Goal: Task Accomplishment & Management: Manage account settings

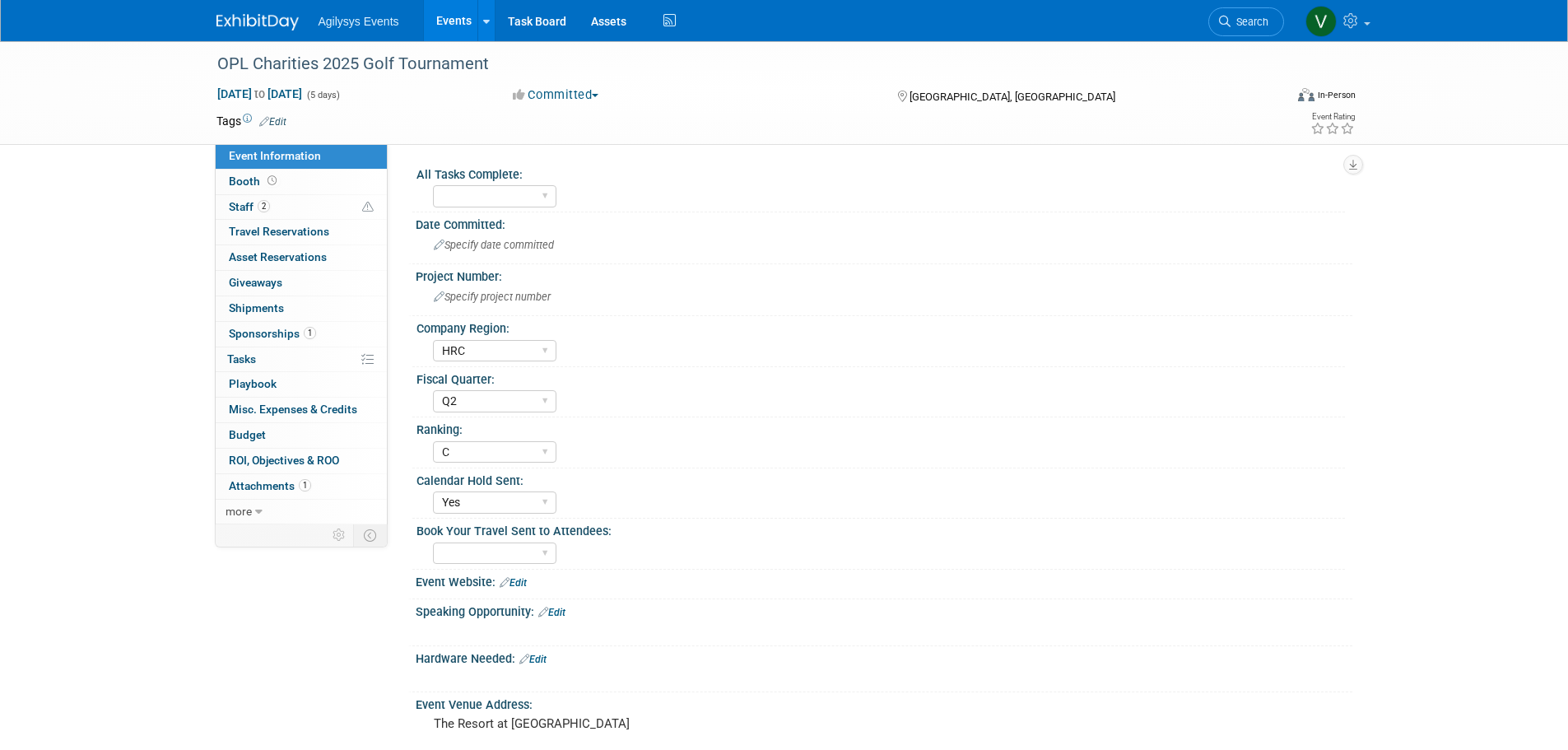
select select "HRC"
select select "Q2"
select select "C"
select select "Yes"
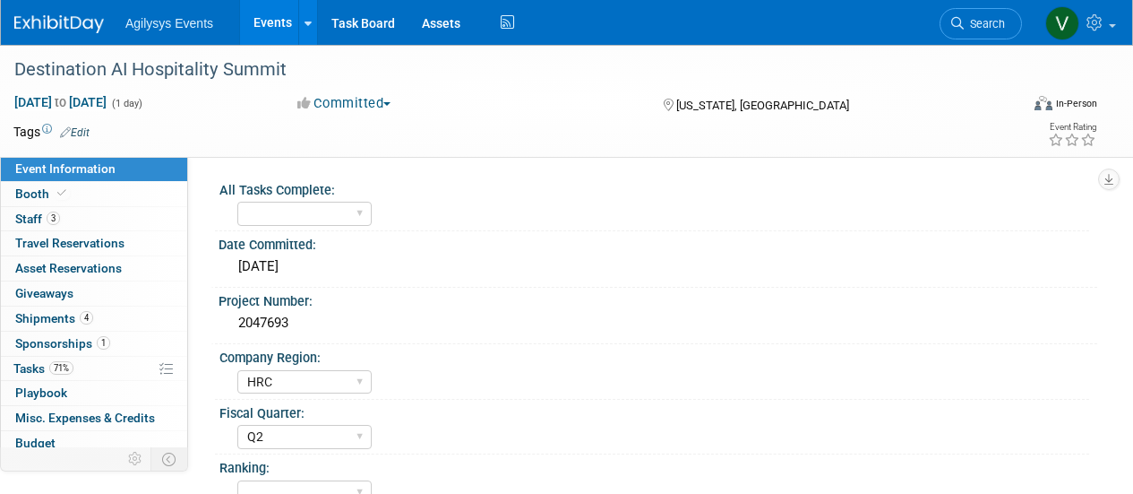
select select "HRC"
select select "Q2"
select select "Yes"
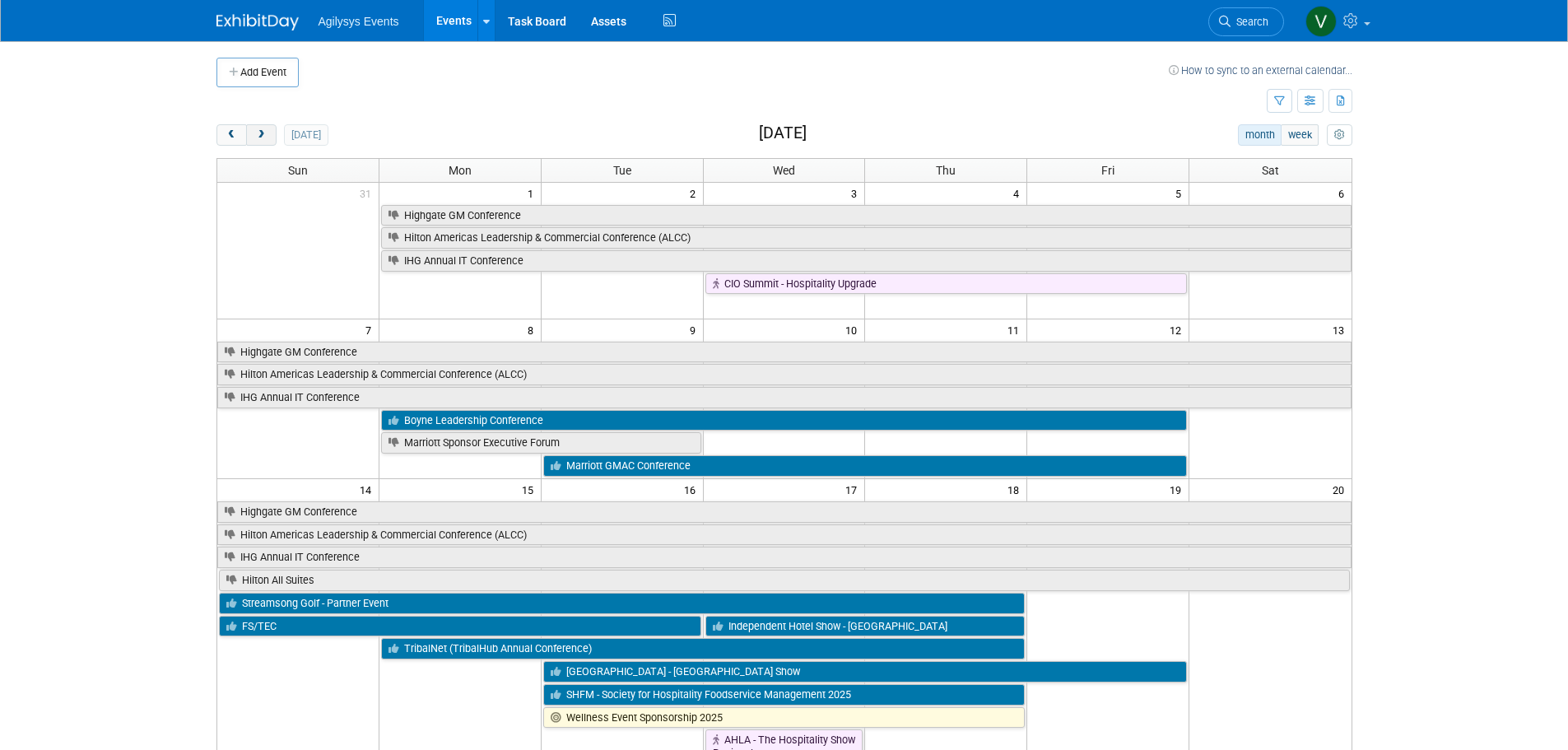
click at [265, 131] on span "next" at bounding box center [261, 136] width 12 height 11
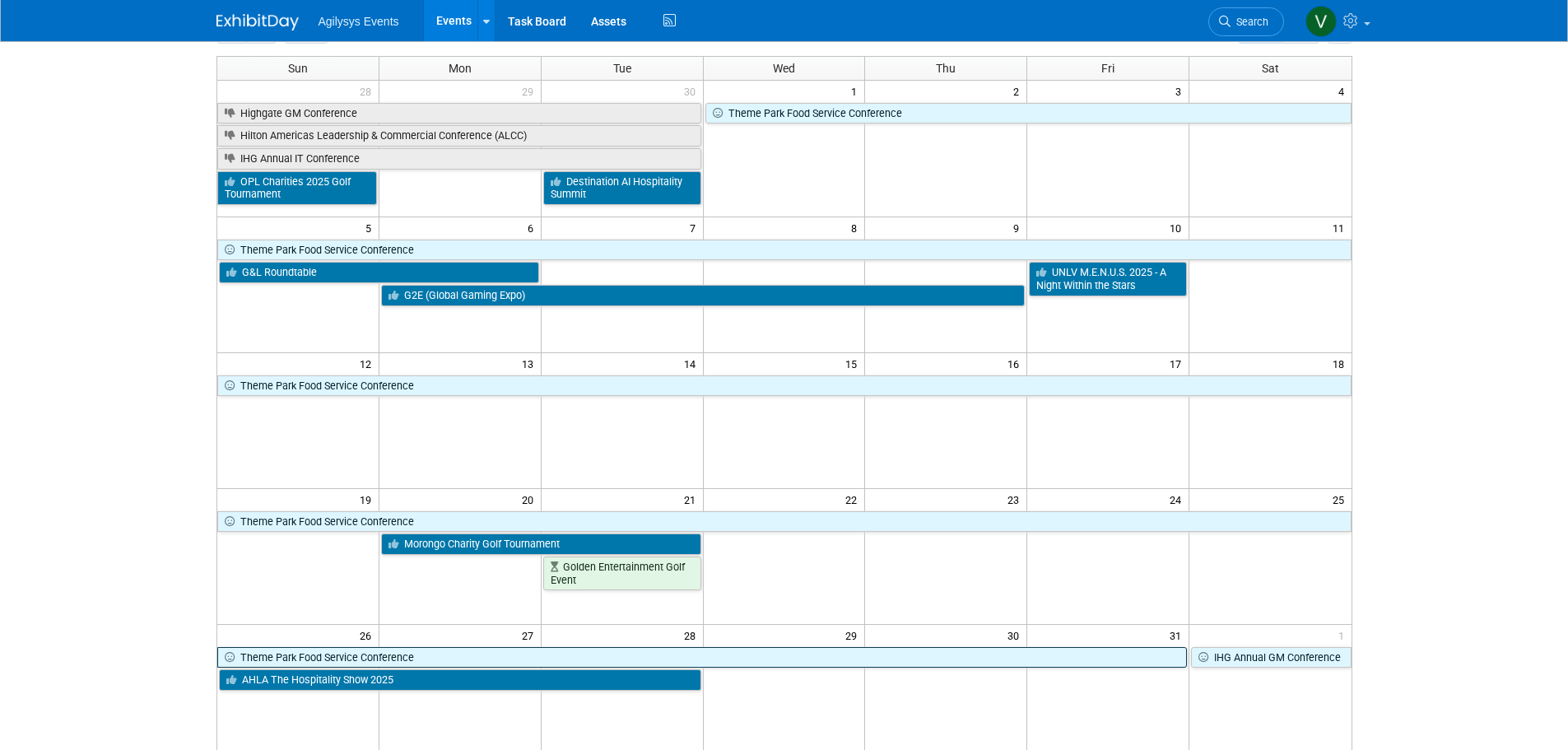
scroll to position [412, 0]
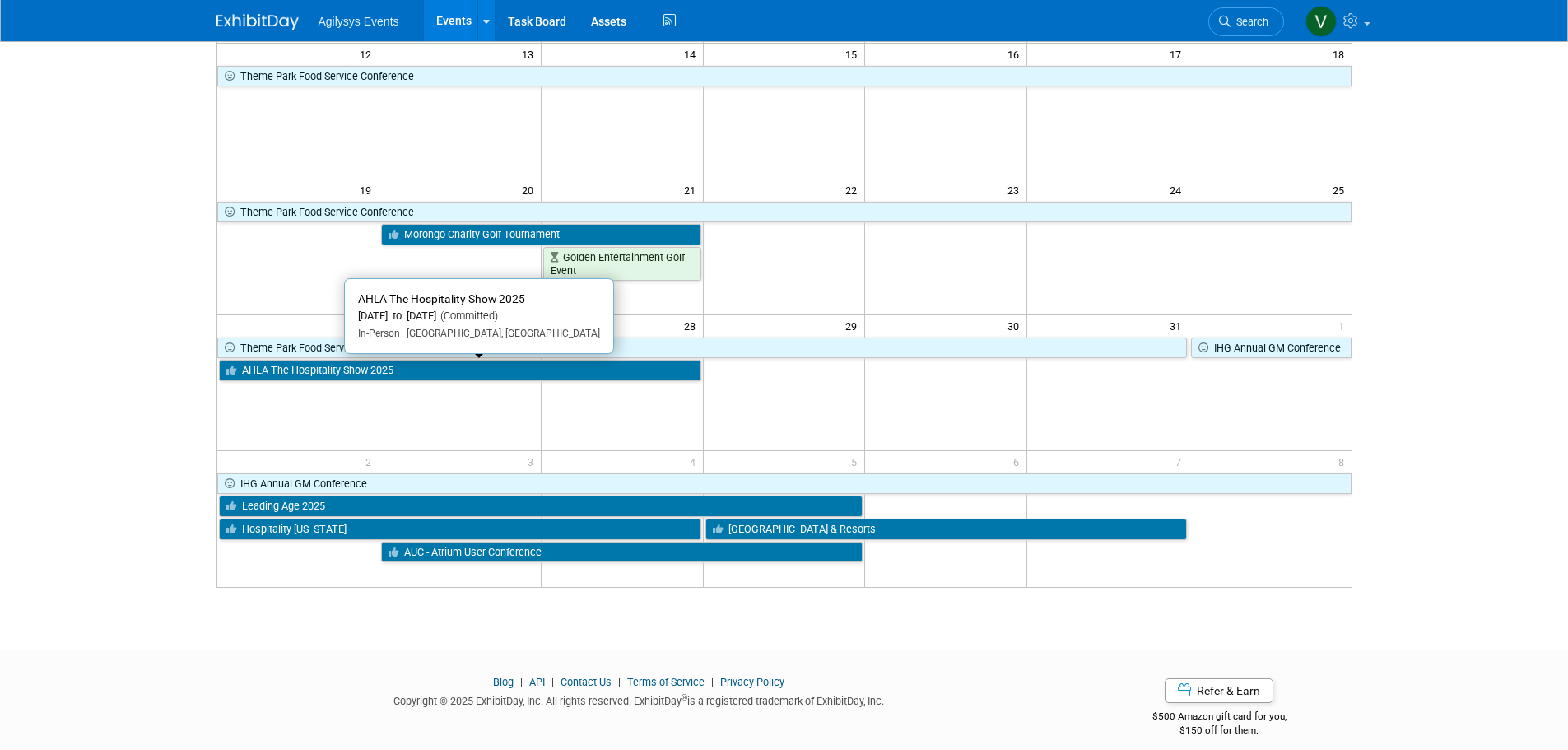
click at [318, 371] on link "AHLA The Hospitality Show 2025" at bounding box center [460, 369] width 483 height 21
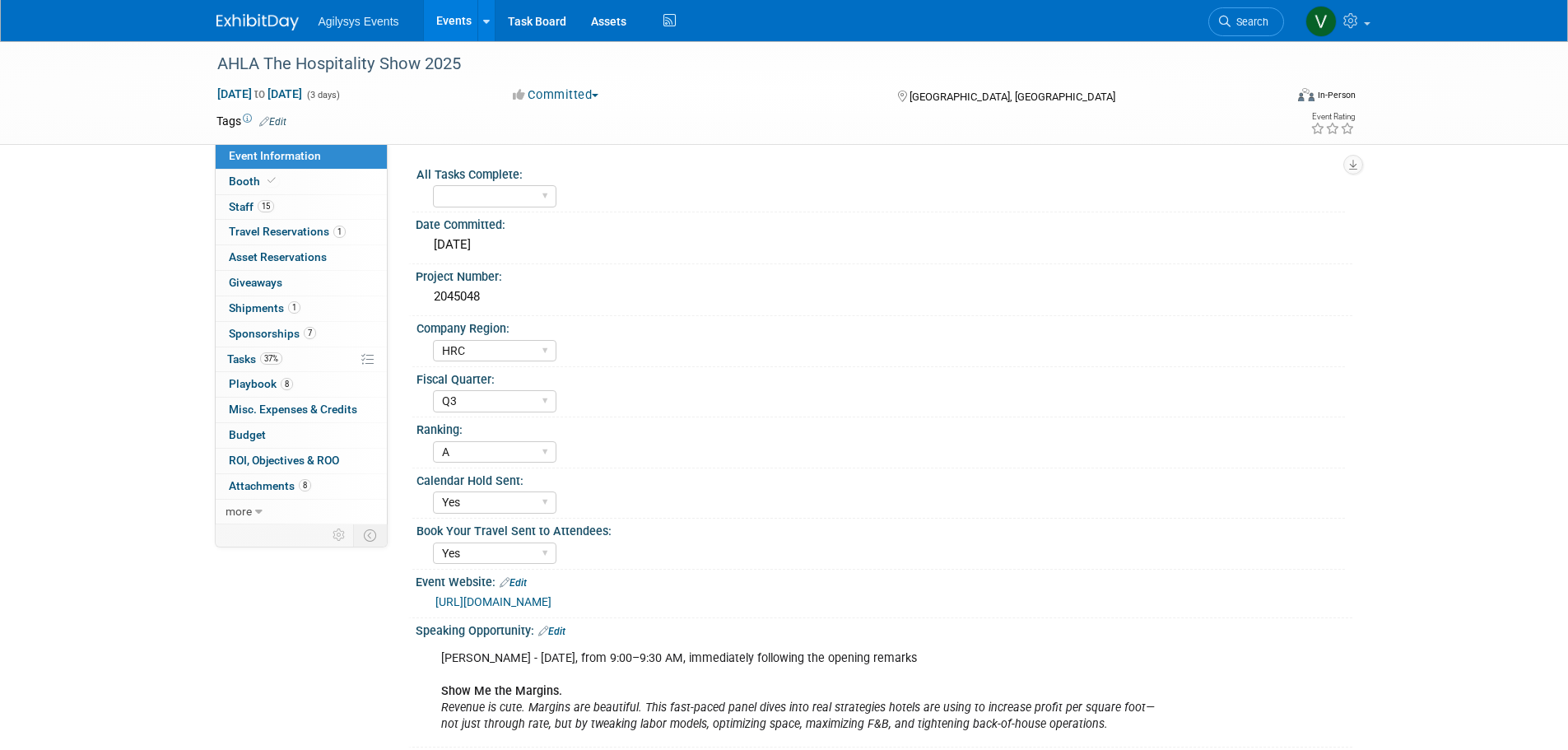
select select "HRC"
select select "Q3"
select select "A"
select select "Yes"
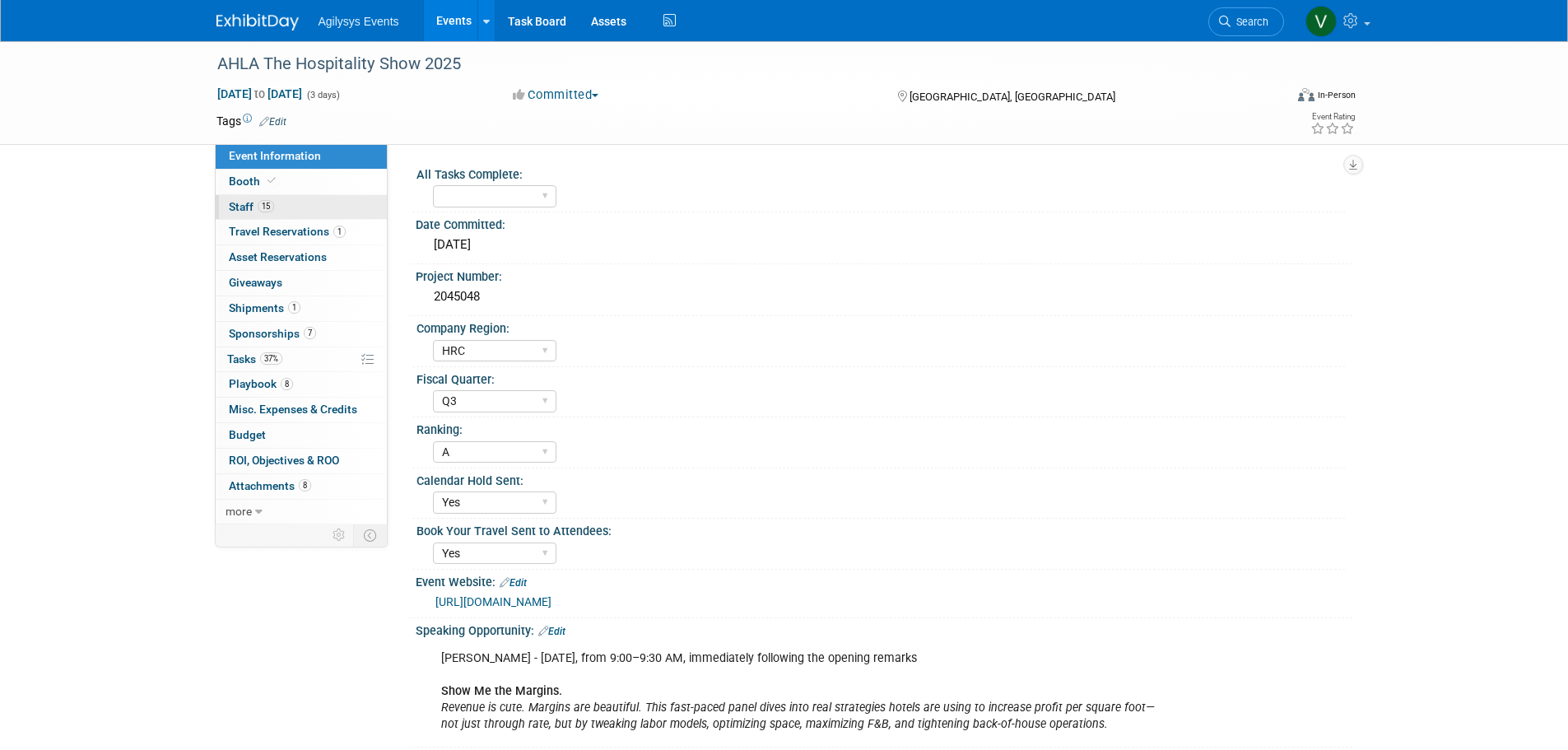
click at [253, 207] on span "Staff 15" at bounding box center [251, 207] width 45 height 13
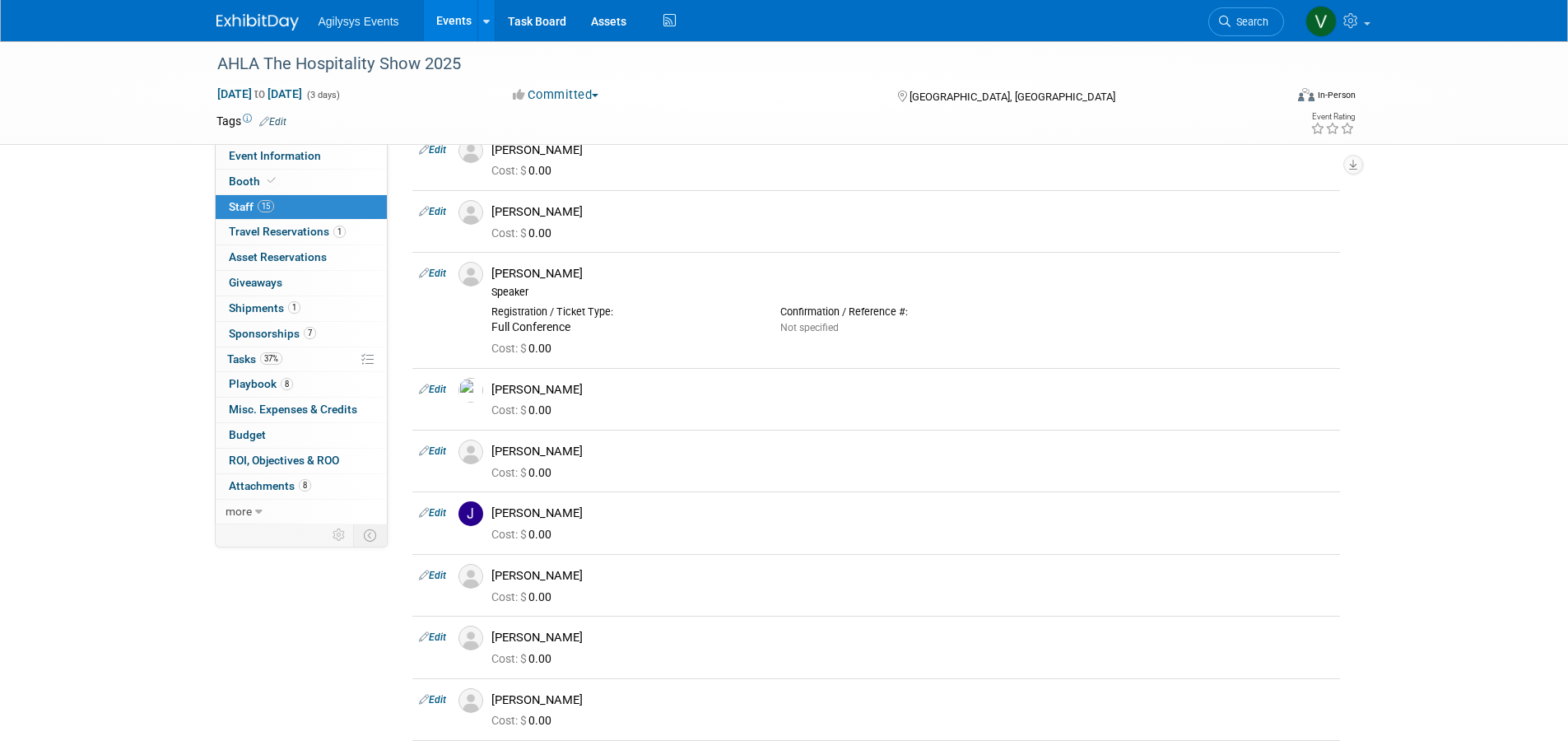
scroll to position [83, 0]
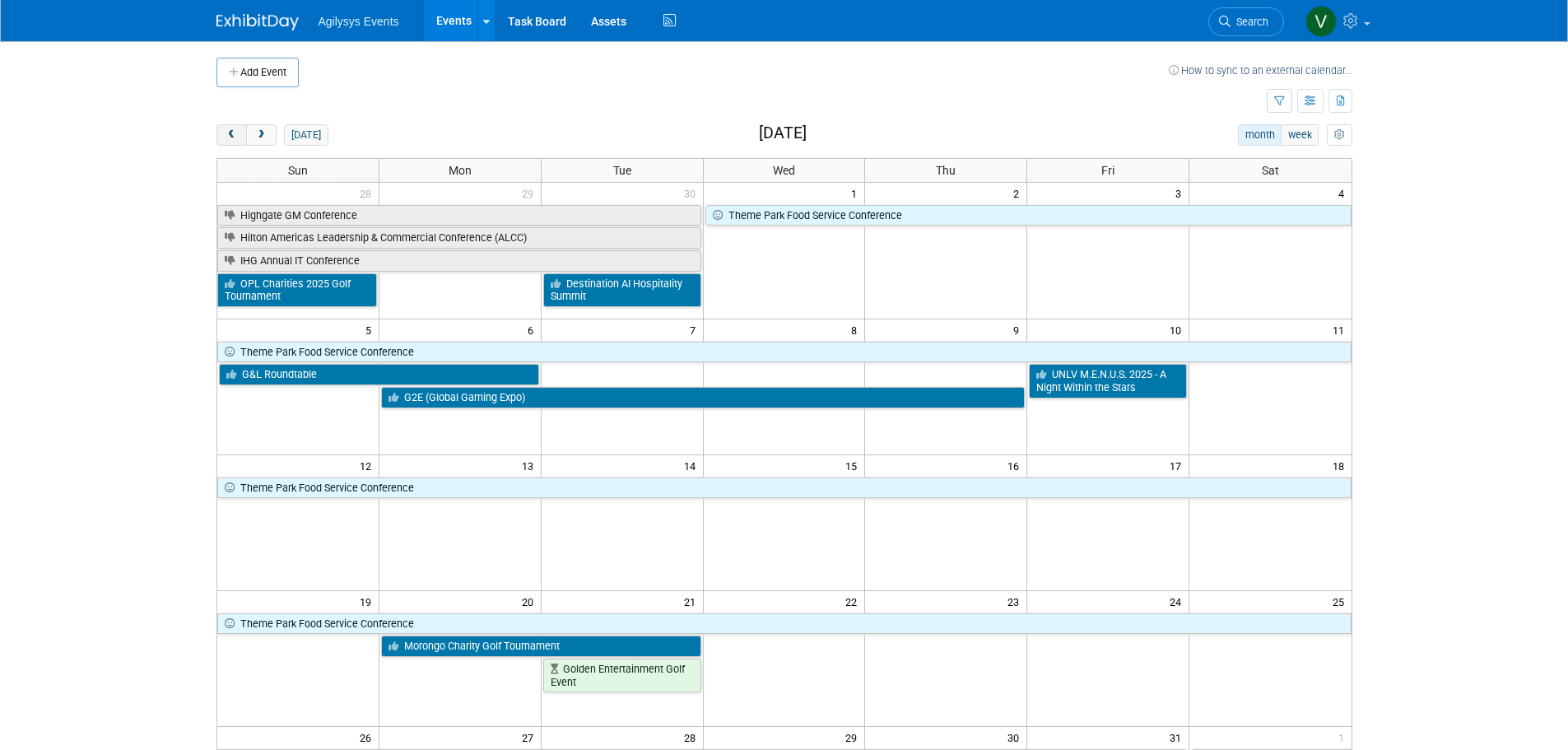
click at [241, 132] on button "prev" at bounding box center [232, 134] width 30 height 21
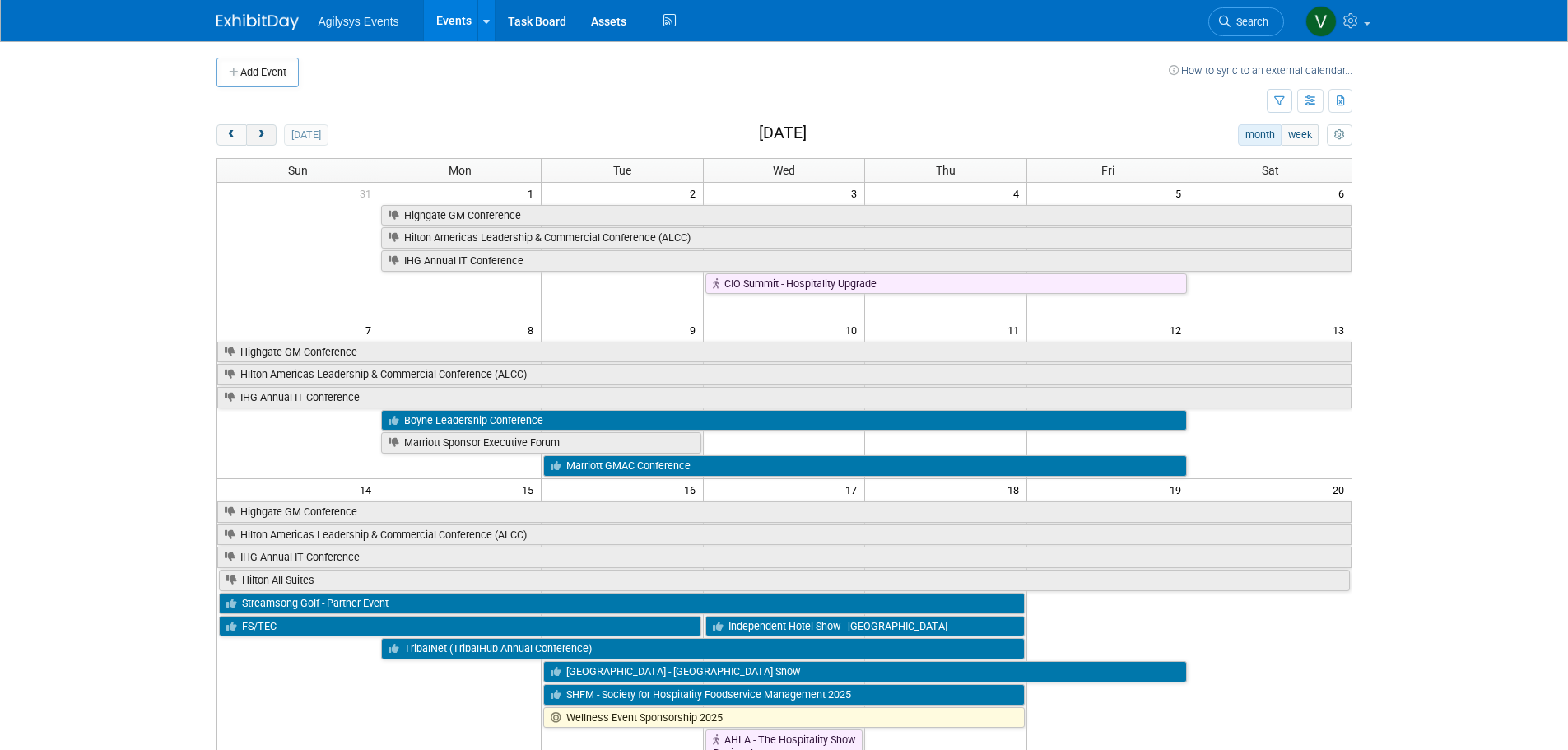
click at [271, 138] on button "next" at bounding box center [261, 134] width 30 height 21
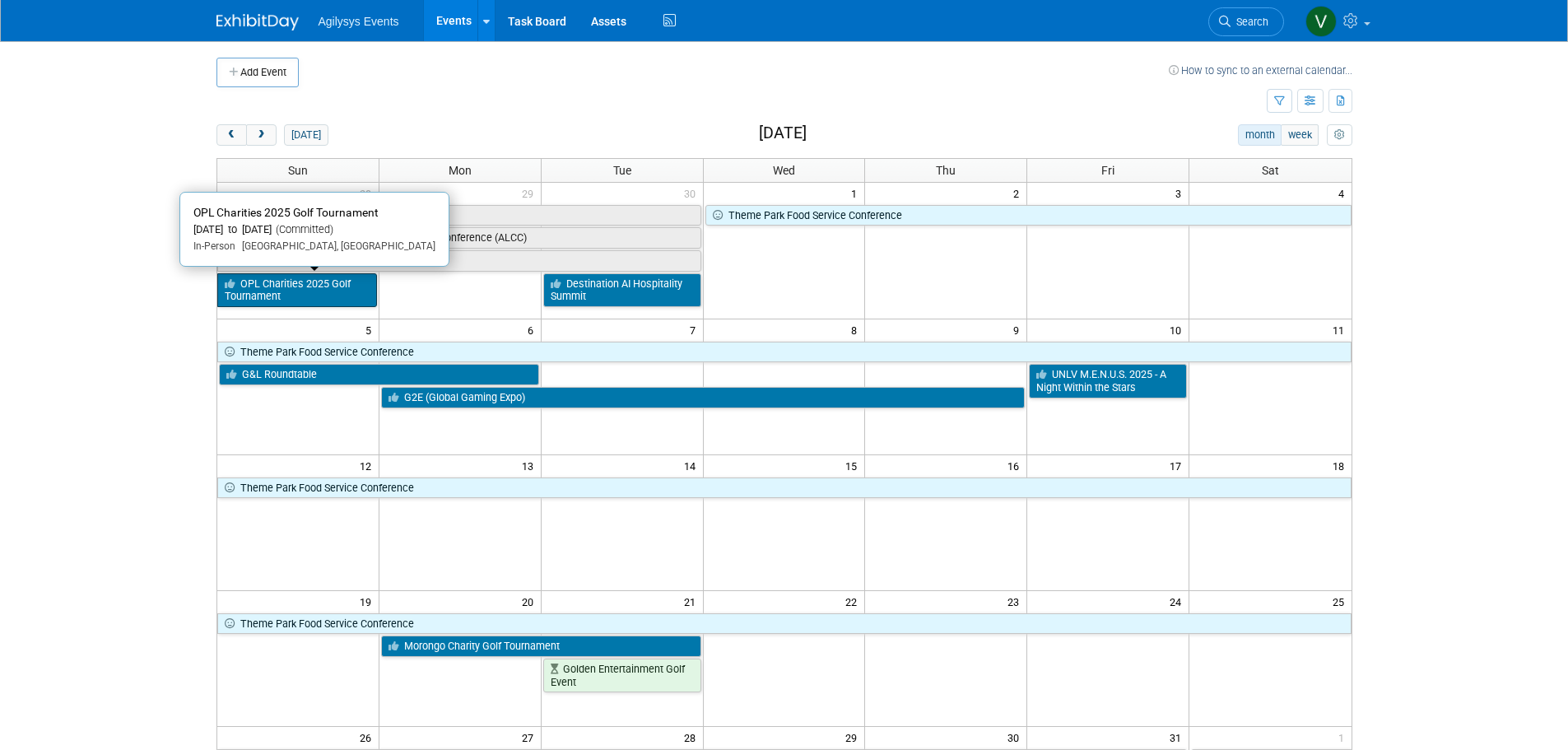
click at [266, 293] on link "OPL Charities 2025 Golf Tournament" at bounding box center [297, 290] width 160 height 34
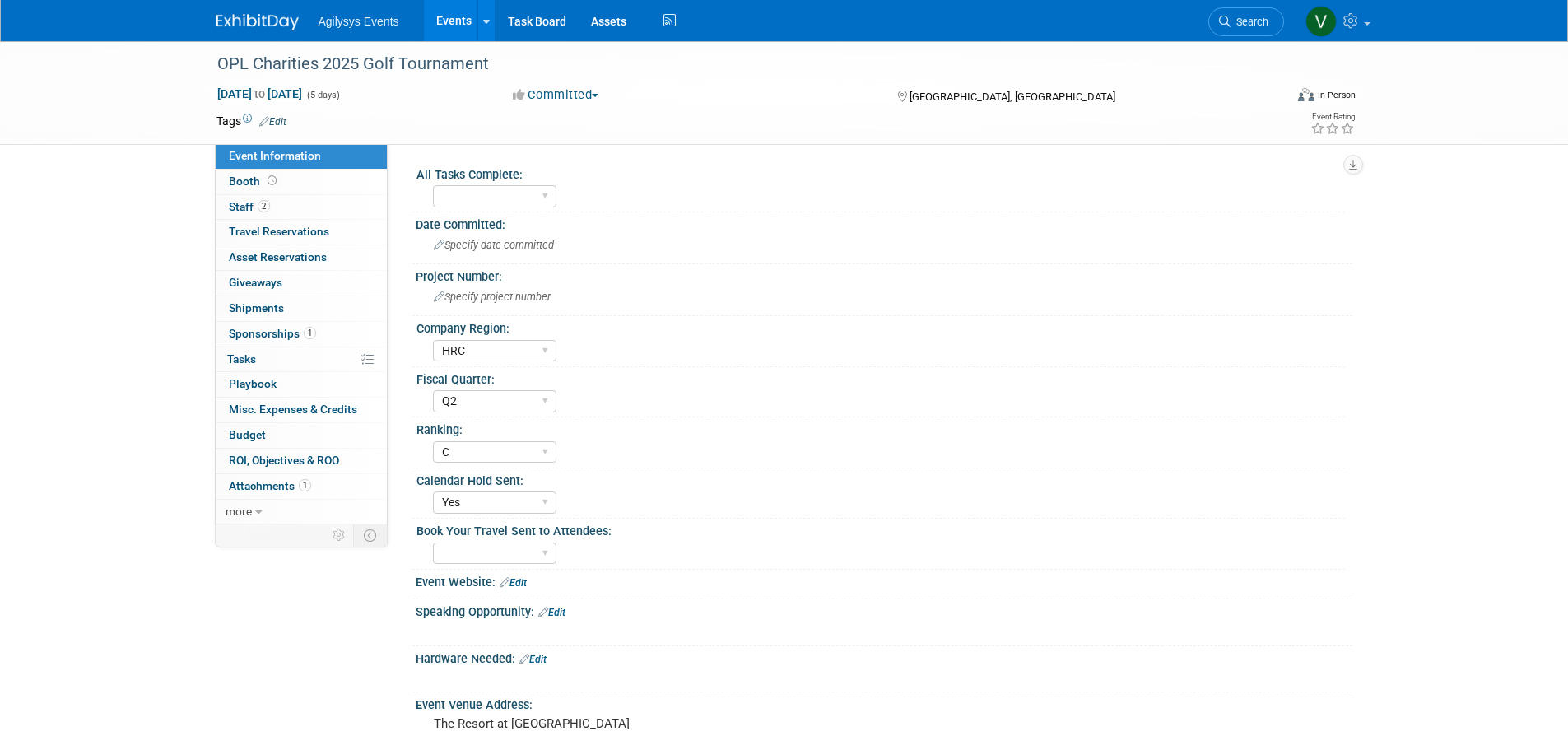
select select "HRC"
select select "Q2"
select select "C"
select select "Yes"
drag, startPoint x: 220, startPoint y: 61, endPoint x: 489, endPoint y: 69, distance: 269.1
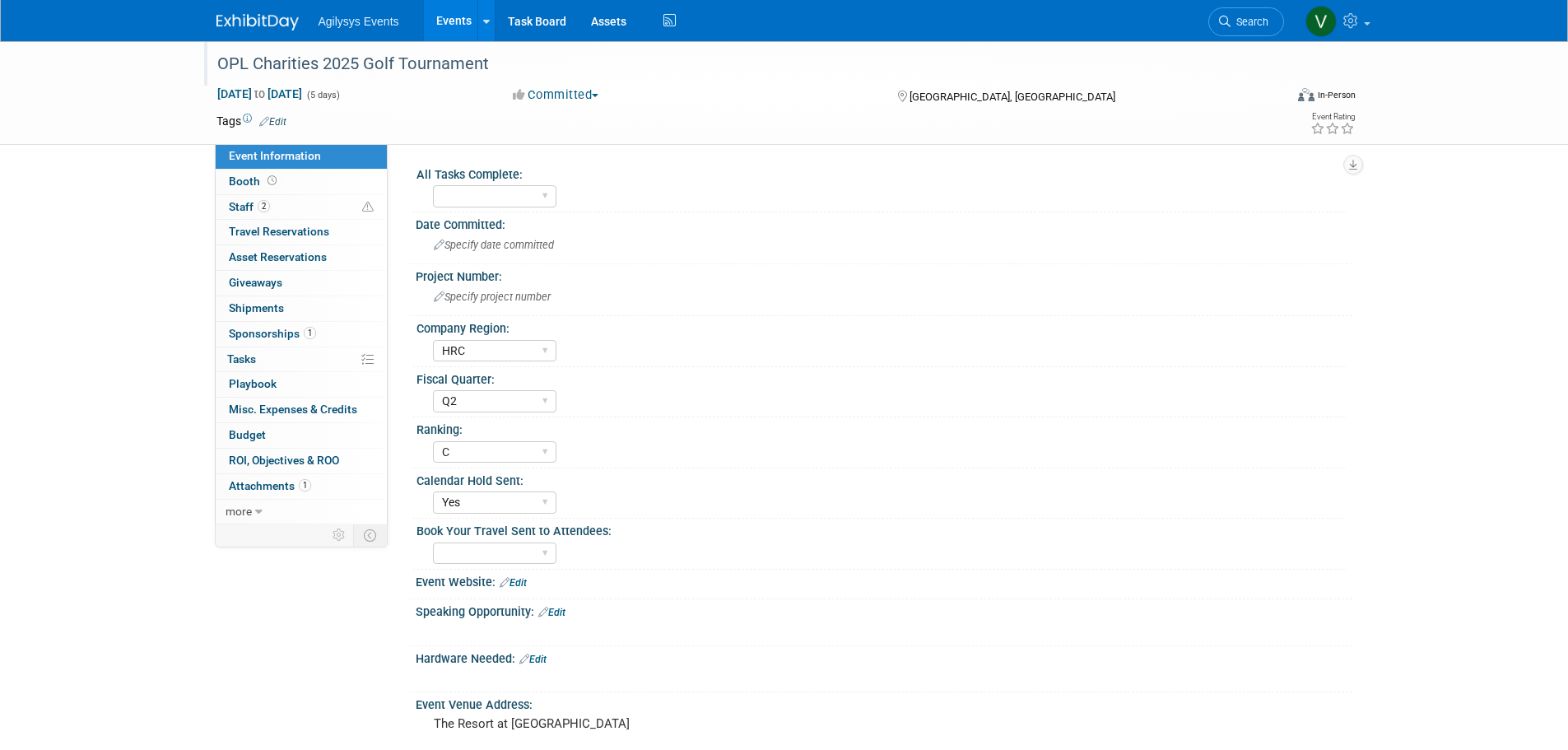
click at [489, 69] on div "OPL Charities 2025 Golf Tournament" at bounding box center [735, 64] width 1048 height 29
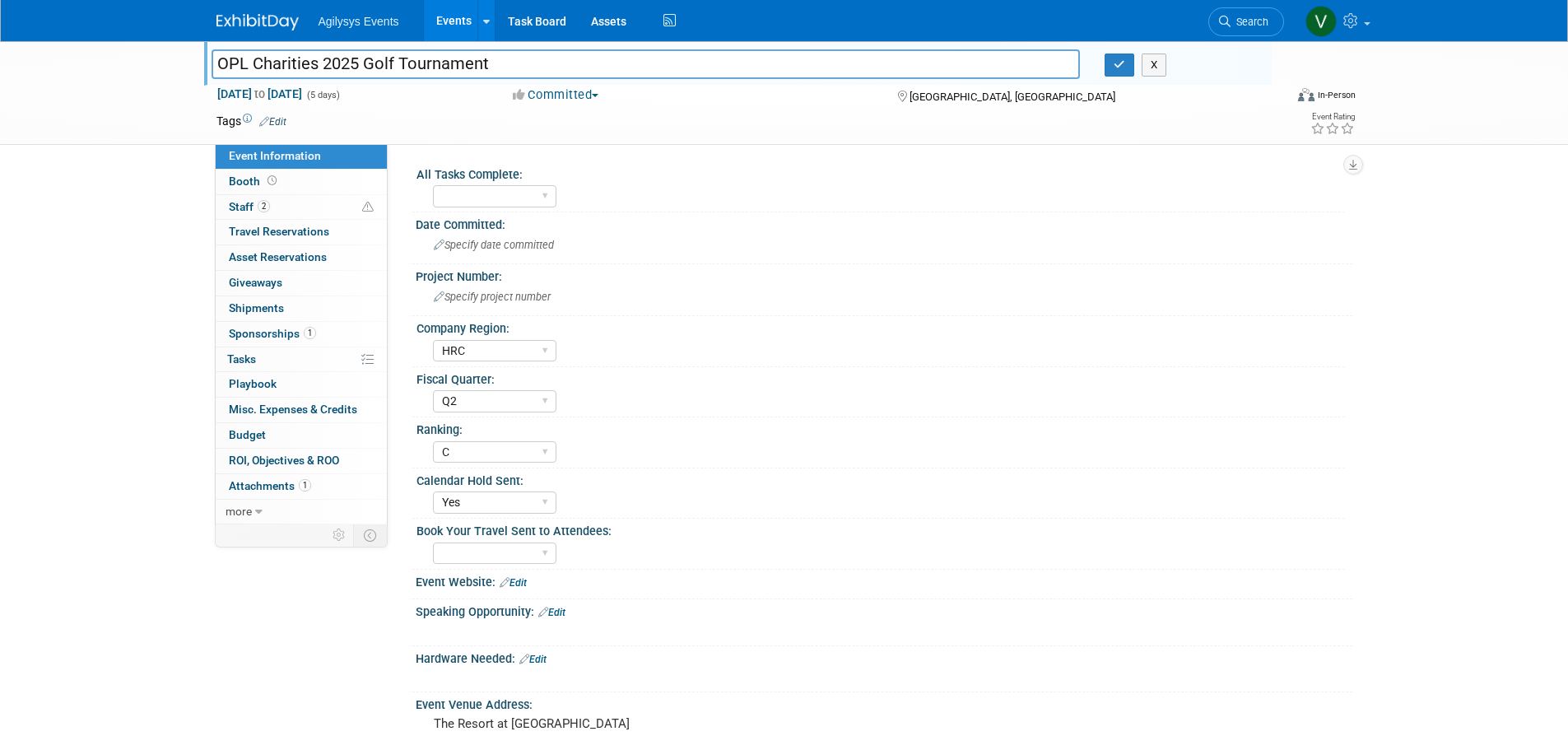
drag, startPoint x: 489, startPoint y: 69, endPoint x: 490, endPoint y: 60, distance: 9.1
click at [486, 58] on input "OPL Charities 2025 Golf Tournament" at bounding box center [646, 63] width 869 height 28
drag, startPoint x: 493, startPoint y: 62, endPoint x: 139, endPoint y: 52, distance: 354.1
click at [139, 52] on div "OPL Charities 2025 Golf Tournament OPL Charities 2025 Golf Tournament X [DATE] …" at bounding box center [784, 93] width 1568 height 104
click at [316, 63] on input "OPL Charities 2025 Golf Tournament" at bounding box center [646, 63] width 869 height 28
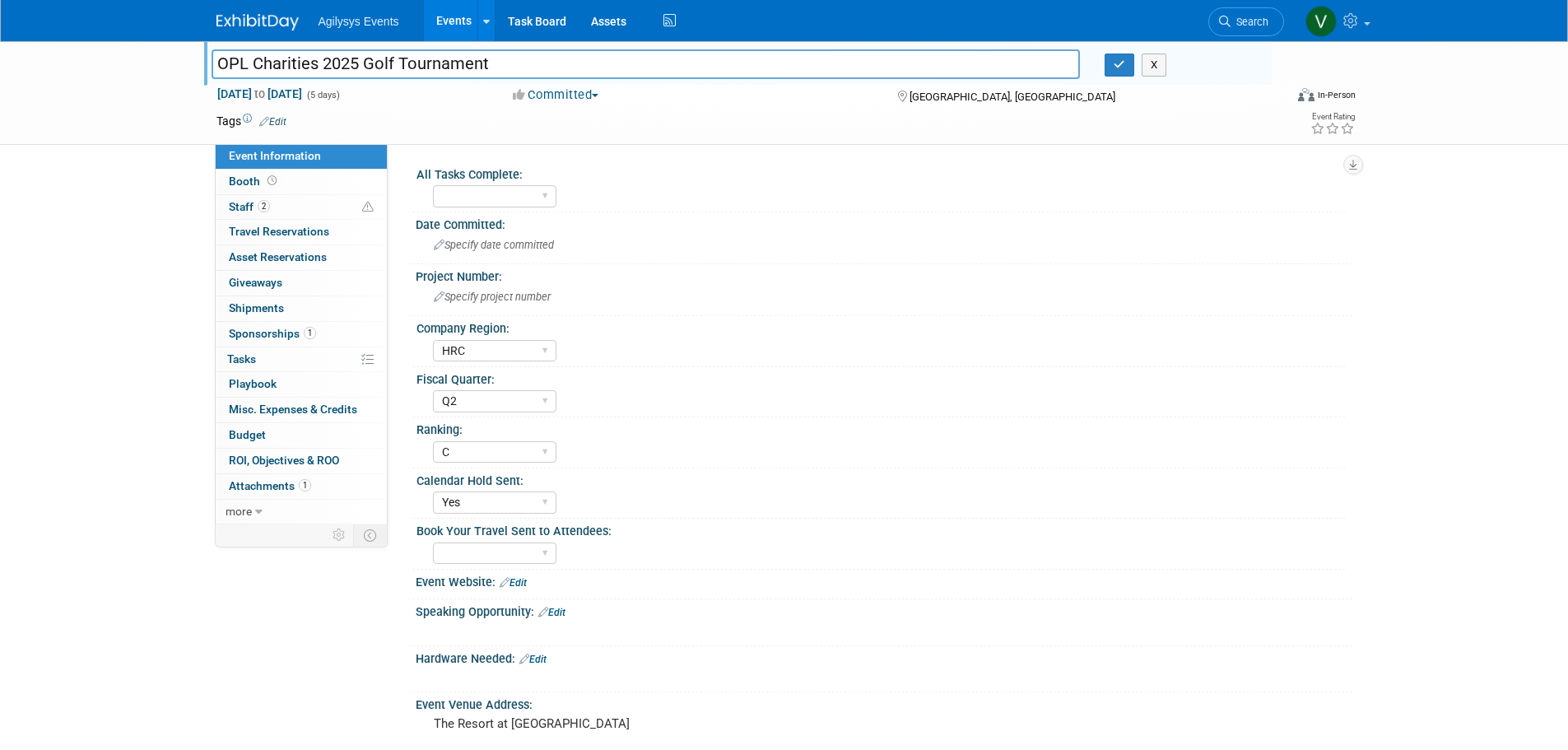
click at [320, 65] on input "OPL Charities 2025 Golf Tournament" at bounding box center [646, 63] width 869 height 28
drag, startPoint x: 318, startPoint y: 65, endPoint x: 209, endPoint y: 62, distance: 109.0
click at [209, 62] on div "OPL Charities 2025 Golf Tournament" at bounding box center [646, 65] width 894 height 25
click at [483, 58] on input "OPL Charities 2025 Golf Tournament" at bounding box center [646, 63] width 869 height 28
drag, startPoint x: 499, startPoint y: 62, endPoint x: 178, endPoint y: 54, distance: 321.1
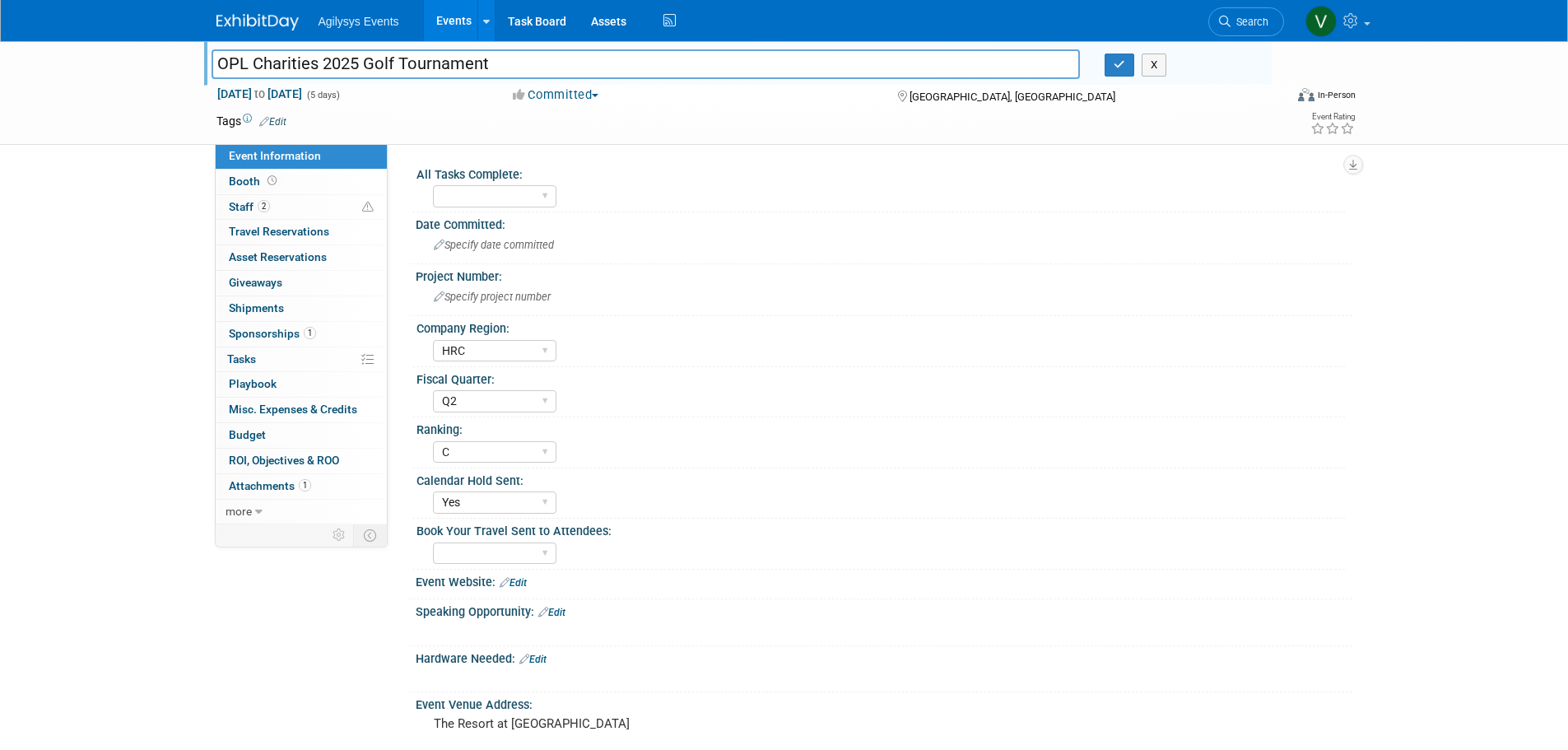
click at [178, 54] on div "OPL Charities 2025 Golf Tournament OPL Charities 2025 Golf Tournament X Sep 24,…" at bounding box center [784, 93] width 1568 height 104
click at [72, 137] on div "OPL Charities 2025 Golf Tournament OPL Charities 2025 Golf Tournament X Sep 24,…" at bounding box center [784, 93] width 1568 height 104
click at [267, 210] on span "2" at bounding box center [263, 206] width 12 height 12
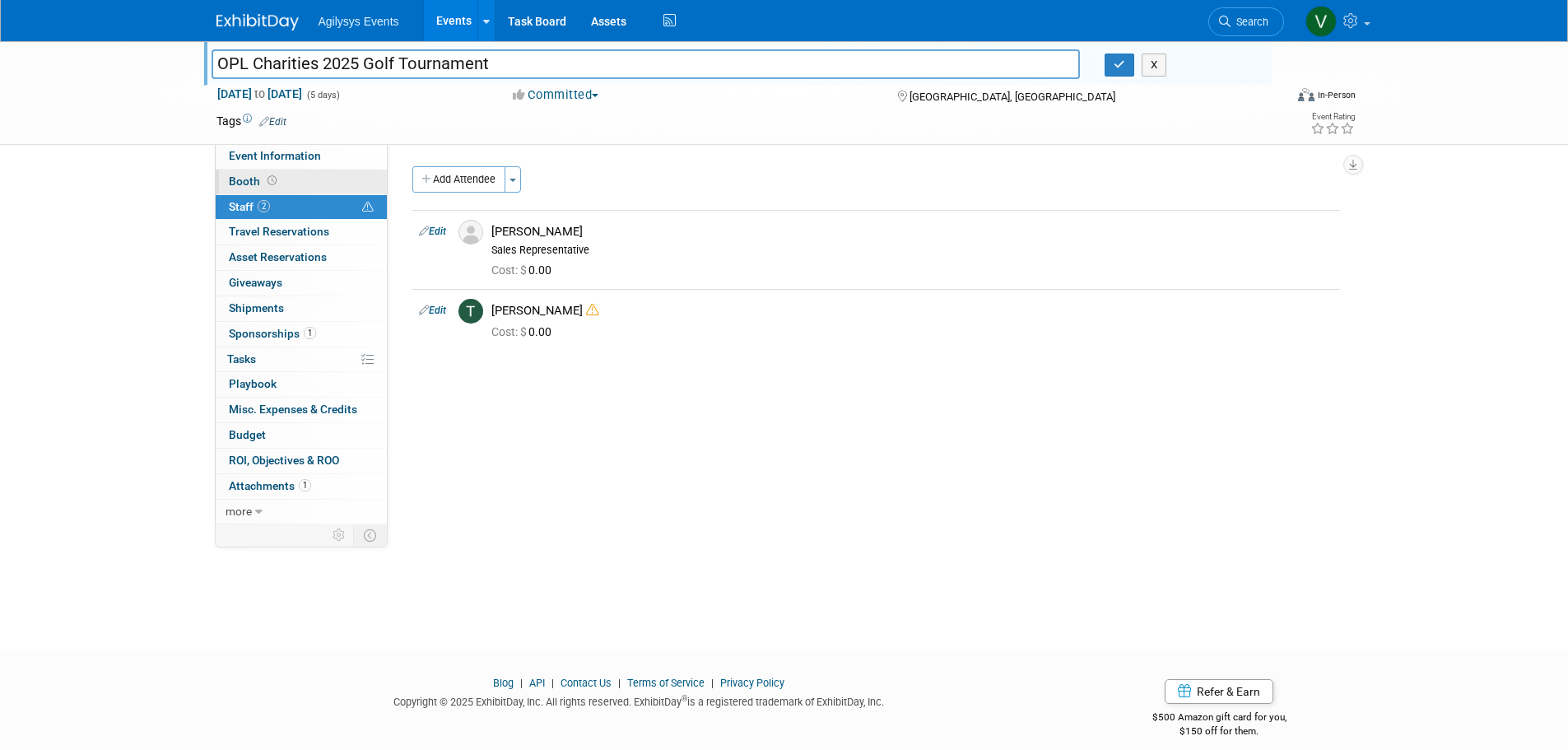
click at [263, 187] on link "Booth" at bounding box center [301, 182] width 171 height 25
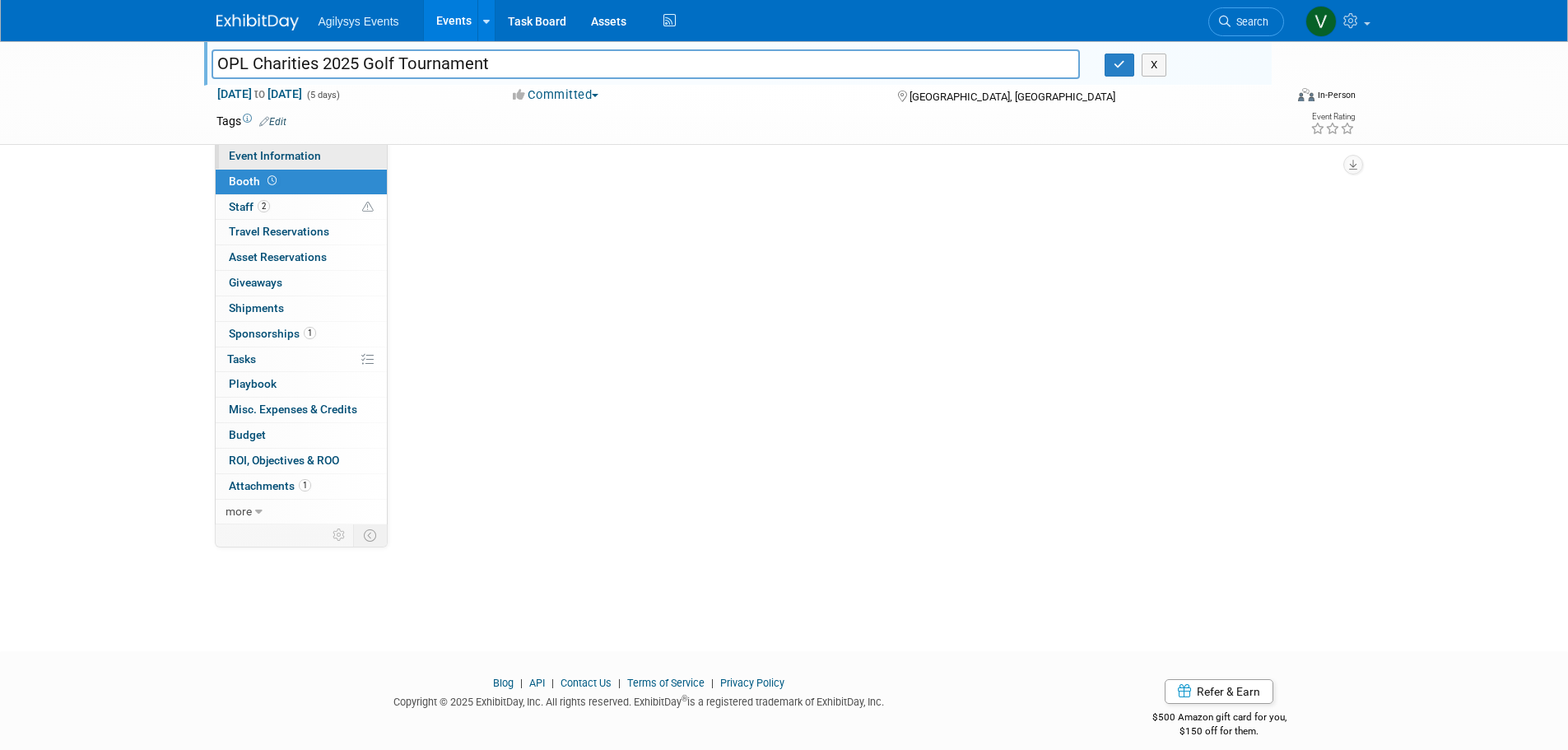
click at [263, 154] on span "Event Information" at bounding box center [275, 155] width 92 height 13
select select "HRC"
select select "Q2"
select select "C"
select select "Yes"
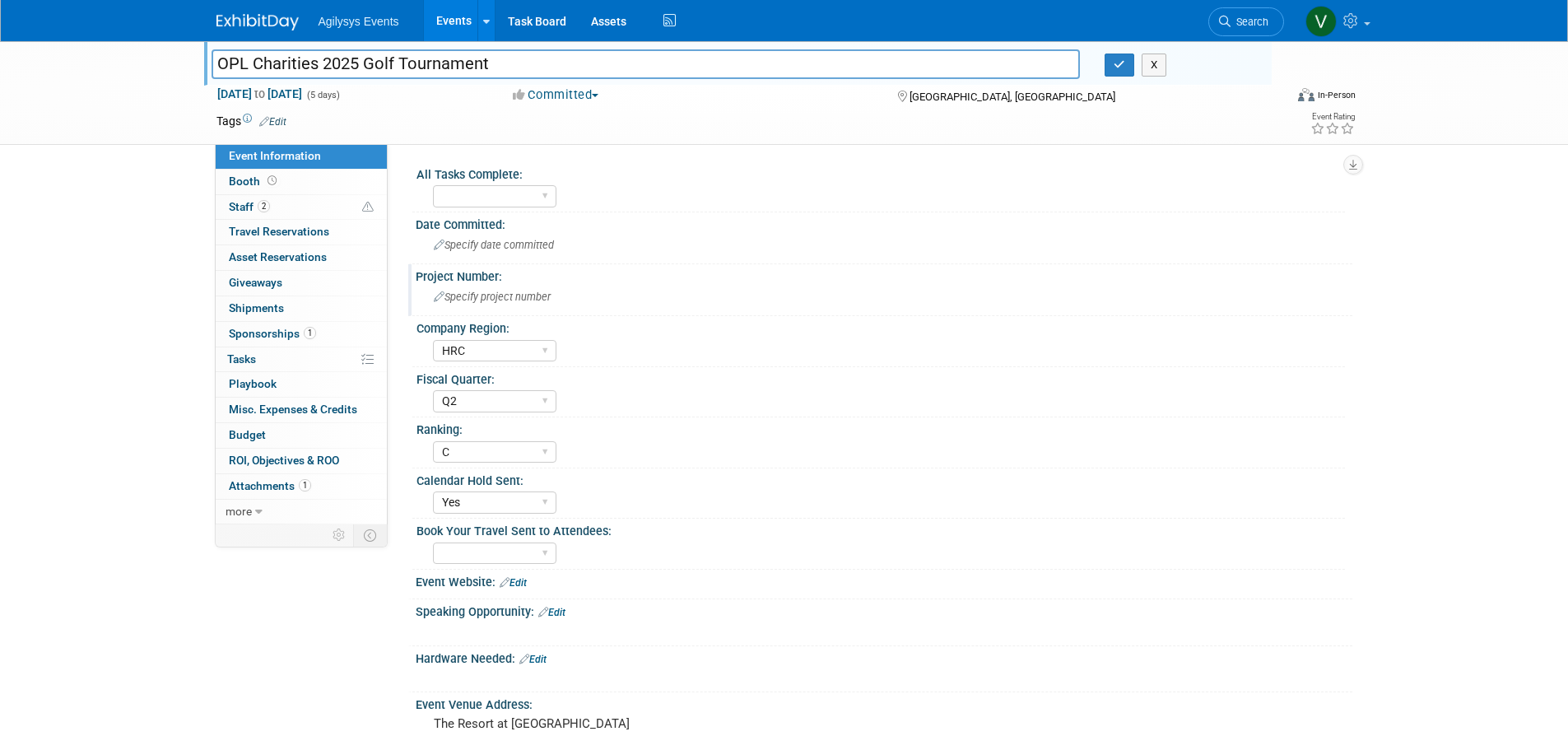
click at [477, 280] on div "Project Number:" at bounding box center [883, 275] width 937 height 20
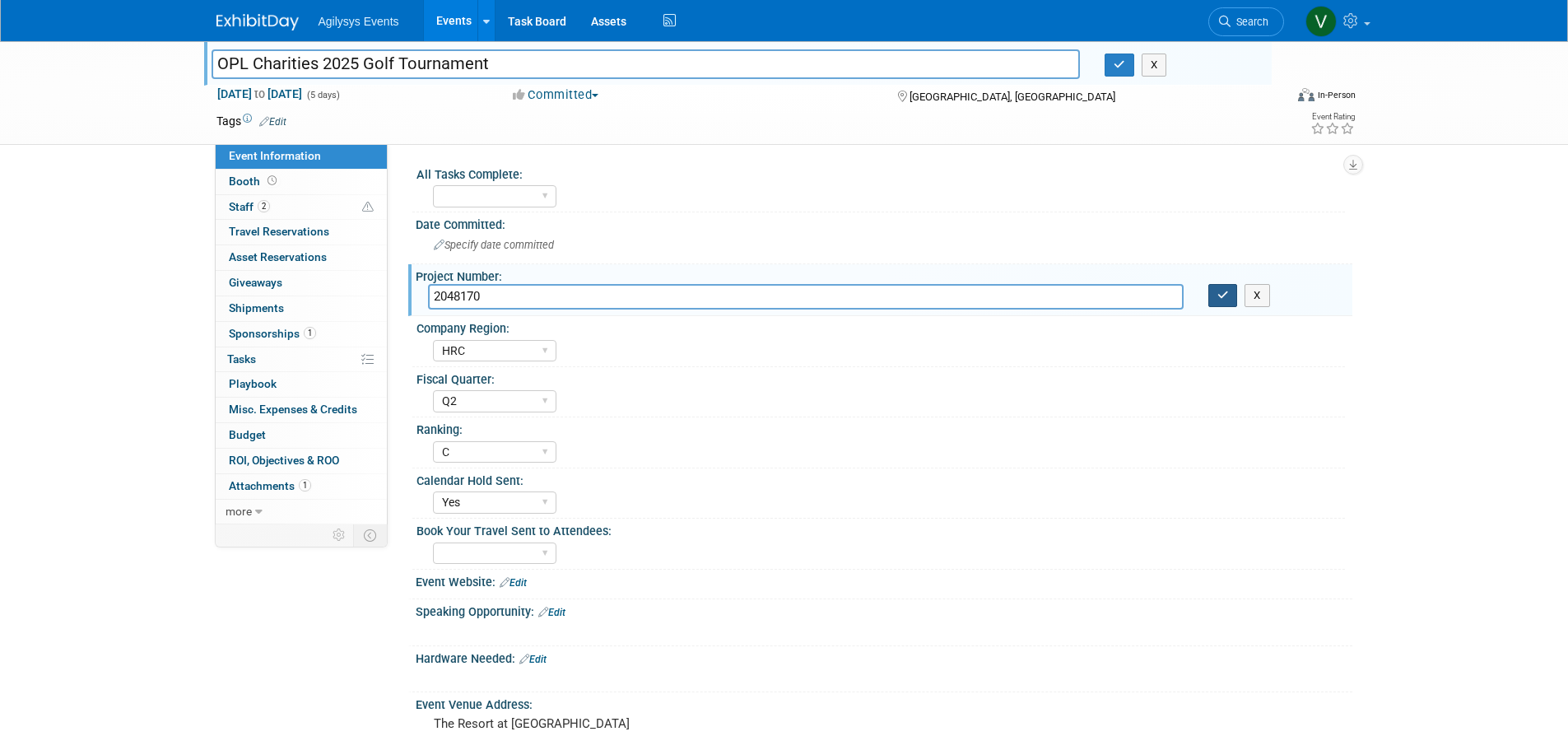
type input "2048170"
click at [1218, 292] on icon "button" at bounding box center [1223, 295] width 12 height 11
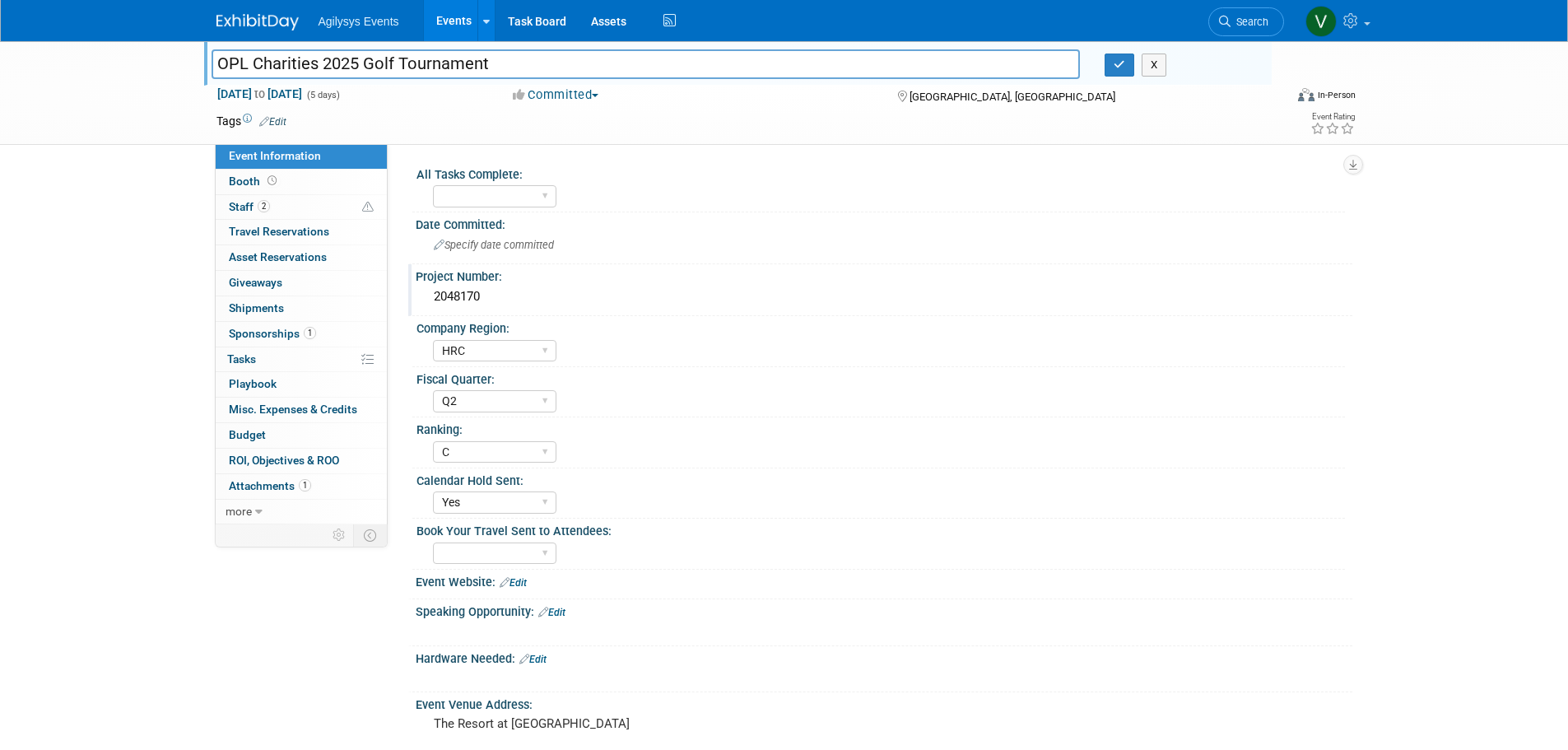
click at [123, 345] on div "OPL Charities 2025 Golf Tournament OPL Charities 2025 Golf Tournament X Sep 24,…" at bounding box center [784, 541] width 1568 height 1001
click at [251, 216] on link "2 Staff 2" at bounding box center [301, 207] width 171 height 25
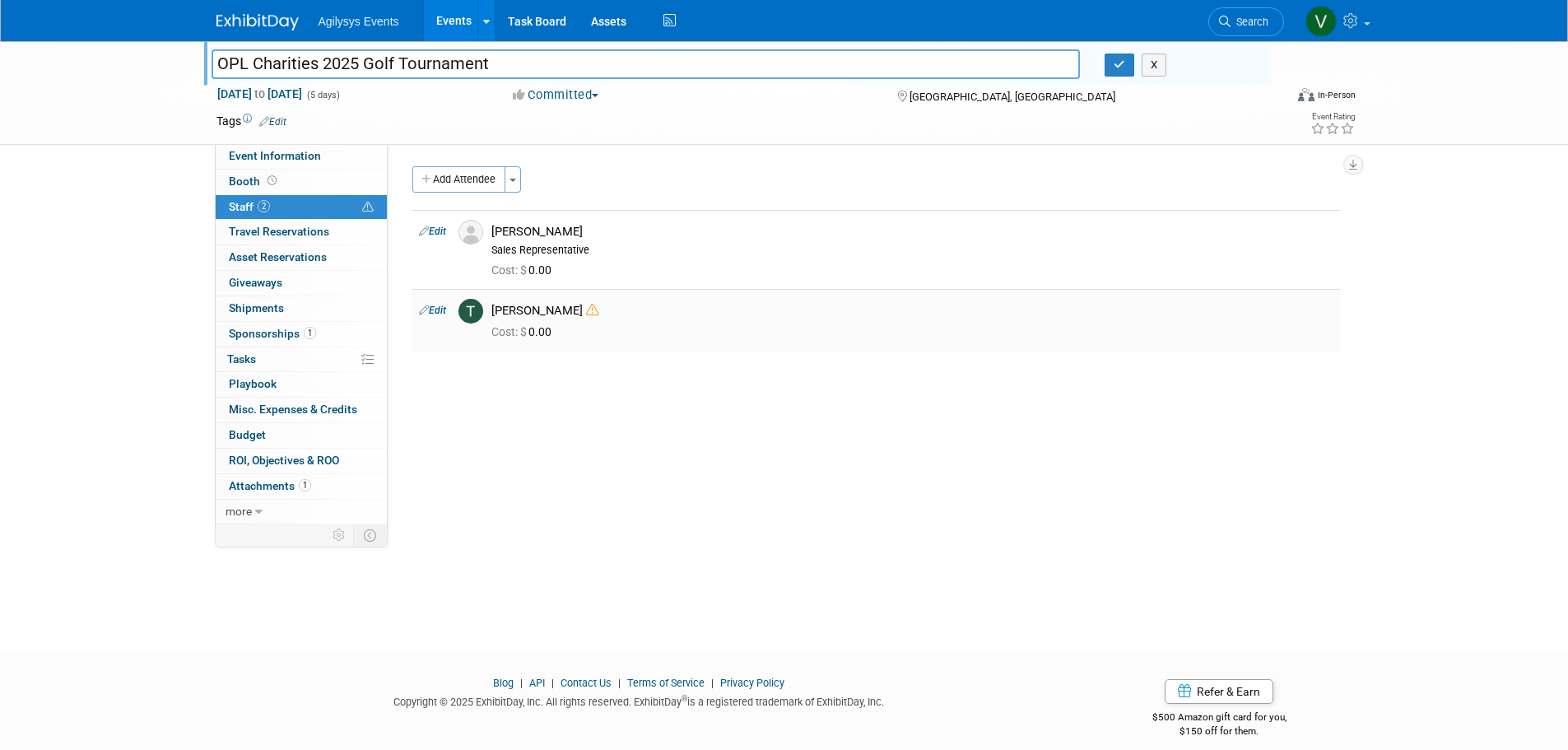
click at [586, 308] on icon at bounding box center [592, 310] width 12 height 12
click at [586, 307] on icon at bounding box center [592, 310] width 12 height 12
click at [586, 309] on icon at bounding box center [592, 310] width 12 height 12
click at [523, 310] on div "Thor Hansen" at bounding box center [913, 311] width 842 height 16
click at [574, 320] on div "Cost: $ 0.00" at bounding box center [912, 331] width 867 height 24
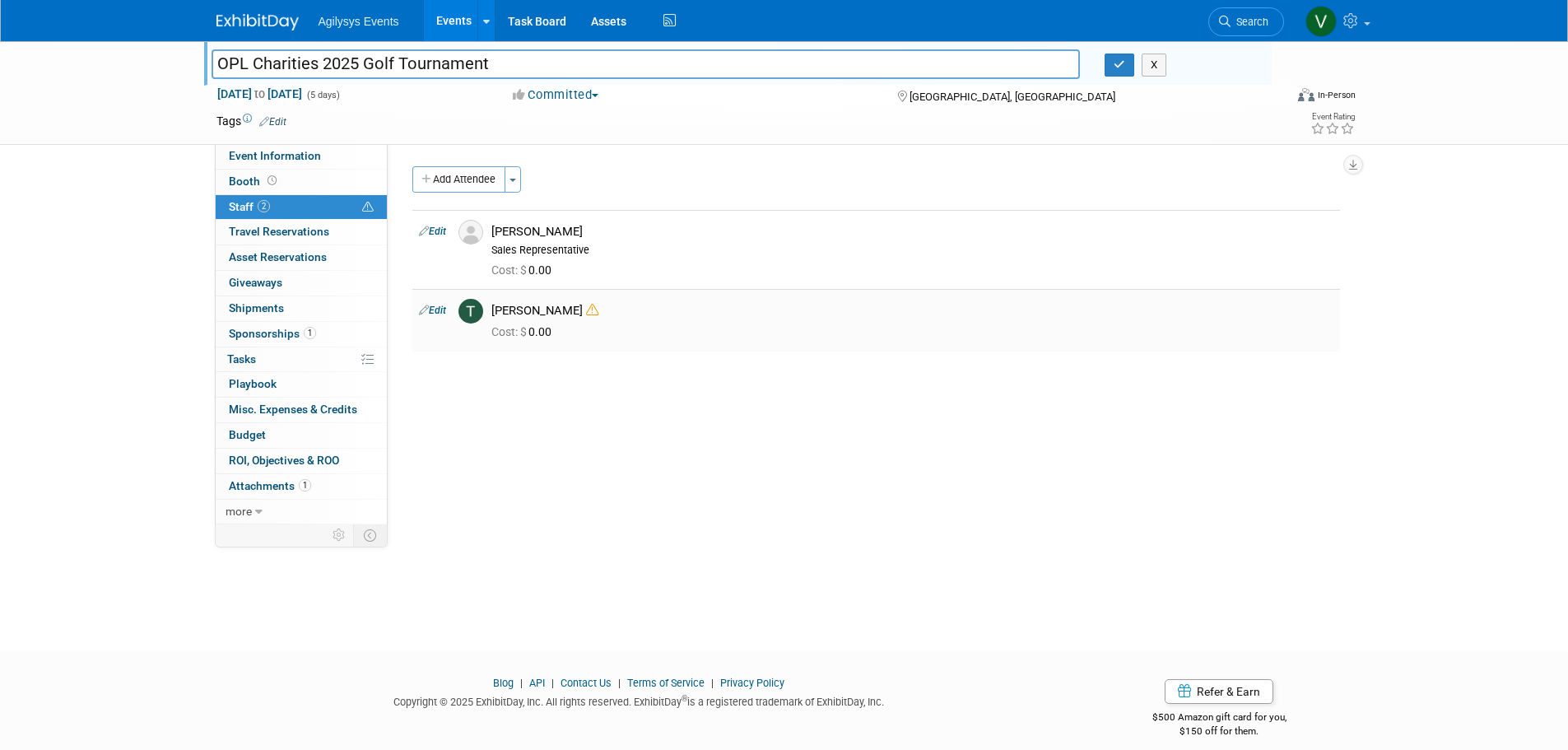
click at [586, 313] on icon at bounding box center [592, 310] width 12 height 12
click at [586, 312] on icon at bounding box center [592, 310] width 12 height 12
drag, startPoint x: 382, startPoint y: 703, endPoint x: 387, endPoint y: 650, distance: 53.2
click at [382, 700] on div "Copyright © 2025 ExhibitDay, Inc. All rights reserved. ExhibitDay ® is a regist…" at bounding box center [640, 700] width 846 height 19
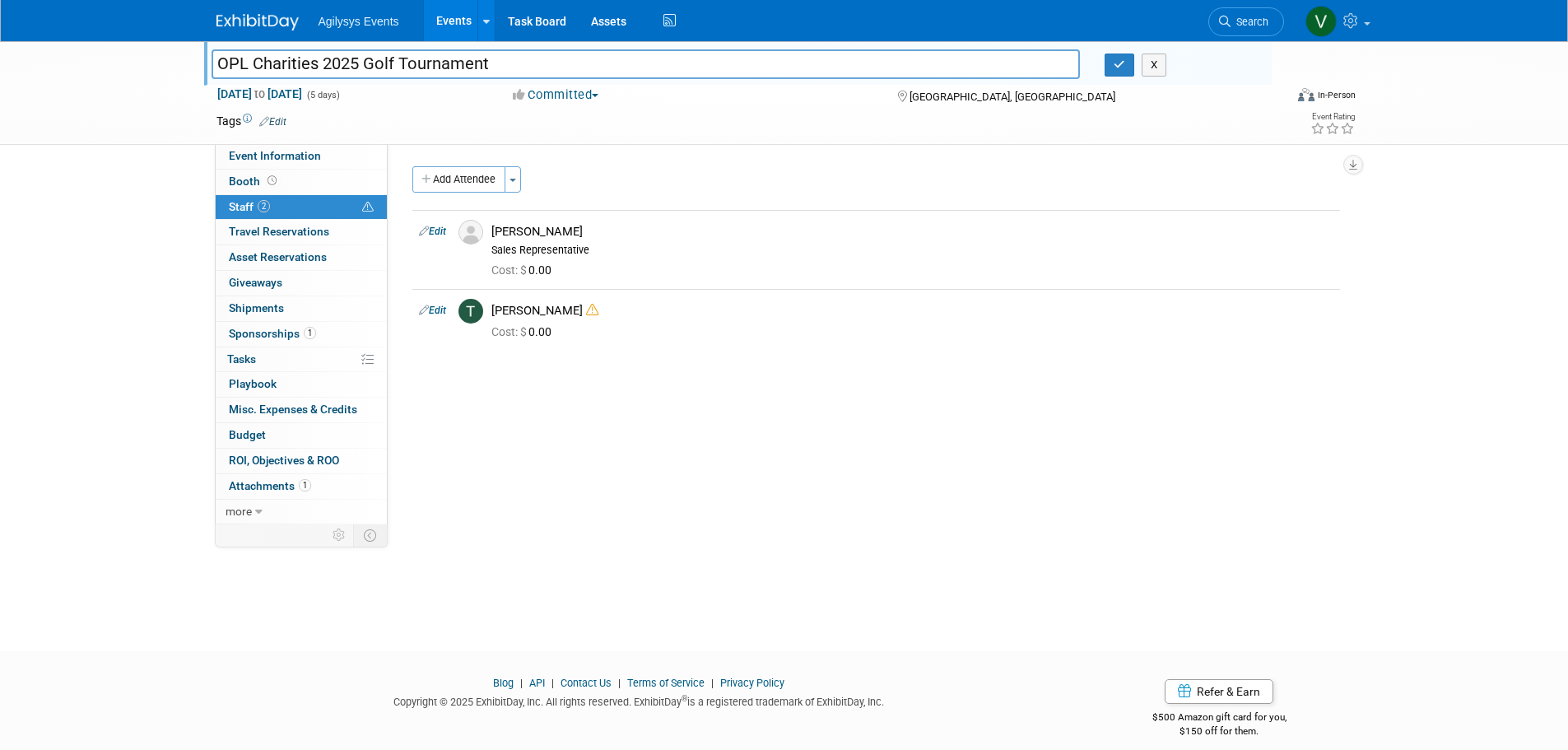
click at [83, 281] on div "OPL Charities 2025 Golf Tournament OPL Charities 2025 Golf Tournament X Sep 24,…" at bounding box center [784, 331] width 1568 height 580
click at [1126, 76] on button "button" at bounding box center [1119, 64] width 29 height 23
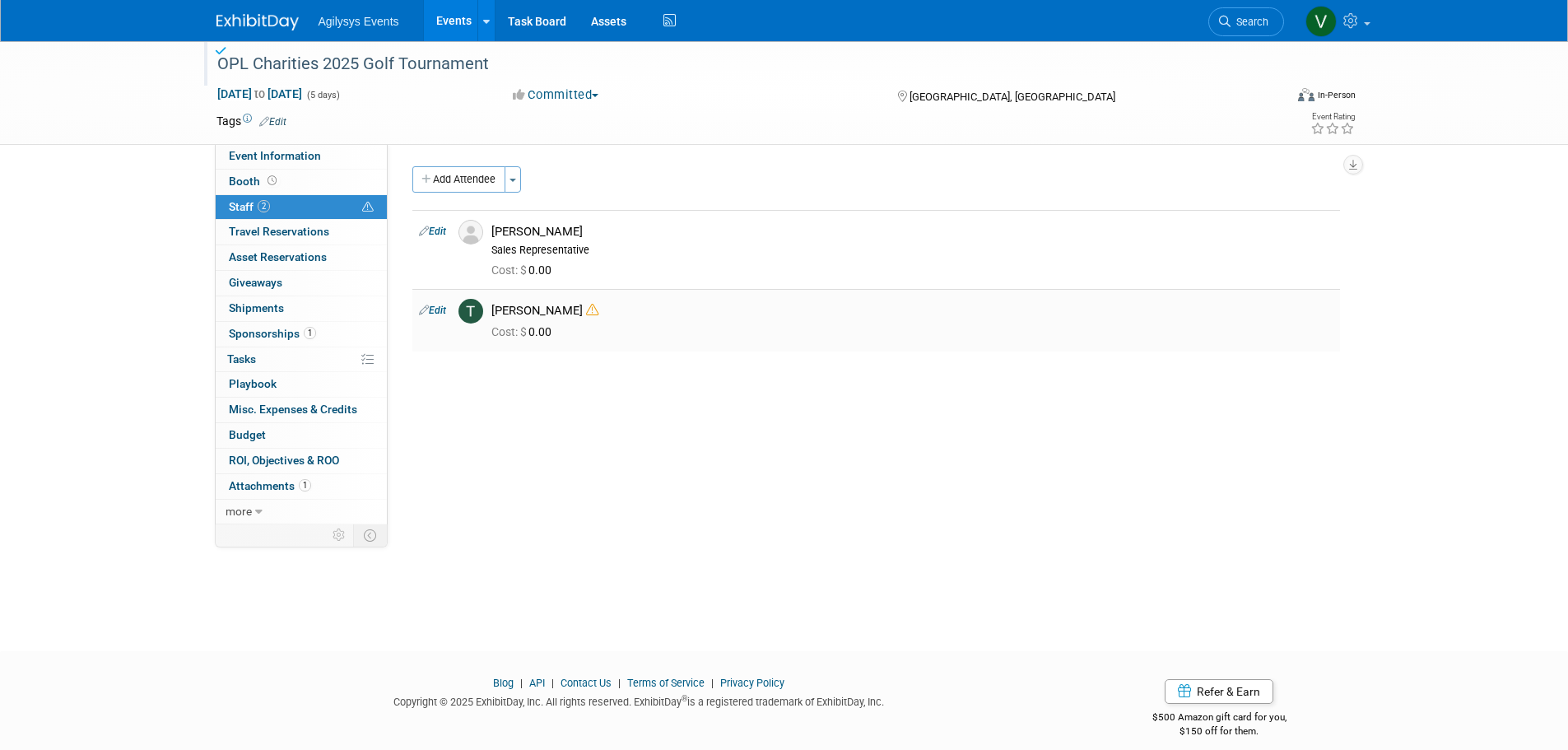
click at [586, 308] on icon at bounding box center [592, 310] width 12 height 12
click at [586, 312] on icon at bounding box center [592, 310] width 12 height 12
drag, startPoint x: 346, startPoint y: 612, endPoint x: 353, endPoint y: 619, distance: 9.9
click at [347, 612] on div "OPL Charities 2025 Golf Tournament Sep 24, 2025 to Sep 28, 2025 (5 days) Sep 24…" at bounding box center [784, 331] width 1568 height 580
click at [516, 309] on div "Thor Hansen" at bounding box center [913, 311] width 842 height 16
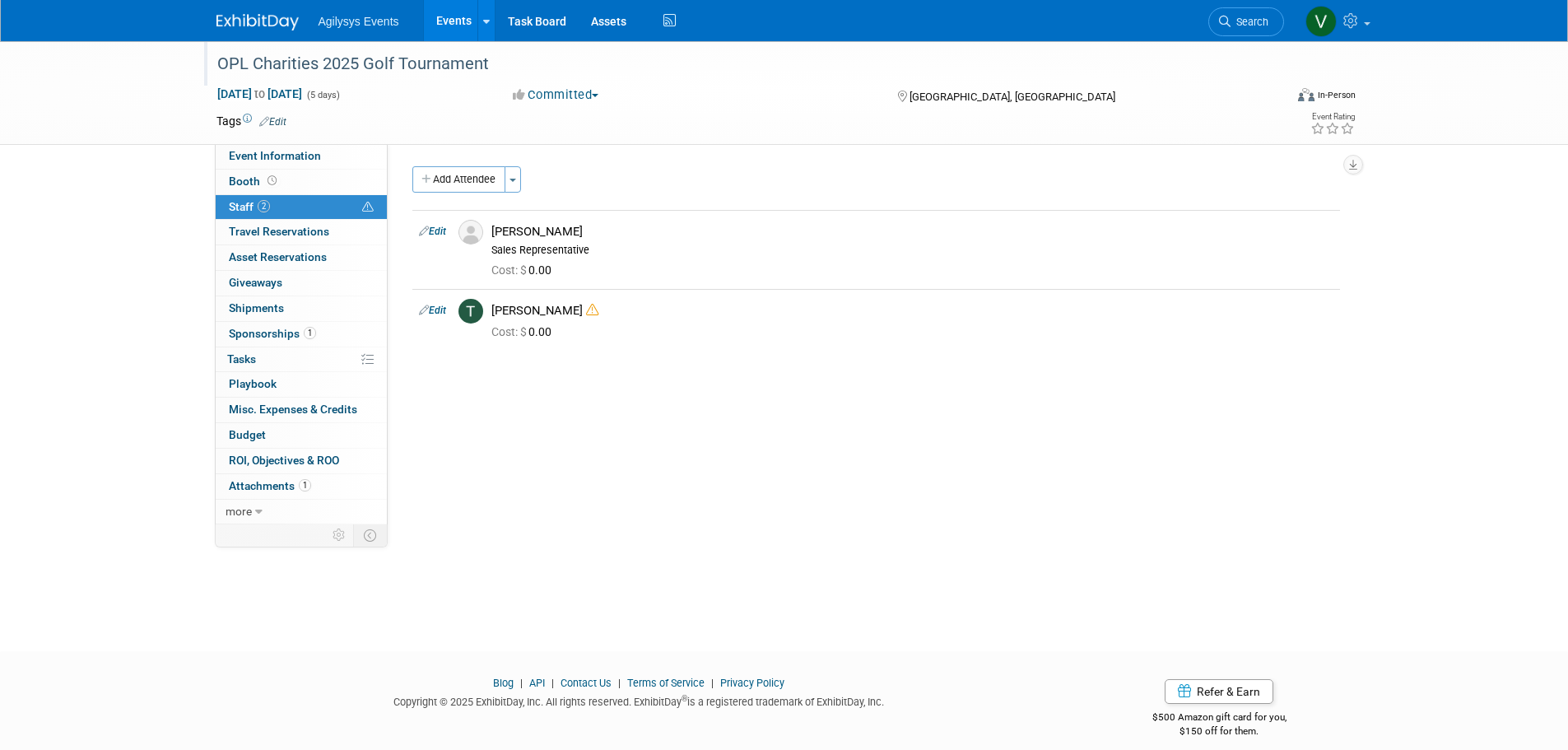
click at [268, 20] on img at bounding box center [258, 22] width 83 height 17
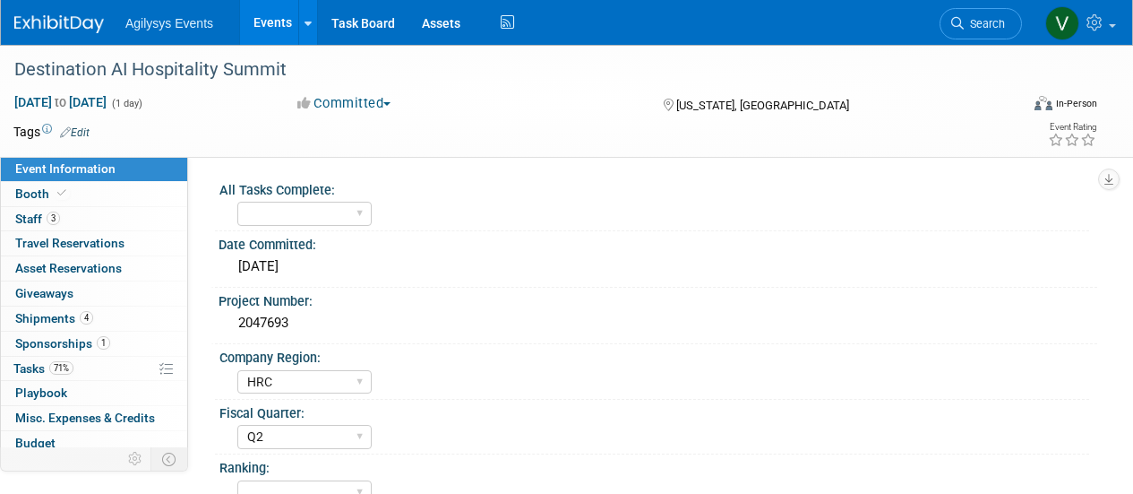
select select "HRC"
select select "Q2"
select select "Yes"
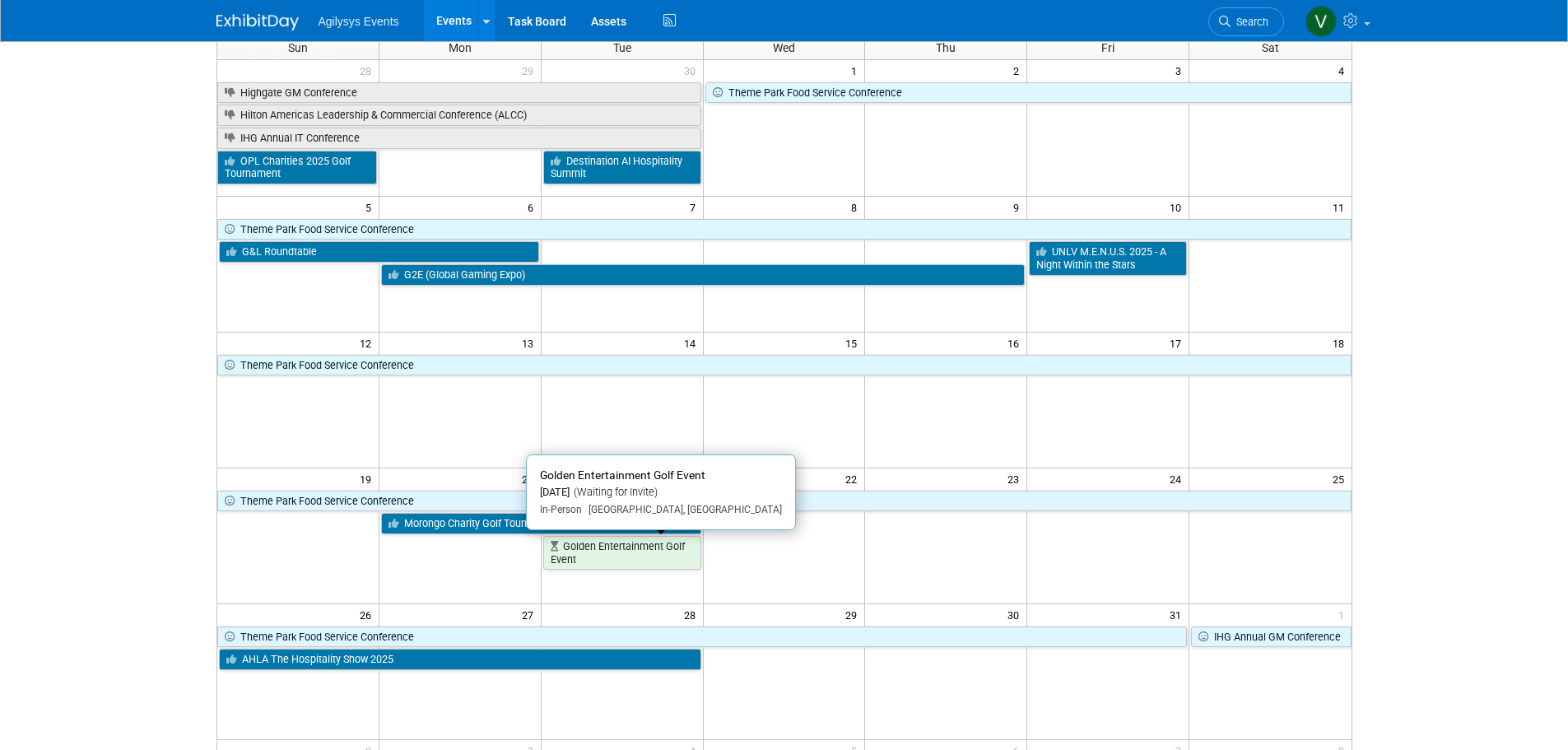
scroll to position [83, 0]
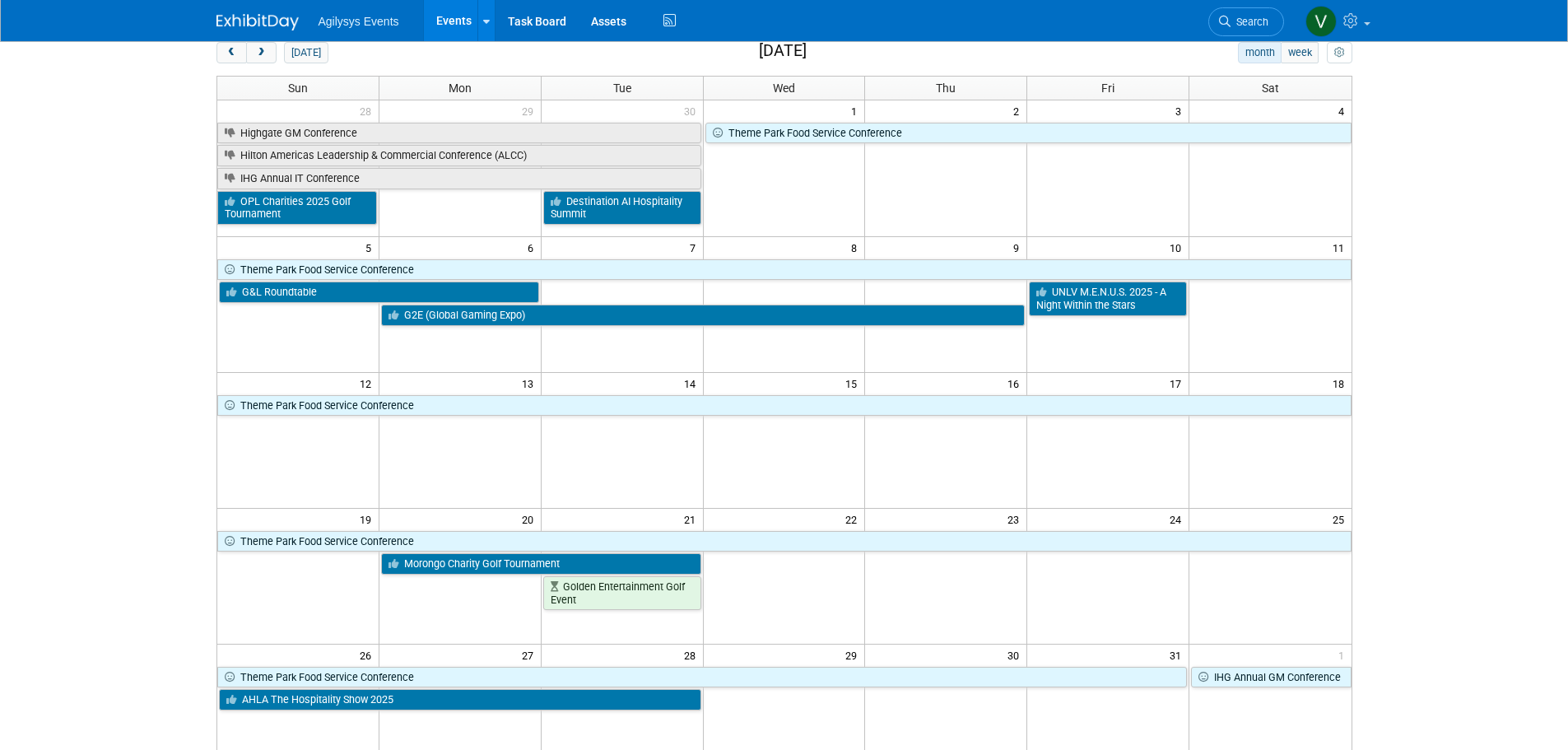
click at [233, 54] on span "prev" at bounding box center [231, 53] width 12 height 11
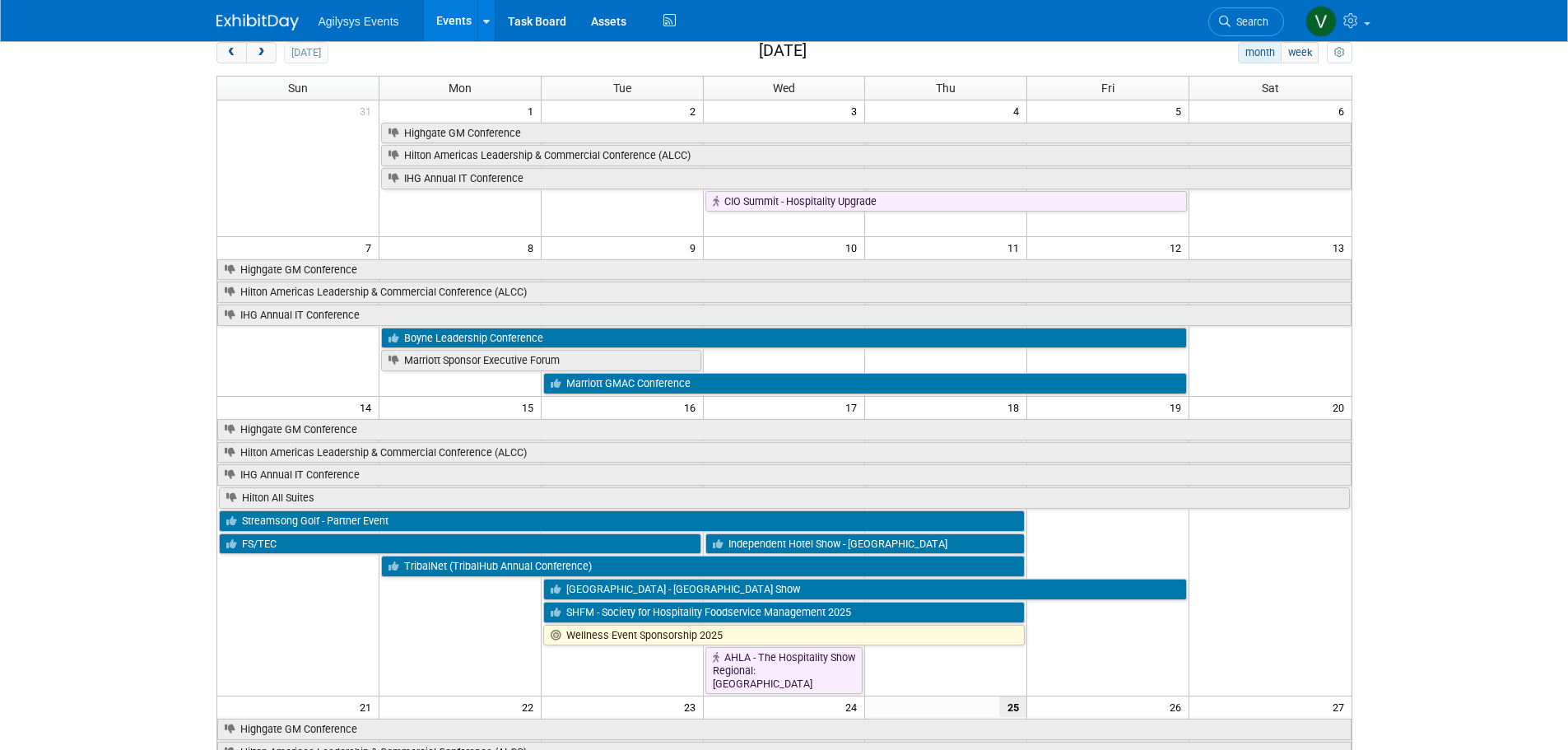
scroll to position [0, 0]
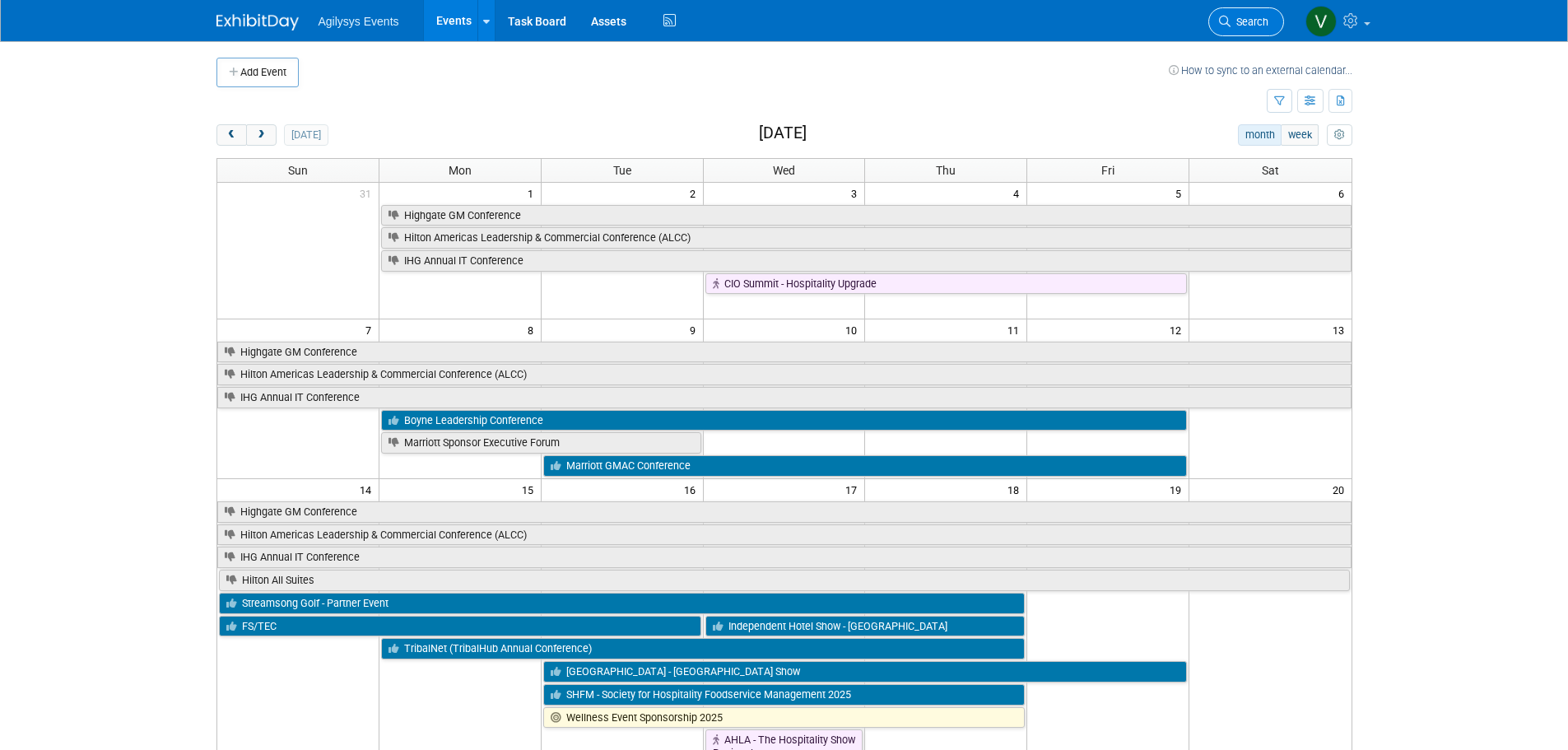
click at [1267, 23] on span "Search" at bounding box center [1249, 21] width 38 height 12
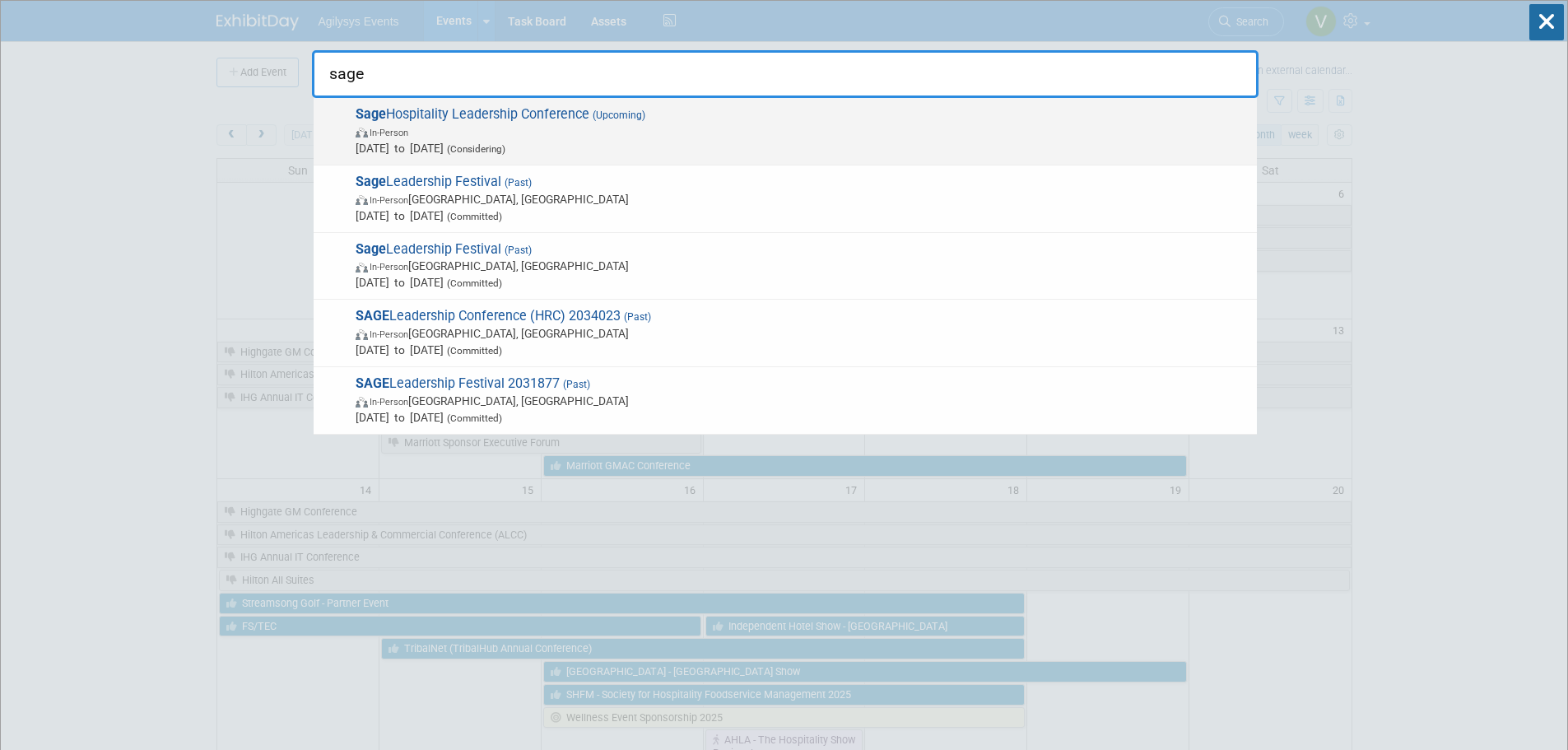
type input "sage"
click at [565, 122] on span "Sage Hospitality Leadership Conference (Upcoming) In-Person [DATE] to [DATE] (C…" at bounding box center [800, 131] width 898 height 51
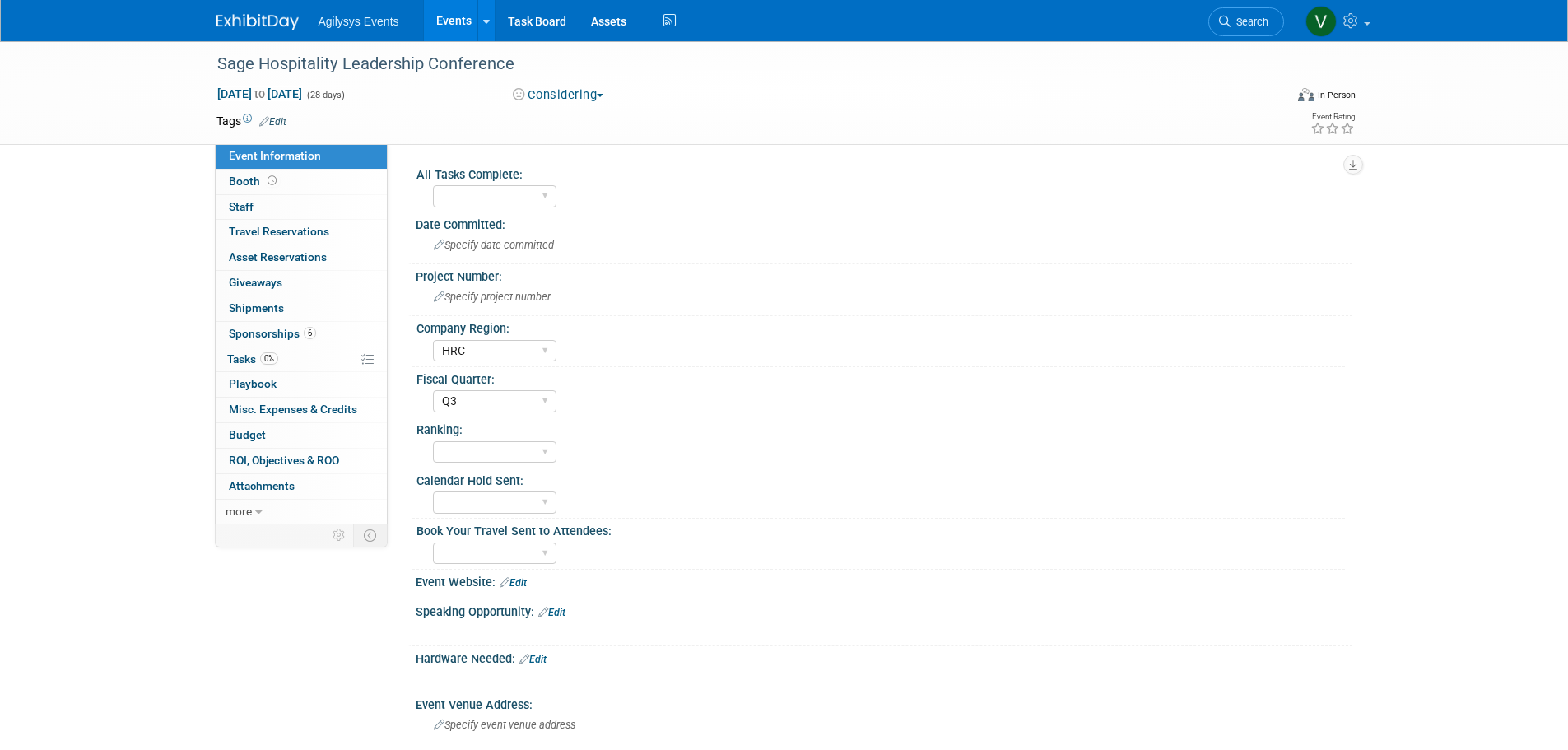
select select "HRC"
select select "Q3"
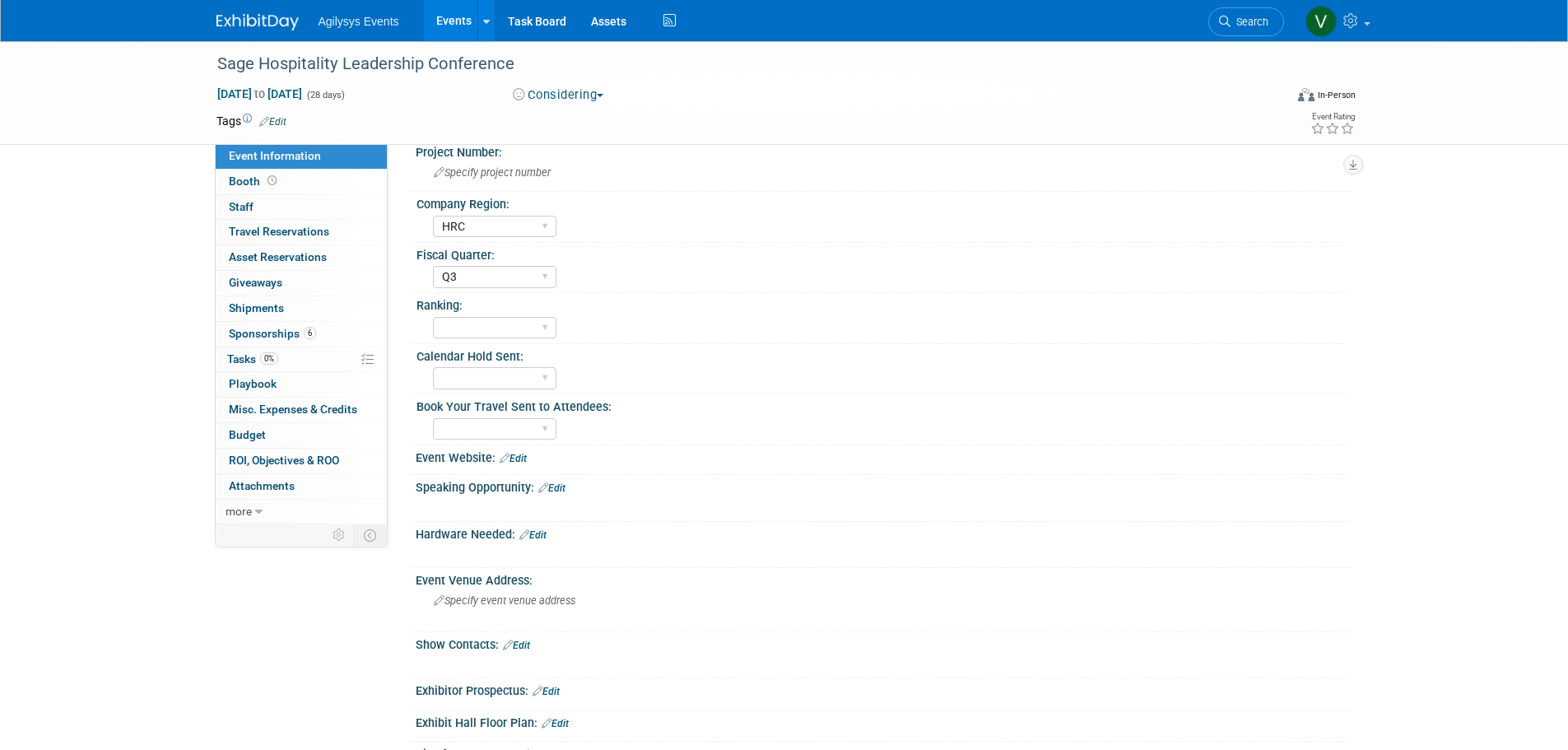
scroll to position [83, 0]
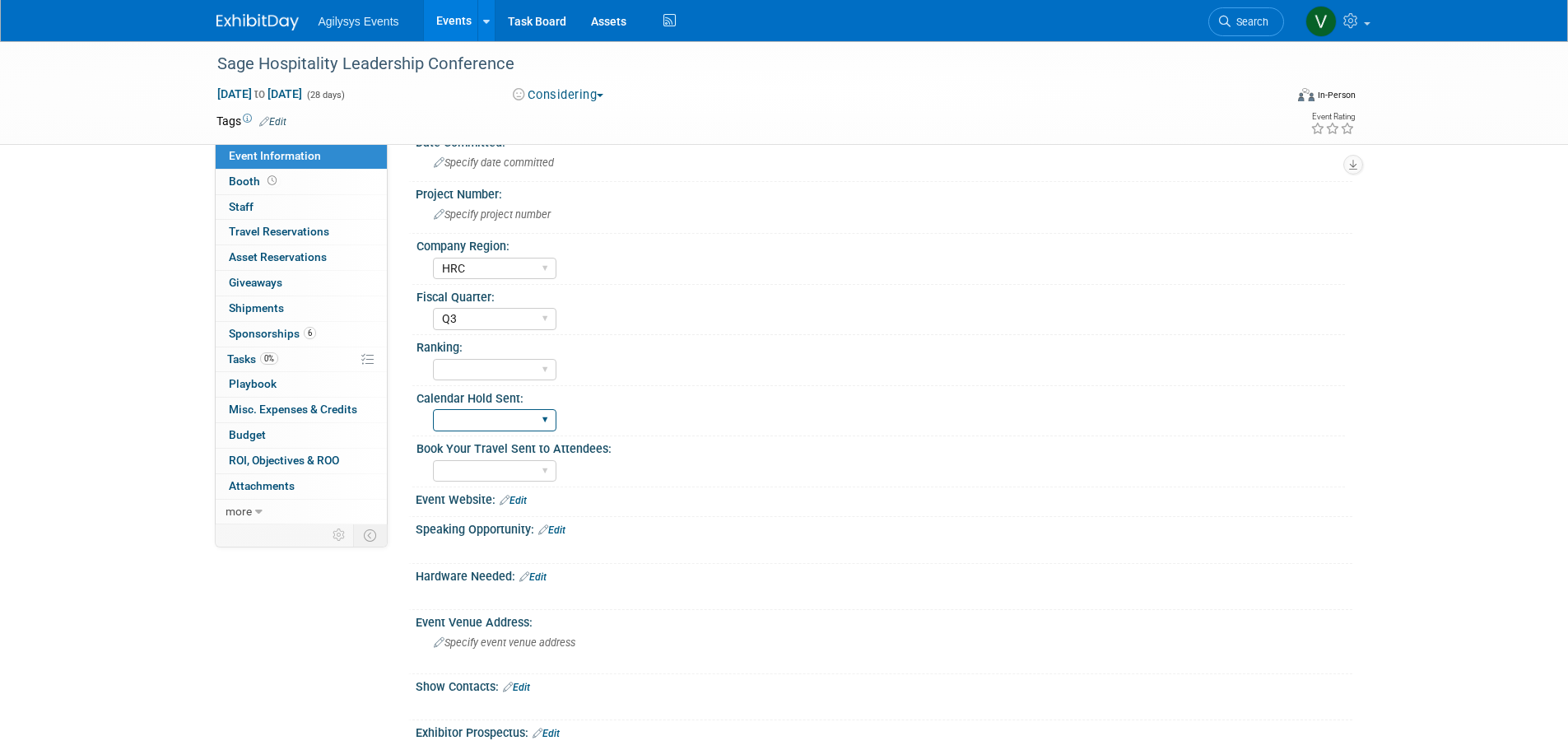
click at [496, 421] on select "Yes" at bounding box center [494, 420] width 123 height 22
click at [303, 92] on span "Feb 1, 2026 to Feb 28, 2026" at bounding box center [260, 94] width 86 height 15
select select "1"
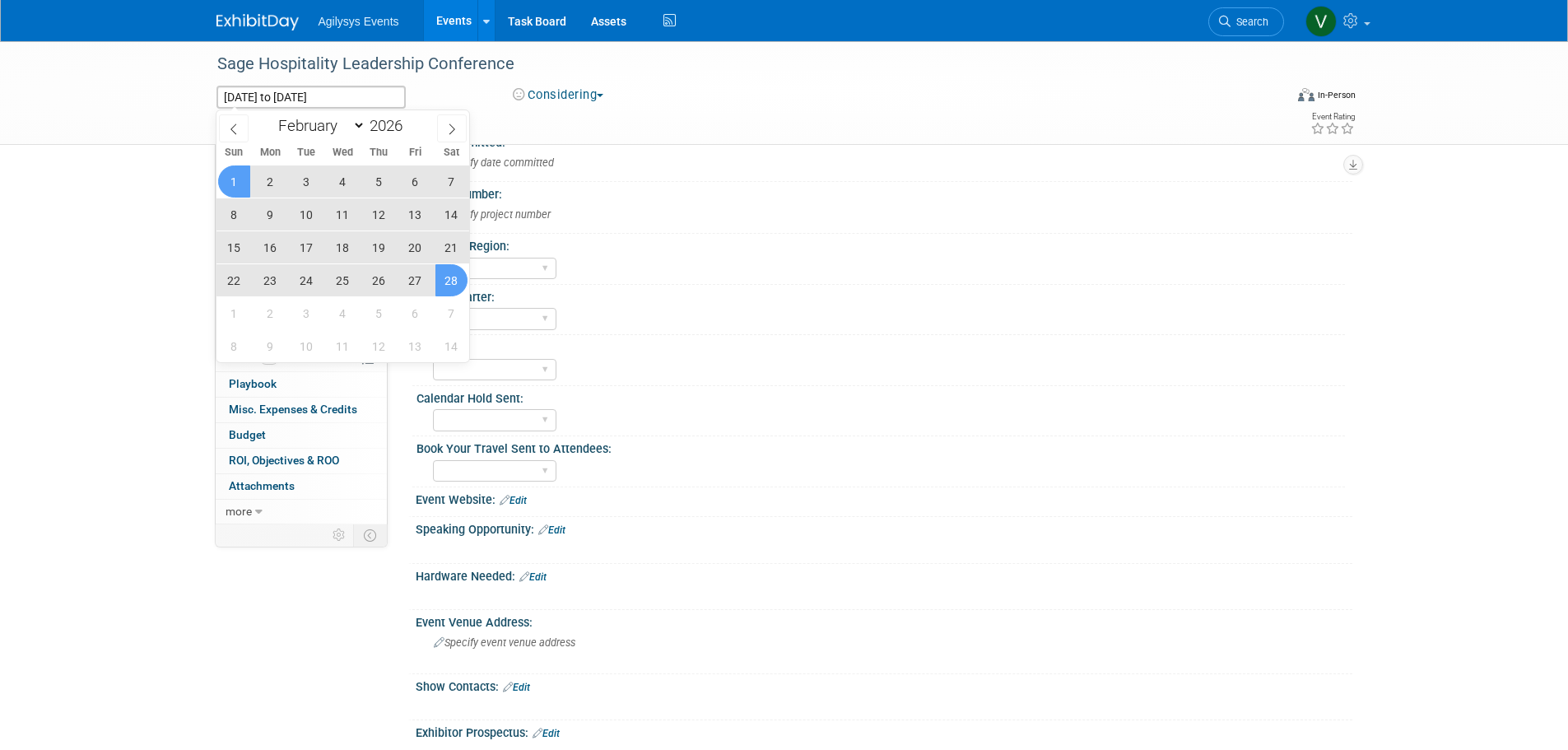
click at [272, 288] on span "23" at bounding box center [270, 280] width 32 height 32
type input "Feb 23, 2026"
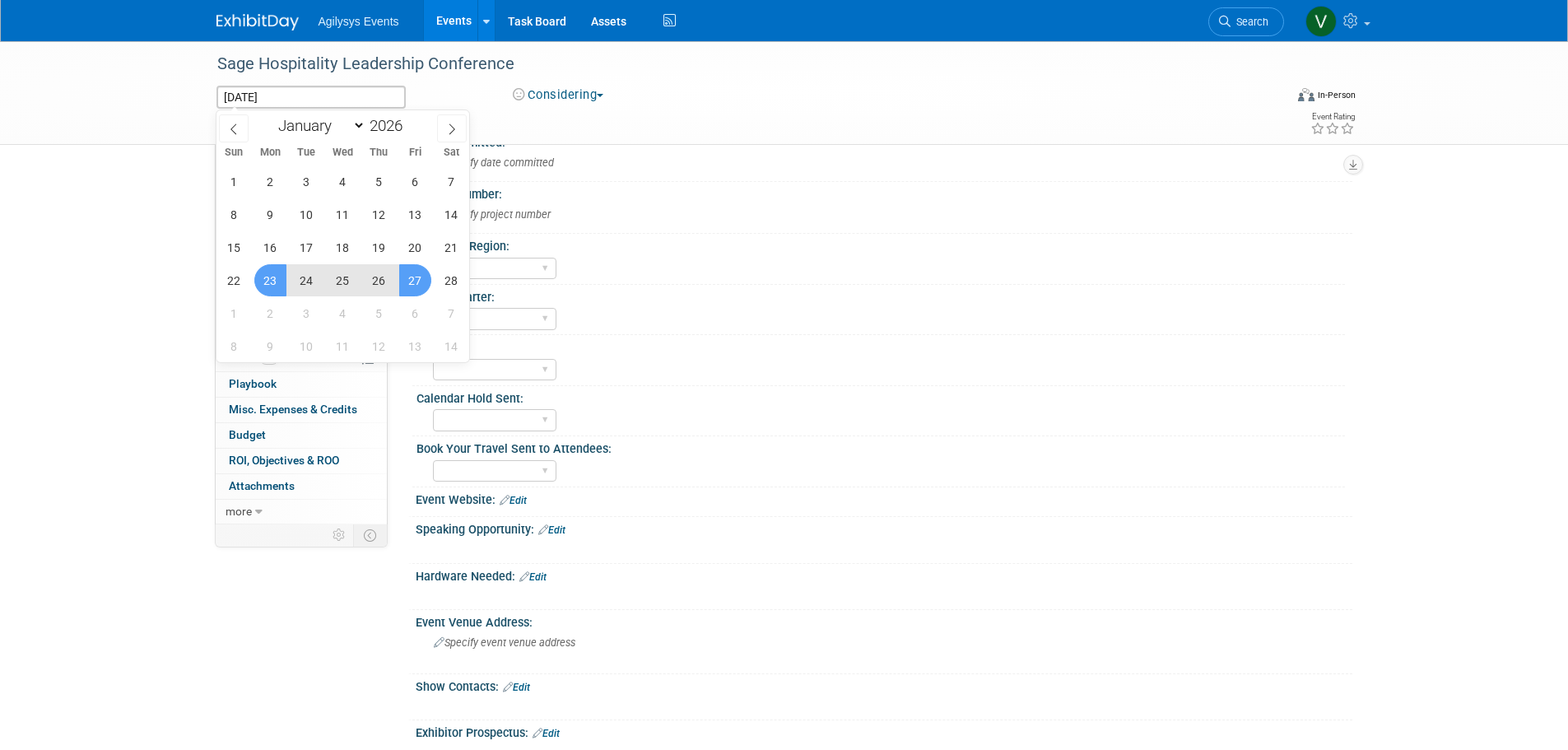
click at [428, 282] on span "27" at bounding box center [415, 280] width 32 height 32
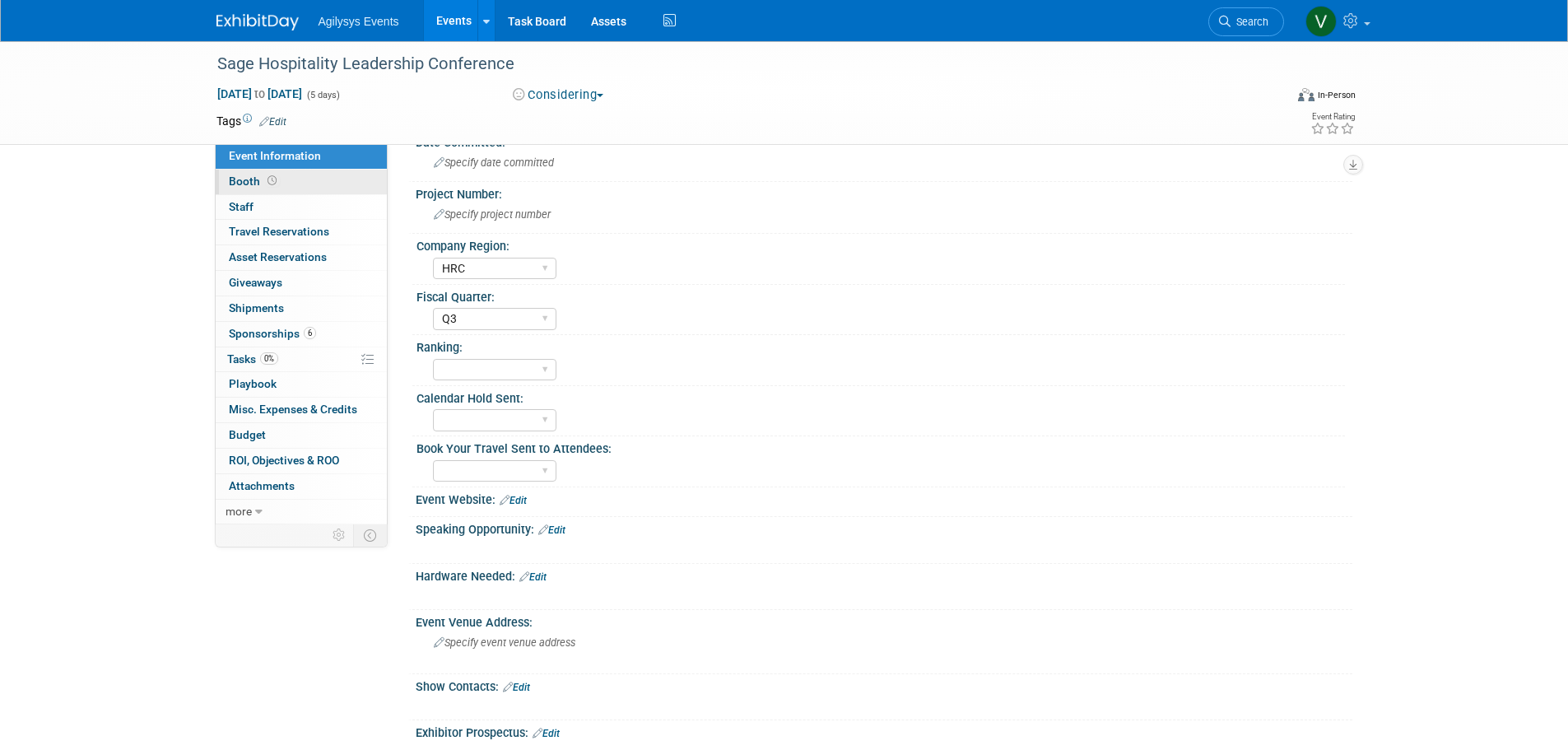
click at [285, 184] on link "Booth" at bounding box center [301, 182] width 171 height 25
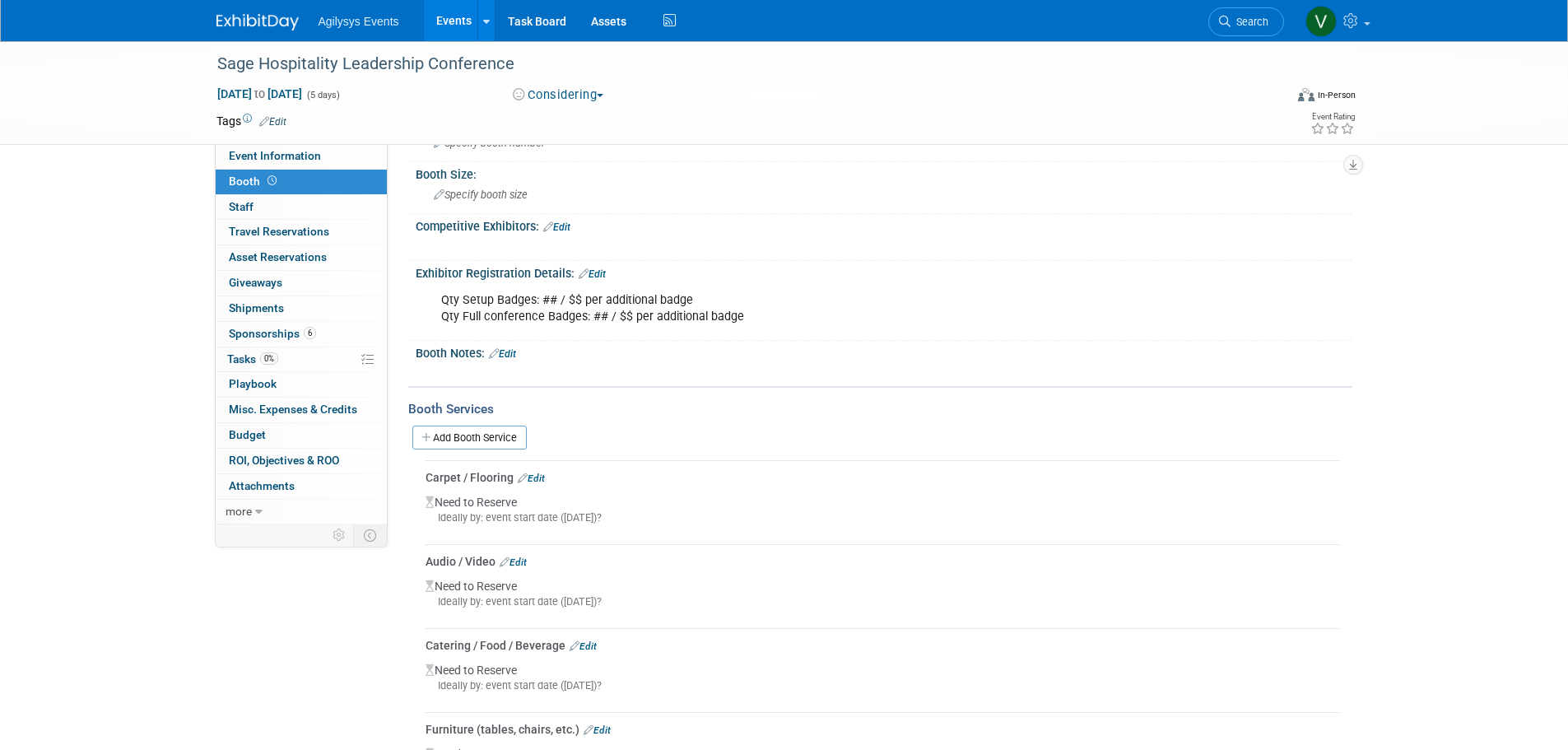
scroll to position [0, 0]
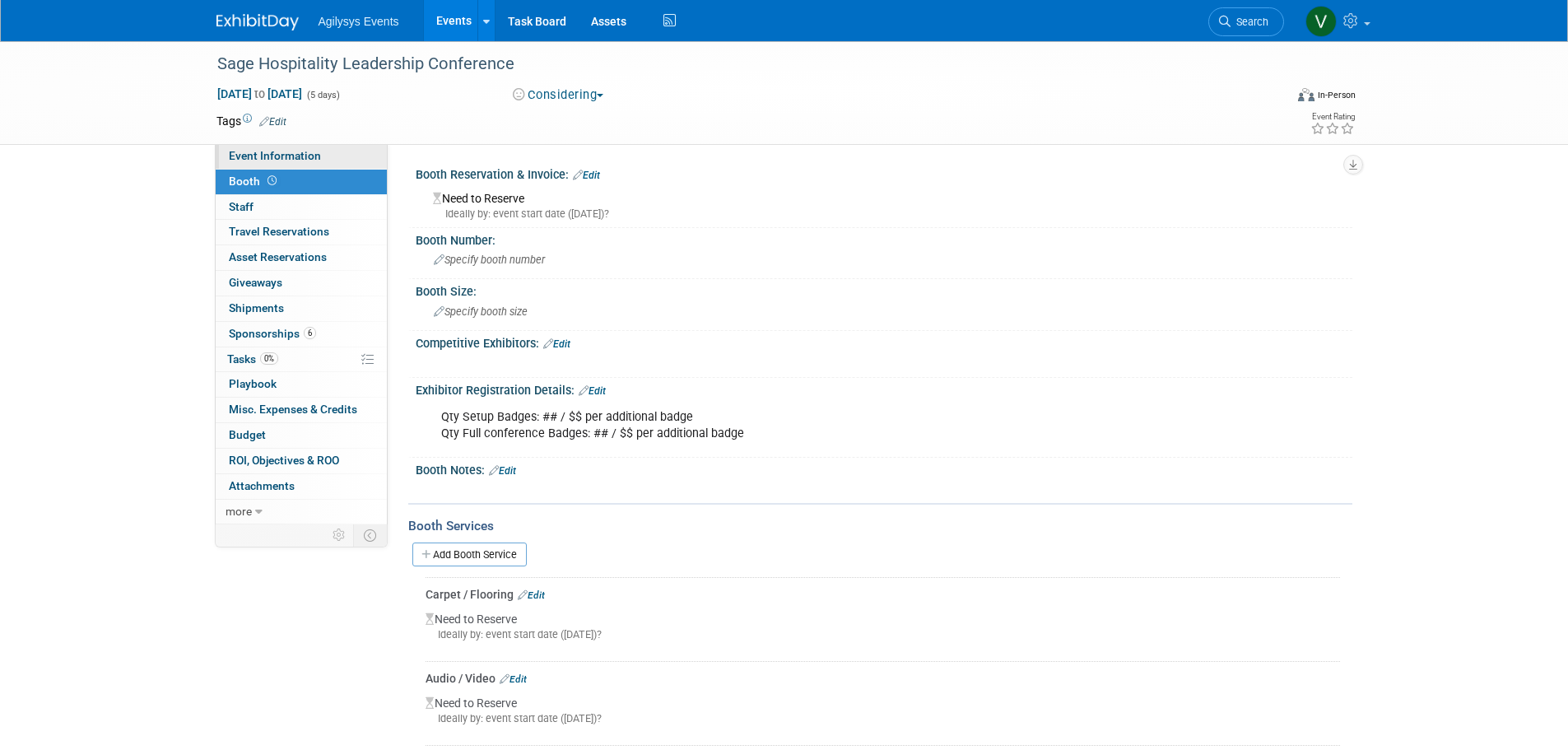
click at [297, 162] on link "Event Information" at bounding box center [301, 156] width 171 height 25
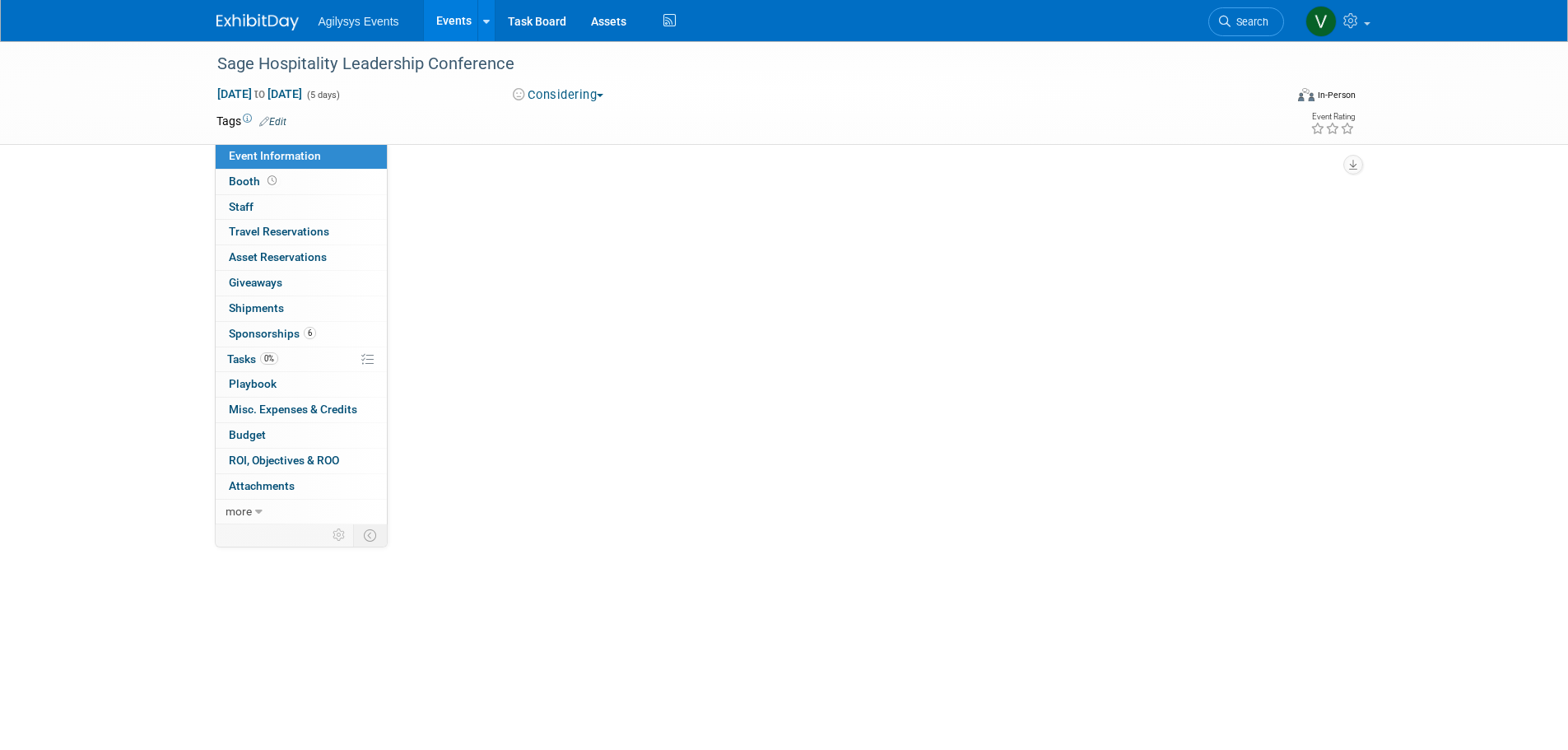
select select "HRC"
select select "Q3"
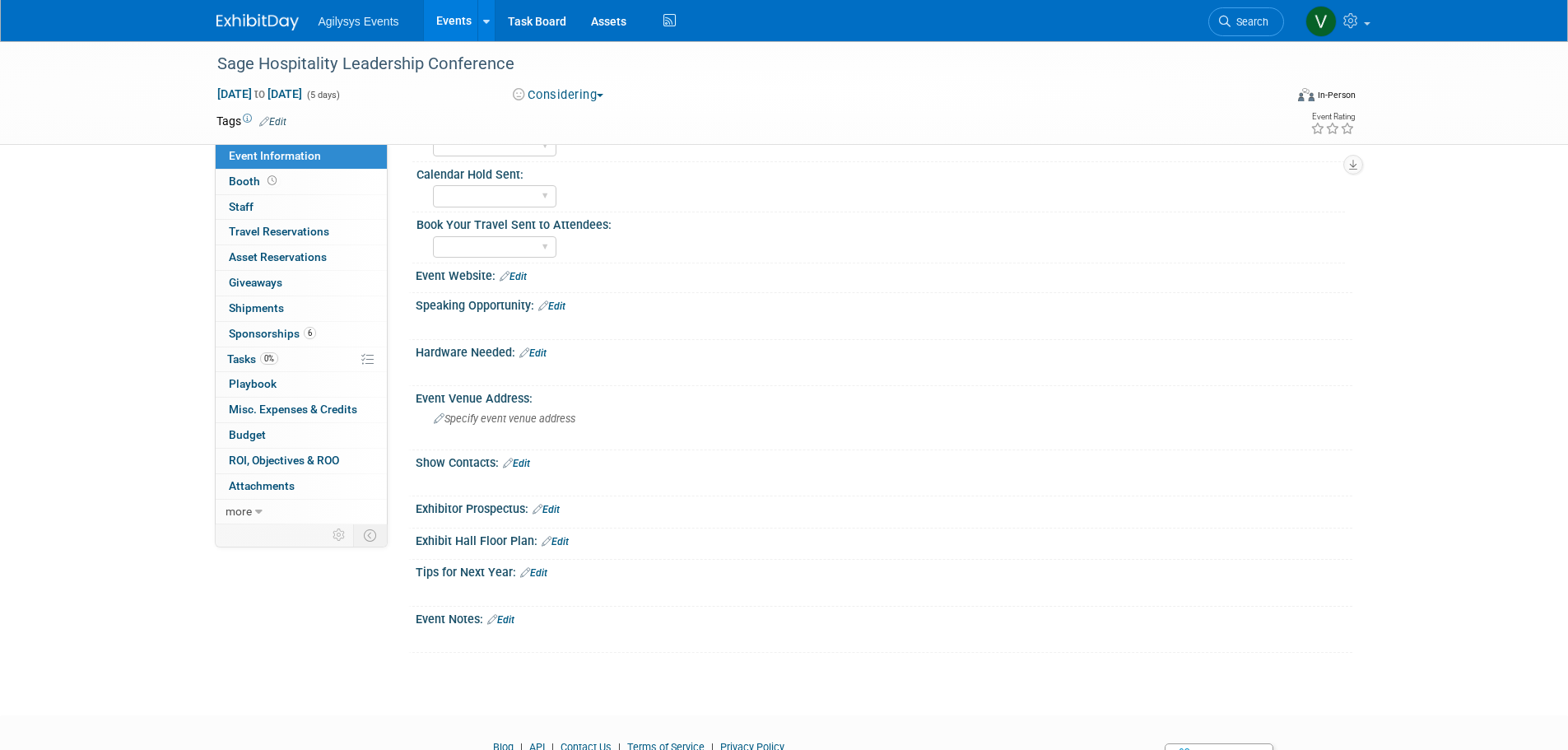
scroll to position [329, 0]
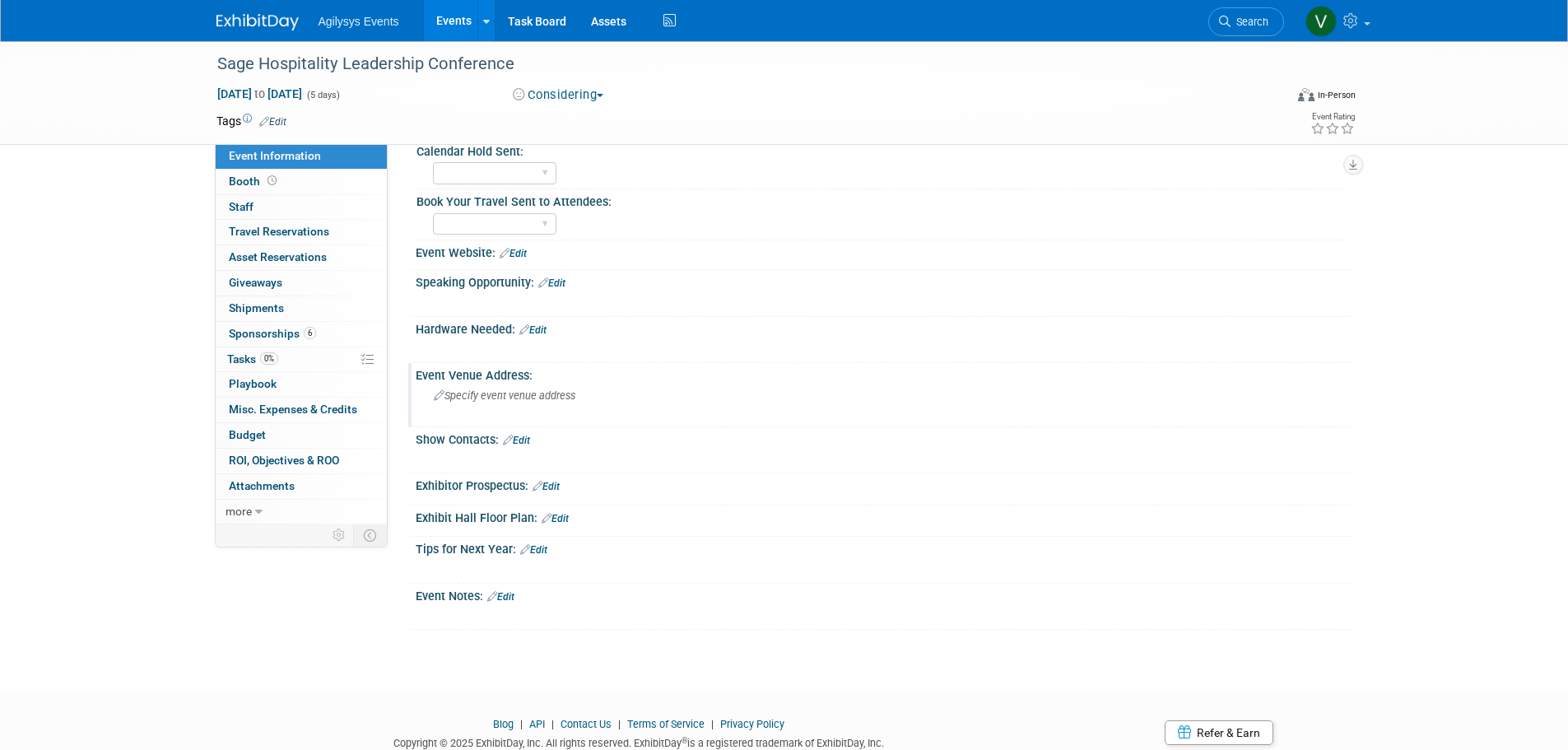
click at [477, 401] on span "Specify event venue address" at bounding box center [505, 395] width 142 height 12
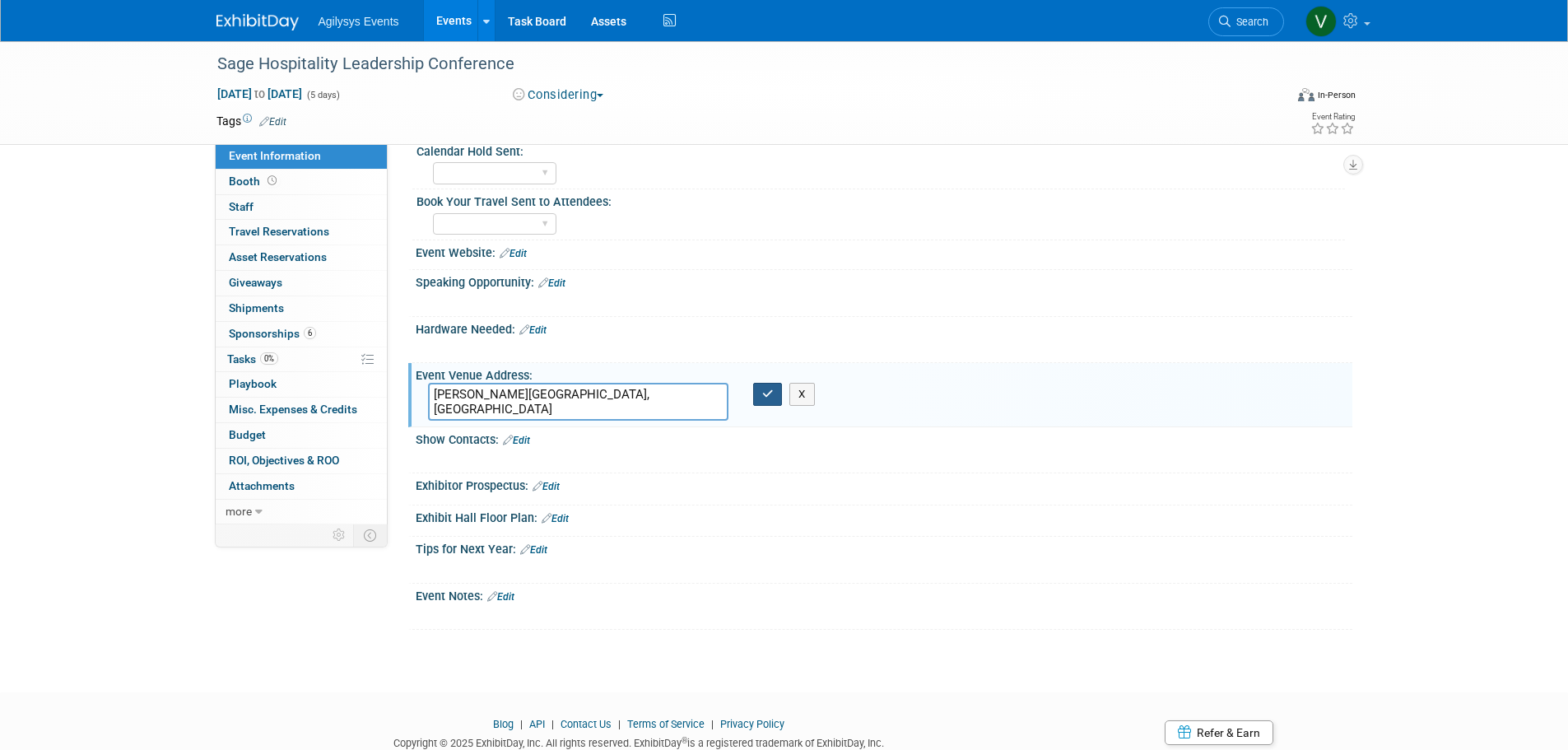
type textarea "Ritz-Carlton, Chicago"
click at [782, 401] on button "button" at bounding box center [768, 394] width 29 height 23
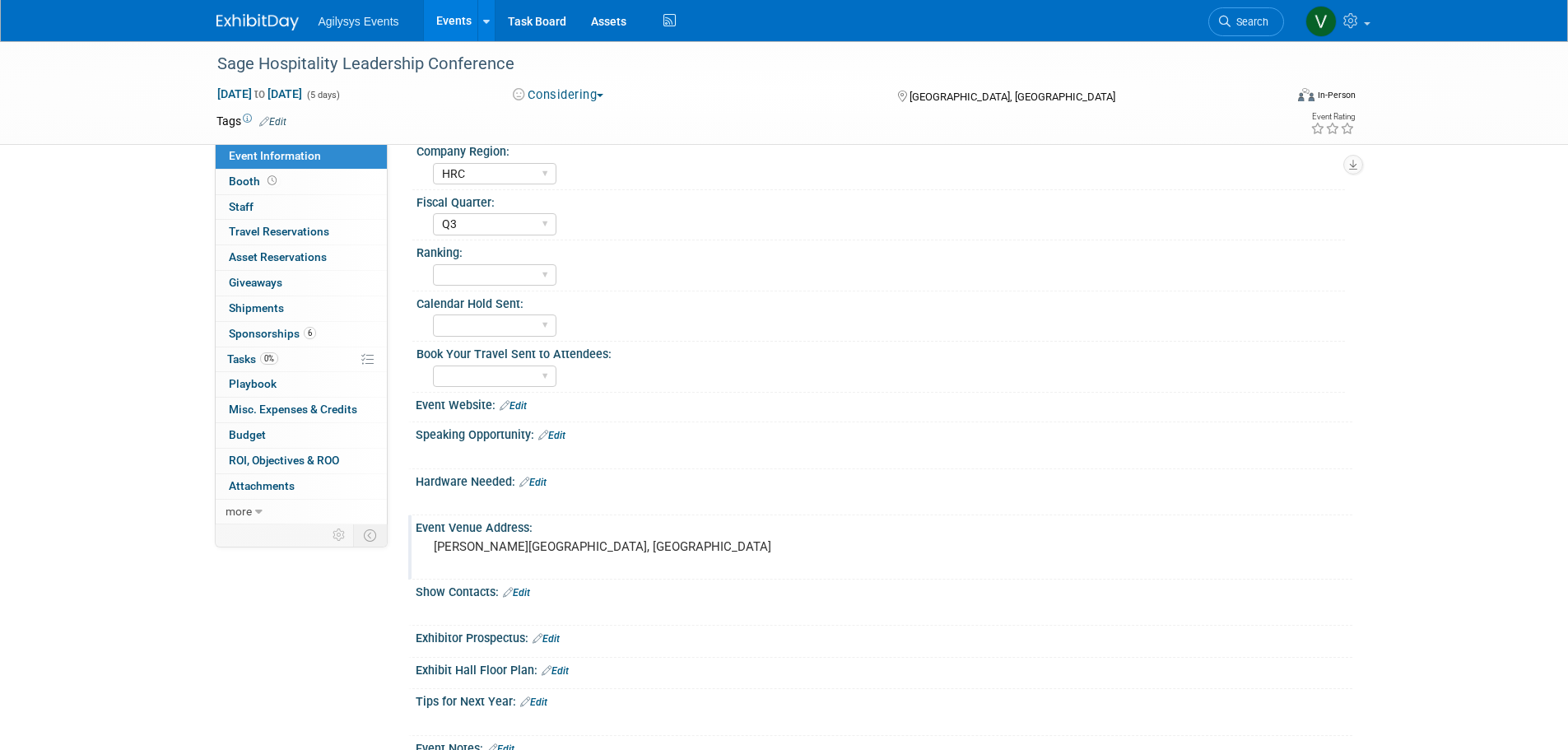
scroll to position [0, 0]
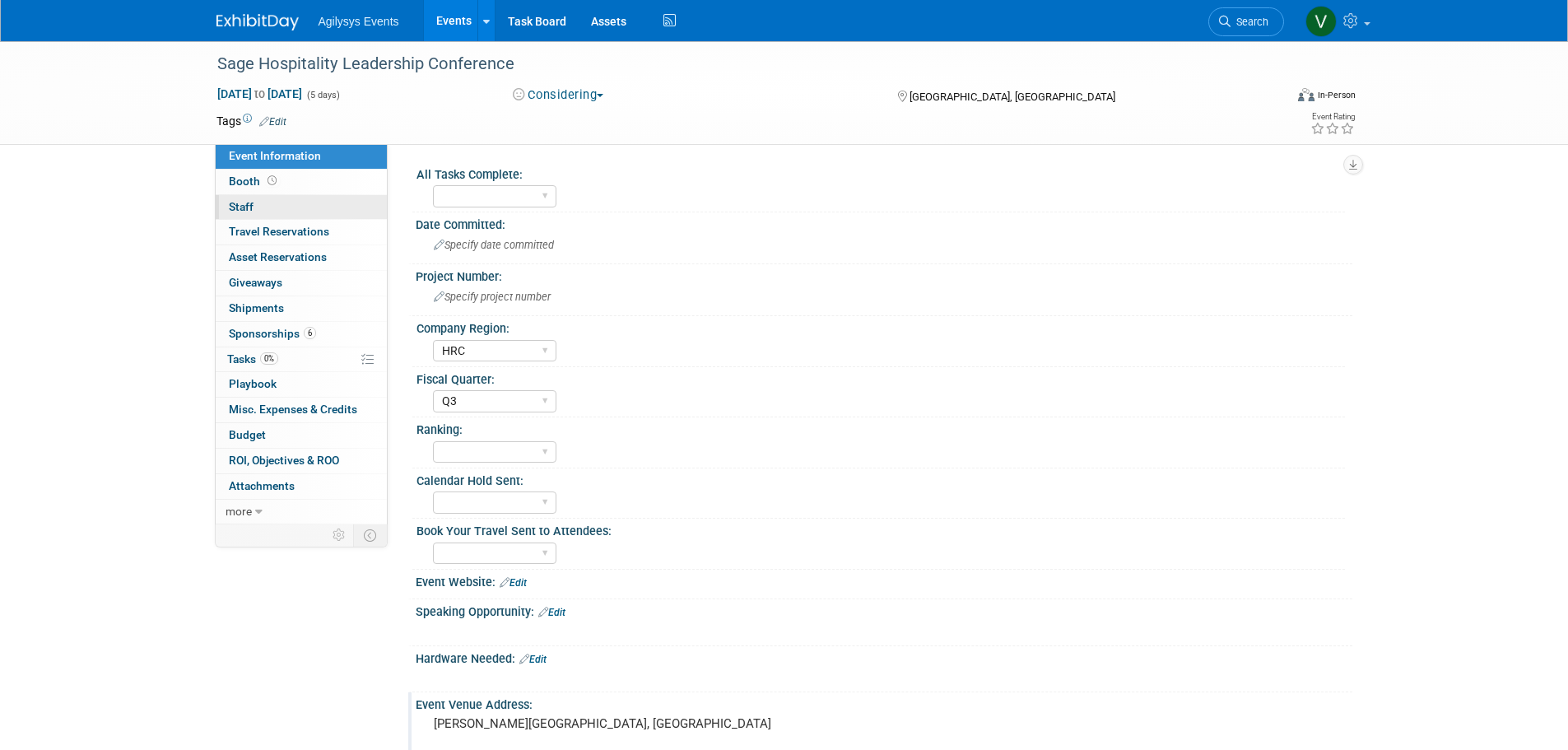
click at [241, 208] on span "Staff 0" at bounding box center [241, 207] width 25 height 13
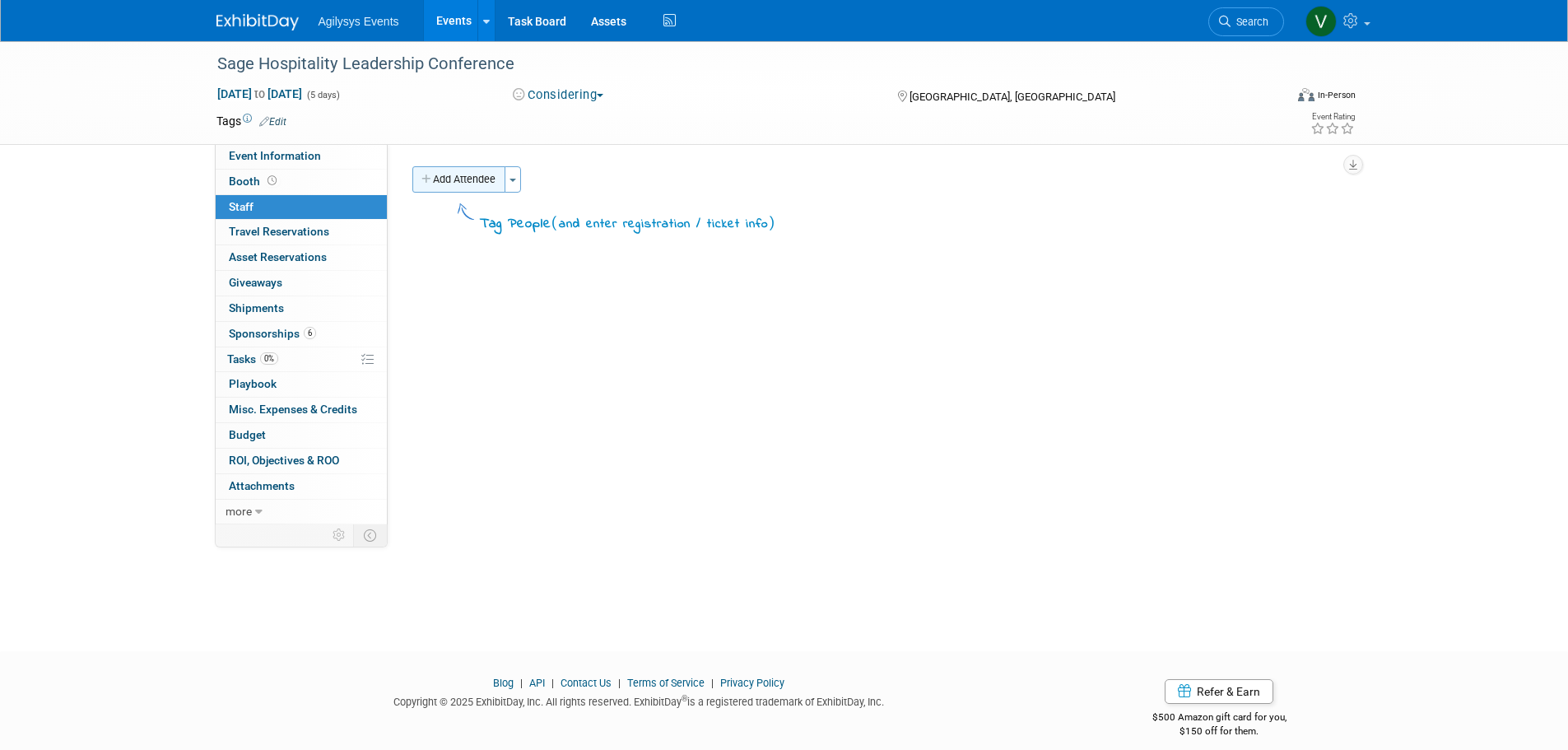
click at [479, 182] on button "Add Attendee" at bounding box center [459, 179] width 93 height 27
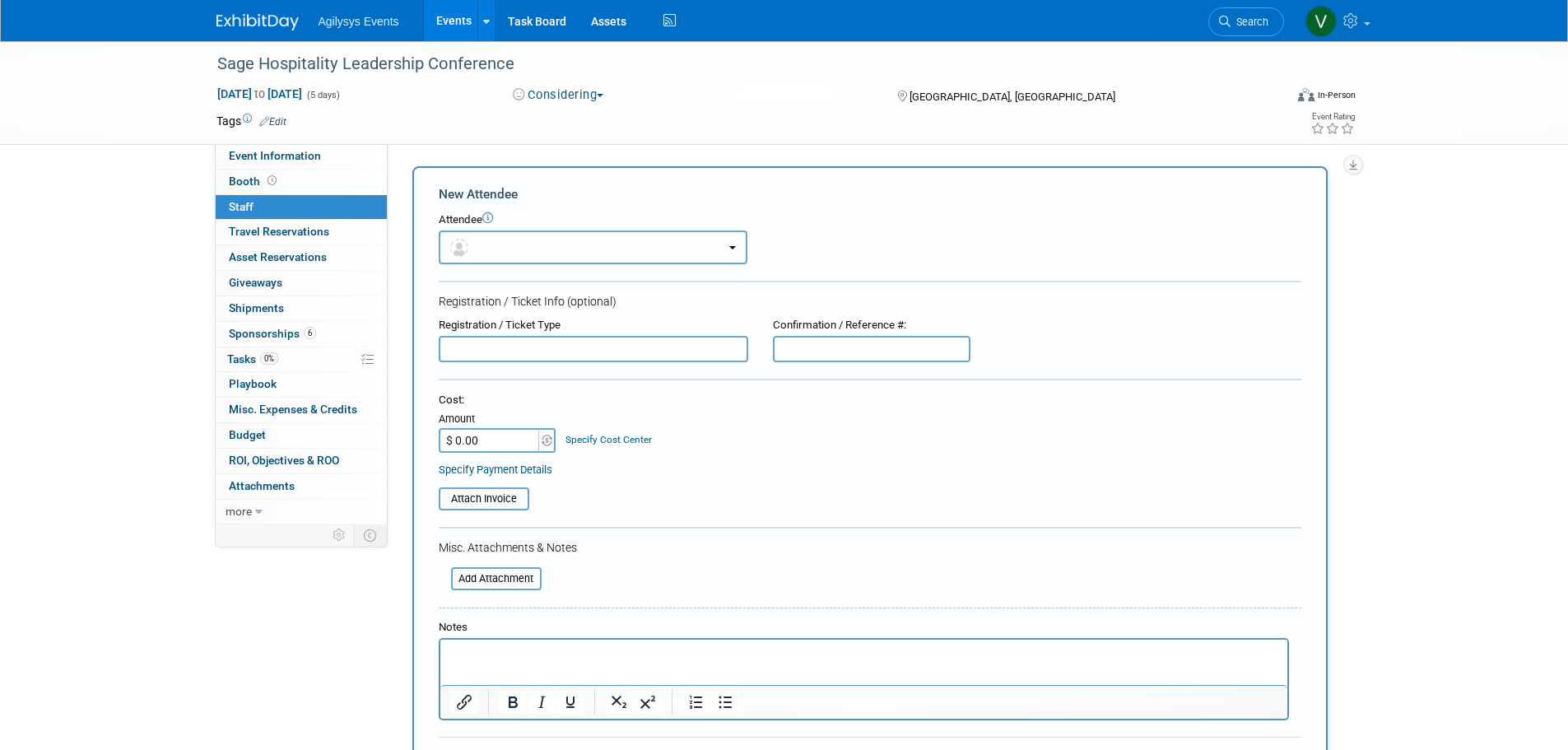
click at [484, 249] on button "button" at bounding box center [593, 247] width 309 height 34
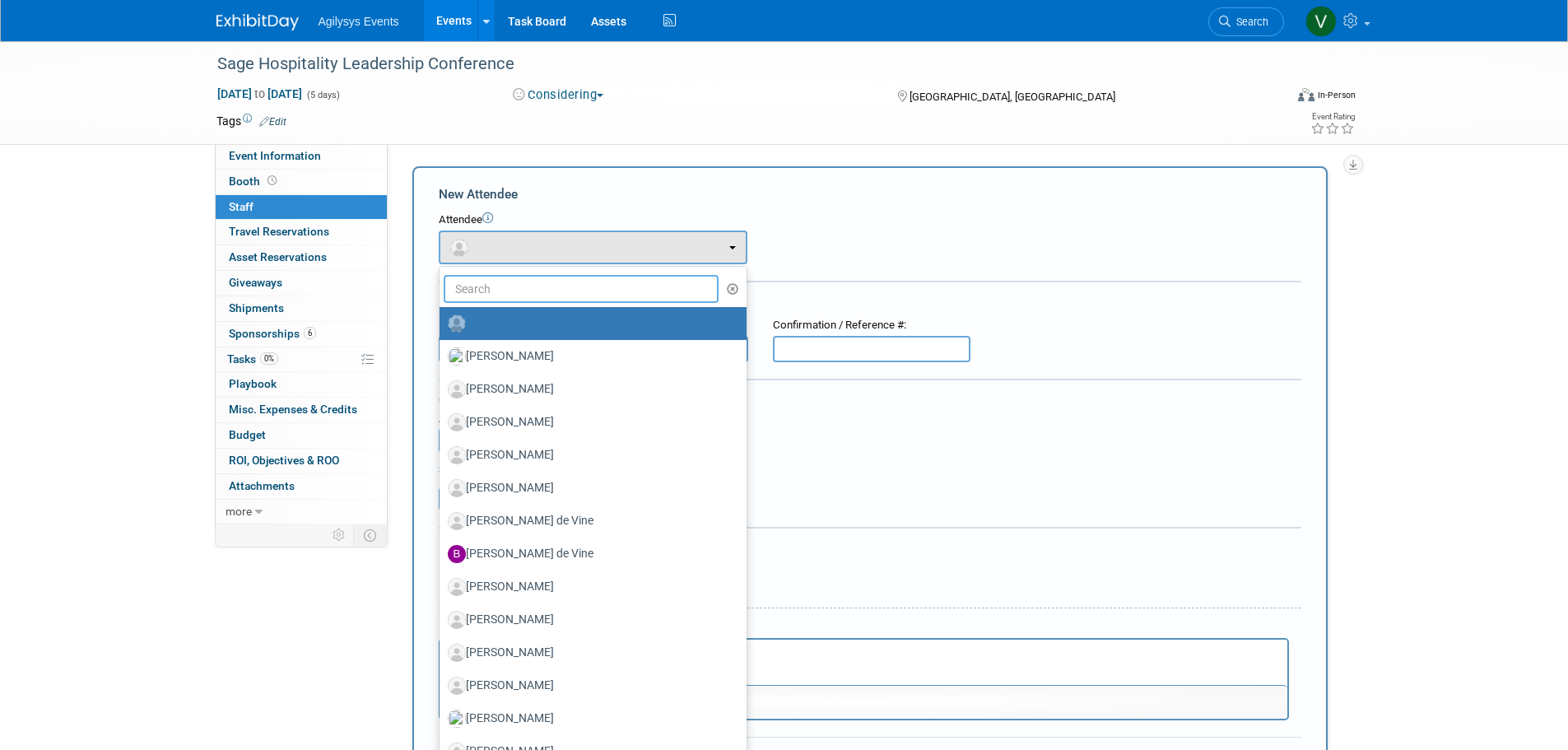
click at [477, 287] on input "text" at bounding box center [582, 289] width 276 height 28
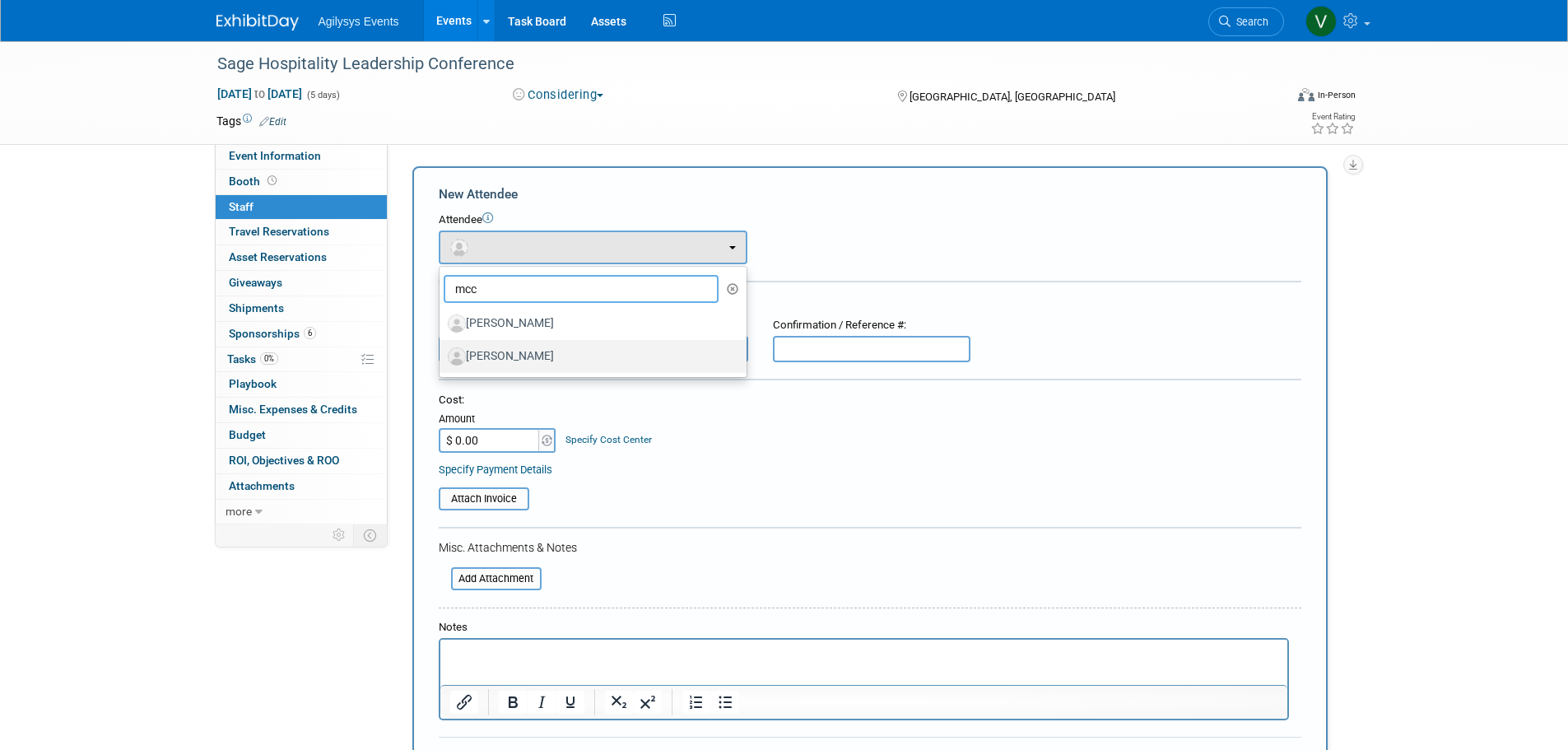
type input "mcc"
click at [514, 346] on label "[PERSON_NAME]" at bounding box center [588, 357] width 282 height 27
click at [442, 349] on input "[PERSON_NAME]" at bounding box center [437, 355] width 11 height 11
select select "760e869d-34ec-43a0-a7f0-ef83789db215"
select select "4"
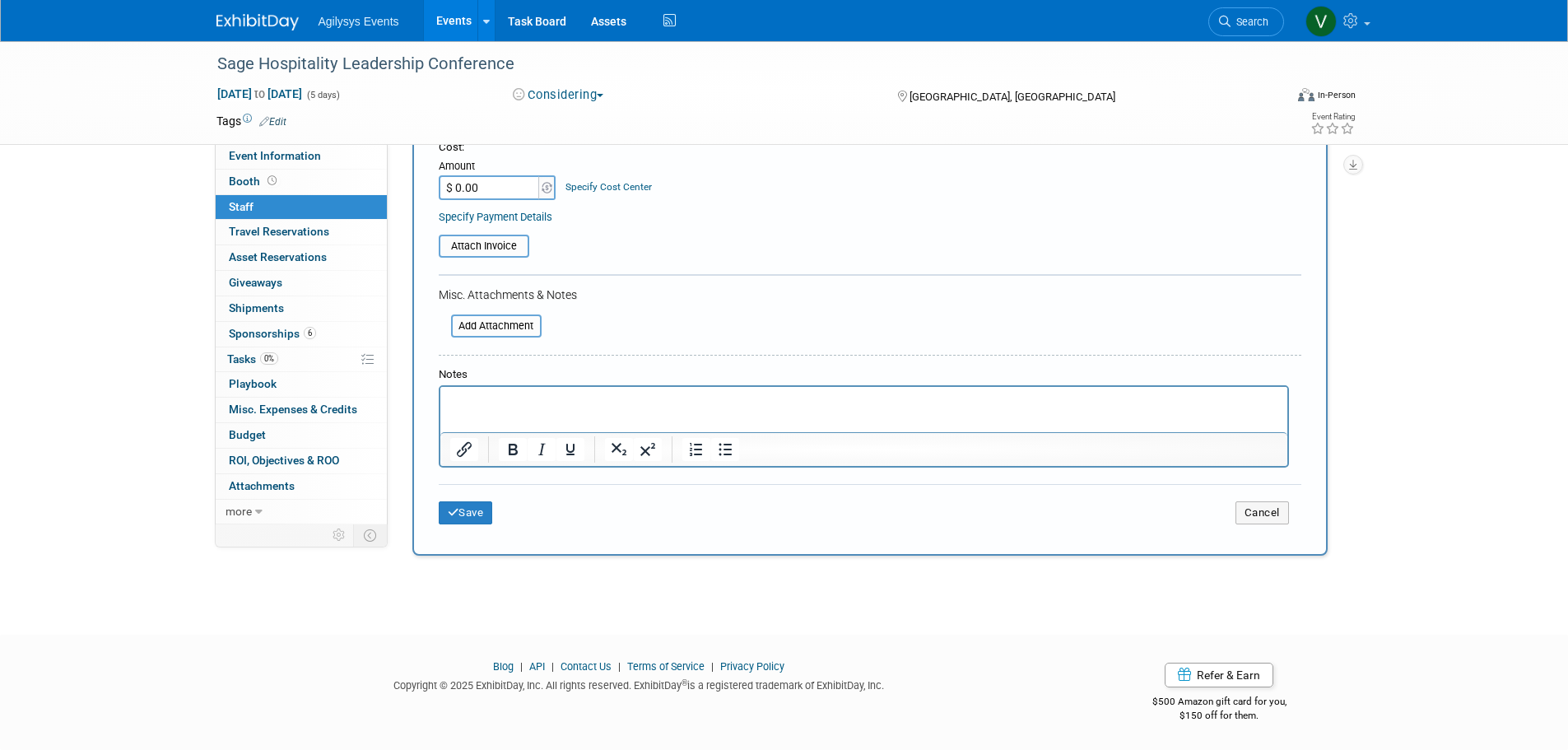
click at [472, 525] on div "Save Cancel" at bounding box center [869, 510] width 863 height 52
click at [474, 513] on button "Save" at bounding box center [465, 512] width 54 height 23
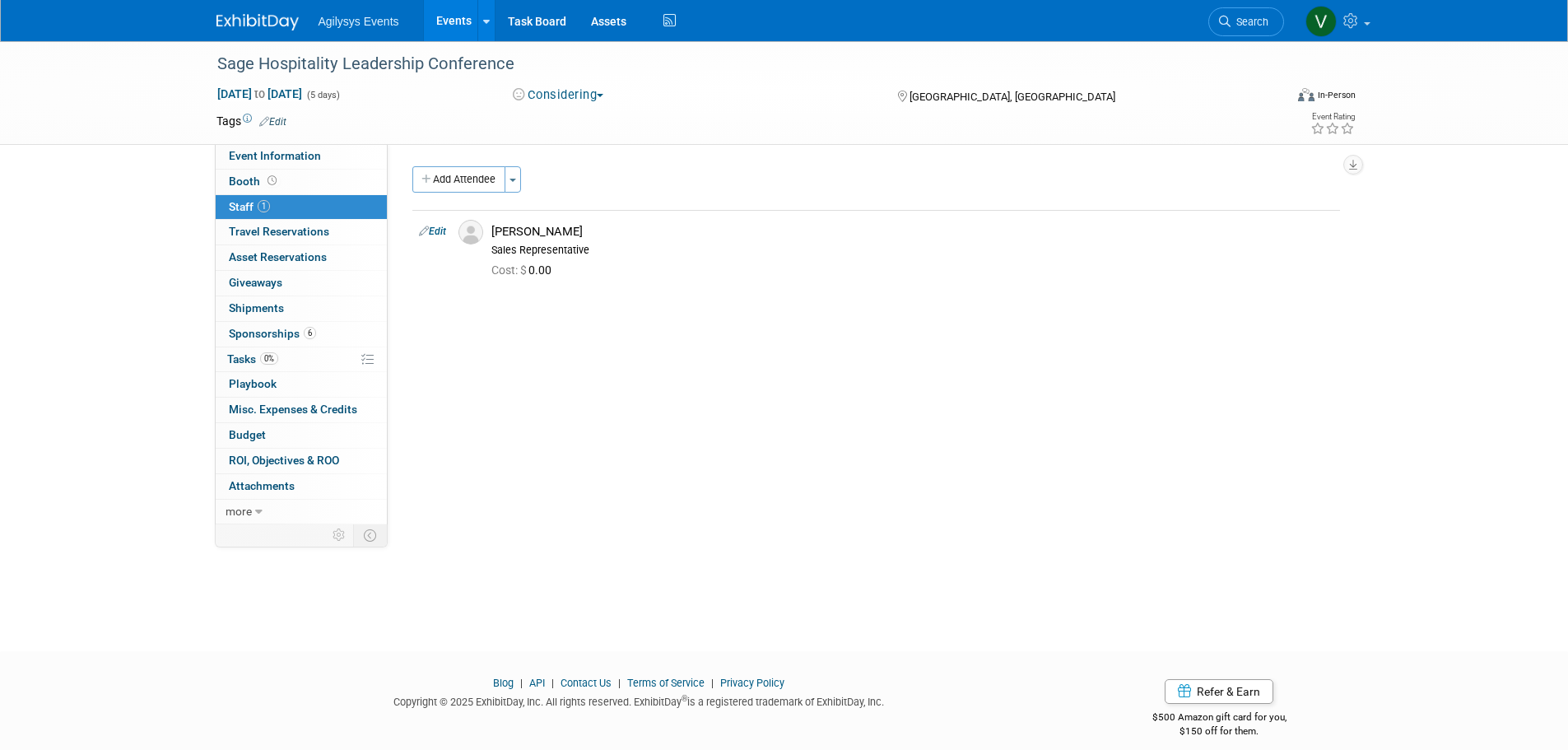
click at [280, 23] on img at bounding box center [258, 22] width 83 height 17
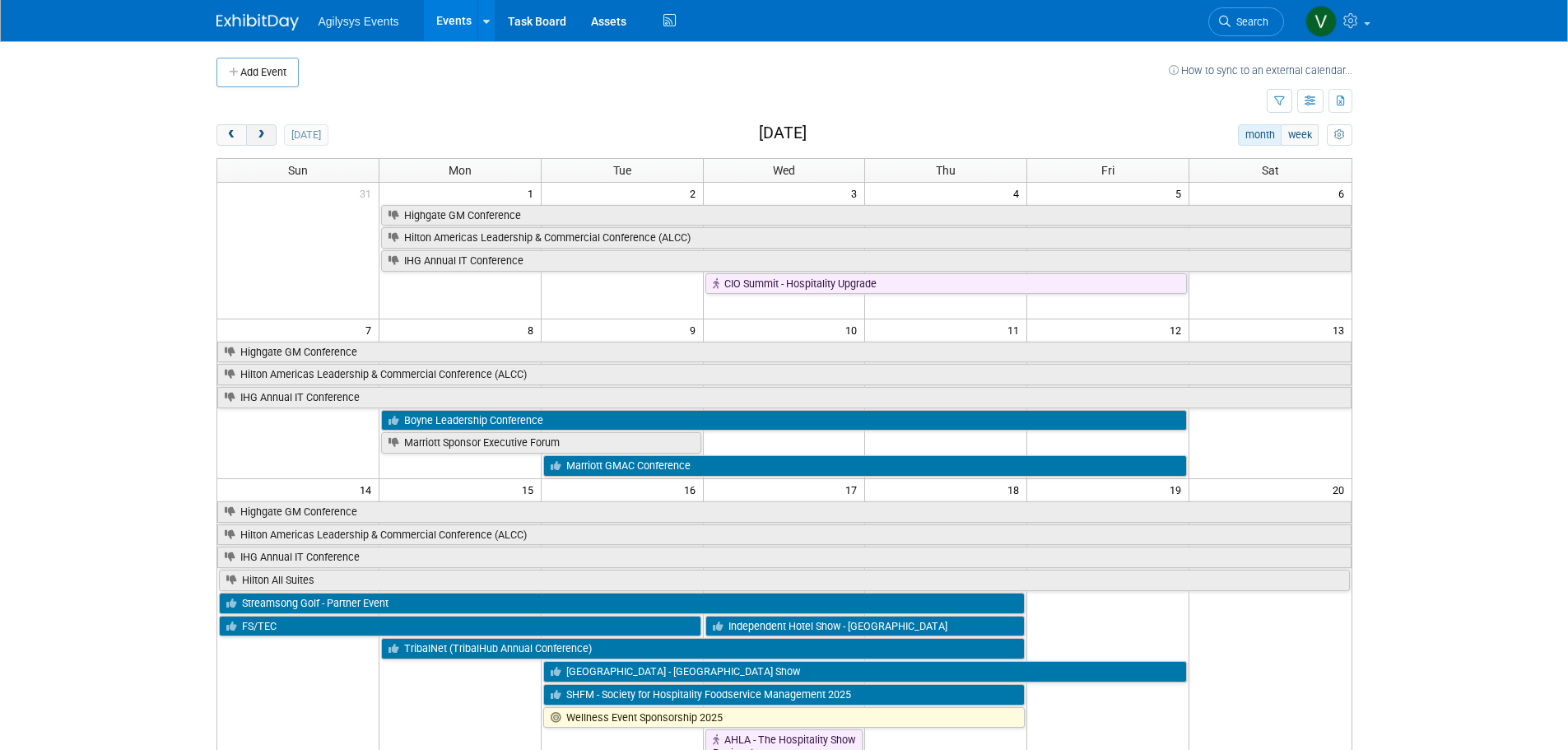
click at [265, 136] on span "next" at bounding box center [261, 136] width 12 height 11
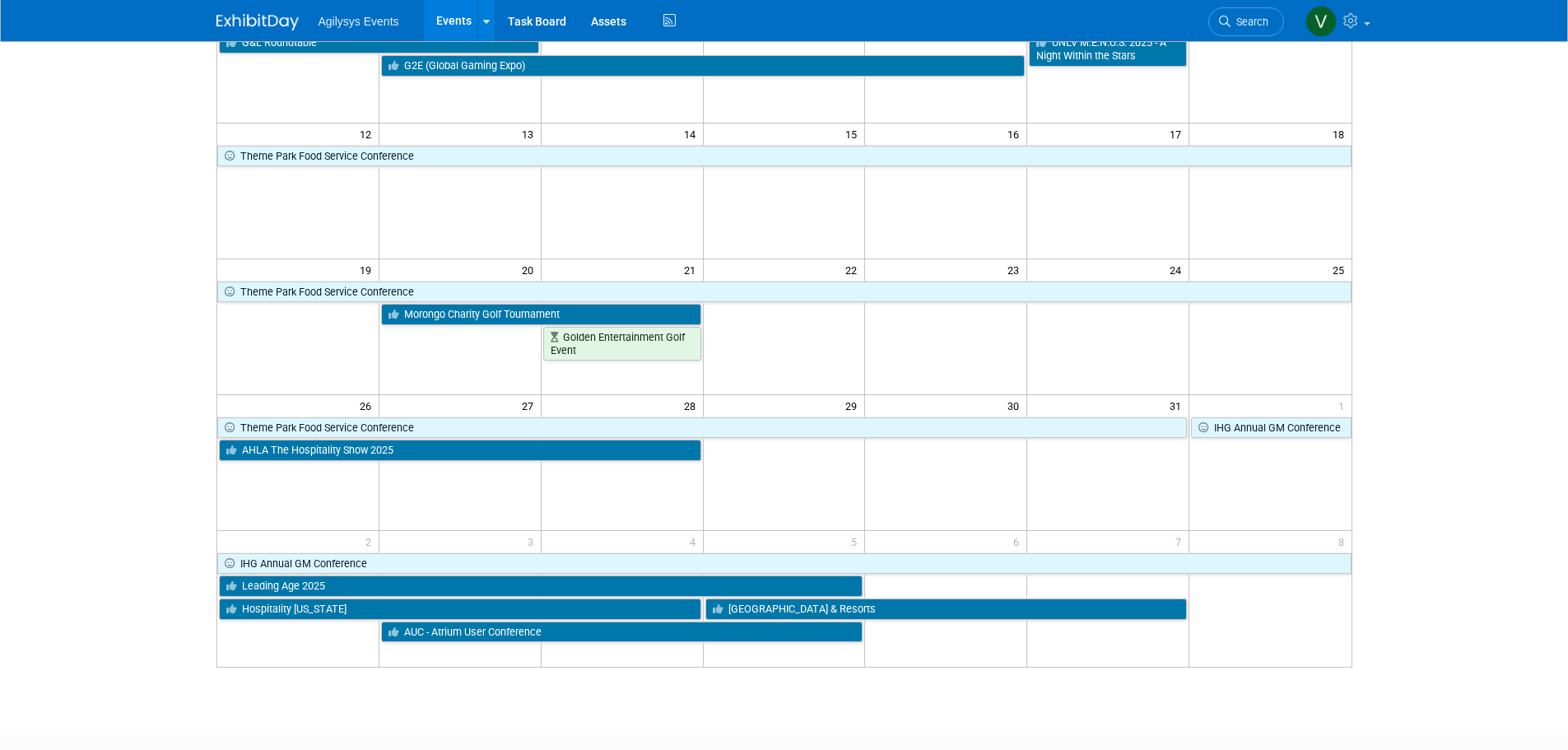
scroll to position [412, 0]
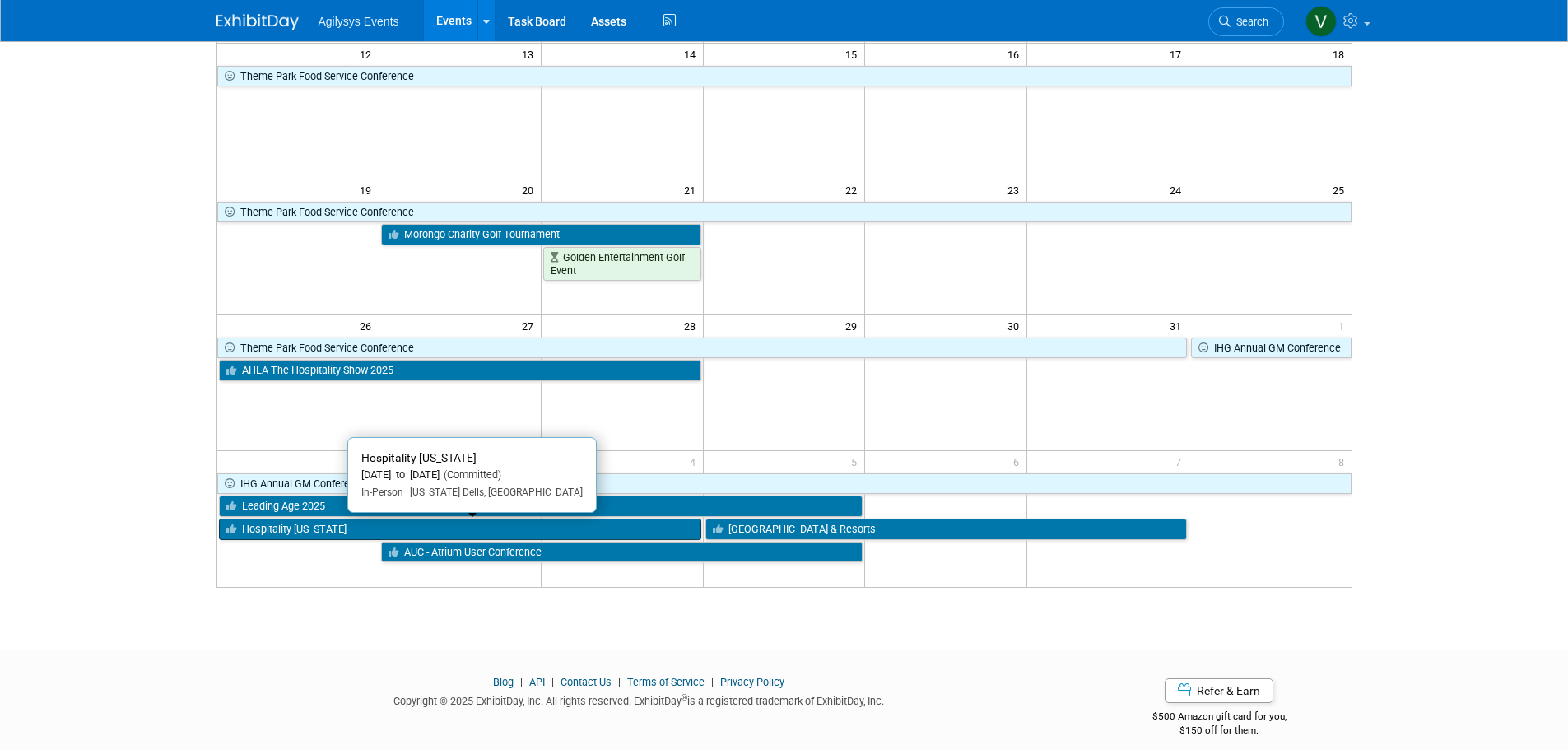
click at [449, 529] on link "Hospitality [US_STATE]" at bounding box center [460, 528] width 483 height 21
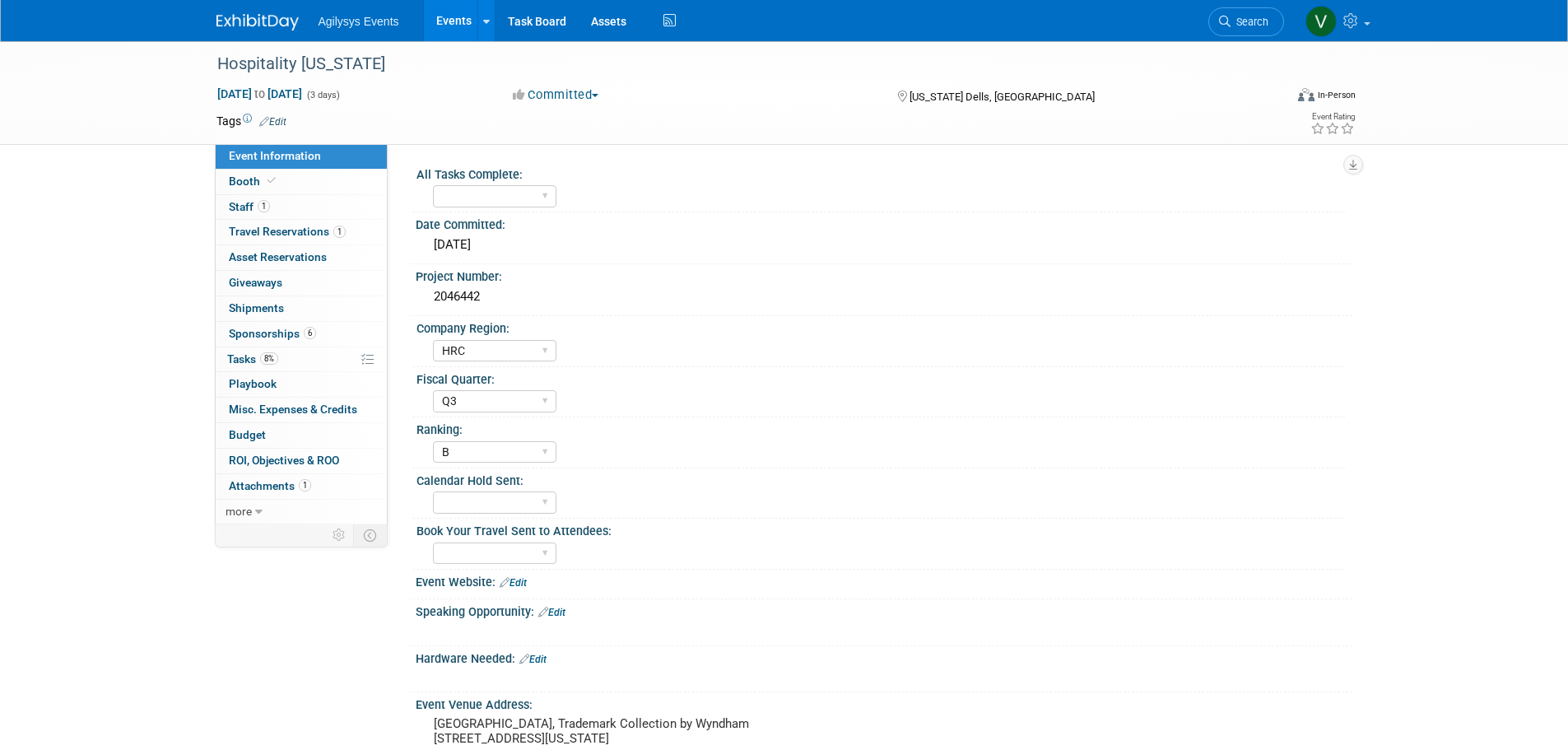
select select "HRC"
select select "Q3"
select select "B"
click at [242, 204] on span "Staff 1" at bounding box center [249, 207] width 41 height 13
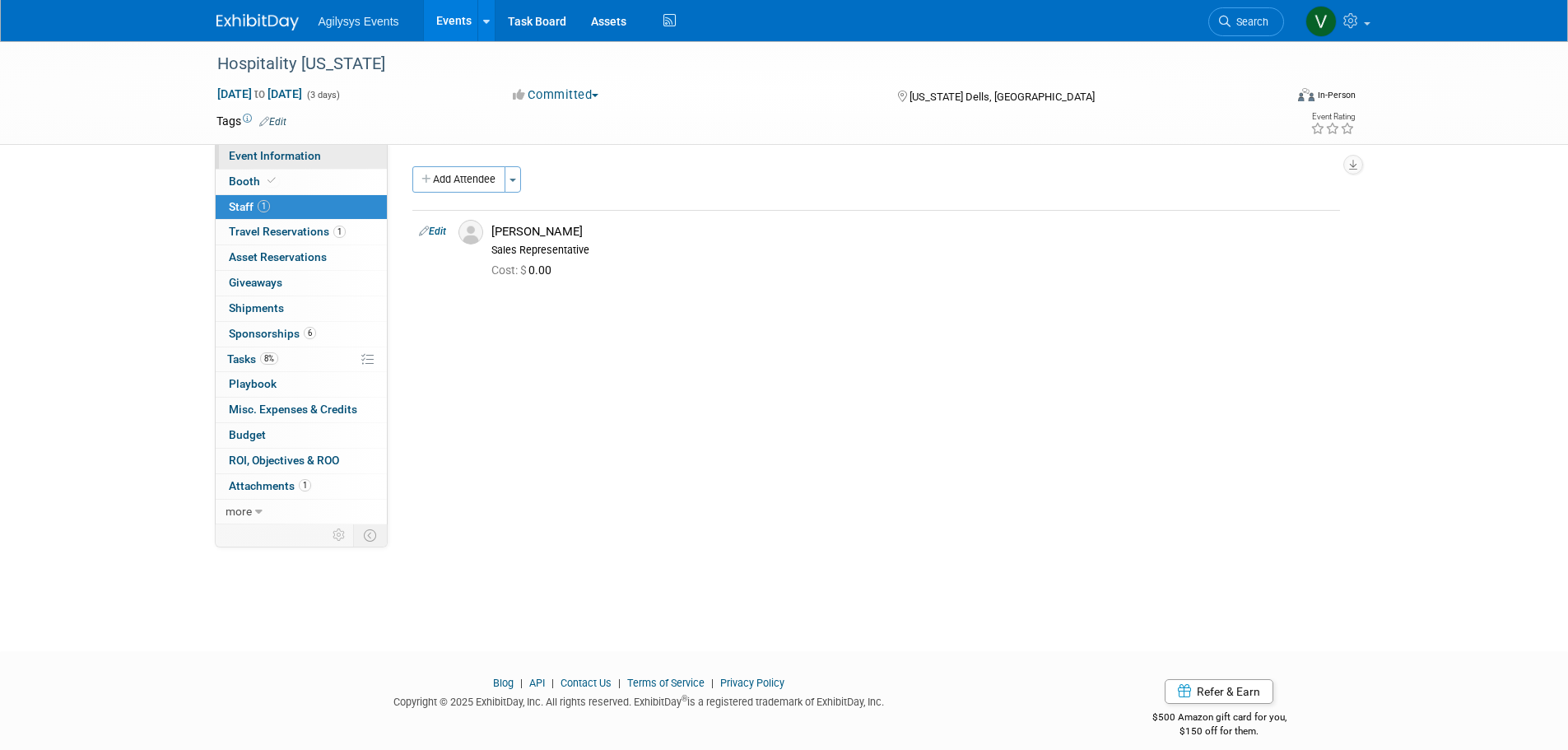
click at [271, 152] on span "Event Information" at bounding box center [275, 155] width 92 height 13
select select "HRC"
select select "Q3"
select select "B"
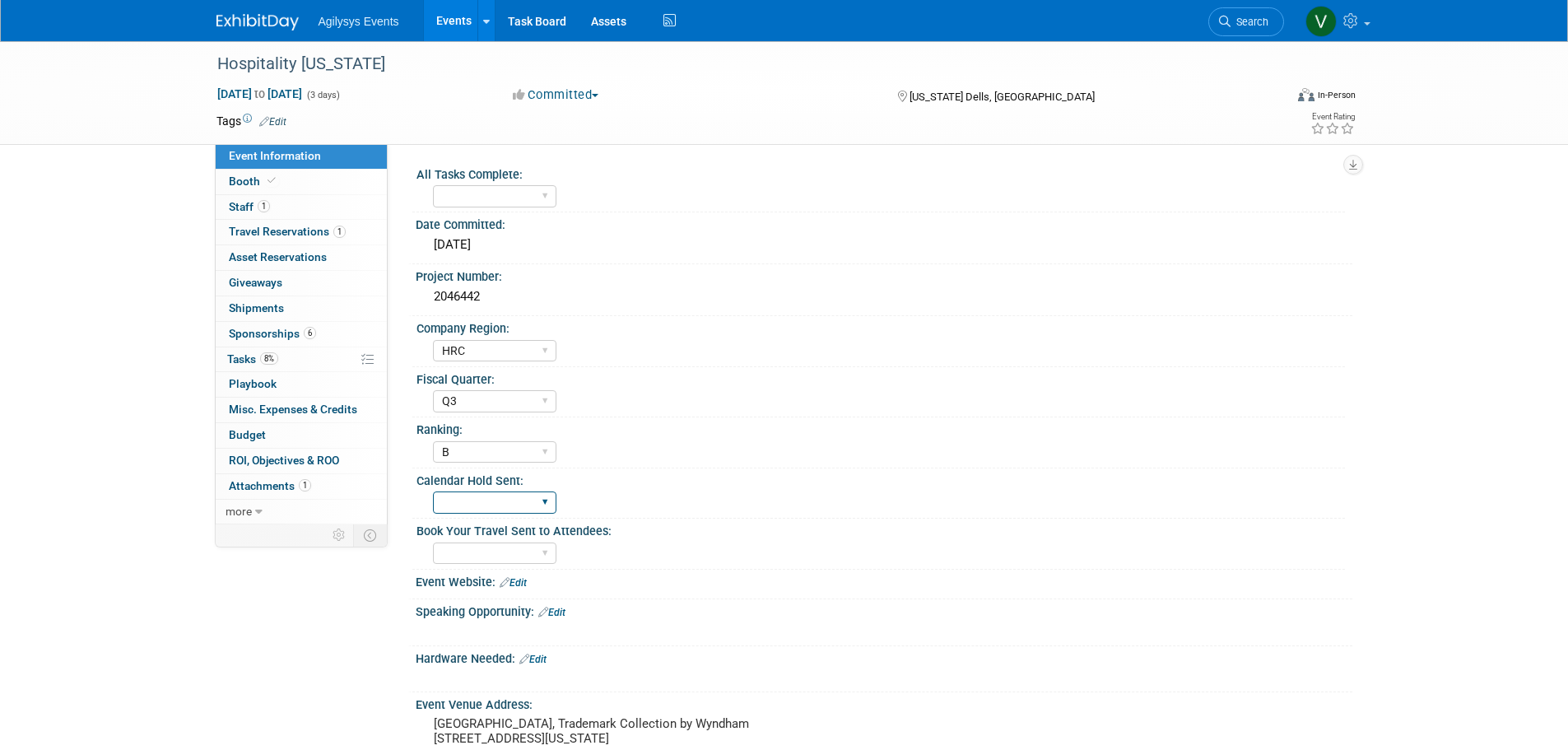
click at [519, 494] on select "Yes" at bounding box center [494, 503] width 123 height 22
select select "Yes"
click at [433, 492] on select "Yes" at bounding box center [494, 503] width 123 height 22
click at [113, 289] on div "Hospitality Wisconsin Nov 2, 2025 to Nov 4, 2025 (3 days) Nov 2, 2025 to Nov 4,…" at bounding box center [784, 525] width 1568 height 968
click at [280, 232] on span "Travel Reservations 1" at bounding box center [287, 232] width 117 height 13
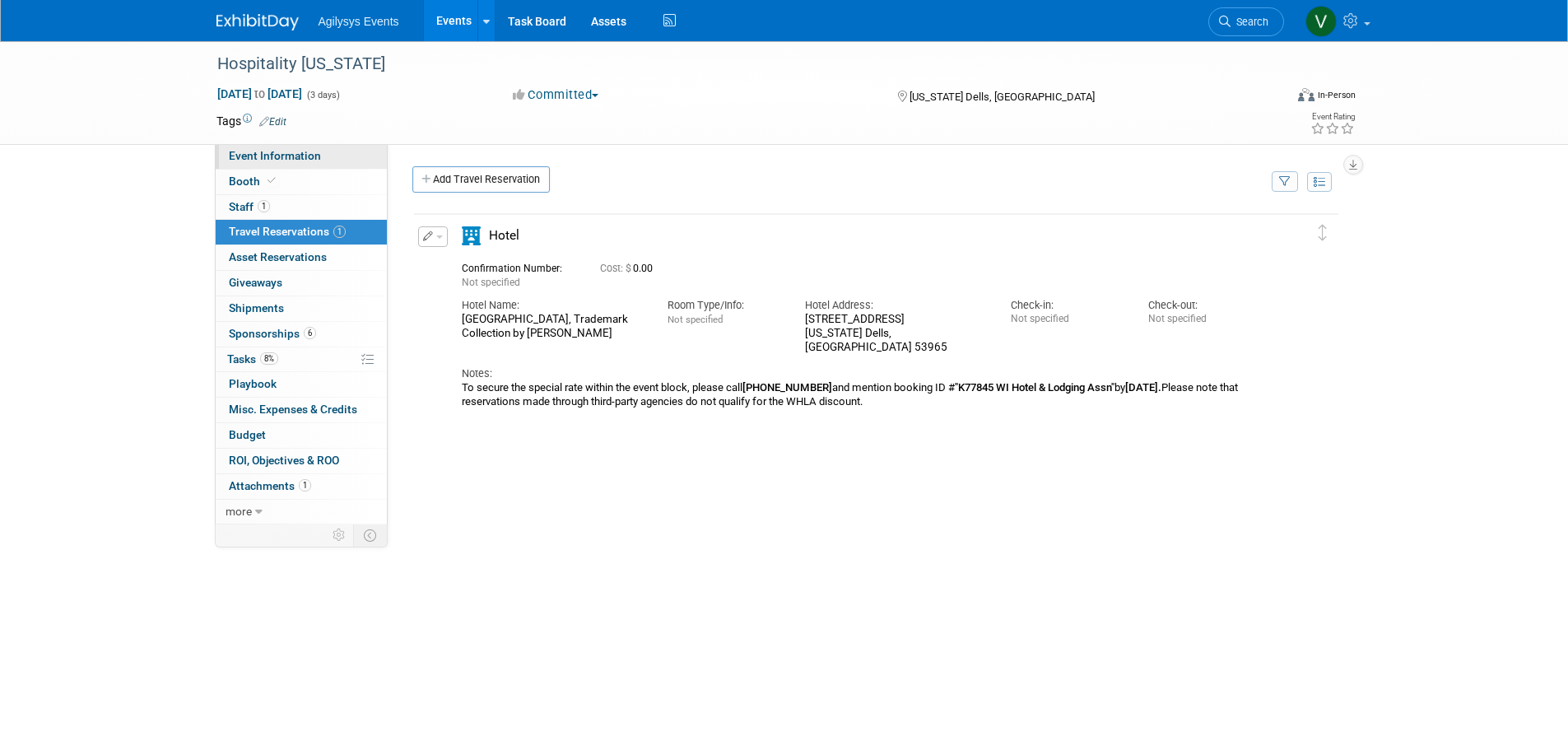
click at [259, 154] on span "Event Information" at bounding box center [275, 155] width 92 height 13
select select "HRC"
select select "Q3"
select select "B"
select select "Yes"
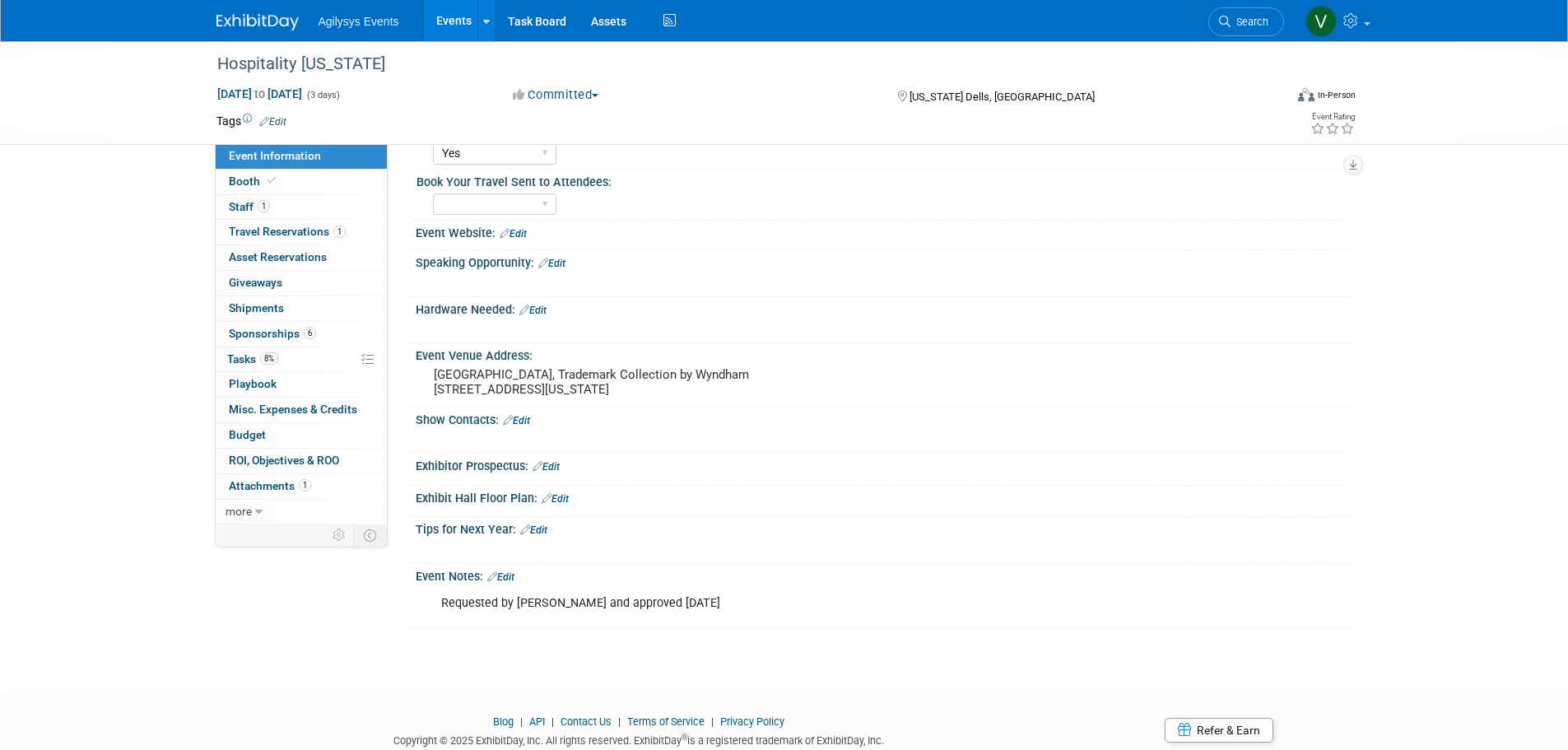
scroll to position [254, 0]
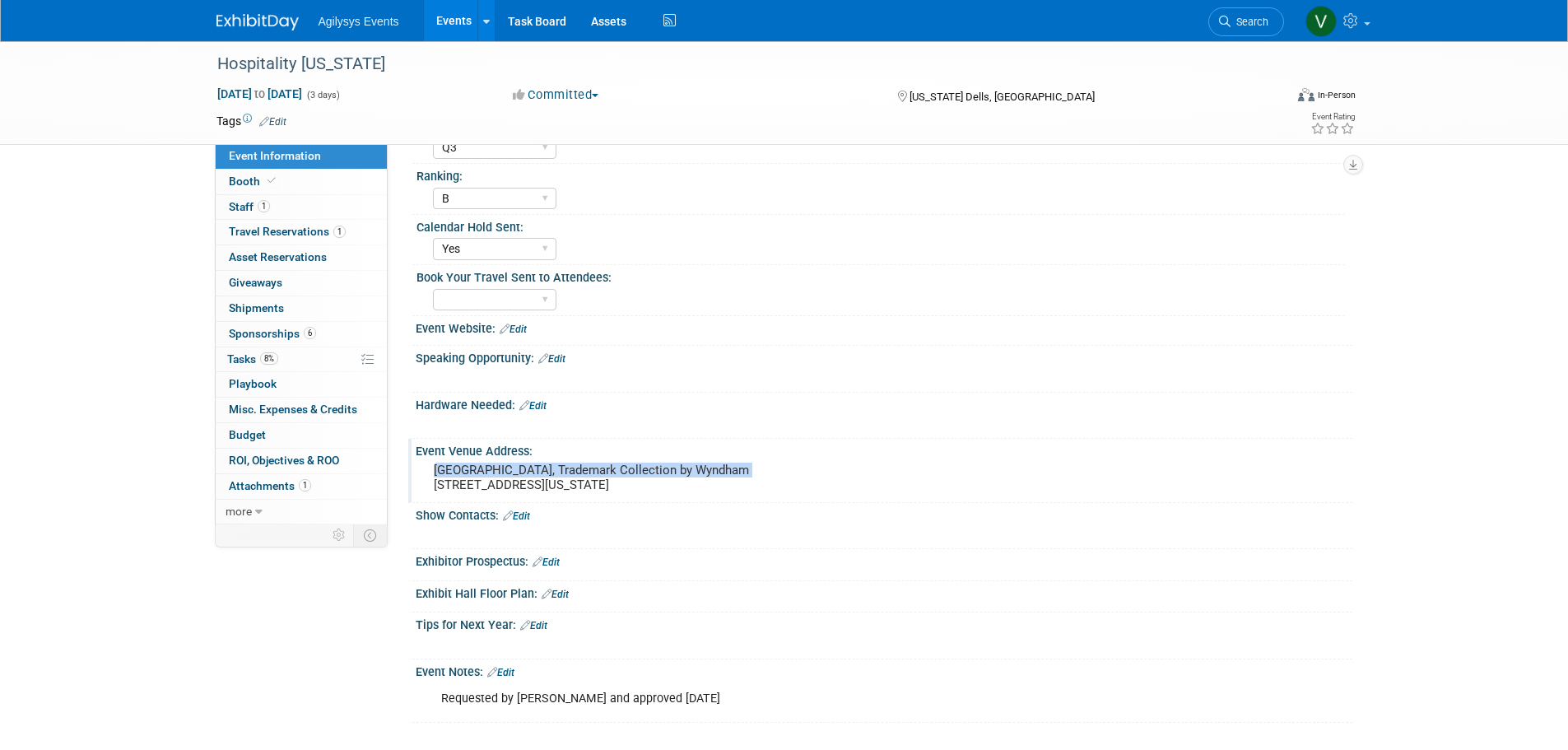
drag, startPoint x: 432, startPoint y: 470, endPoint x: 750, endPoint y: 470, distance: 318.0
click at [750, 470] on div "Chula Vista Resort, Trademark Collection by Wyndham 1000 Chula Vista Parkway Wi…" at bounding box center [611, 477] width 366 height 38
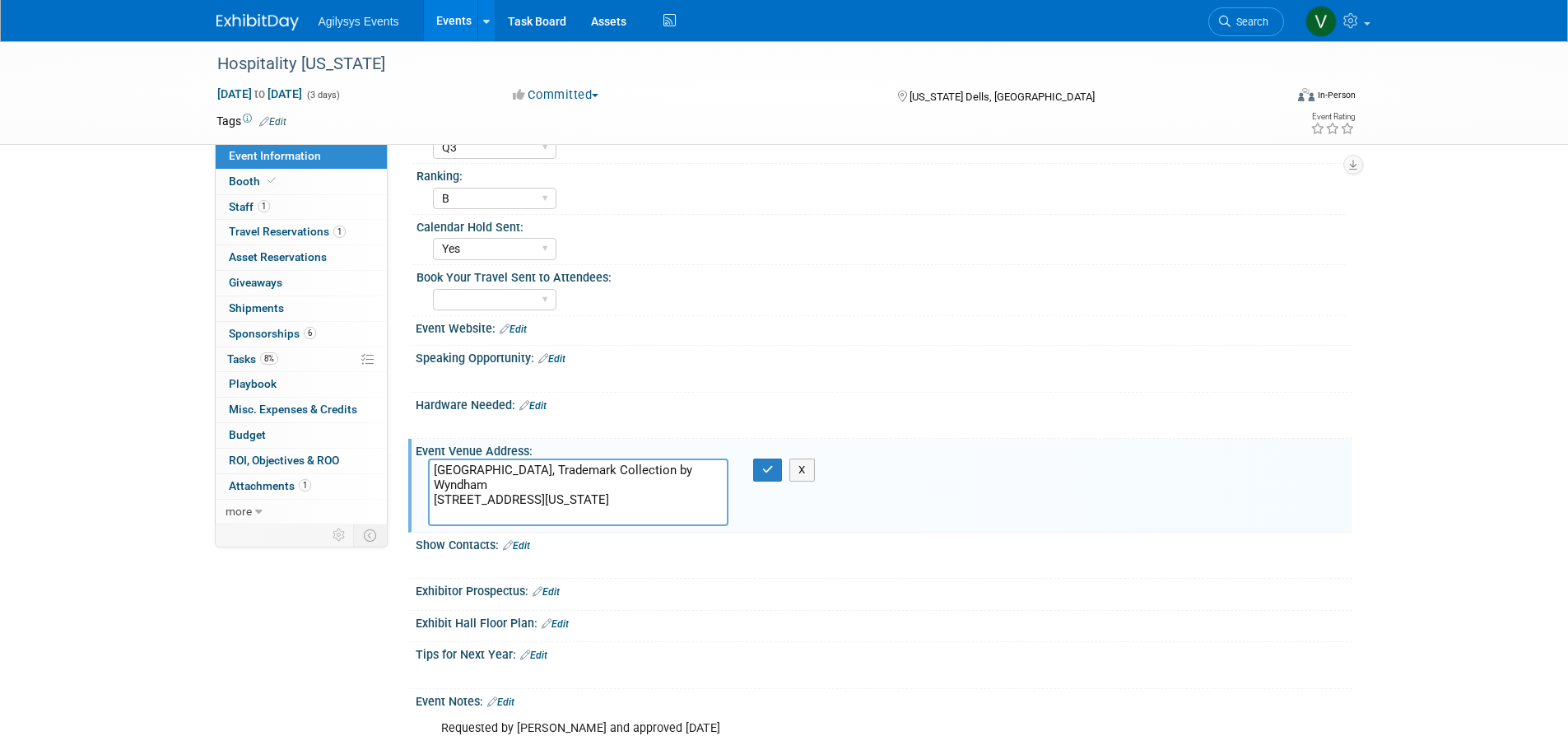
drag, startPoint x: 667, startPoint y: 471, endPoint x: 626, endPoint y: 498, distance: 49.1
click at [626, 498] on textarea "Chula Vista Resort, Trademark Collection by Wyndham 1000 Chula Vista Parkway Wi…" at bounding box center [578, 492] width 301 height 67
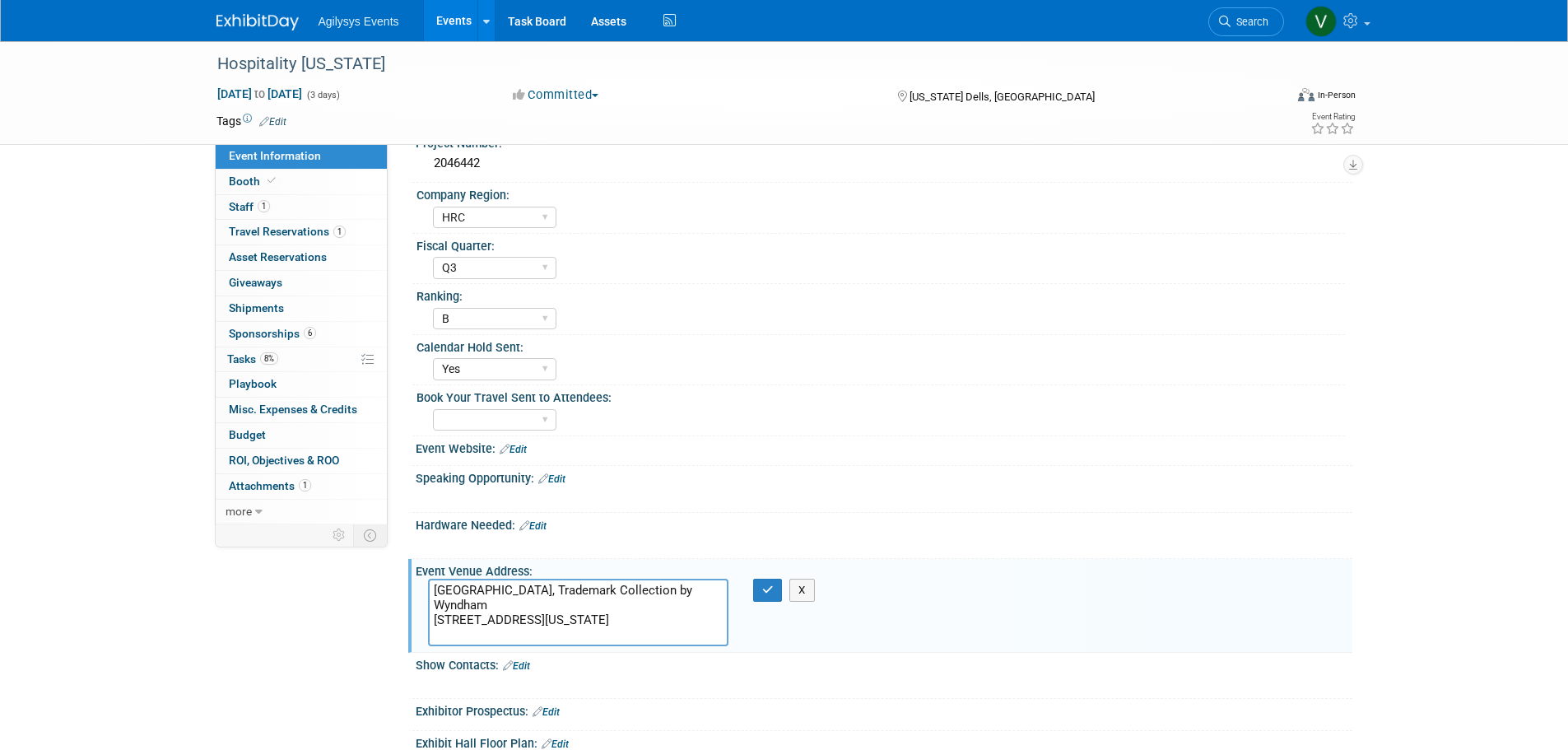
scroll to position [0, 0]
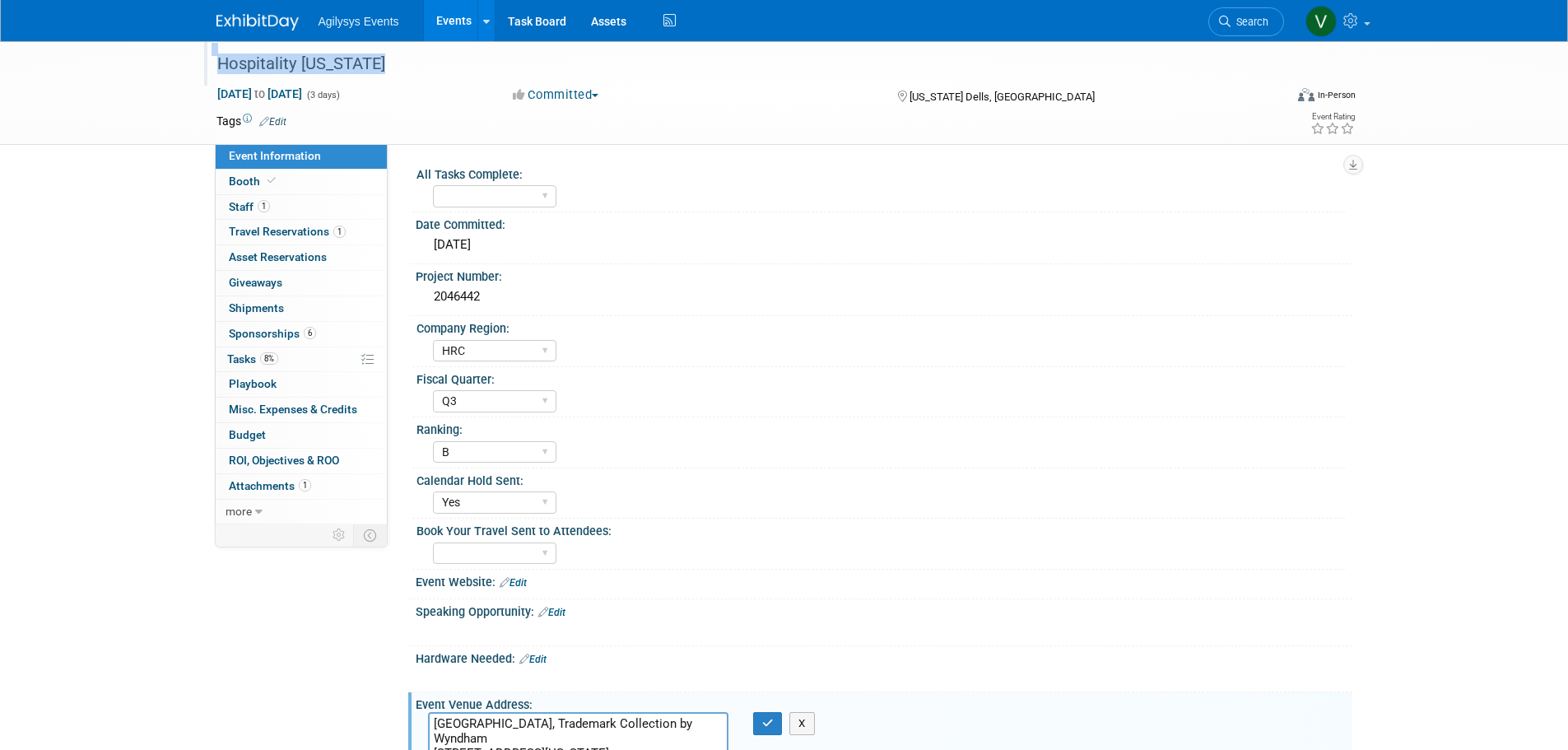
drag, startPoint x: 406, startPoint y: 74, endPoint x: 209, endPoint y: 72, distance: 197.0
click at [209, 72] on div "Hospitality [US_STATE]" at bounding box center [738, 63] width 1068 height 44
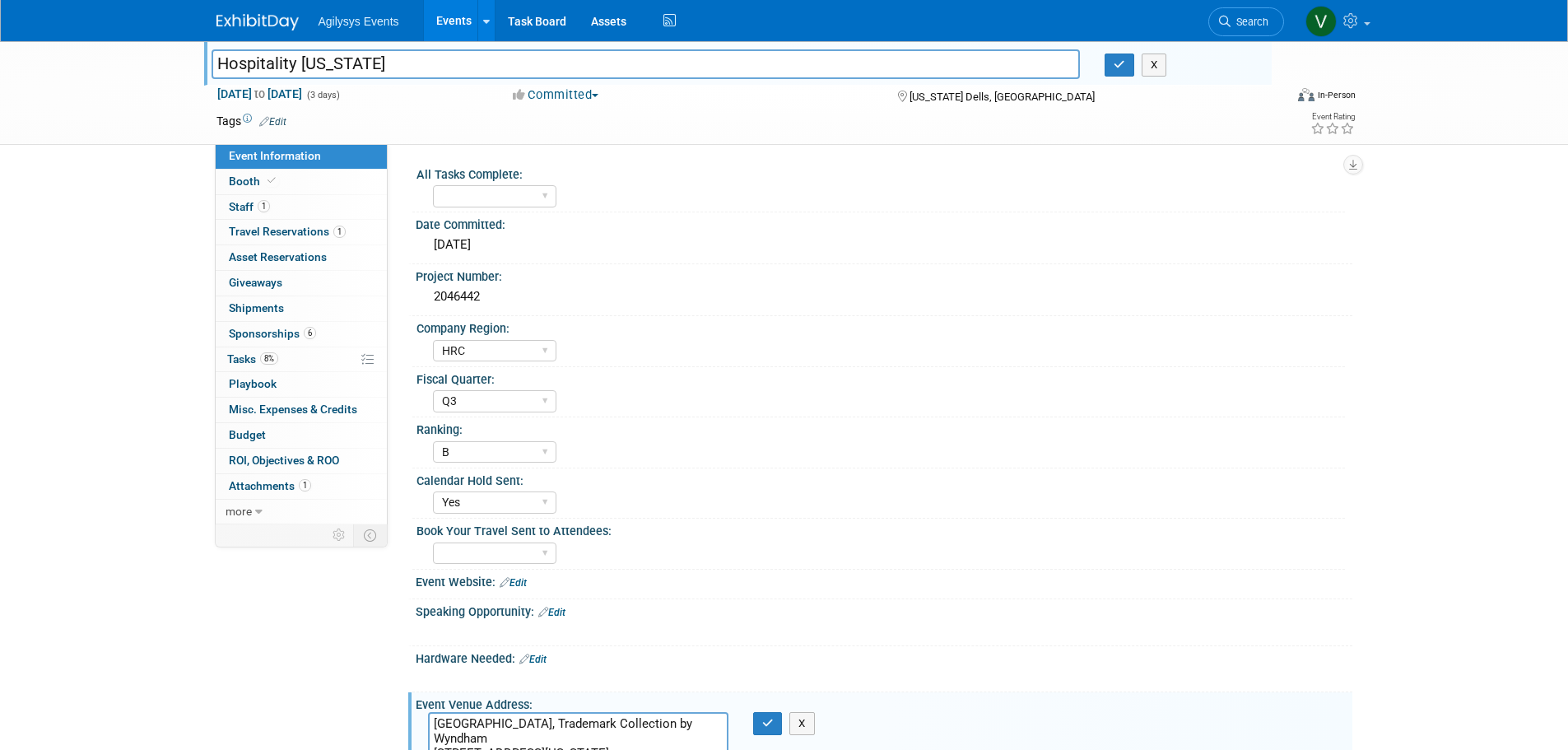
drag, startPoint x: 385, startPoint y: 60, endPoint x: 190, endPoint y: 62, distance: 195.0
click at [190, 62] on div "Hospitality Wisconsin Hospitality Wisconsin X Nov 2, 2025 to Nov 4, 2025 (3 day…" at bounding box center [784, 93] width 1568 height 104
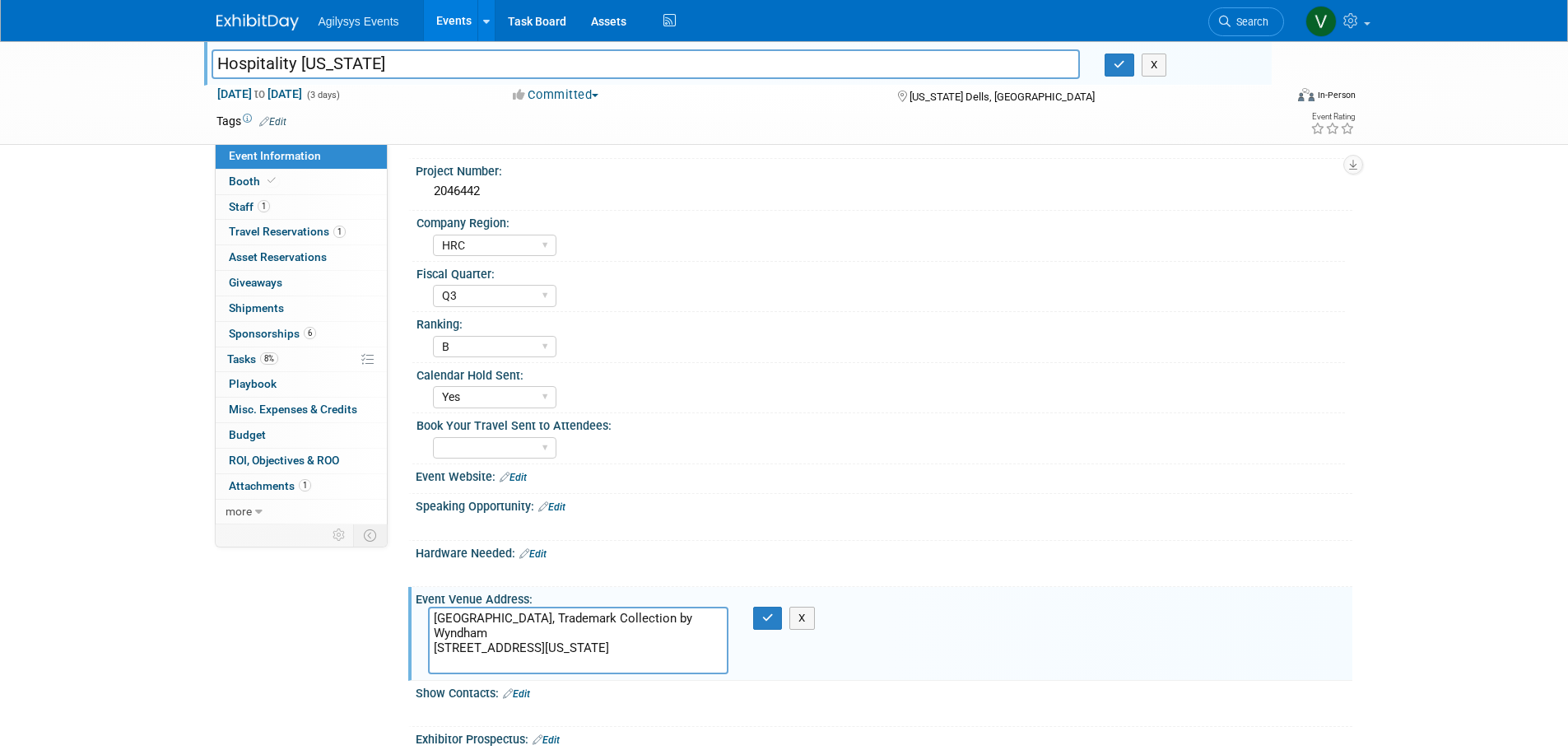
scroll to position [329, 0]
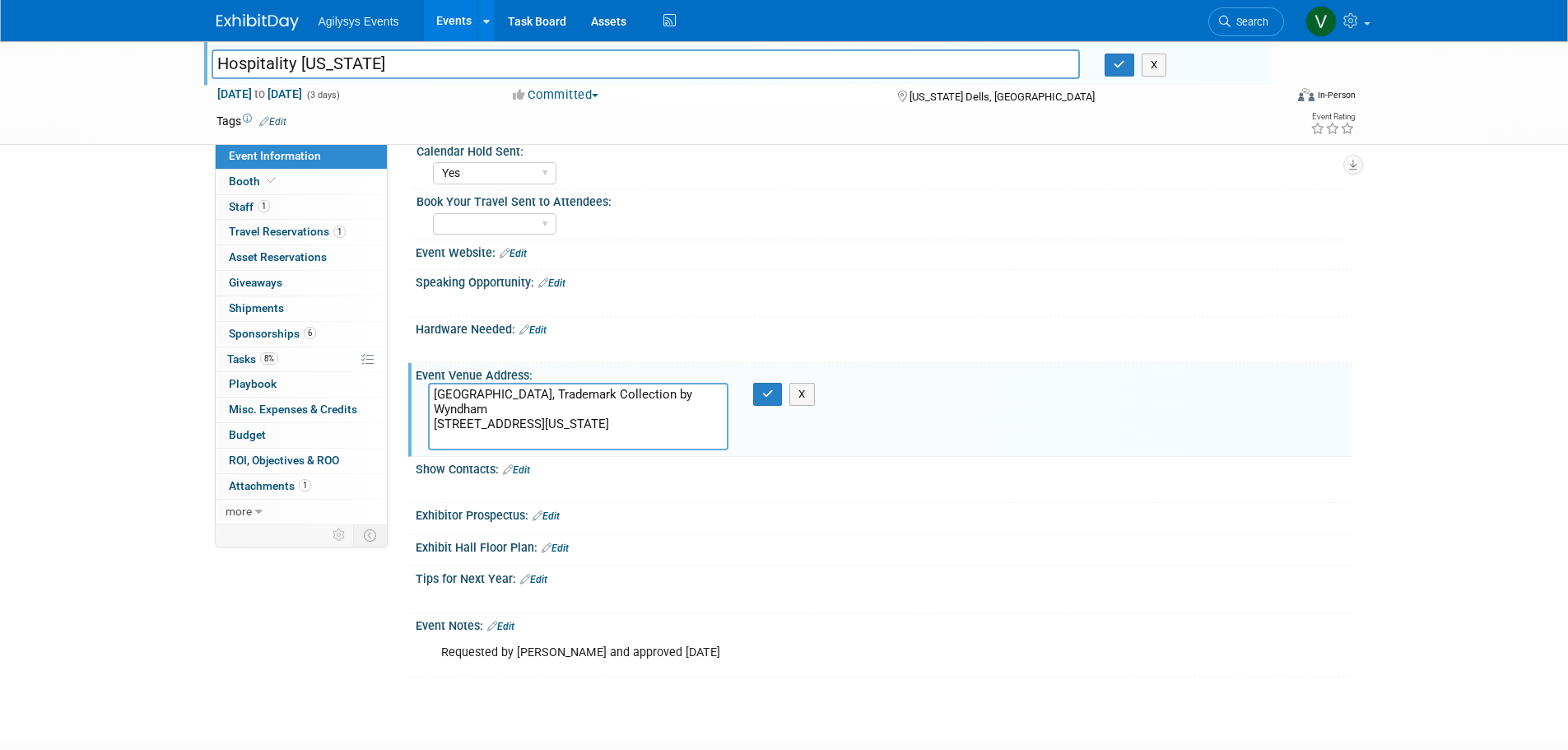
drag, startPoint x: 692, startPoint y: 397, endPoint x: 580, endPoint y: 400, distance: 112.0
click at [603, 398] on textarea "[GEOGRAPHIC_DATA], Trademark Collection by Wyndham [STREET_ADDRESS][US_STATE]" at bounding box center [578, 416] width 301 height 67
click at [498, 409] on textarea "[GEOGRAPHIC_DATA], Trademark Collection by Wyndham [STREET_ADDRESS][US_STATE]" at bounding box center [578, 416] width 301 height 67
drag, startPoint x: 503, startPoint y: 416, endPoint x: 426, endPoint y: 394, distance: 80.1
click at [423, 394] on div "Chula Vista Resort, Trademark Collection by Wyndham 1000 Chula Vista Parkway Wi…" at bounding box center [578, 416] width 325 height 67
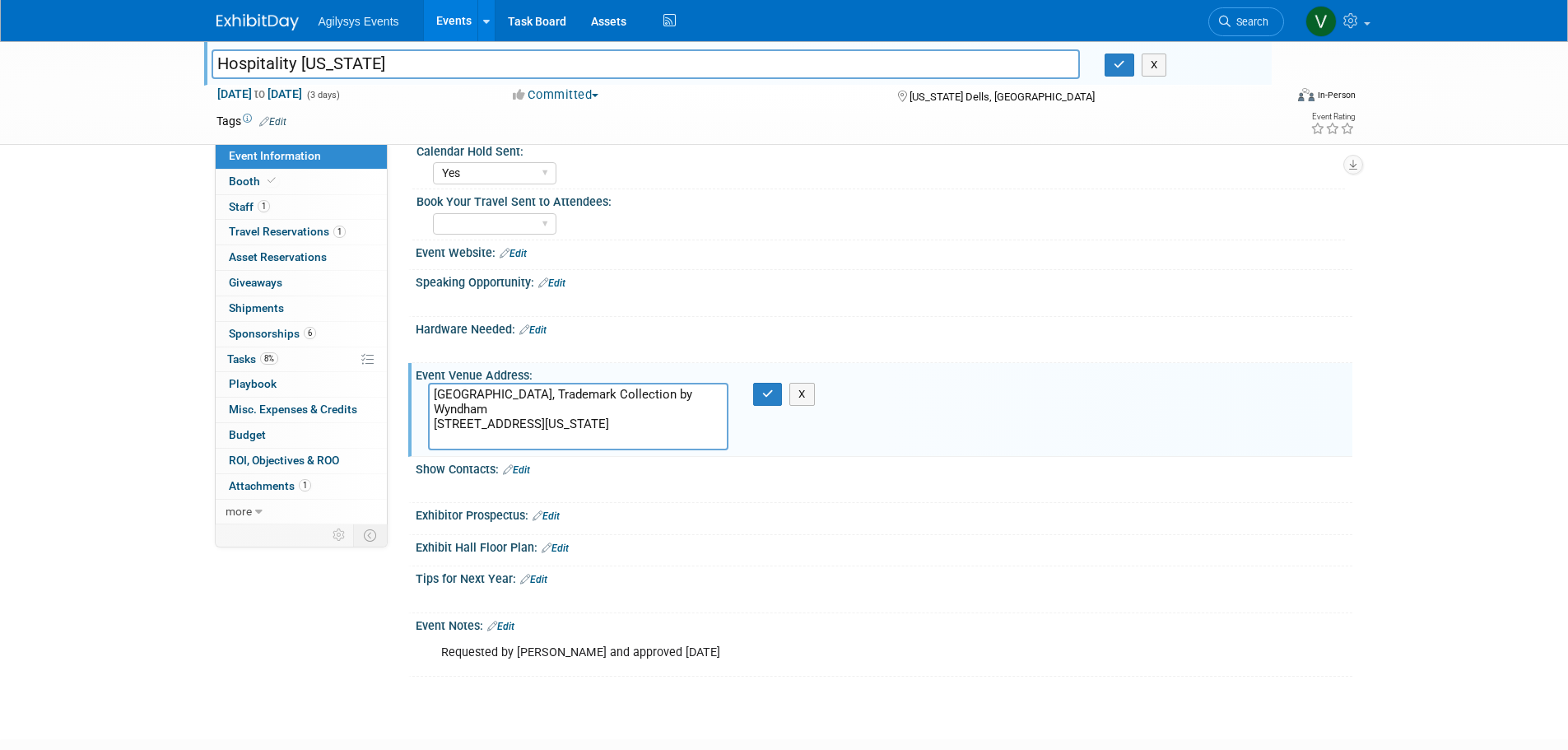
click at [518, 410] on textarea "Chula Vista Resort, Trademark Collection by Wyndham 1000 Chula Vista Parkway Wi…" at bounding box center [578, 416] width 301 height 67
drag, startPoint x: 491, startPoint y: 408, endPoint x: 422, endPoint y: 389, distance: 71.6
click at [415, 390] on div "Chula Vista Resort, Trademark Collection by Wyndham 1000 Chula Vista Parkway Wi…" at bounding box center [578, 416] width 325 height 67
click at [85, 363] on div "Hospitality Wisconsin Hospitality Wisconsin X Nov 2, 2025 to Nov 4, 2025 (3 day…" at bounding box center [784, 210] width 1568 height 998
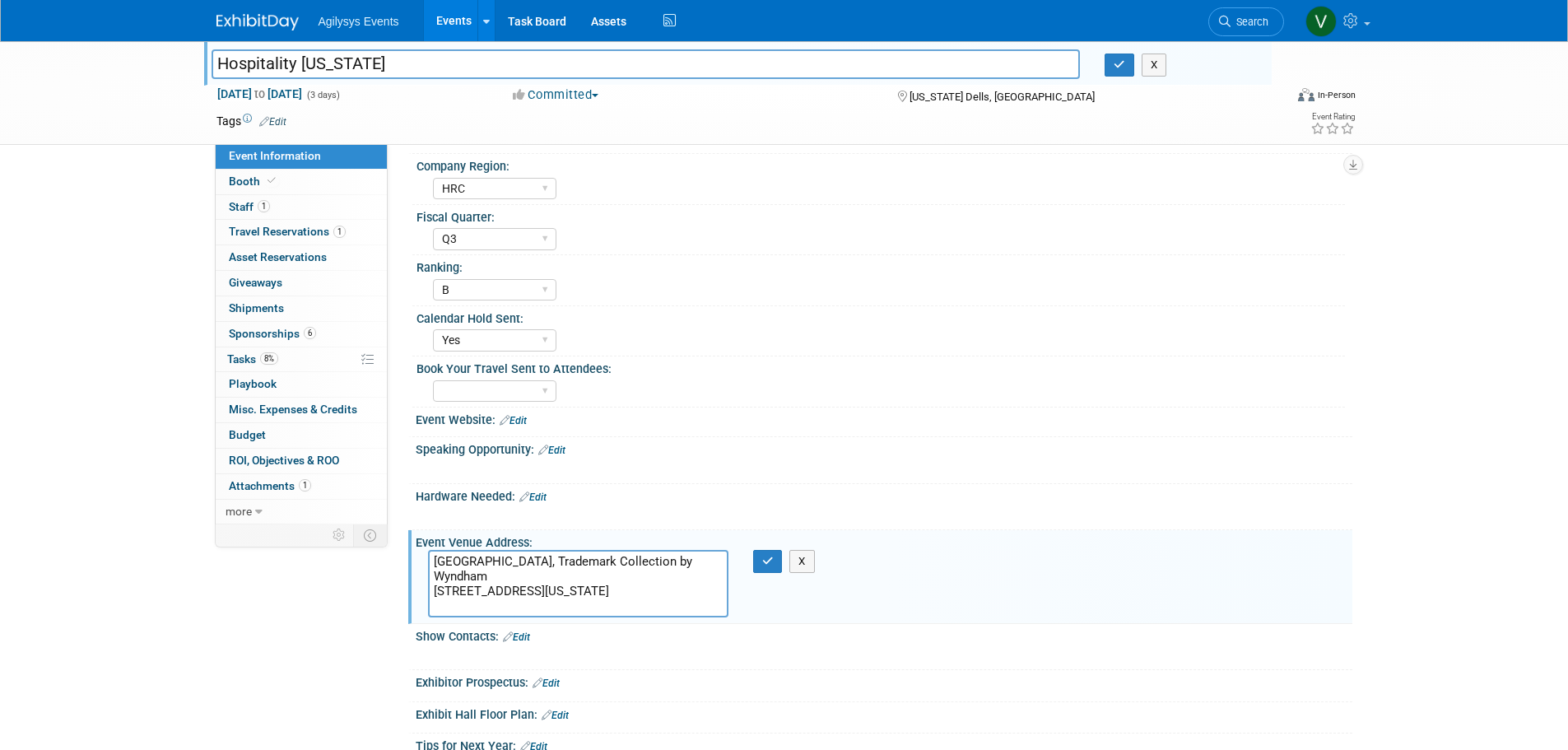
scroll to position [0, 0]
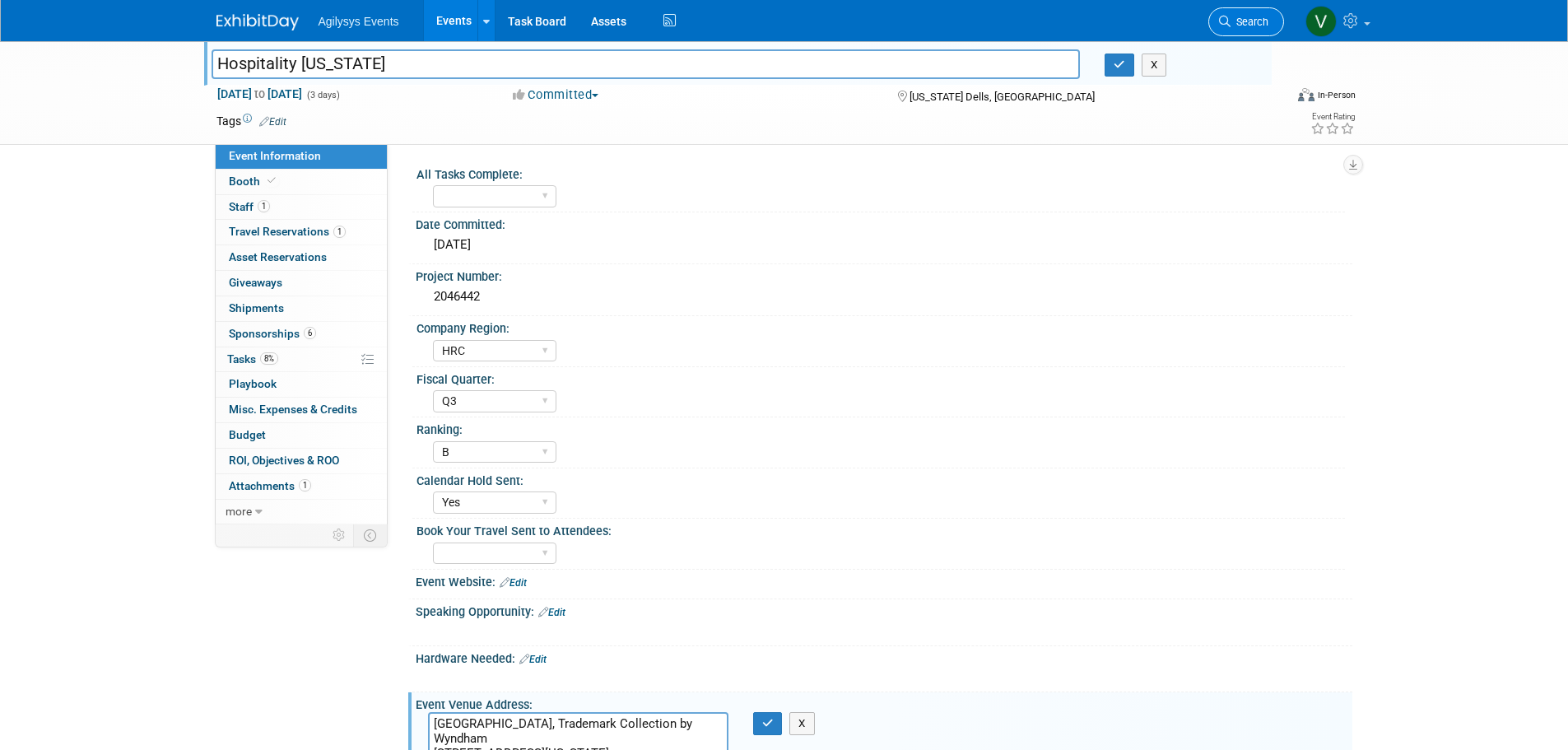
click at [1249, 12] on link "Search" at bounding box center [1246, 21] width 75 height 28
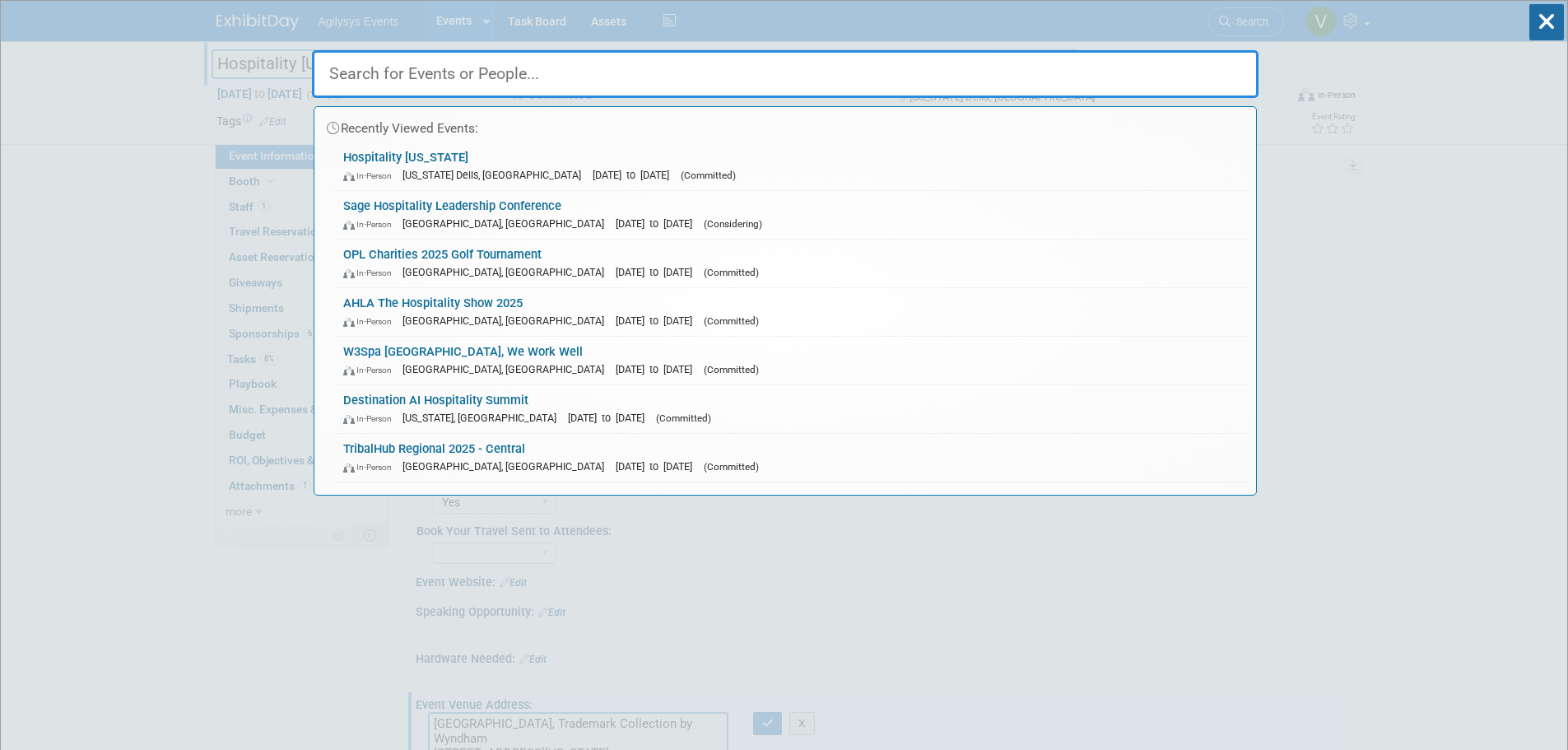
paste input "Chula Vista Resort, Trademark Collection by Wyndham"
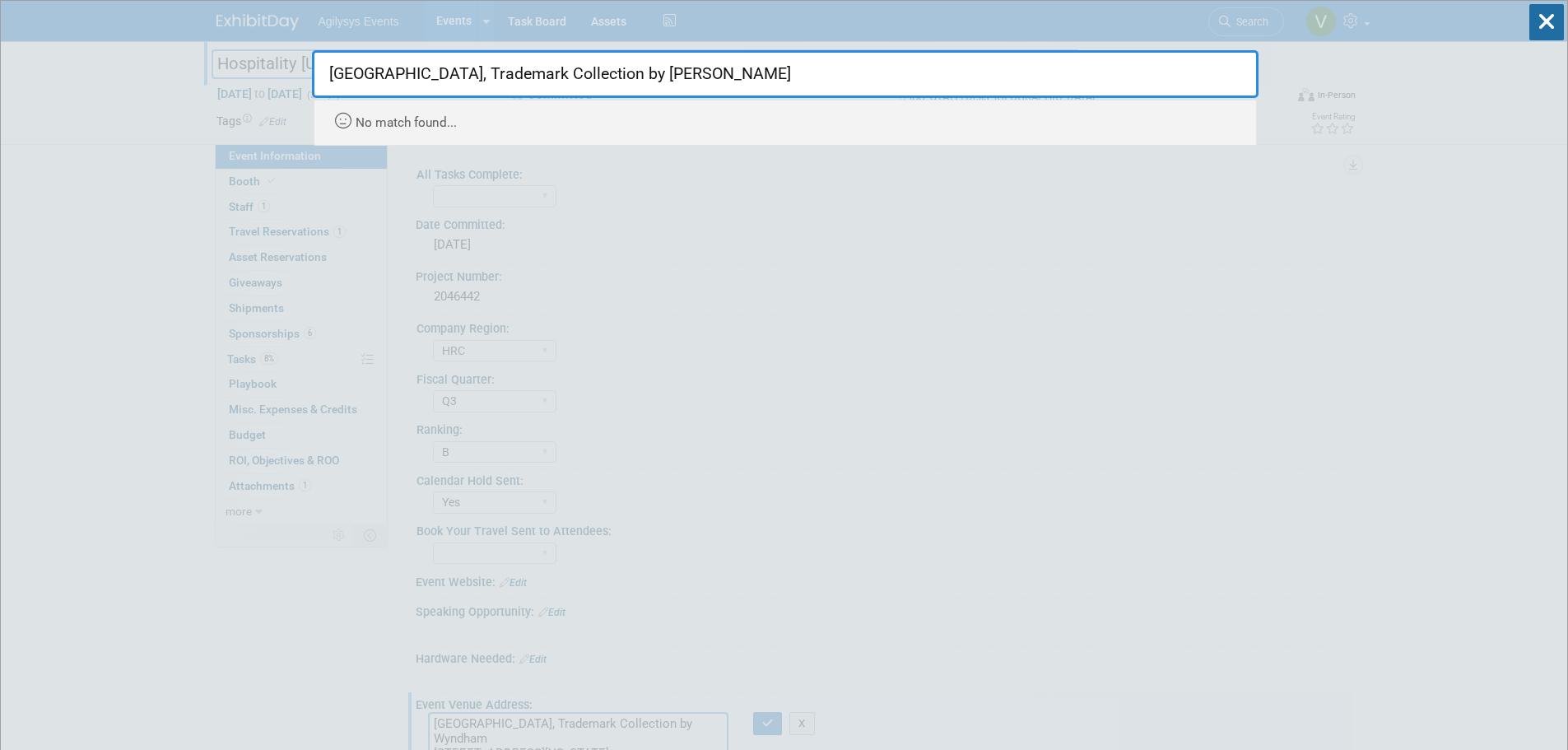
type input "Chula Vista Resort, Trademark Collection by Wyndha"
click at [736, 64] on input "Chula Vista Resort, Trademark Collection by Wyndha" at bounding box center [785, 74] width 947 height 48
drag, startPoint x: 738, startPoint y: 73, endPoint x: 213, endPoint y: 92, distance: 525.3
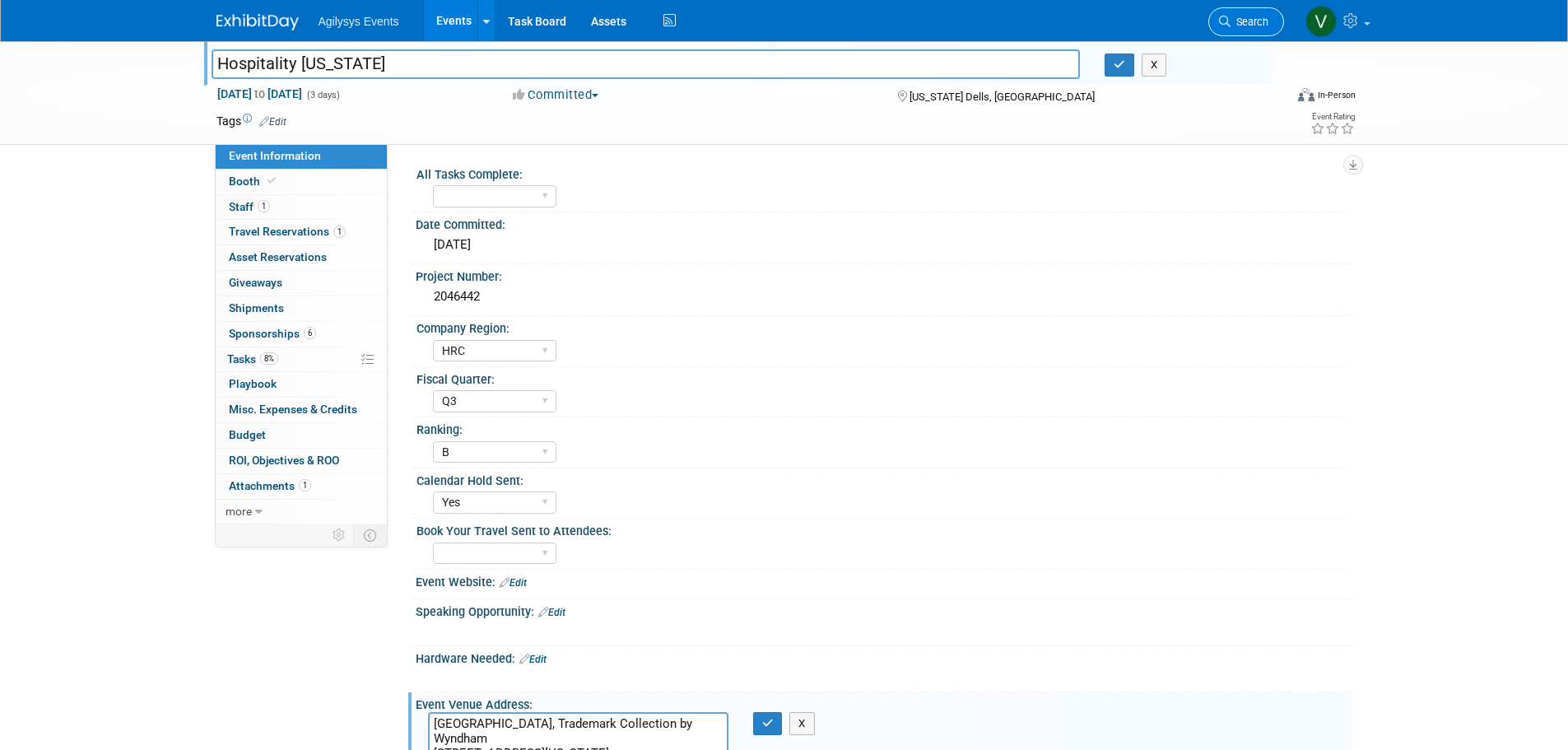
click at [1259, 27] on span "Search" at bounding box center [1249, 21] width 38 height 12
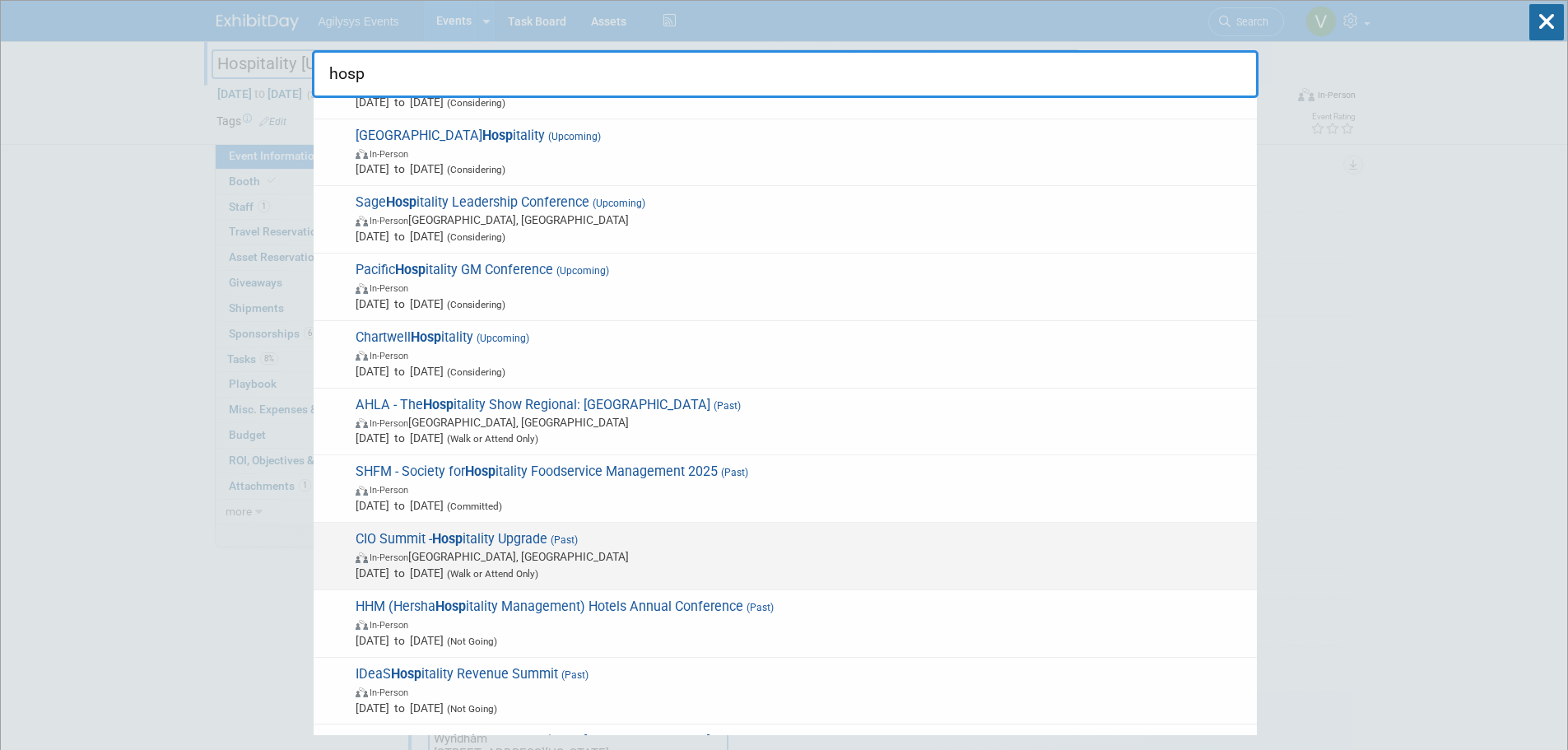
scroll to position [412, 0]
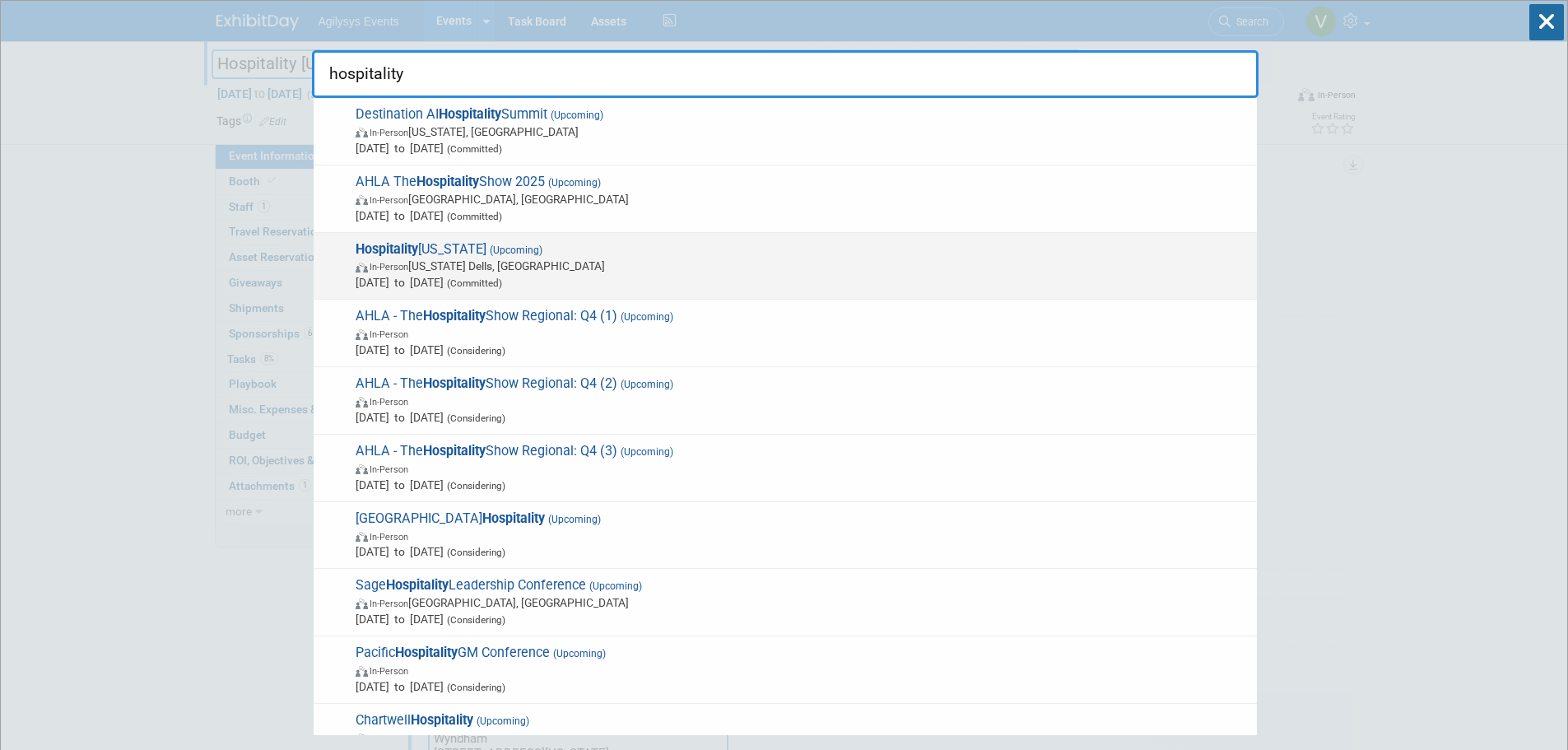
type input "hospitality"
click at [438, 250] on span "Hospitality Wisconsin (Upcoming) In-Person Wisconsin Dells, WI Nov 2, 2025 to N…" at bounding box center [800, 266] width 898 height 51
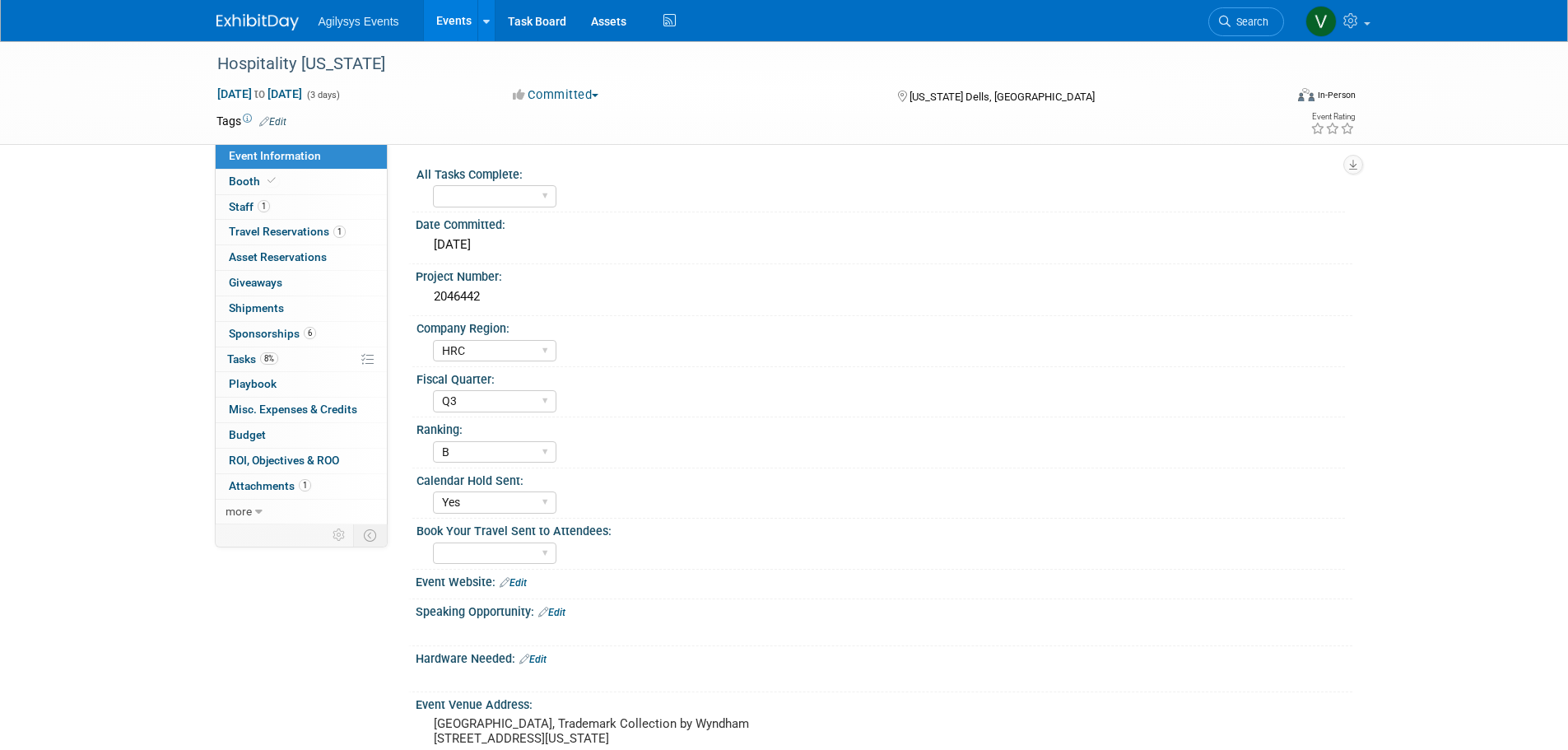
select select "HRC"
select select "Q3"
select select "B"
select select "Yes"
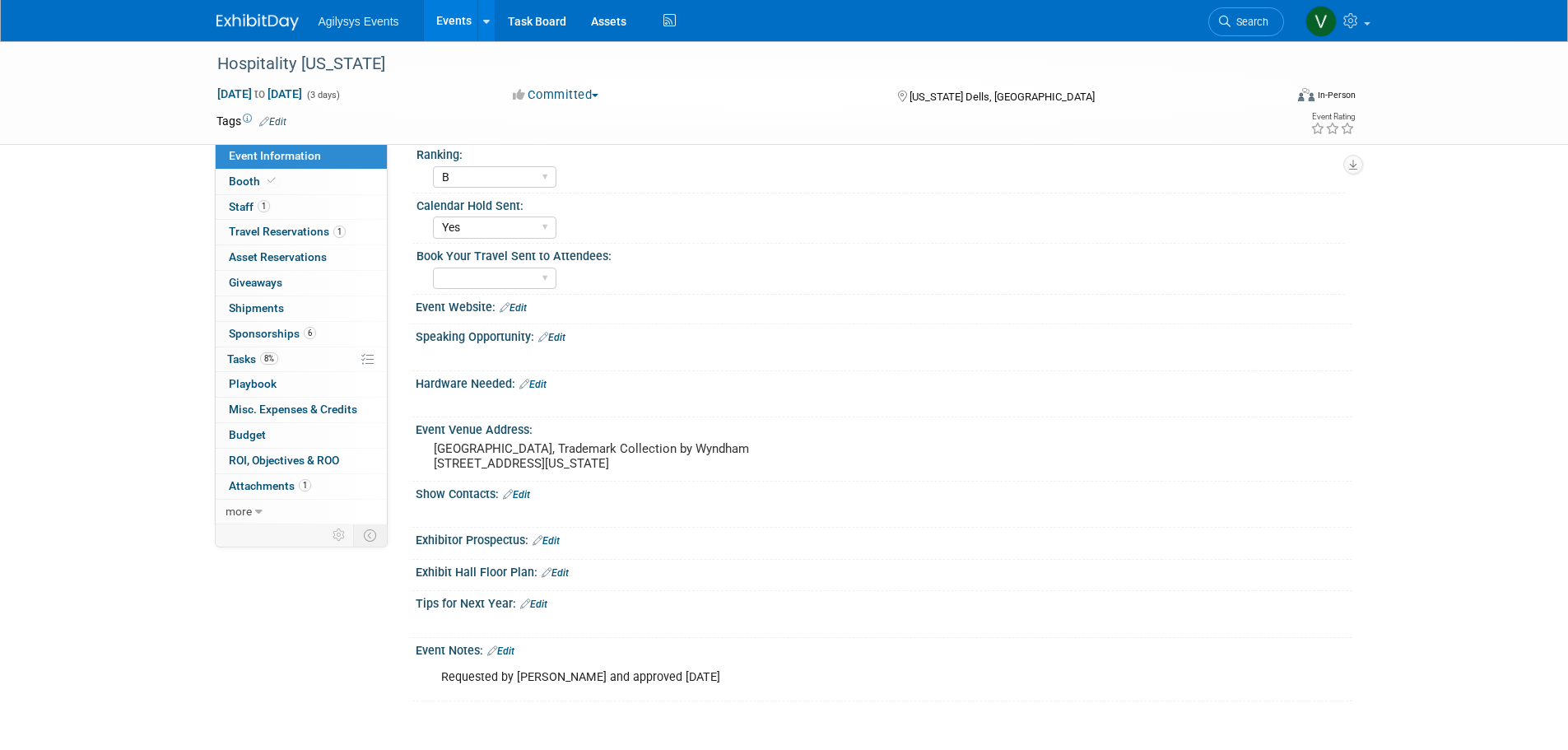
scroll to position [412, 0]
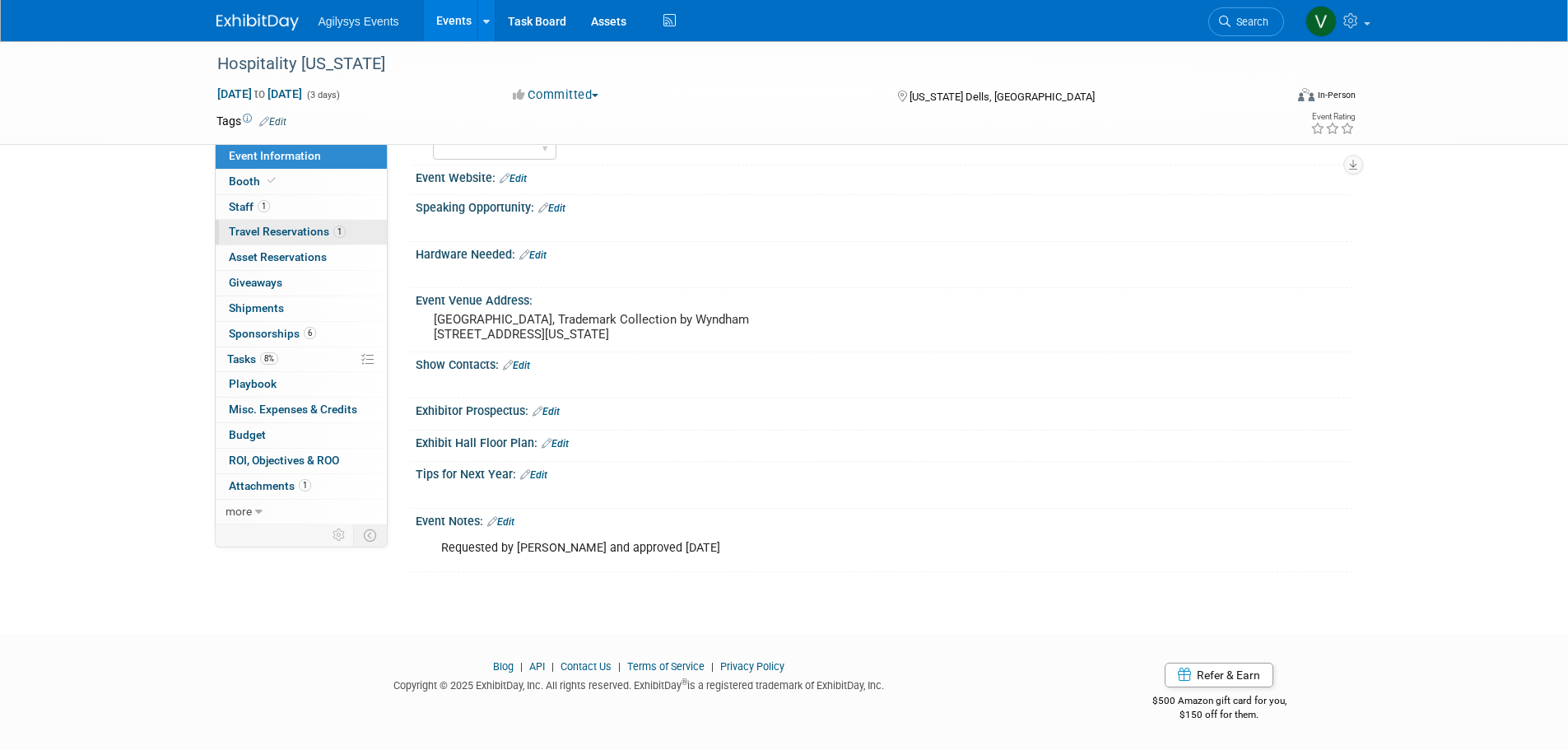
drag, startPoint x: 256, startPoint y: 198, endPoint x: 290, endPoint y: 223, distance: 42.2
click at [256, 198] on link "1 Staff 1" at bounding box center [301, 207] width 171 height 25
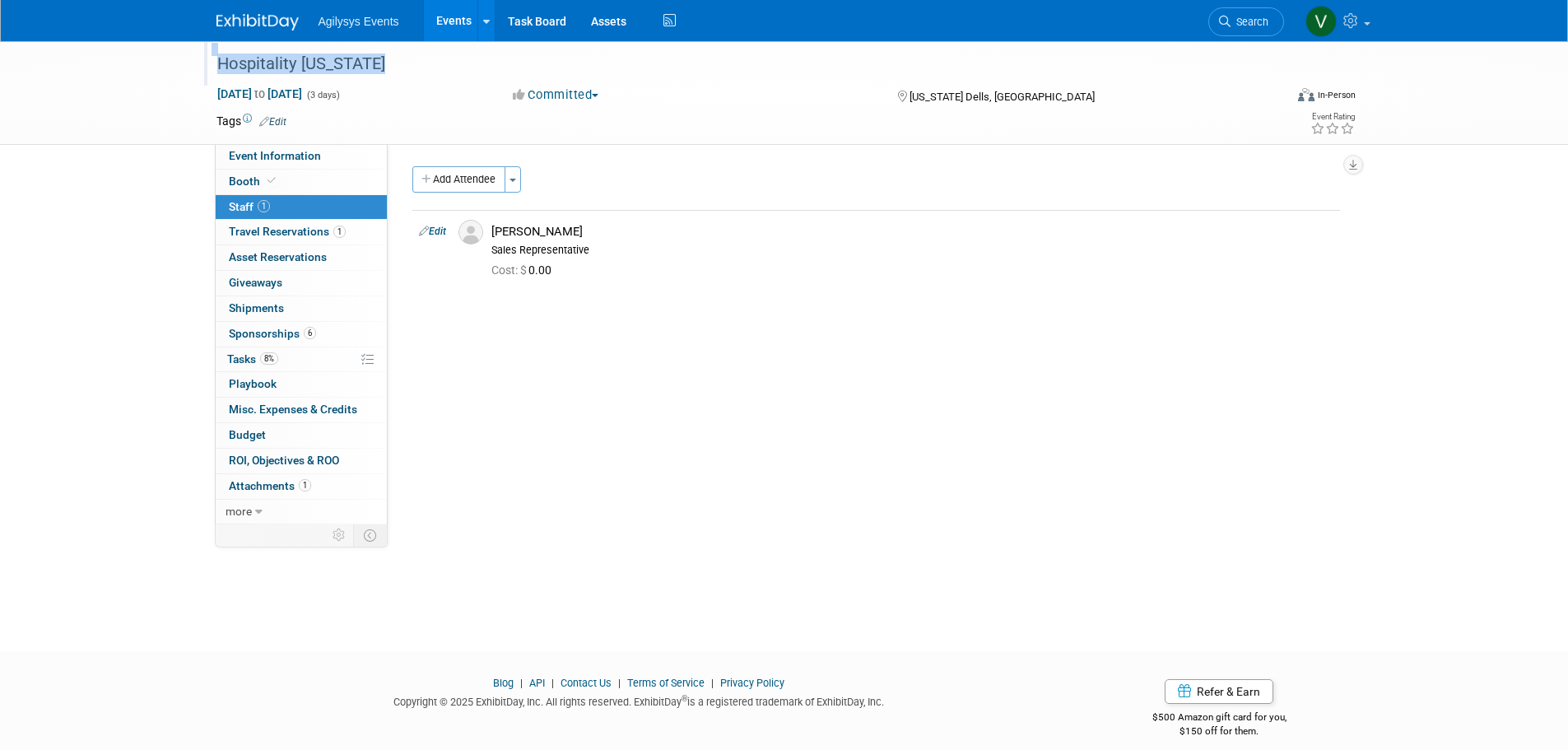
drag, startPoint x: 403, startPoint y: 61, endPoint x: 256, endPoint y: 62, distance: 147.0
click at [175, 67] on div "Hospitality [US_STATE] [DATE] to [DATE] (3 days) [DATE] to [DATE] Committed Com…" at bounding box center [784, 93] width 1568 height 104
copy div "Hospitality [US_STATE]"
click at [405, 77] on div "Hospitality [US_STATE]" at bounding box center [735, 64] width 1048 height 29
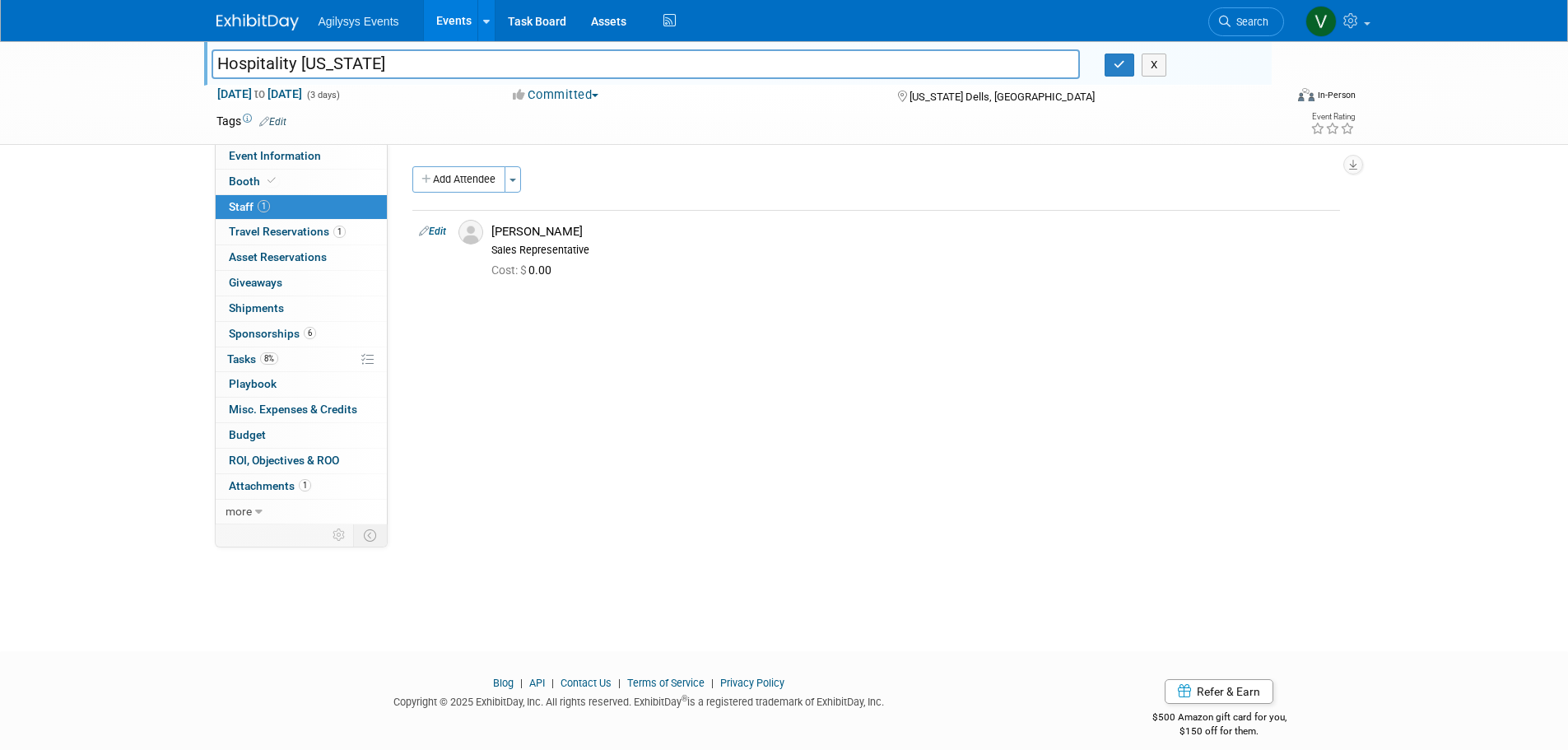
drag, startPoint x: 400, startPoint y: 72, endPoint x: 204, endPoint y: 65, distance: 196.1
click at [204, 65] on div "Hospitality [US_STATE]" at bounding box center [646, 65] width 894 height 25
click at [240, 28] on img at bounding box center [258, 22] width 83 height 17
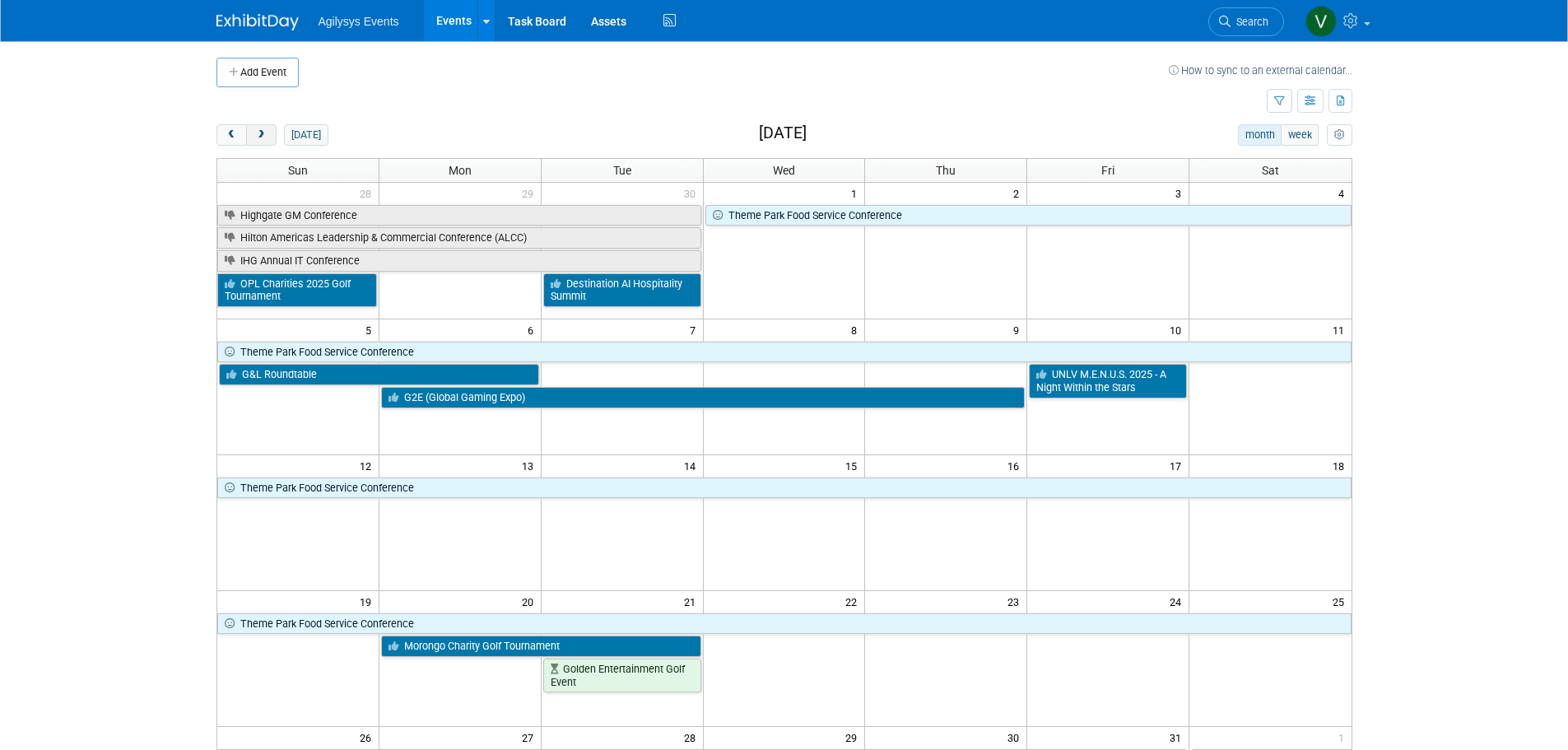
click at [265, 132] on span "next" at bounding box center [261, 136] width 12 height 11
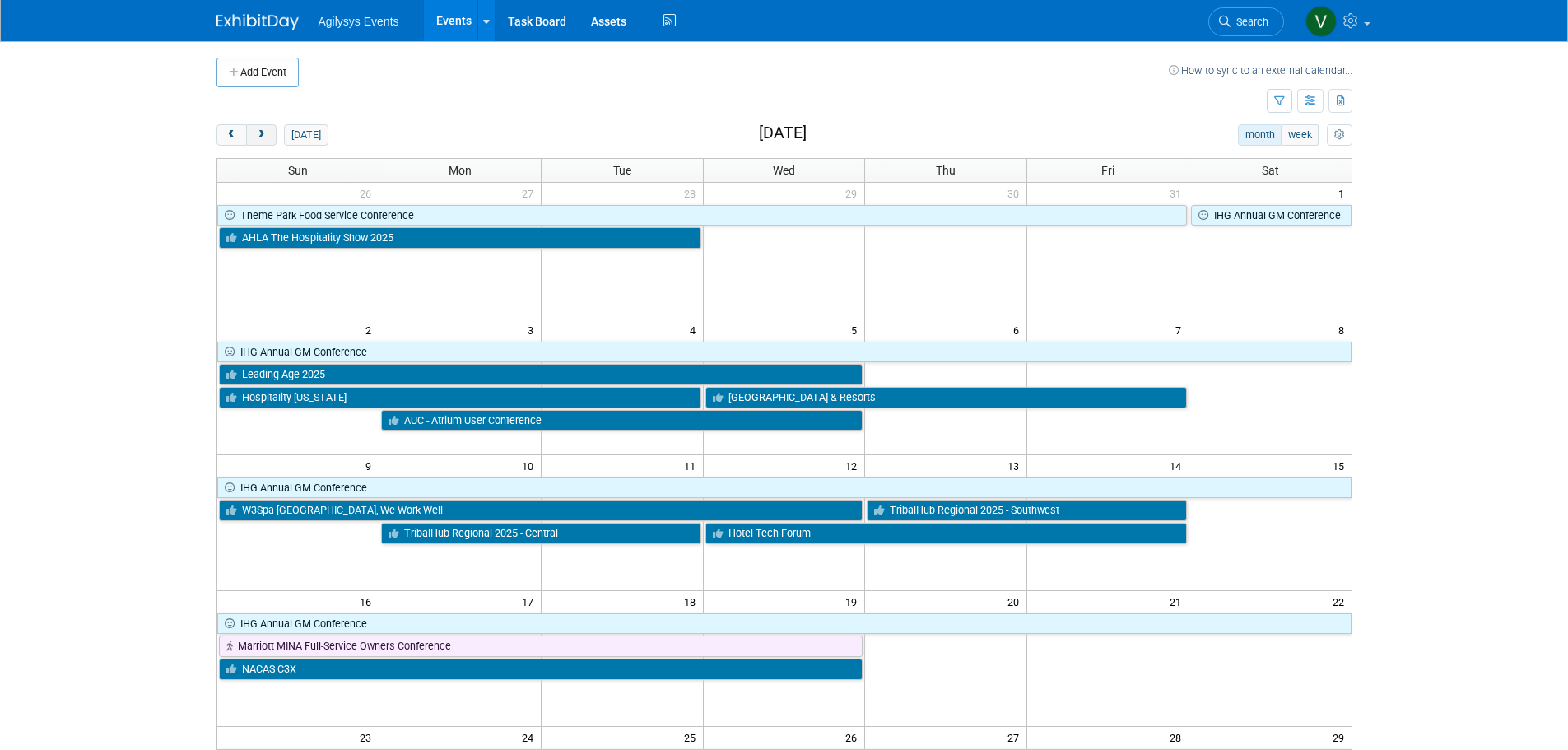
click at [265, 132] on span "next" at bounding box center [261, 136] width 12 height 11
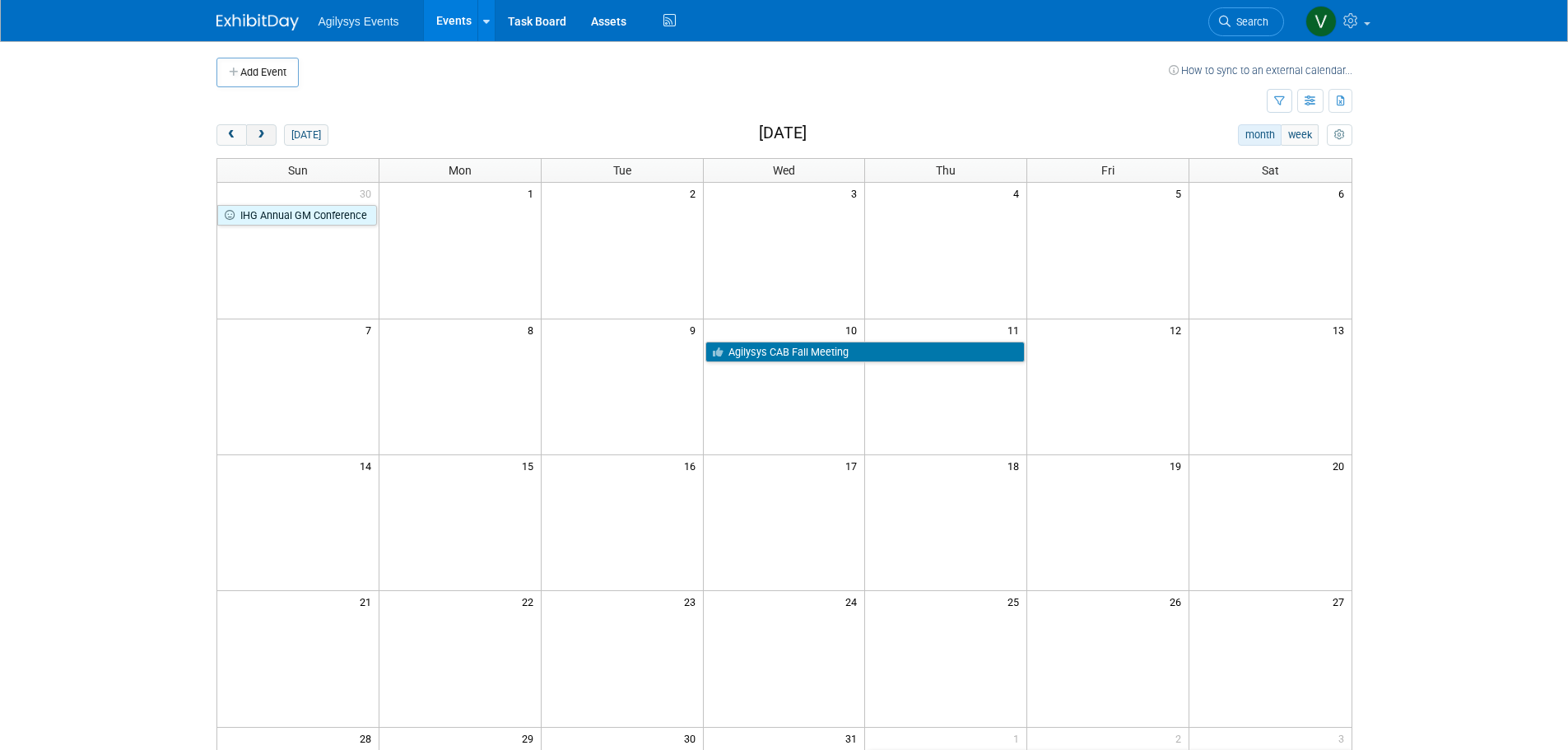
click at [265, 132] on span "next" at bounding box center [261, 136] width 12 height 11
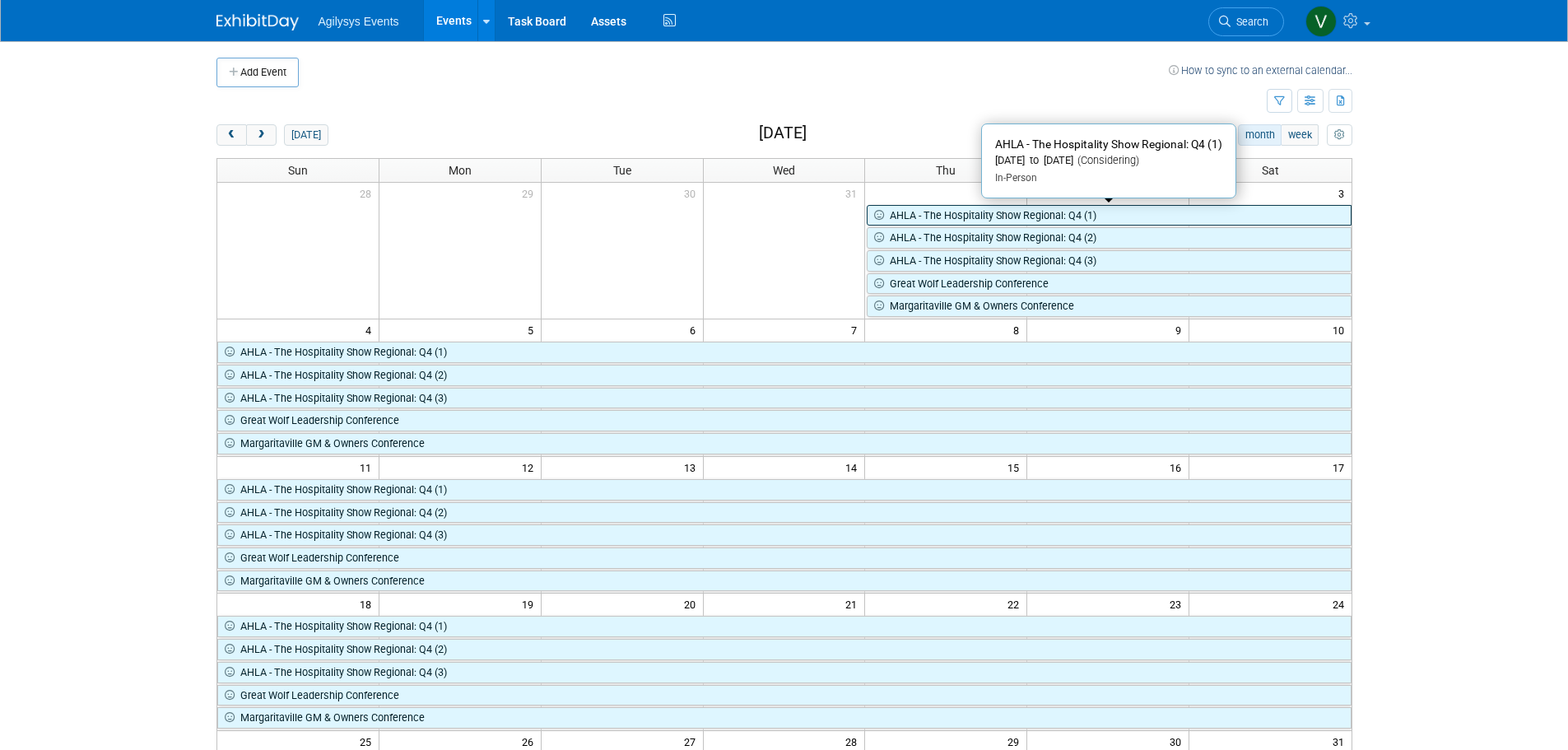
click at [960, 217] on link "AHLA - The Hospitality Show Regional: Q4 (1)" at bounding box center [1108, 215] width 484 height 21
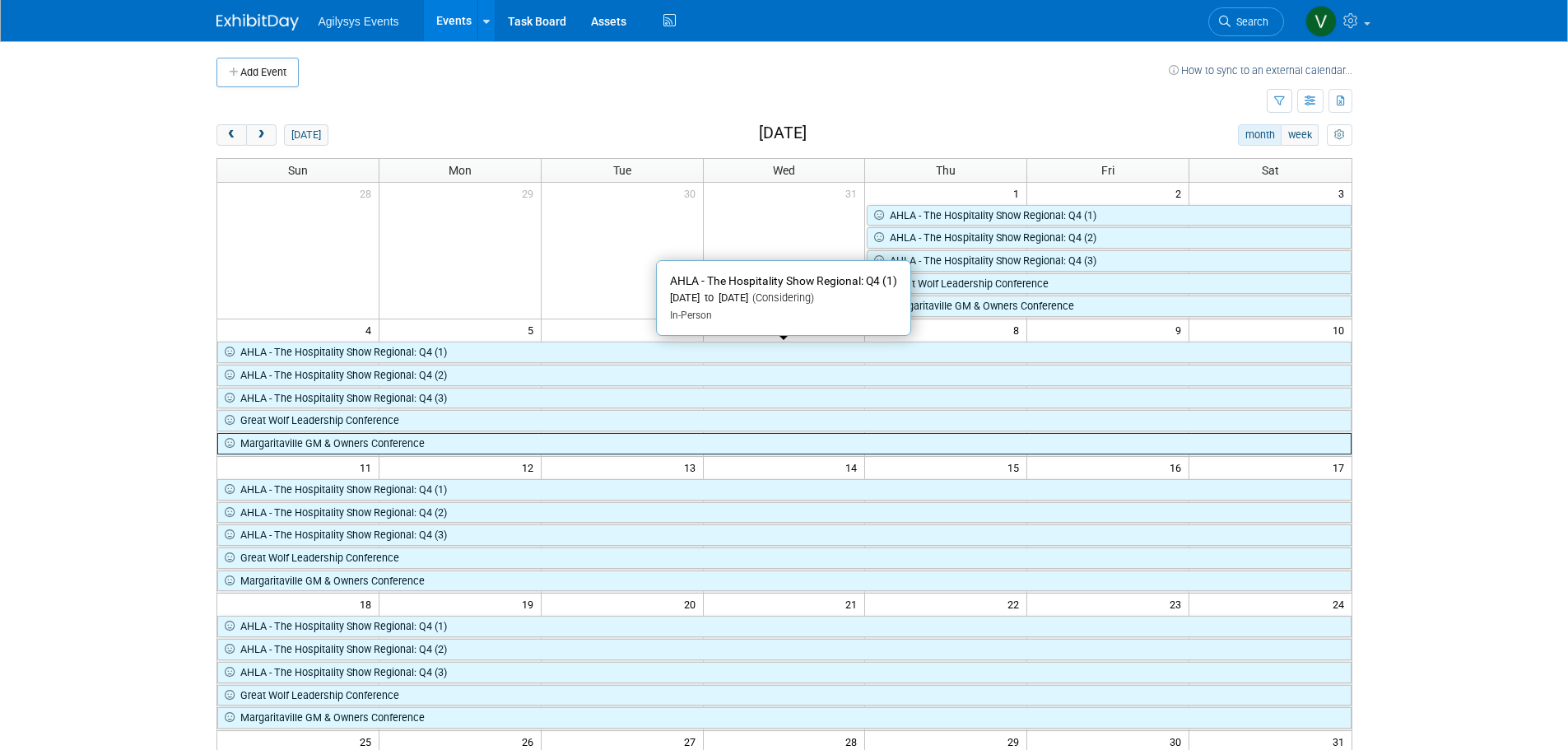
click at [395, 436] on link "Margaritaville GM & Owners Conference" at bounding box center [784, 443] width 1134 height 21
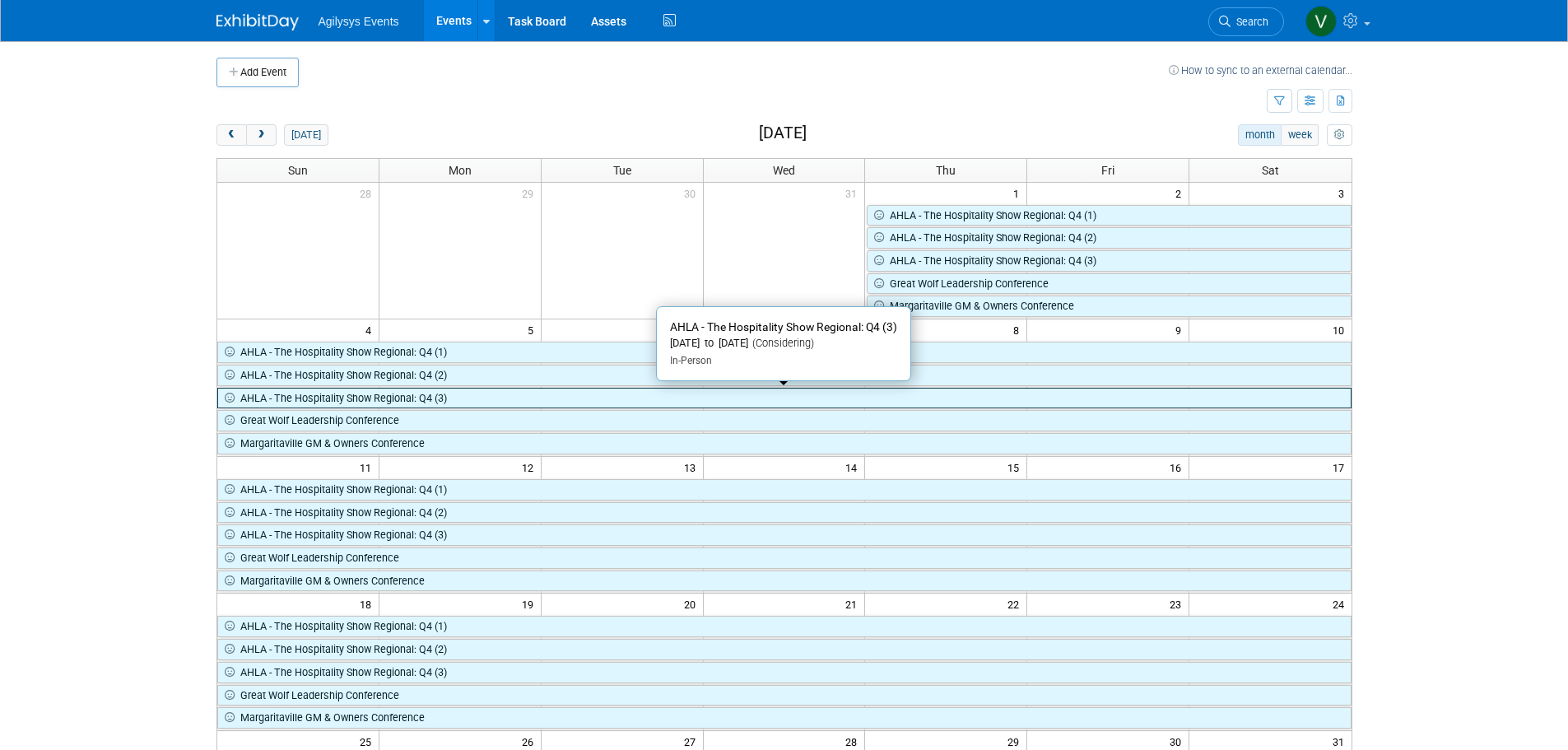
click at [431, 391] on link "AHLA - The Hospitality Show Regional: Q4 (3)" at bounding box center [784, 398] width 1134 height 21
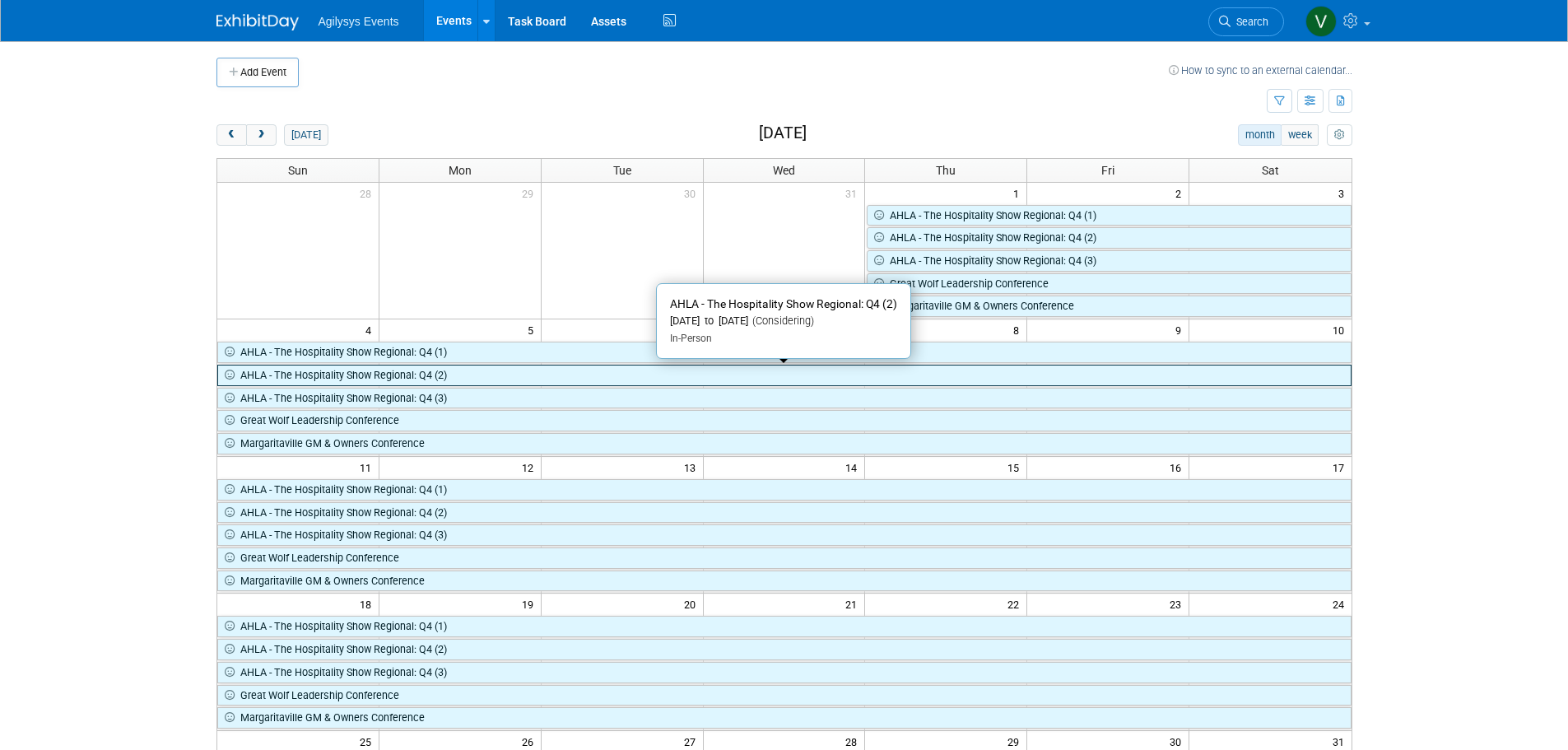
click at [460, 369] on link "AHLA - The Hospitality Show Regional: Q4 (2)" at bounding box center [784, 375] width 1134 height 21
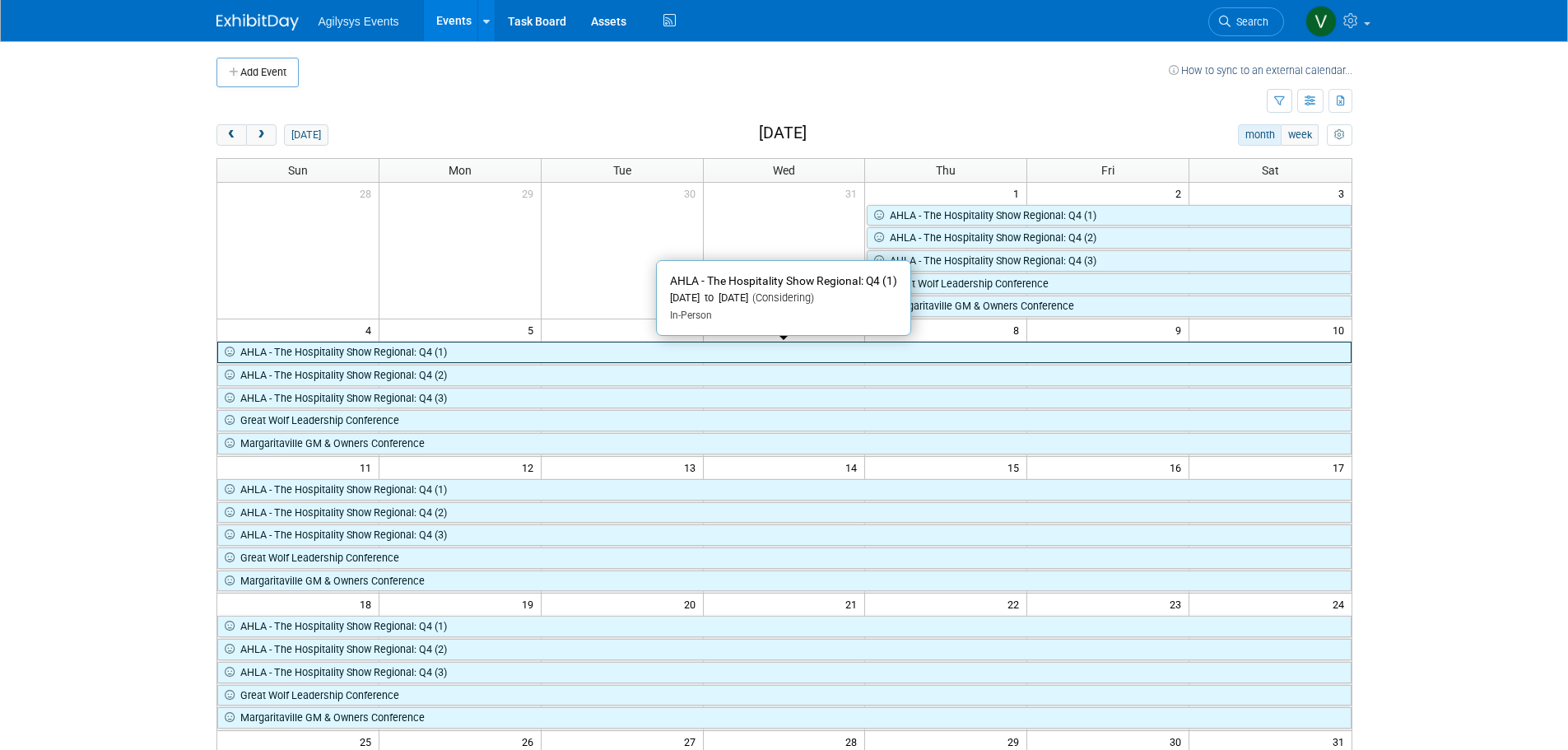
click at [312, 359] on link "AHLA - The Hospitality Show Regional: Q4 (1)" at bounding box center [784, 352] width 1134 height 21
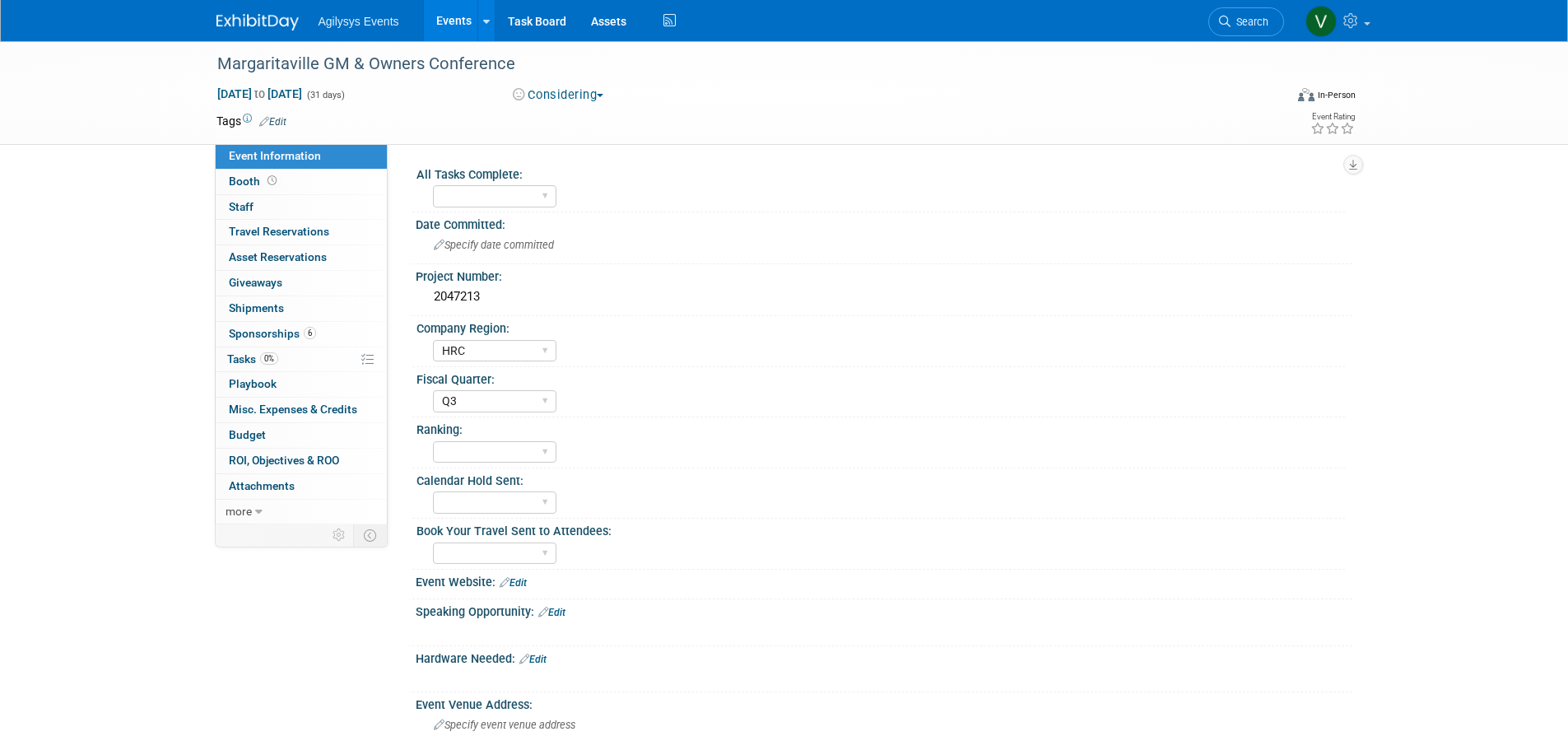
select select "HRC"
select select "Q3"
drag, startPoint x: 238, startPoint y: 62, endPoint x: 608, endPoint y: 66, distance: 370.0
click at [608, 66] on div "AHLA - The Hospitality Show Regional: Q4 (1)" at bounding box center [738, 63] width 1068 height 44
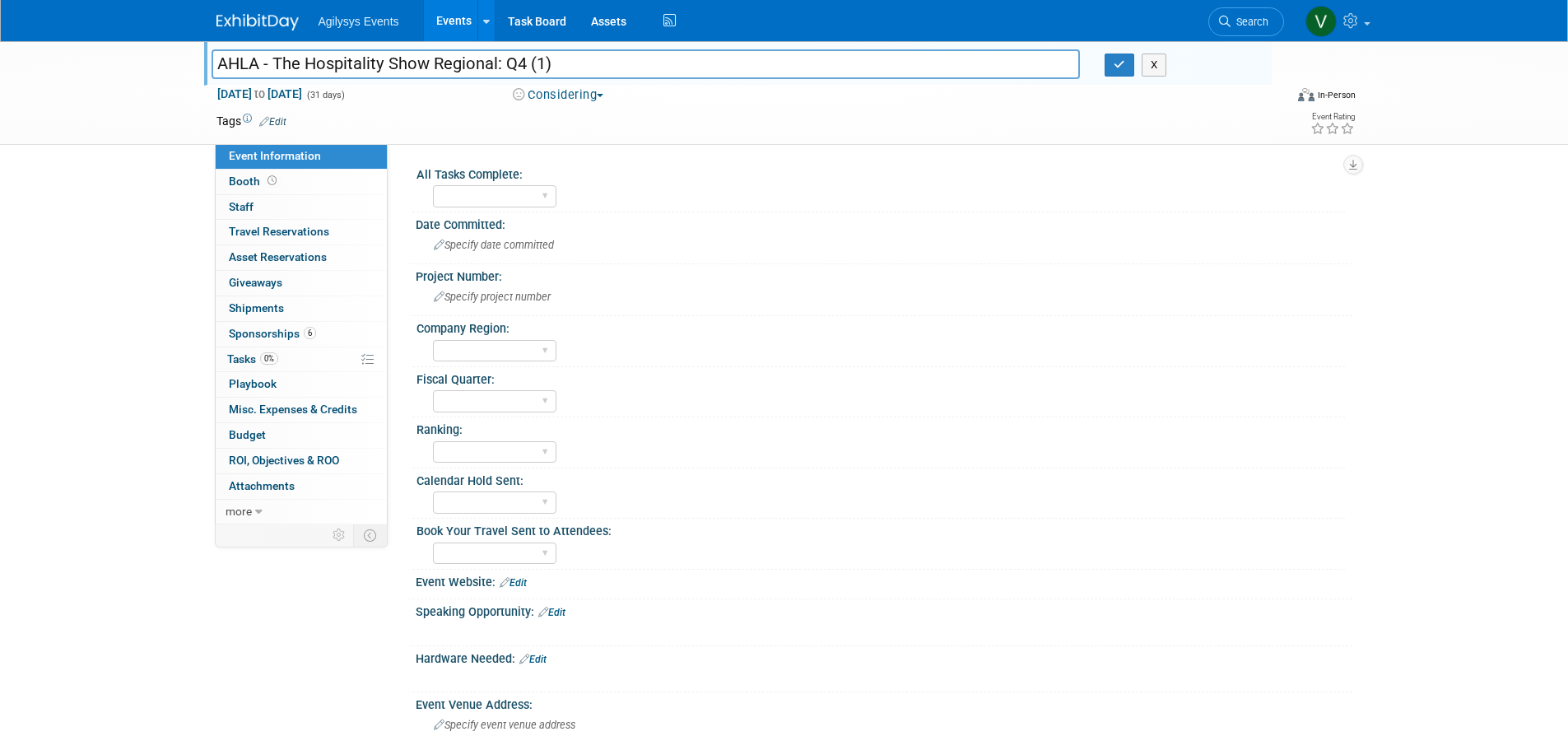
click at [608, 65] on input "AHLA - The Hospitality Show Regional: Q4 (1)" at bounding box center [646, 63] width 869 height 28
drag, startPoint x: 591, startPoint y: 60, endPoint x: 200, endPoint y: 54, distance: 391.0
click at [200, 54] on div "AHLA - The Hospitality Show Regional: Q4 (1)" at bounding box center [646, 65] width 894 height 25
click at [262, 24] on img at bounding box center [258, 22] width 83 height 17
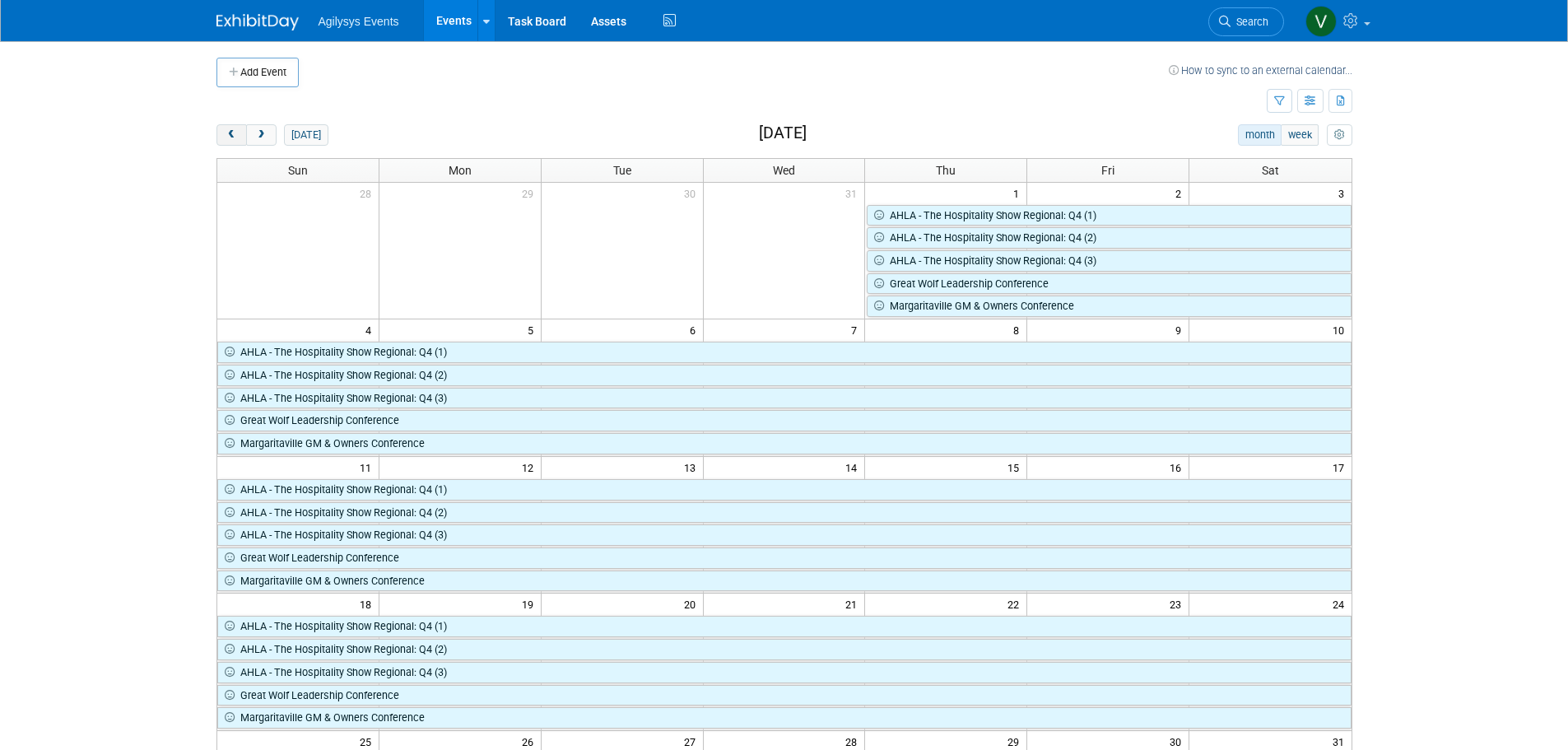
click at [232, 131] on span "prev" at bounding box center [231, 136] width 12 height 11
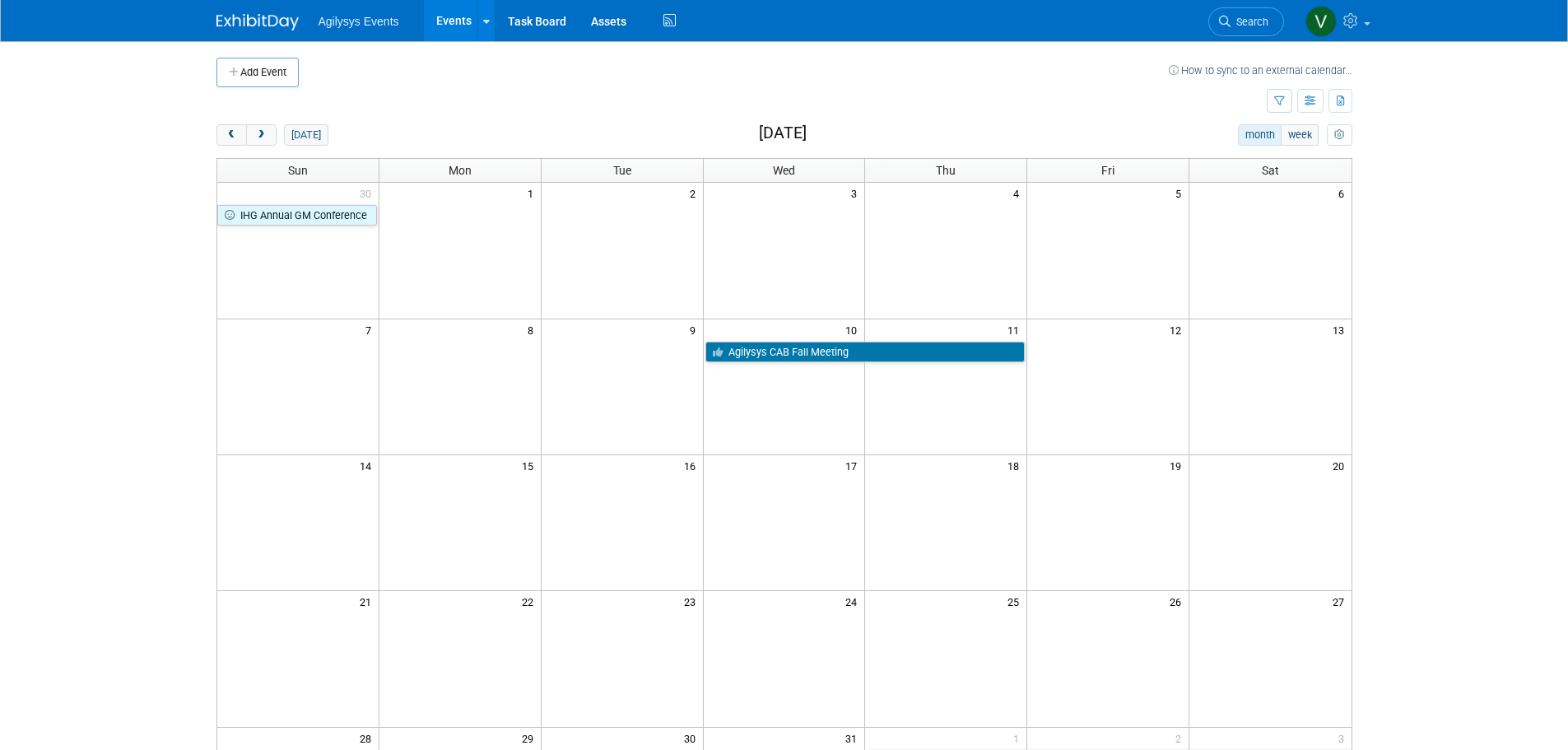
click at [224, 147] on div "today month week December 2025 Sun Mon Tue Wed Thu Fri Sat 30 1 2 3 4 5 6 IHG A…" at bounding box center [785, 562] width 1136 height 878
click at [230, 132] on span "prev" at bounding box center [231, 136] width 12 height 11
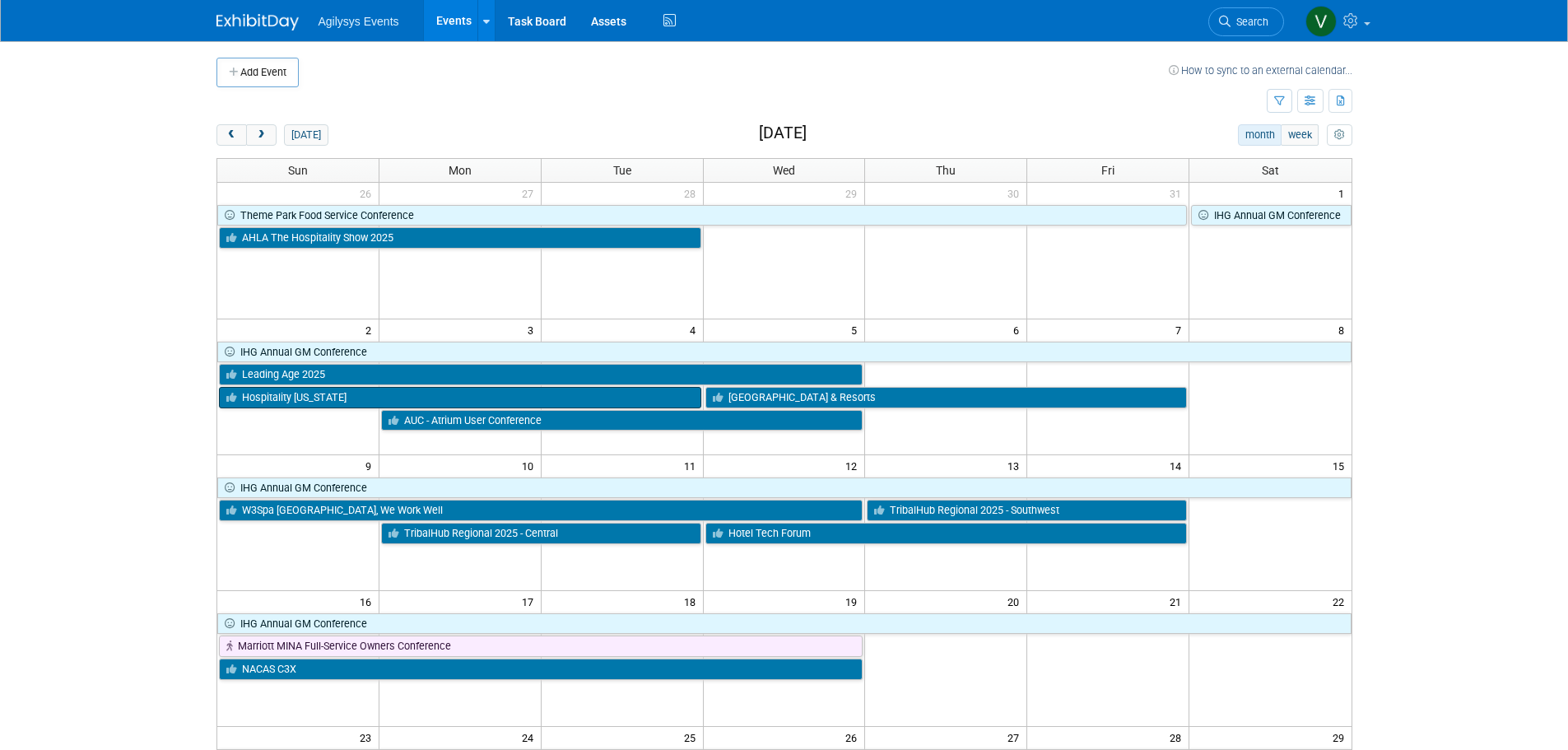
click at [338, 400] on link "Hospitality [US_STATE]" at bounding box center [460, 397] width 483 height 21
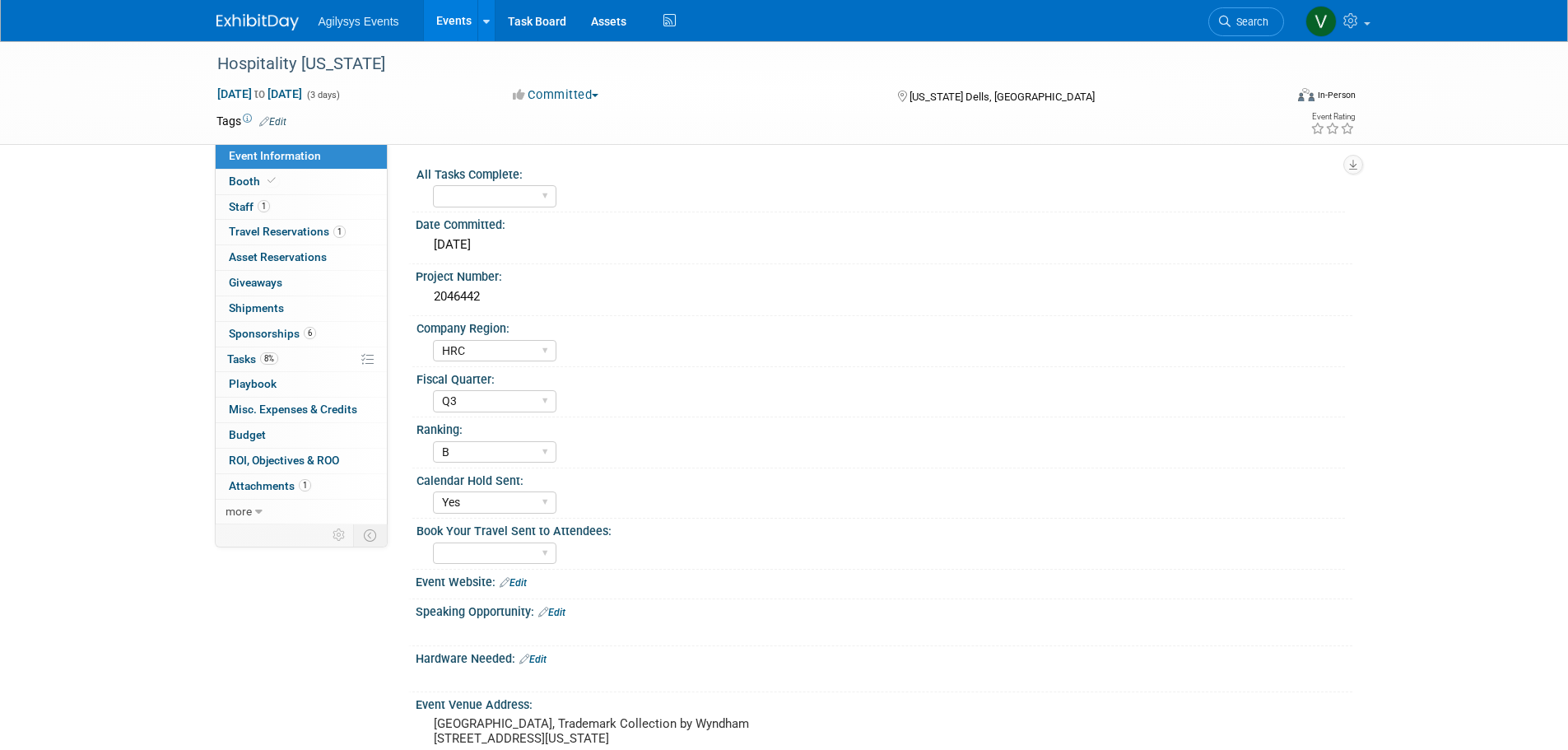
select select "HRC"
select select "Q3"
select select "B"
select select "Yes"
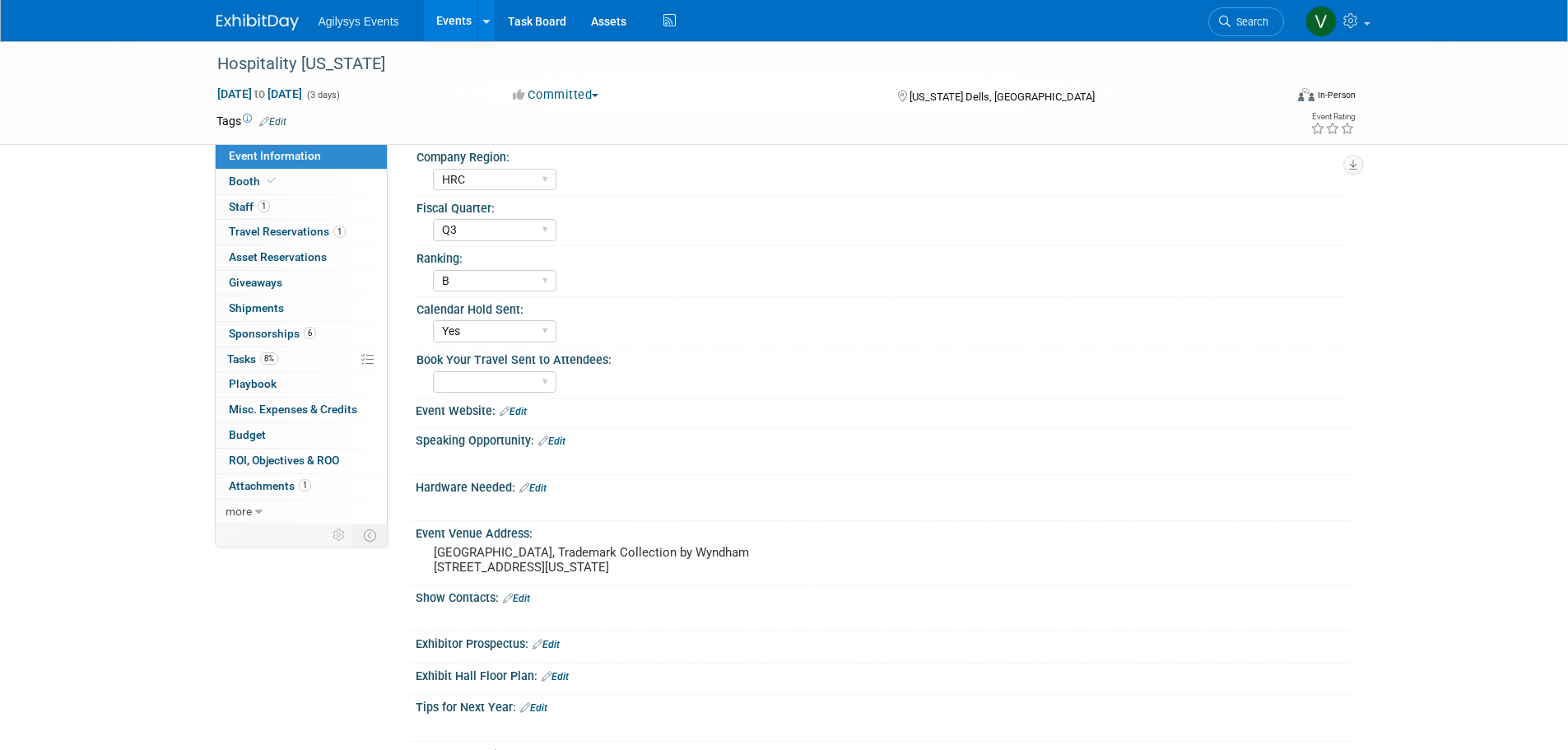
scroll to position [412, 0]
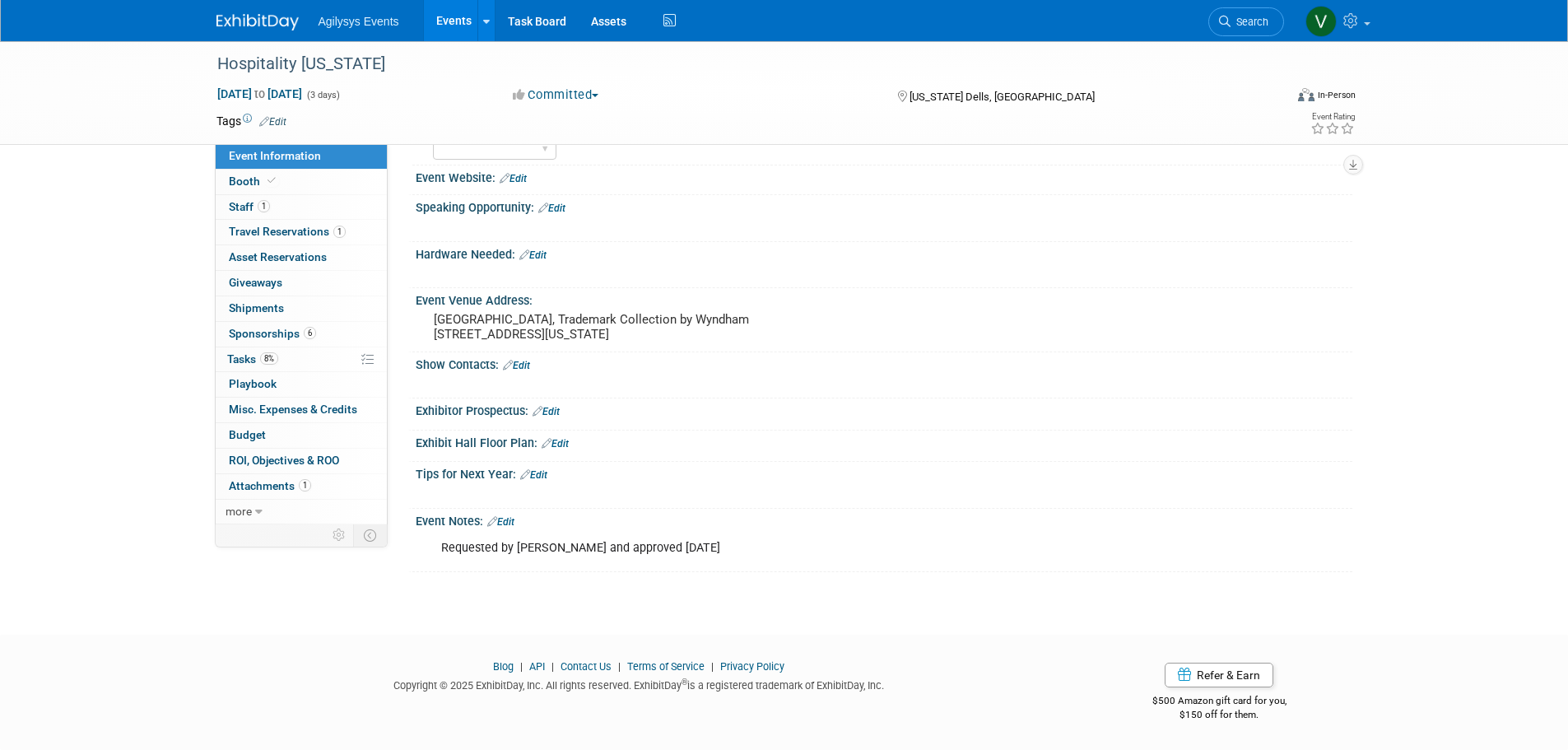
drag, startPoint x: 757, startPoint y: 563, endPoint x: 410, endPoint y: 552, distance: 347.2
click at [410, 552] on div "Event Notes: Edit Requested by Tom Macqueen and approved May 2025 X" at bounding box center [880, 540] width 944 height 63
click at [398, 591] on div "Hospitality Wisconsin Nov 2, 2025 to Nov 4, 2025 (3 days) Nov 2, 2025 to Nov 4,…" at bounding box center [784, 120] width 1568 height 968
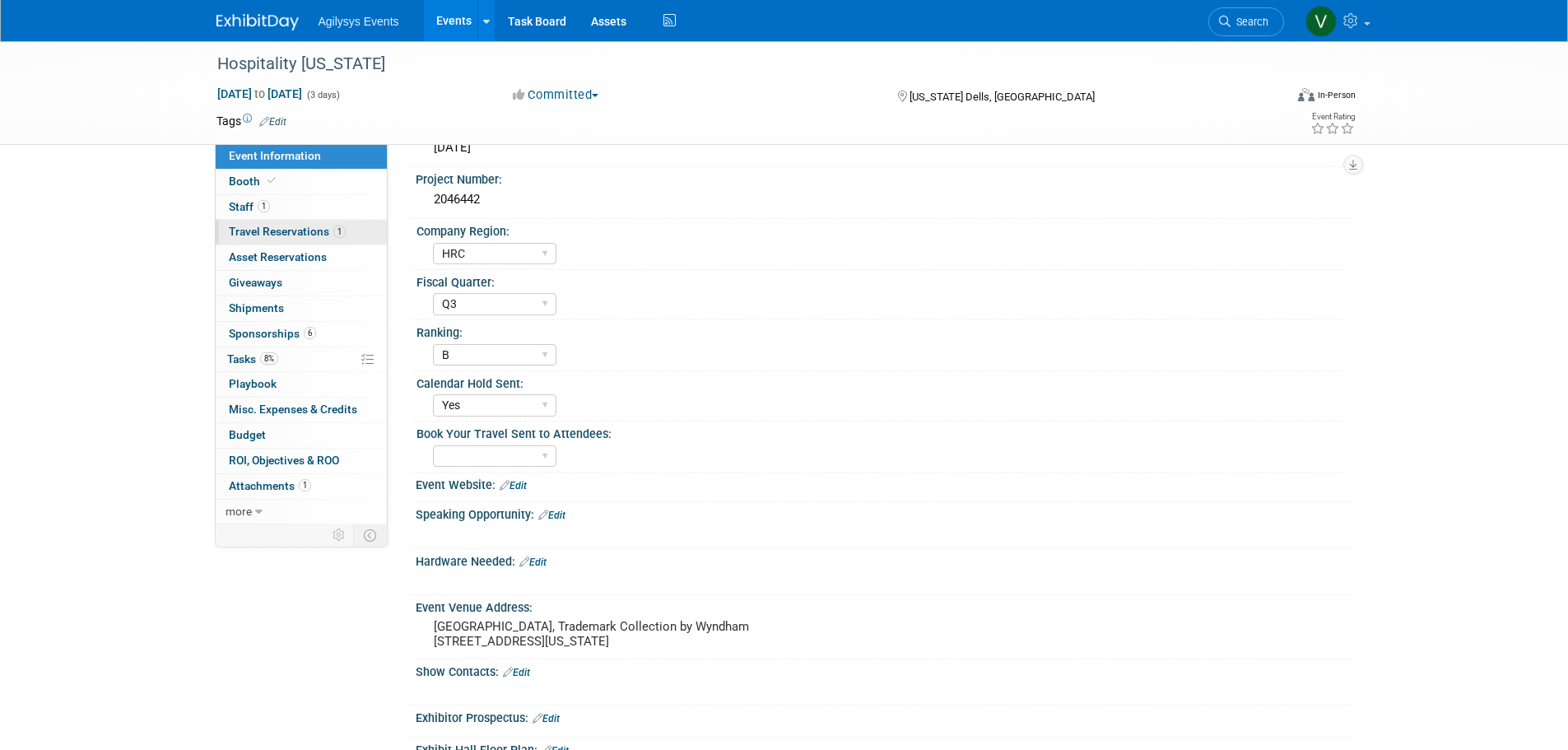
scroll to position [83, 0]
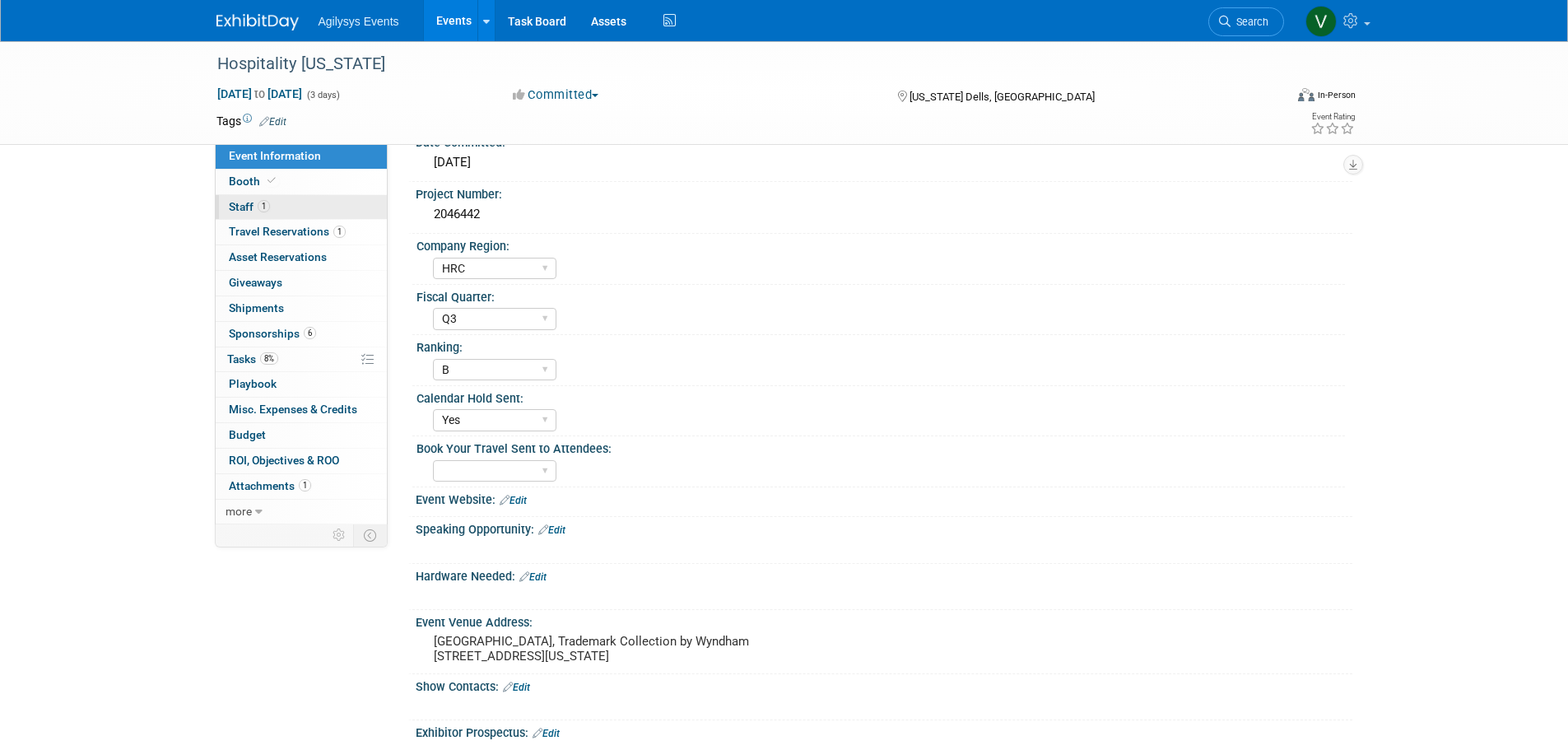
click at [269, 204] on span "1" at bounding box center [263, 206] width 12 height 12
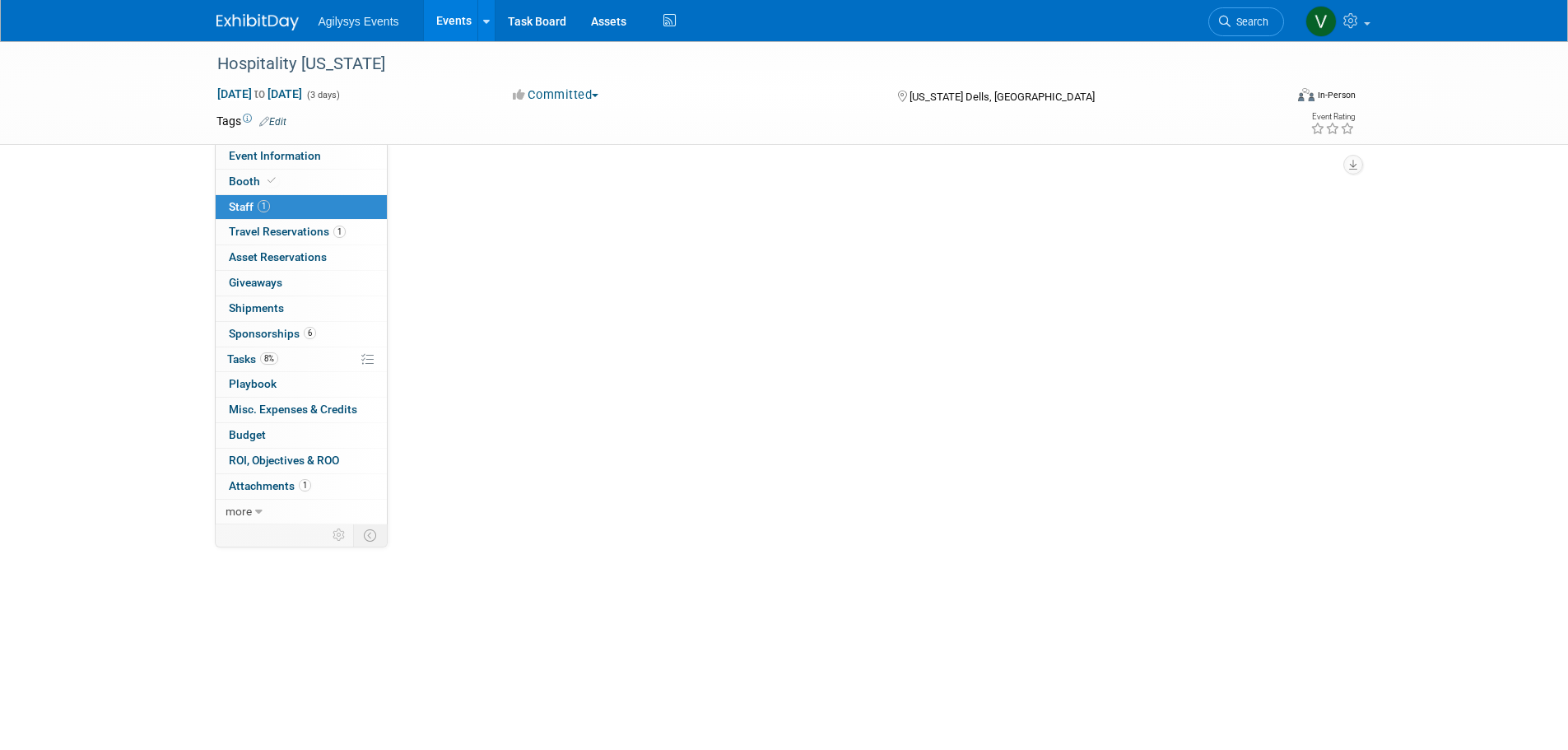
scroll to position [0, 0]
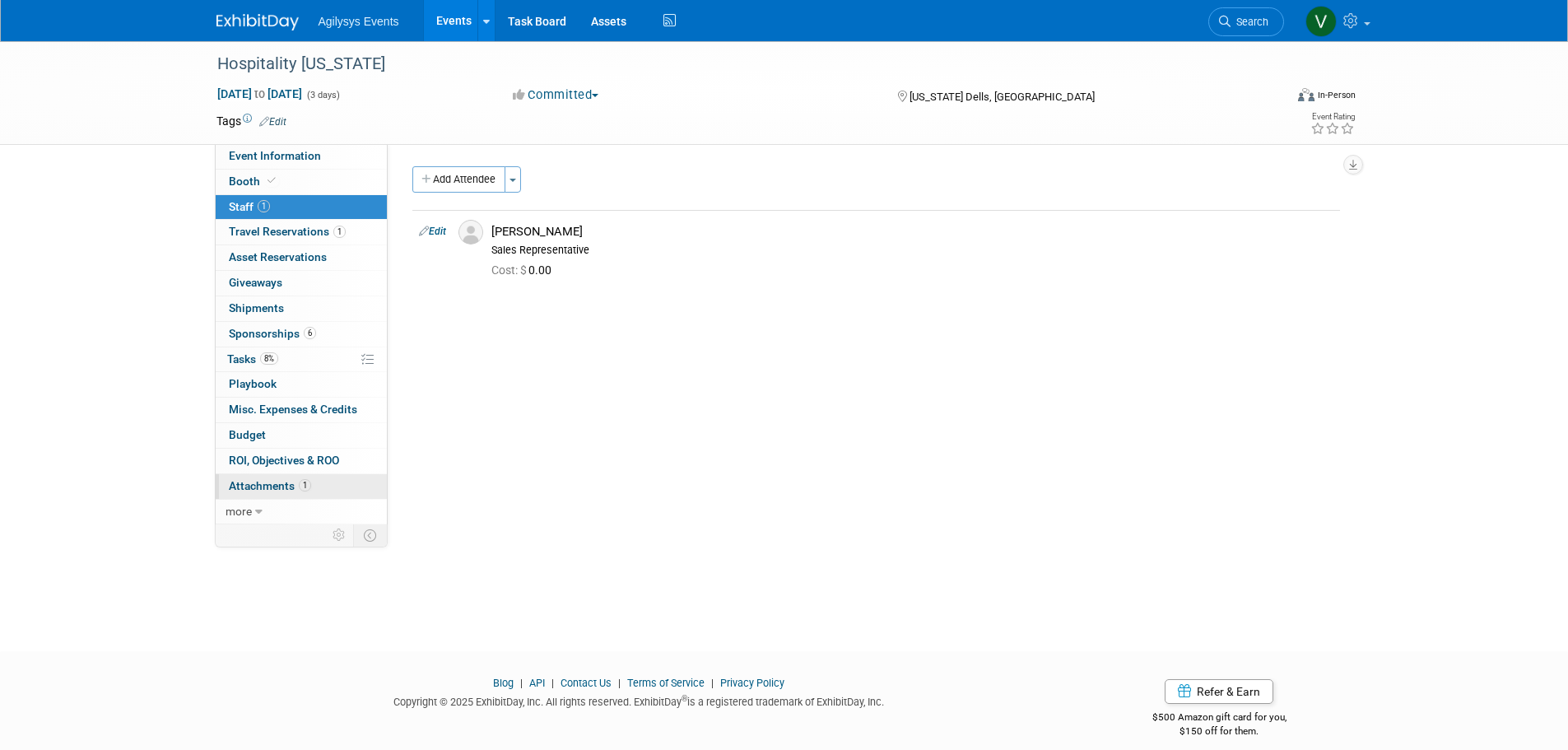
click at [273, 495] on link "1 Attachments 1" at bounding box center [301, 486] width 171 height 25
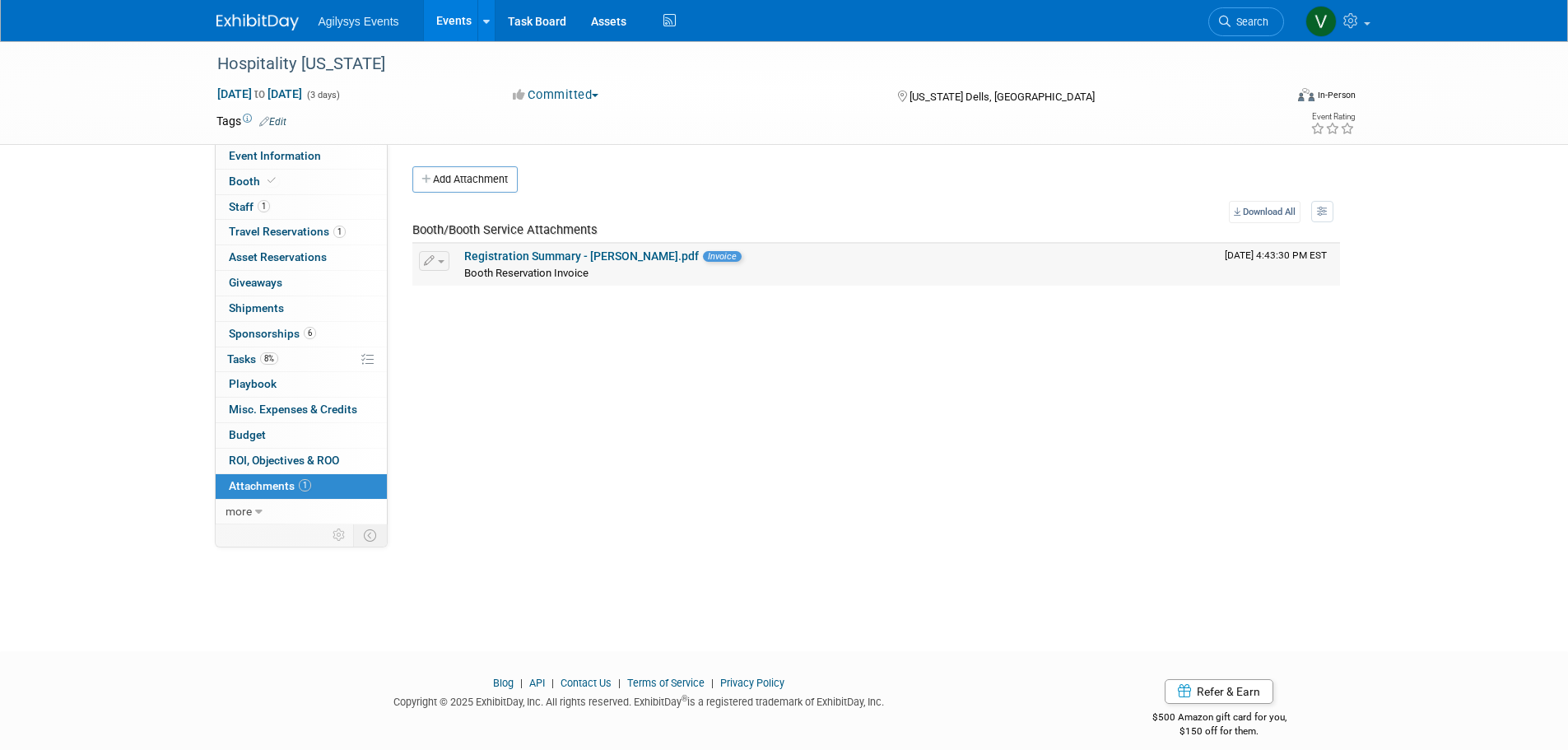
click at [731, 252] on span "Invoice" at bounding box center [722, 256] width 39 height 11
click at [433, 256] on icon "button" at bounding box center [429, 262] width 12 height 11
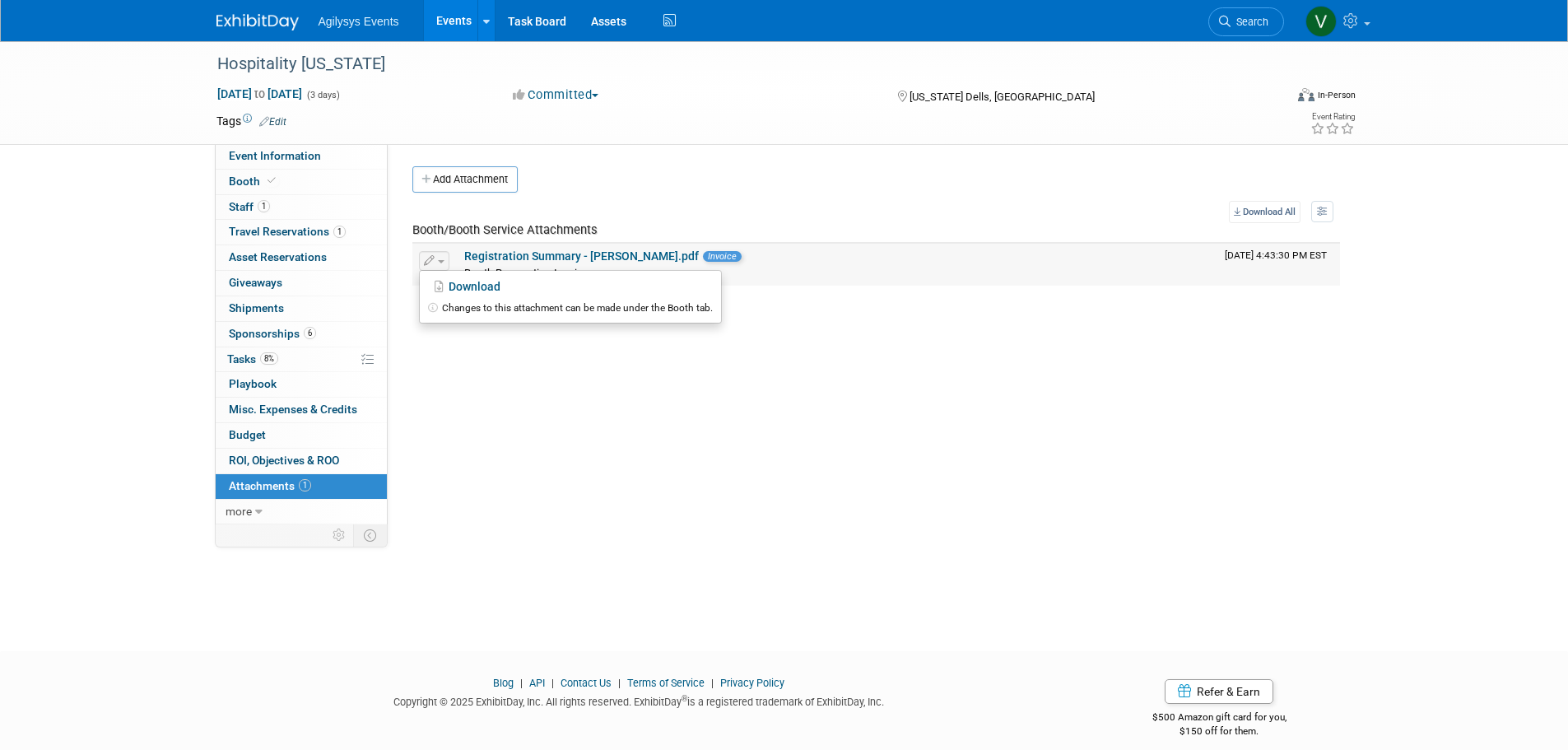
click at [693, 263] on link "Registration Summary - [PERSON_NAME].pdf" at bounding box center [581, 256] width 234 height 13
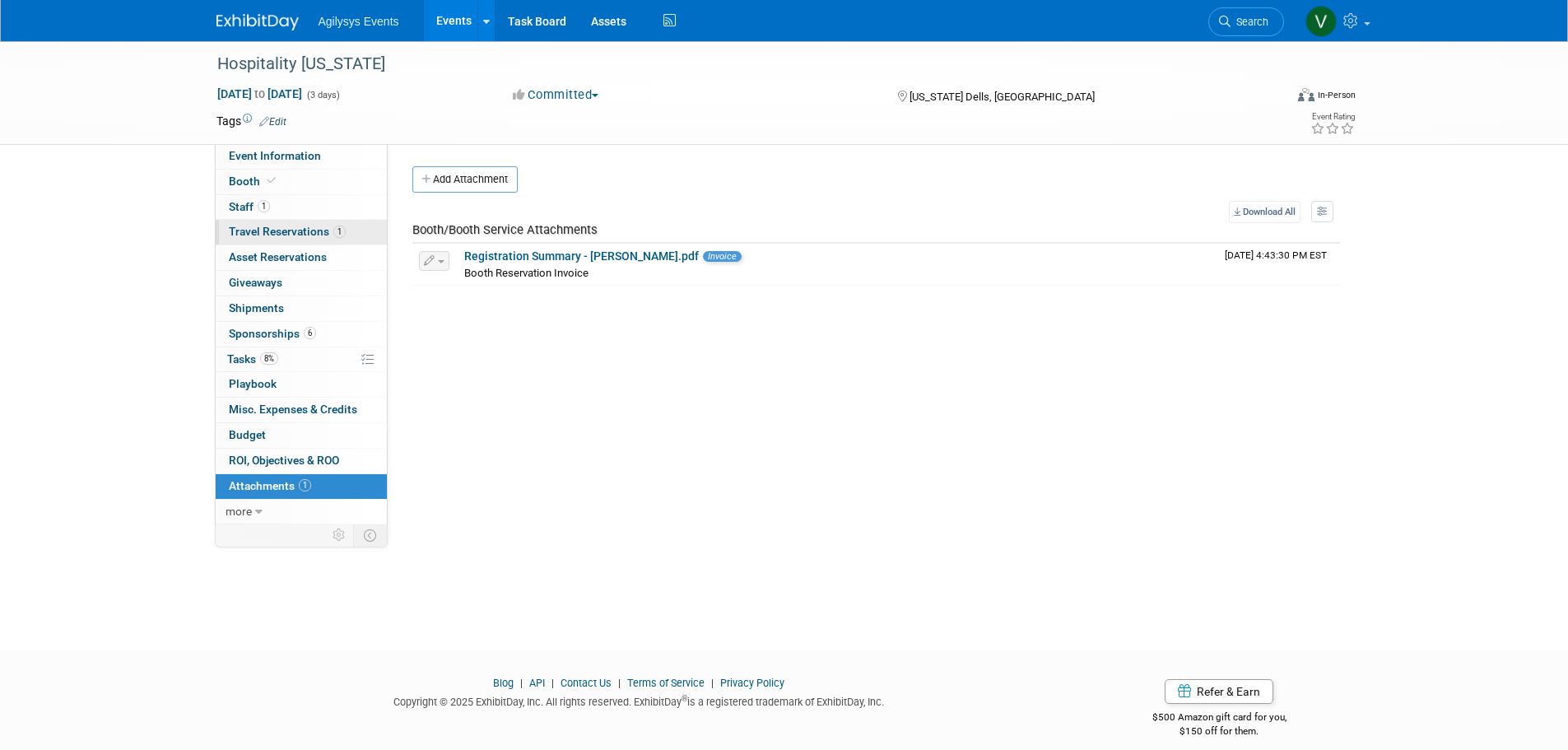
drag, startPoint x: 253, startPoint y: 201, endPoint x: 296, endPoint y: 241, distance: 58.7
click at [255, 201] on span "Staff 1" at bounding box center [249, 207] width 41 height 13
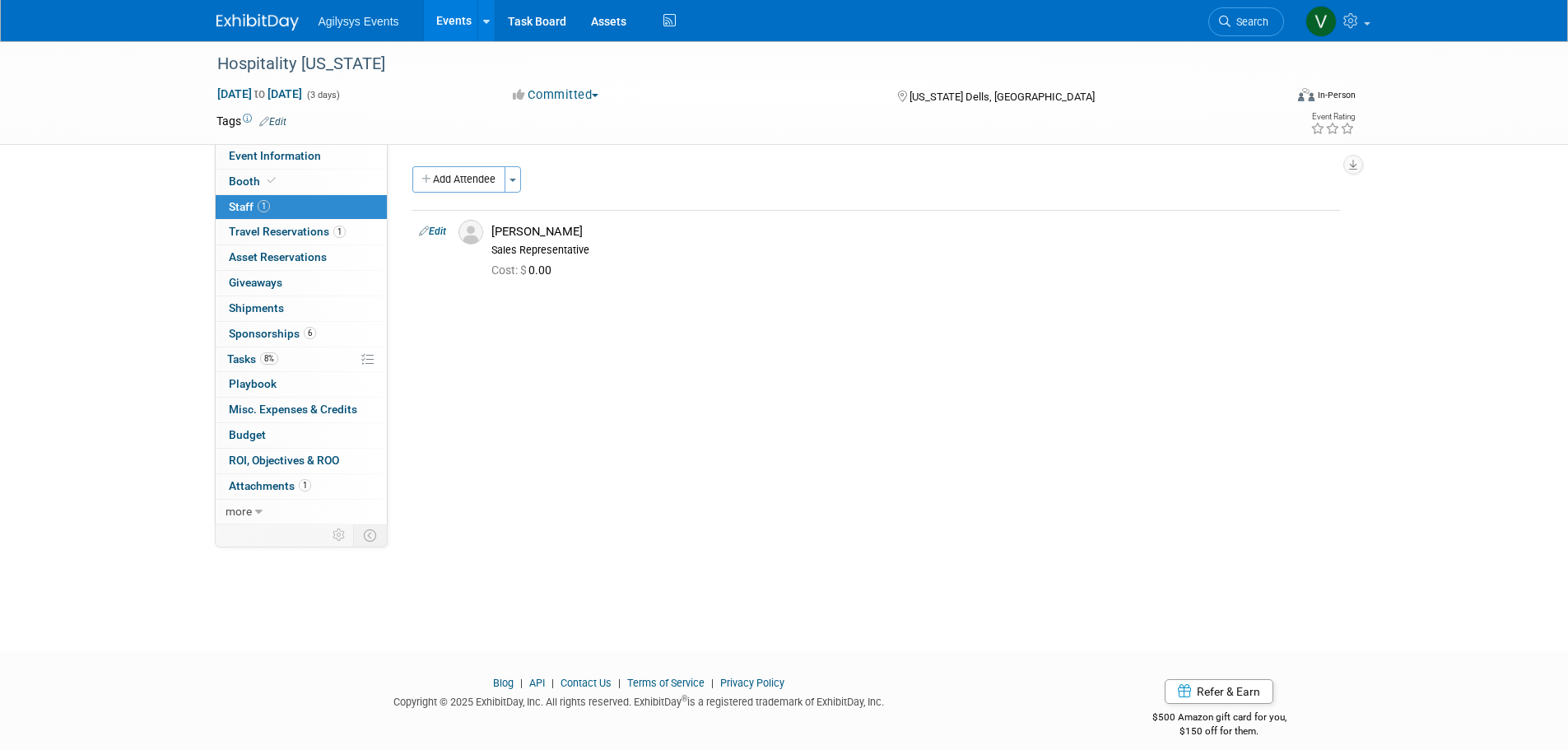
drag, startPoint x: 536, startPoint y: 425, endPoint x: 462, endPoint y: 429, distance: 74.1
click at [536, 425] on div "All Tasks Complete: Yes Date Committed: 5/19/2025 Project Number: 2046442 Compa…" at bounding box center [870, 335] width 965 height 381
click at [277, 223] on link "1 Travel Reservations 1" at bounding box center [301, 232] width 171 height 25
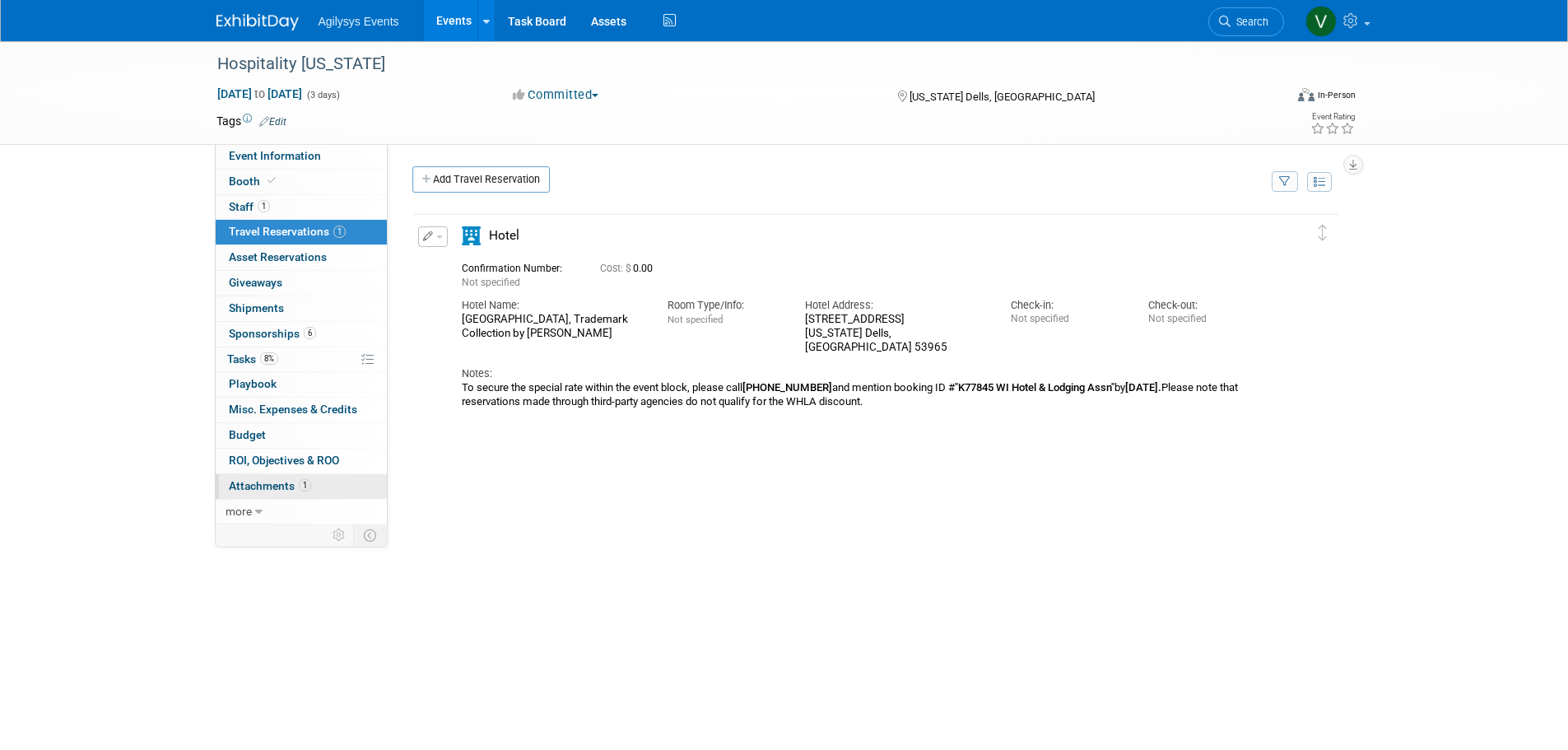
click at [299, 479] on span "Attachments 1" at bounding box center [270, 485] width 83 height 13
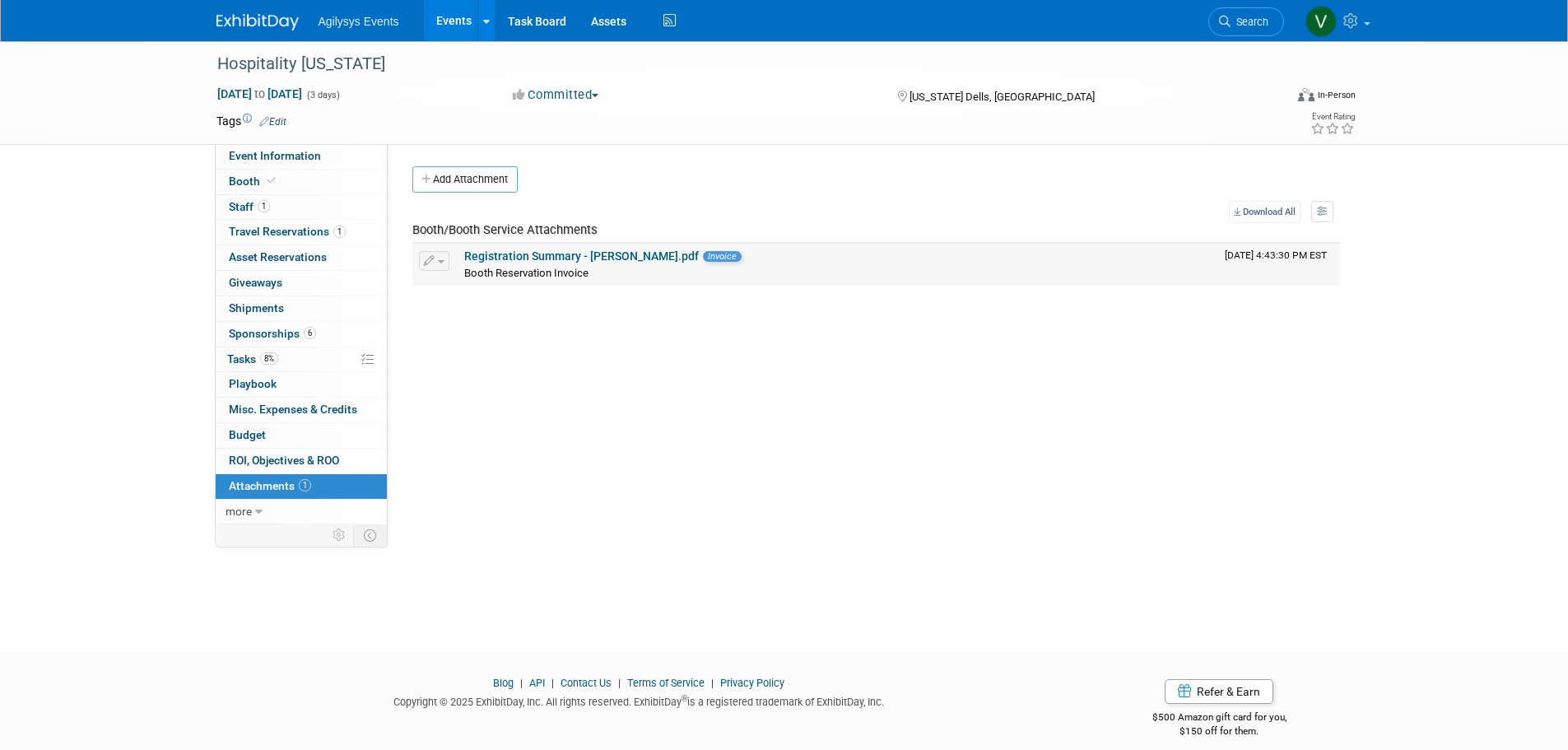
click at [715, 267] on div "Booth Reservation Invoice" at bounding box center [837, 273] width 747 height 17
click at [511, 262] on link "Registration Summary - [PERSON_NAME].pdf" at bounding box center [581, 256] width 234 height 13
drag, startPoint x: 290, startPoint y: 597, endPoint x: 265, endPoint y: 543, distance: 59.5
click at [290, 596] on div "Hospitality Wisconsin Nov 2, 2025 to Nov 4, 2025 (3 days) Nov 2, 2025 to Nov 4,…" at bounding box center [784, 331] width 1568 height 580
click at [267, 177] on icon at bounding box center [271, 181] width 8 height 9
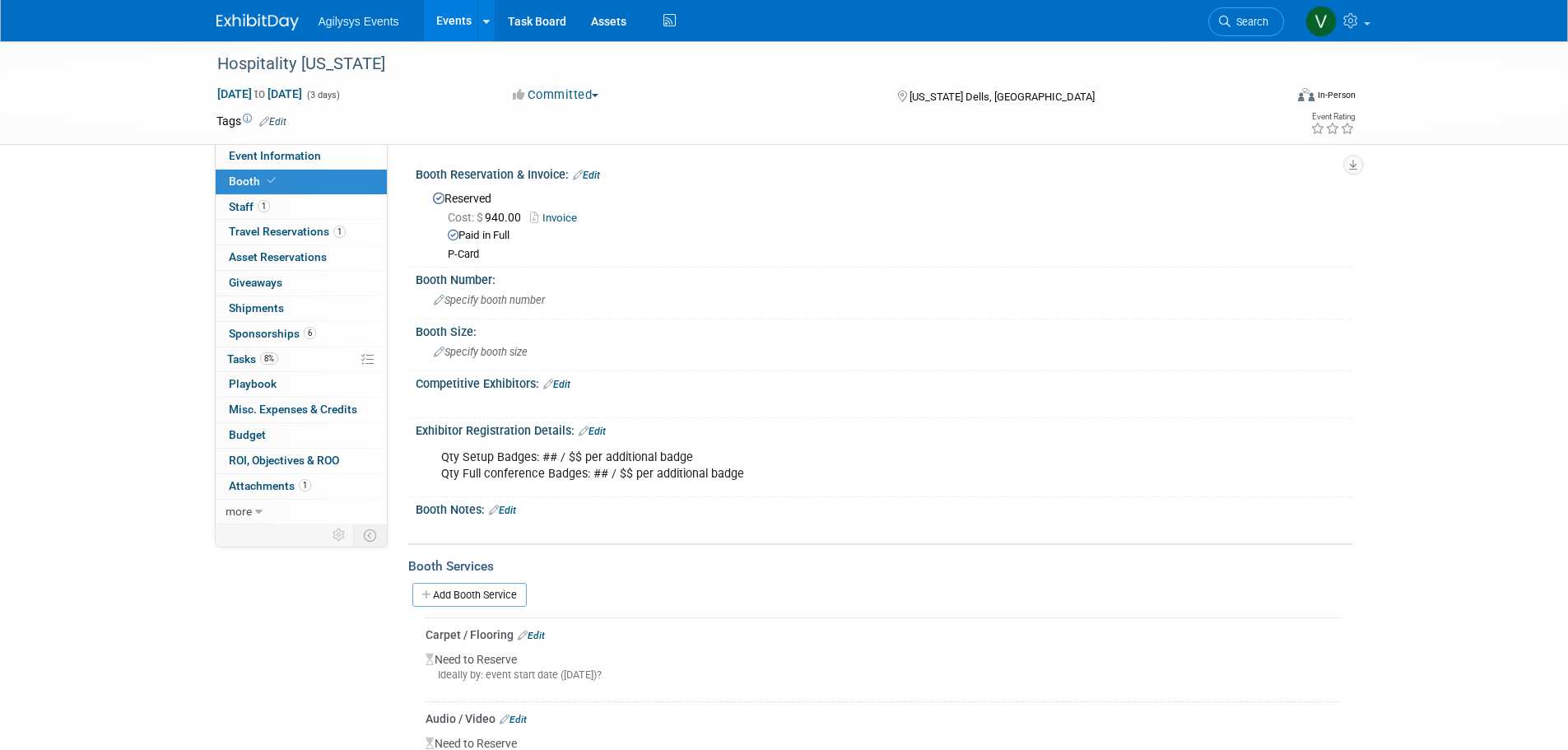
click at [204, 177] on div "Event Information Event Info Booth Booth 1 Staff 1 Staff 1 Travel Reservations …" at bounding box center [784, 757] width 1161 height 1432
click at [308, 164] on link "Event Information" at bounding box center [301, 156] width 171 height 25
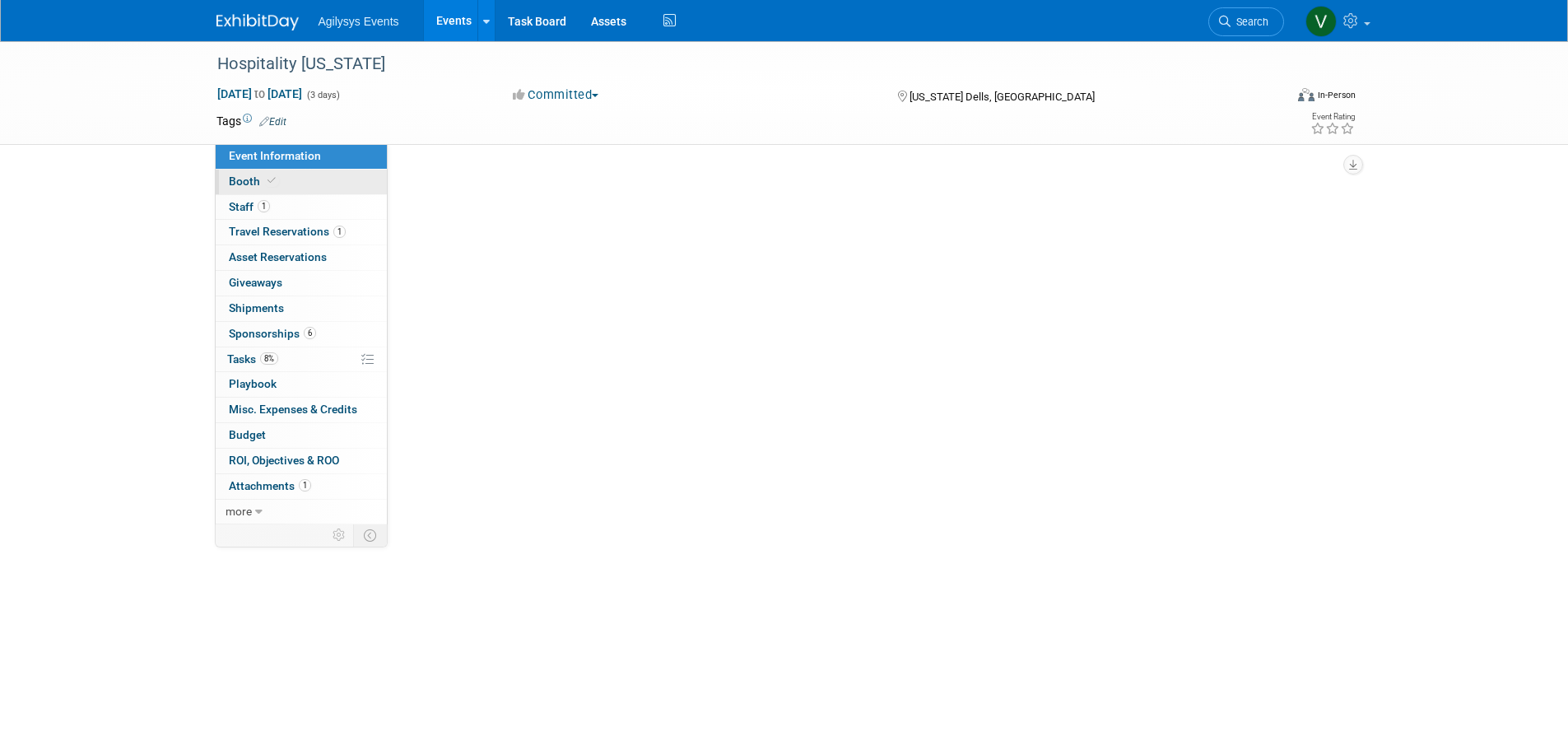
select select "HRC"
select select "Q3"
select select "B"
select select "Yes"
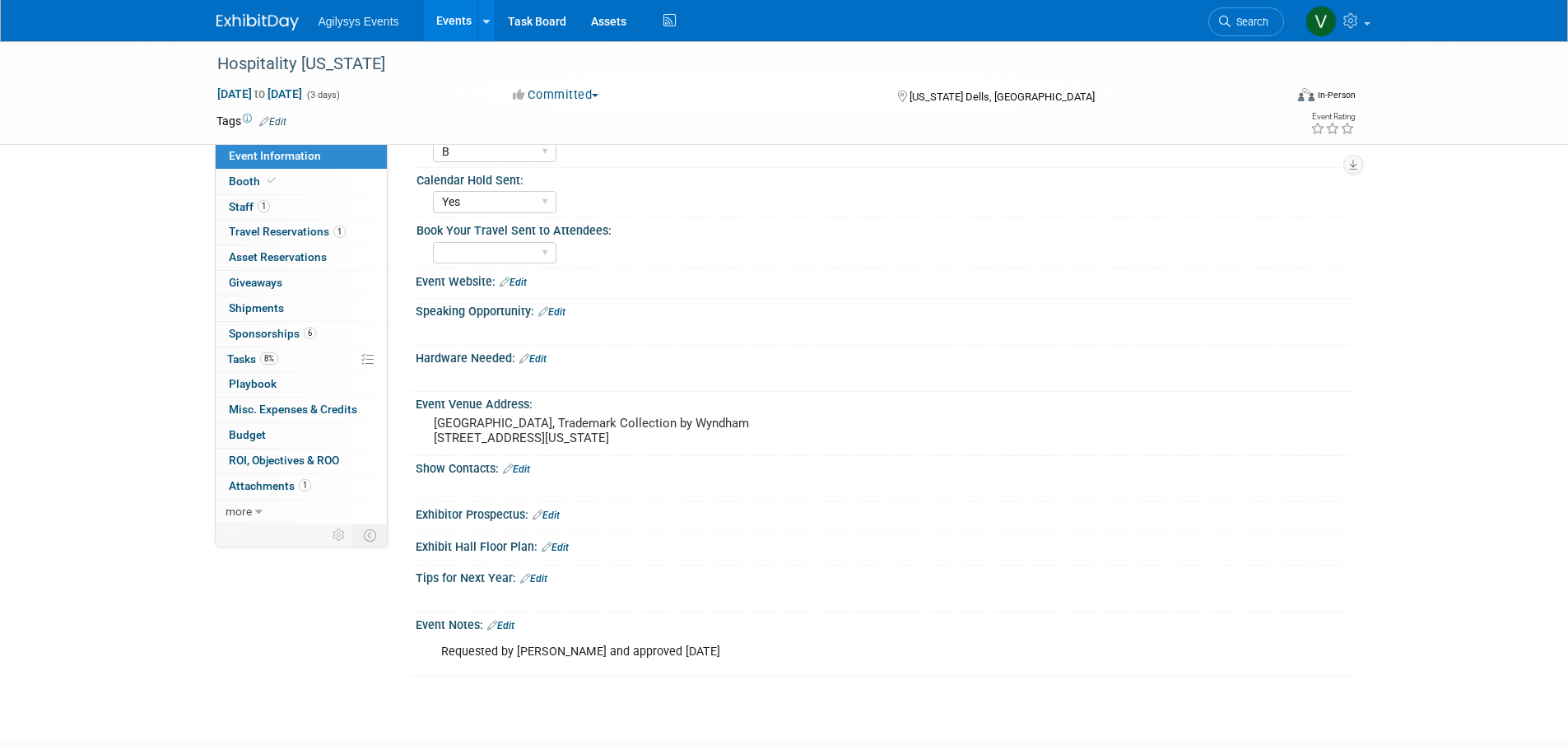
scroll to position [329, 0]
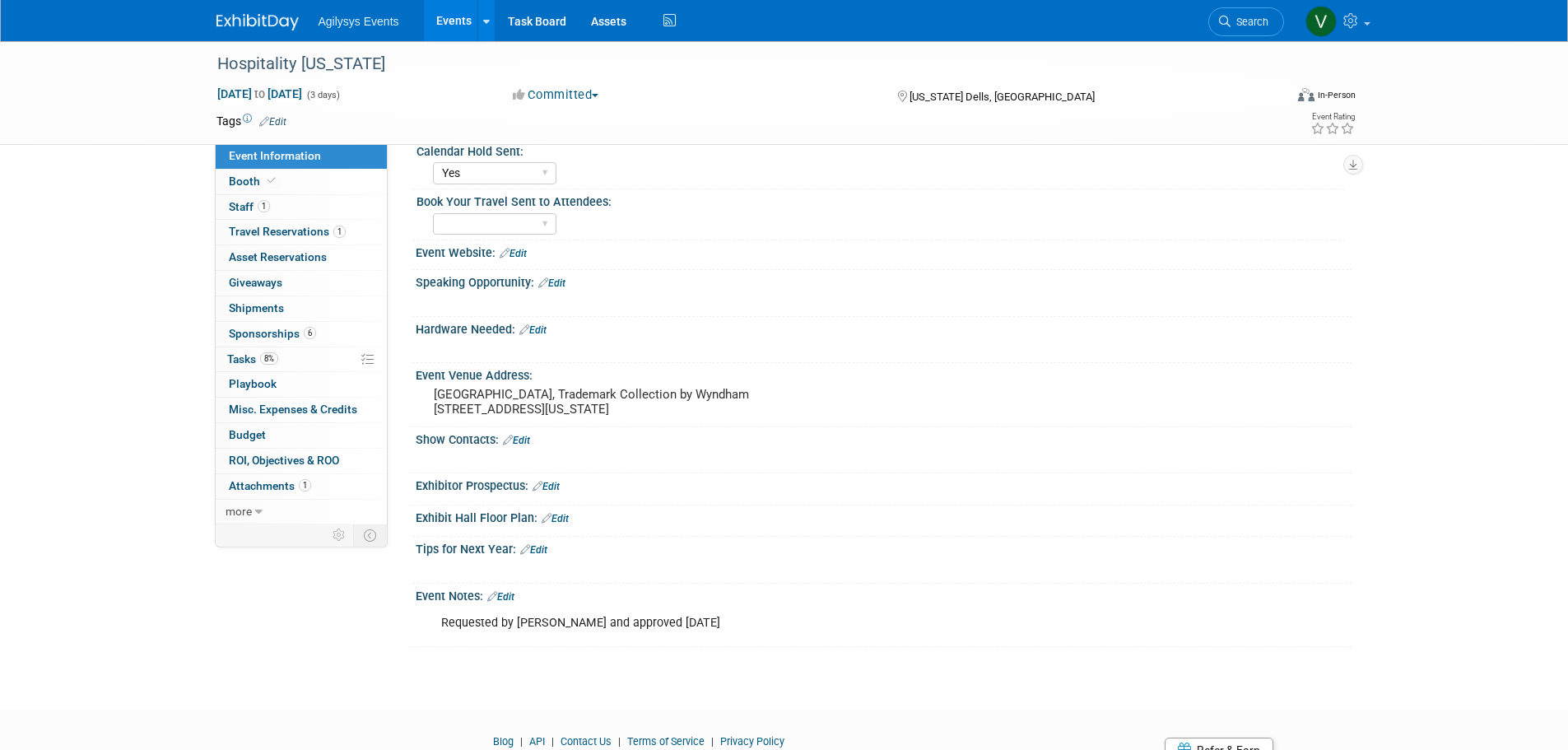
click at [529, 256] on div "Event Website: Edit" at bounding box center [883, 251] width 937 height 21
click at [516, 255] on link "Edit" at bounding box center [514, 254] width 28 height 12
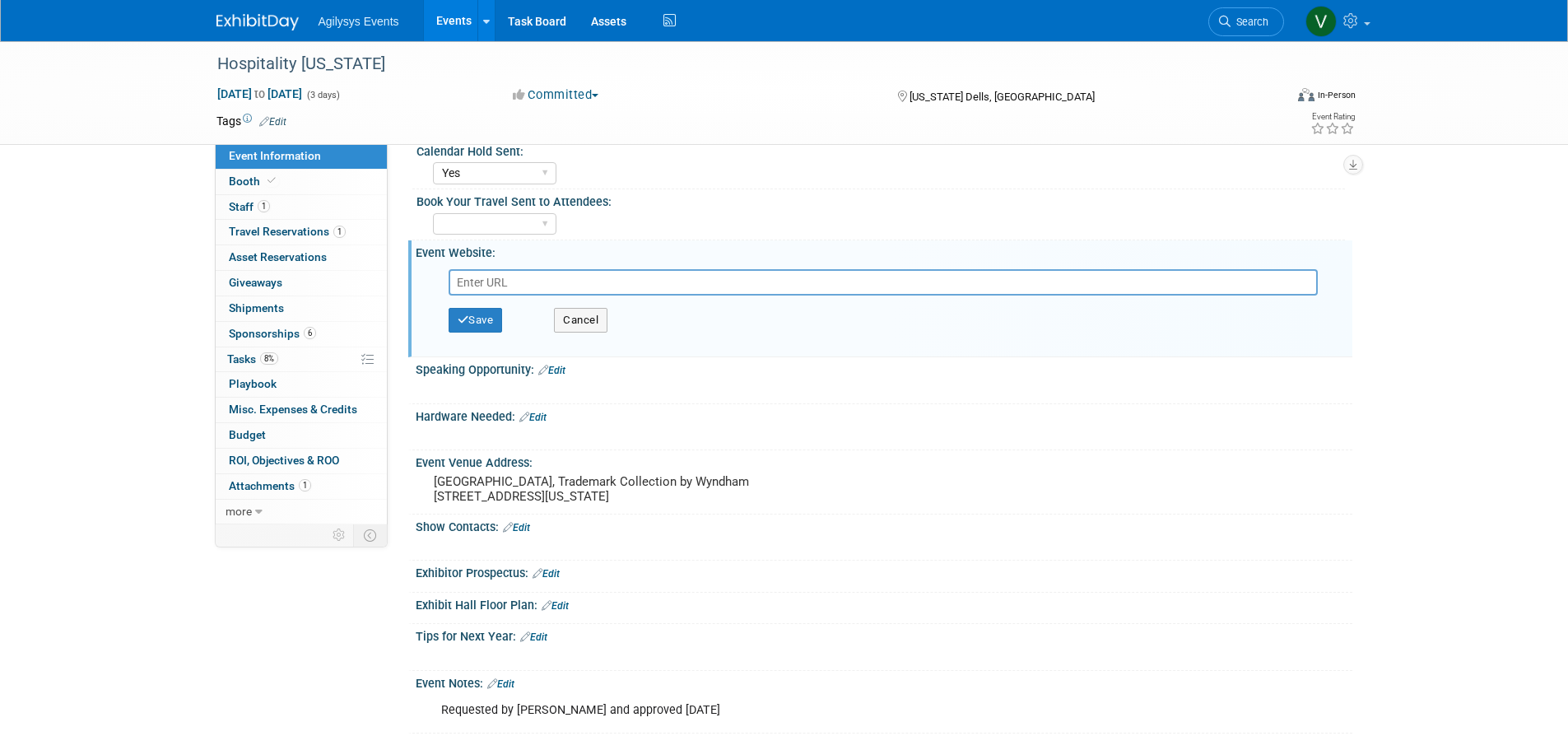
click at [534, 284] on input "text" at bounding box center [883, 282] width 869 height 27
type input "[URL][DOMAIN_NAME][US_STATE]"
click at [485, 317] on button "Save" at bounding box center [475, 320] width 54 height 25
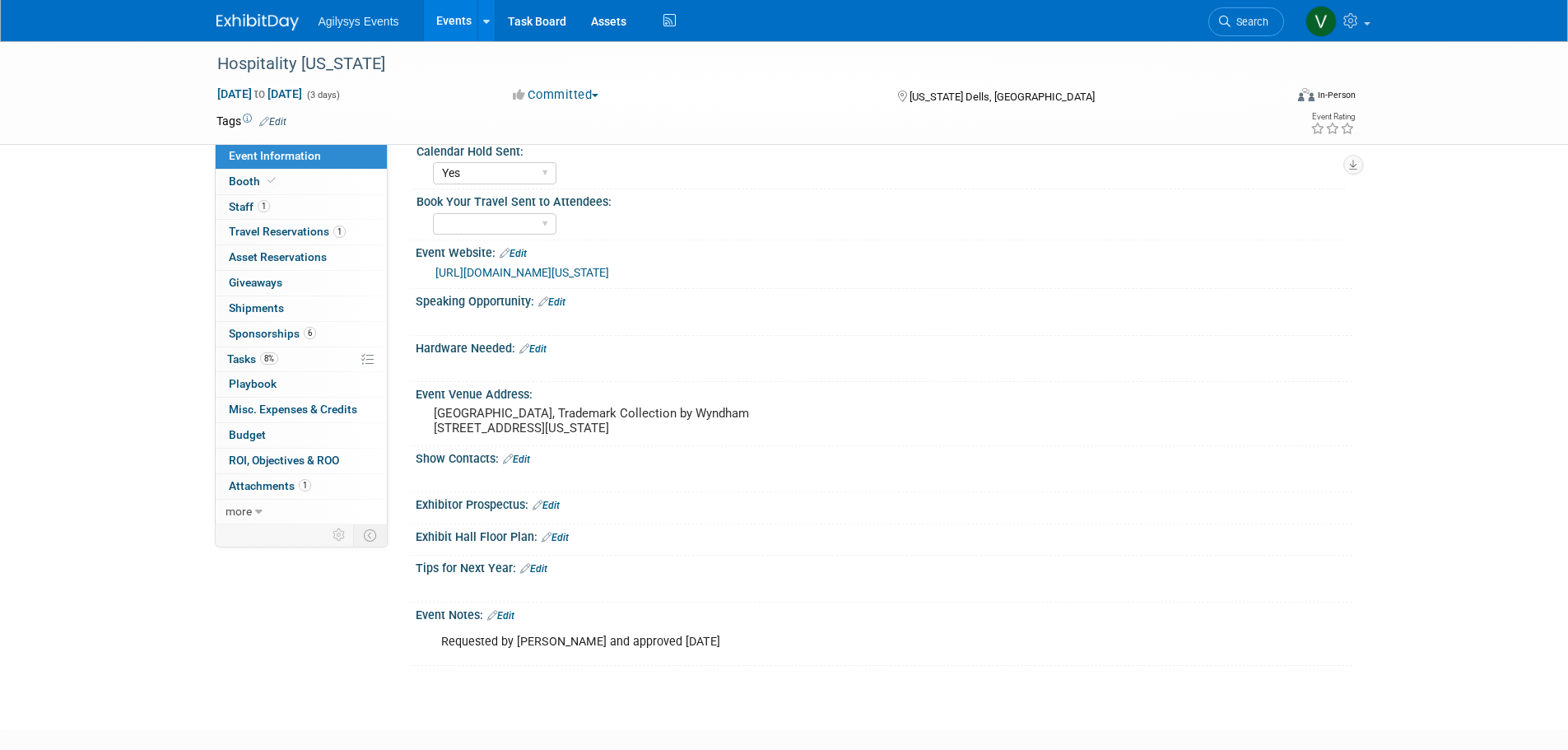
click at [81, 408] on div "Hospitality Wisconsin Nov 2, 2025 to Nov 4, 2025 (3 days) Nov 2, 2025 to Nov 4,…" at bounding box center [784, 205] width 1568 height 987
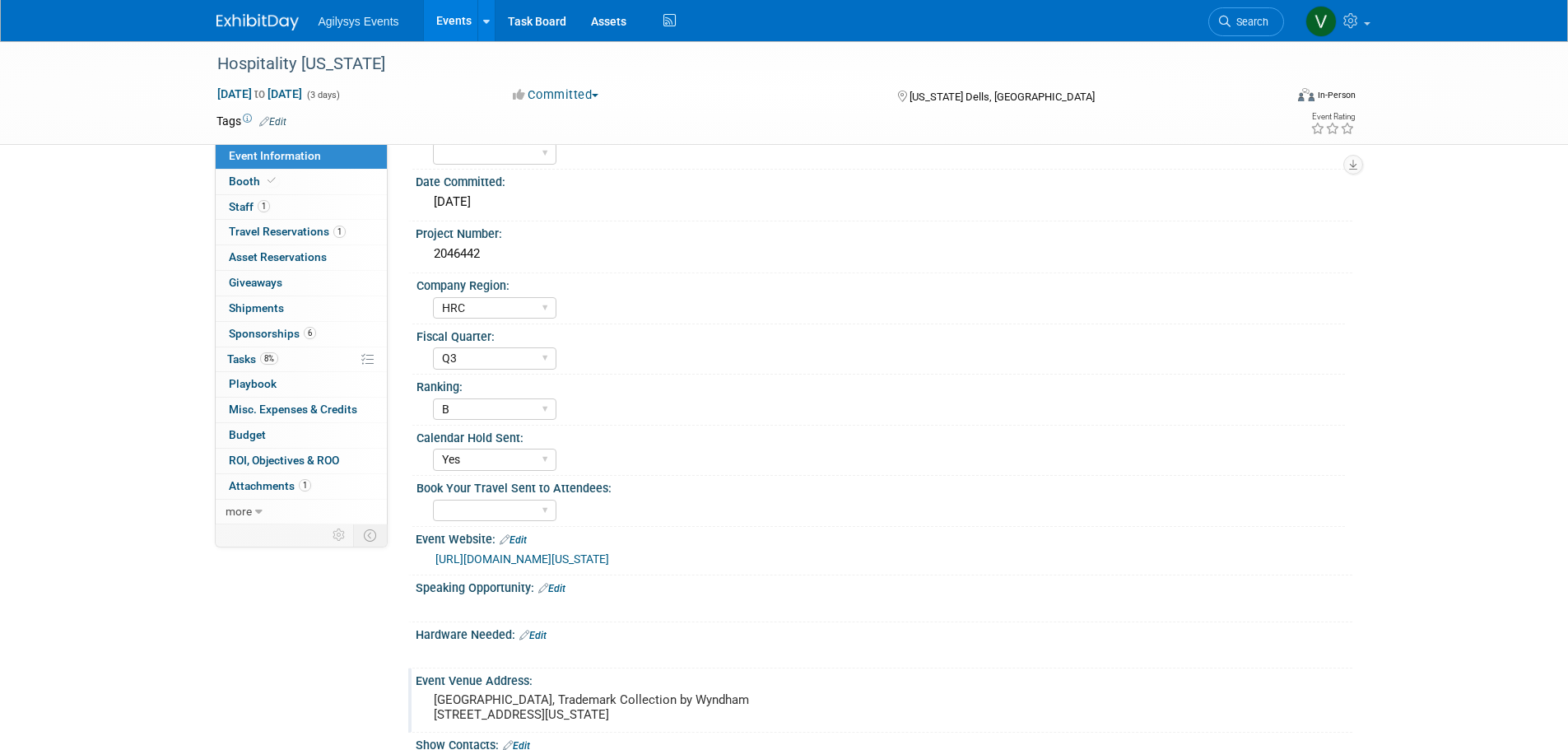
scroll to position [83, 0]
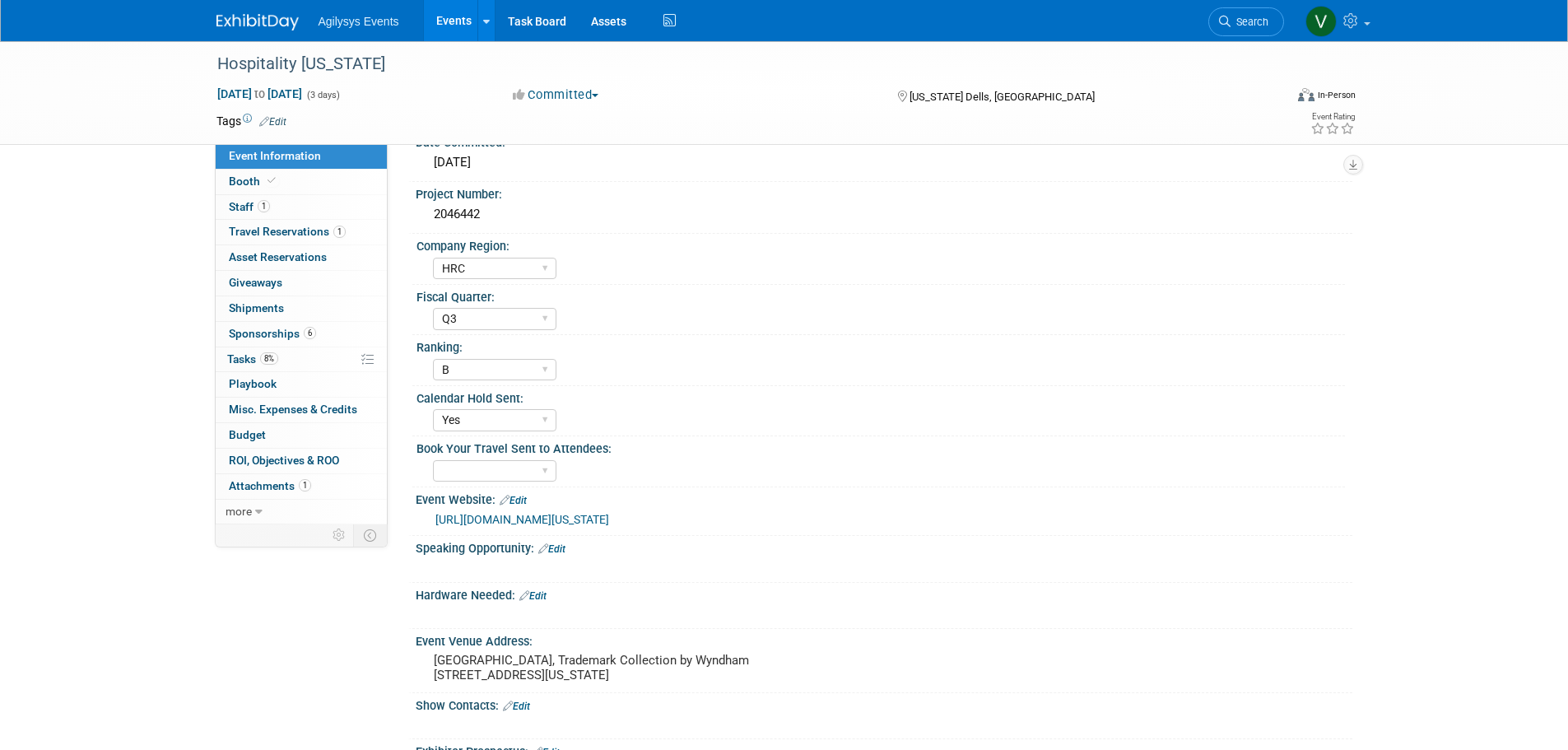
click at [246, 17] on img at bounding box center [258, 22] width 83 height 17
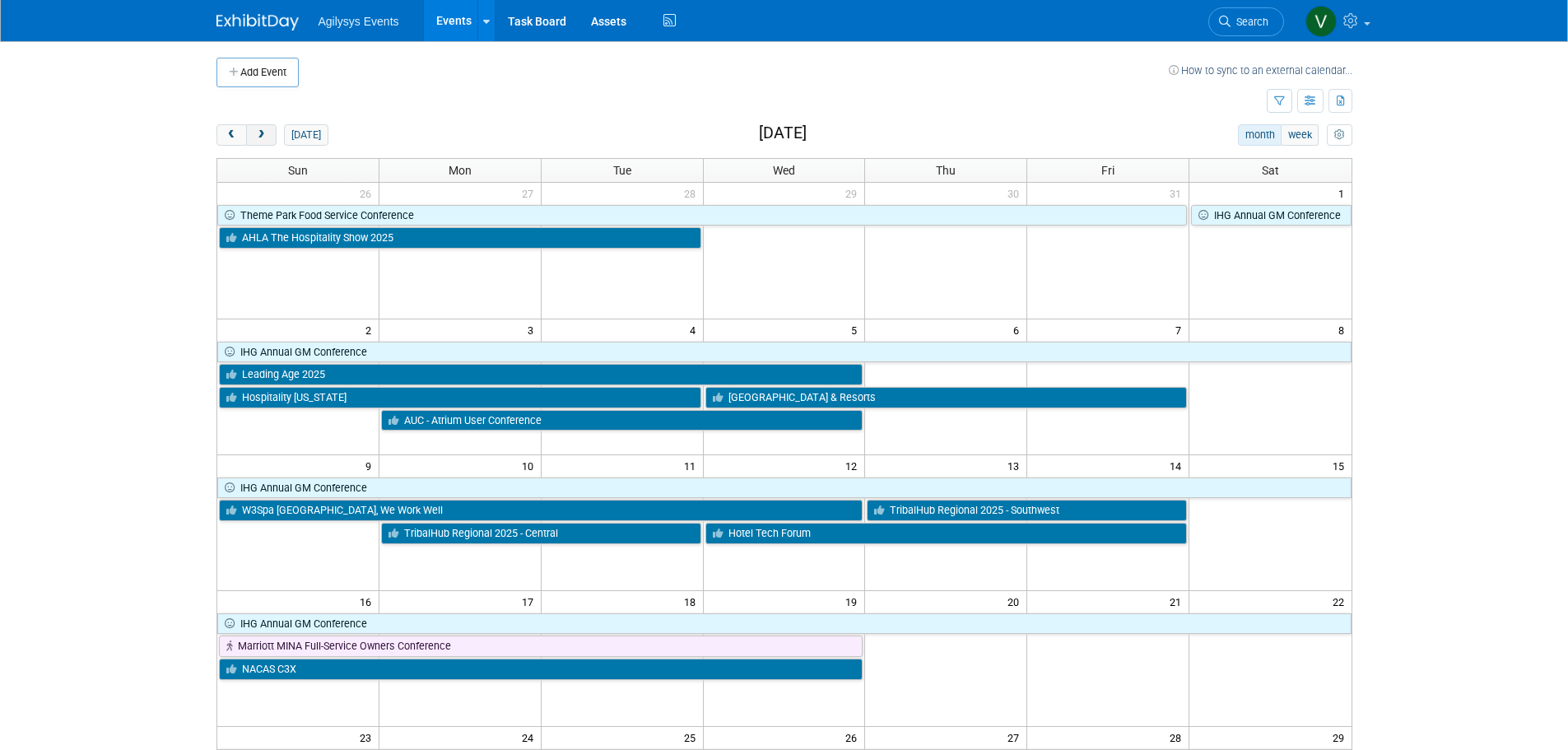
click at [265, 140] on span "next" at bounding box center [261, 136] width 12 height 11
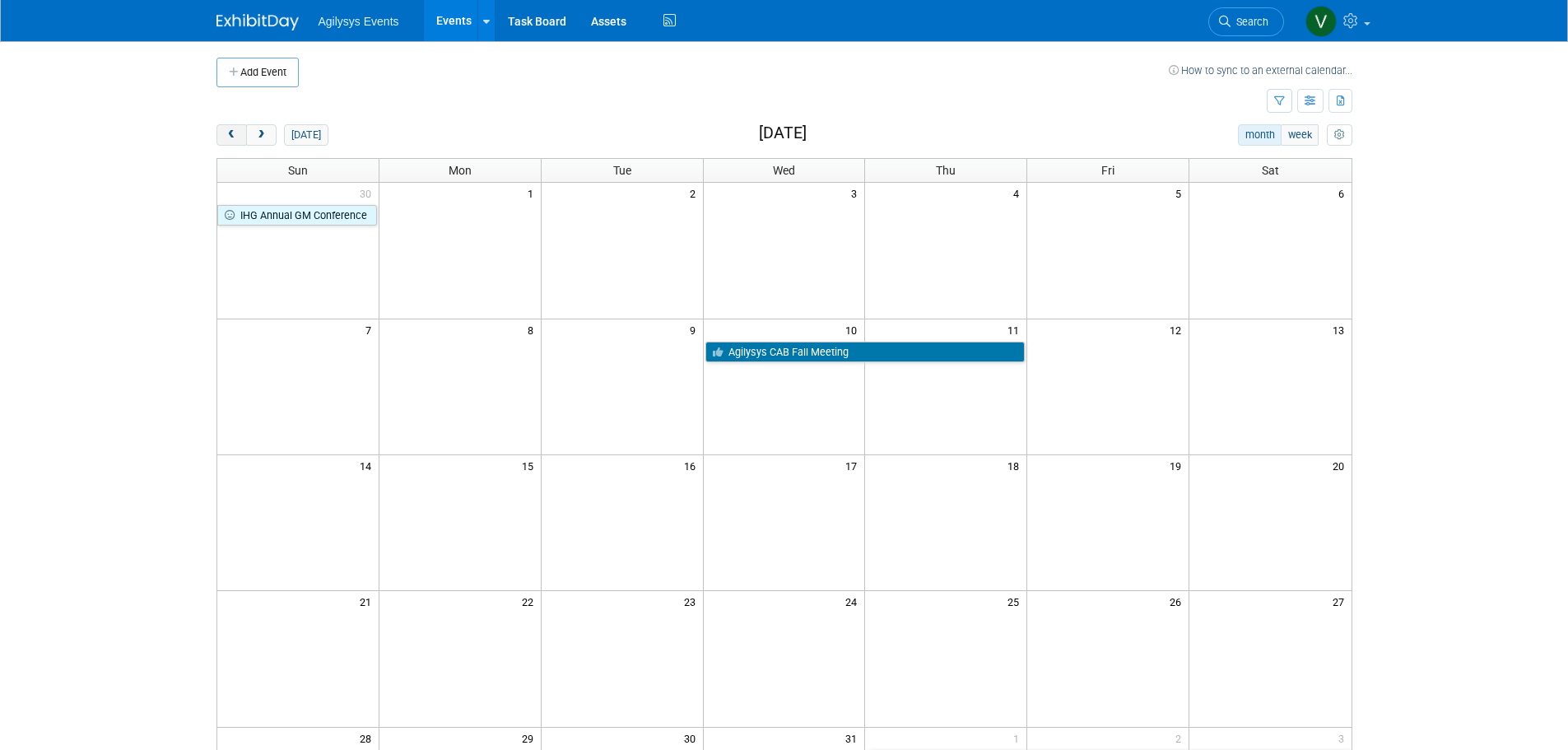
click at [241, 138] on button "prev" at bounding box center [232, 134] width 30 height 21
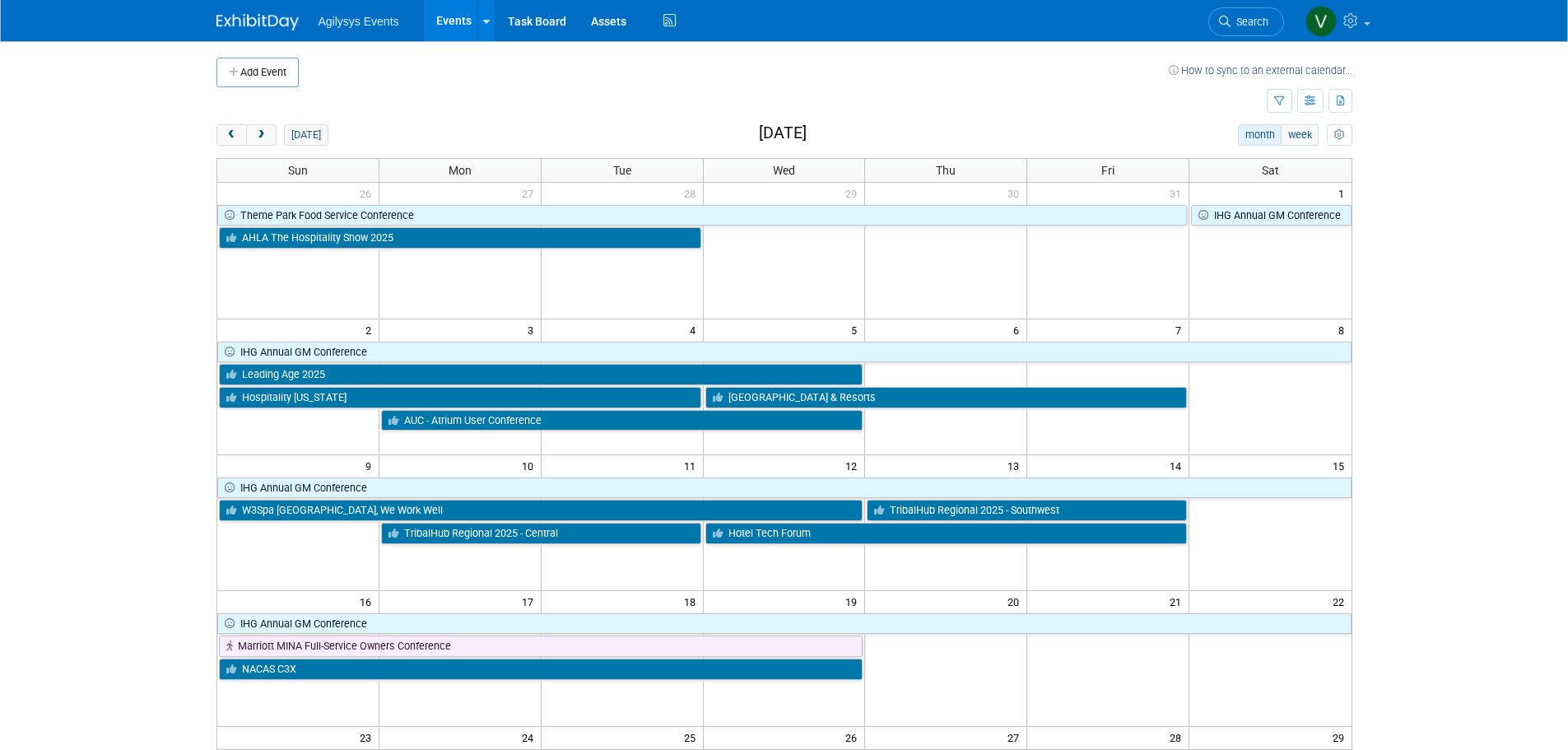
drag, startPoint x: 258, startPoint y: 135, endPoint x: 268, endPoint y: 155, distance: 22.4
click at [258, 135] on span "next" at bounding box center [261, 136] width 12 height 11
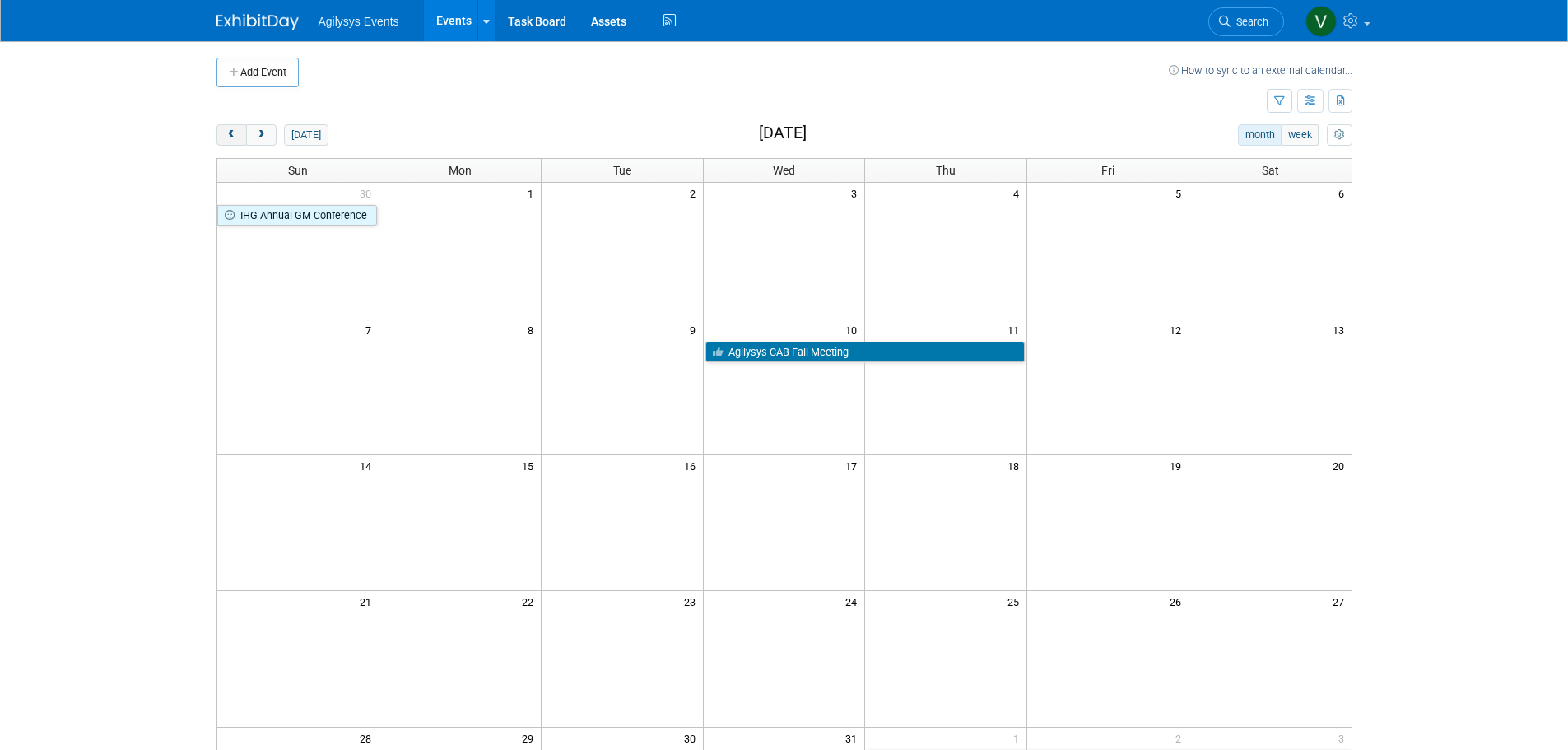
click at [243, 132] on button "prev" at bounding box center [232, 134] width 30 height 21
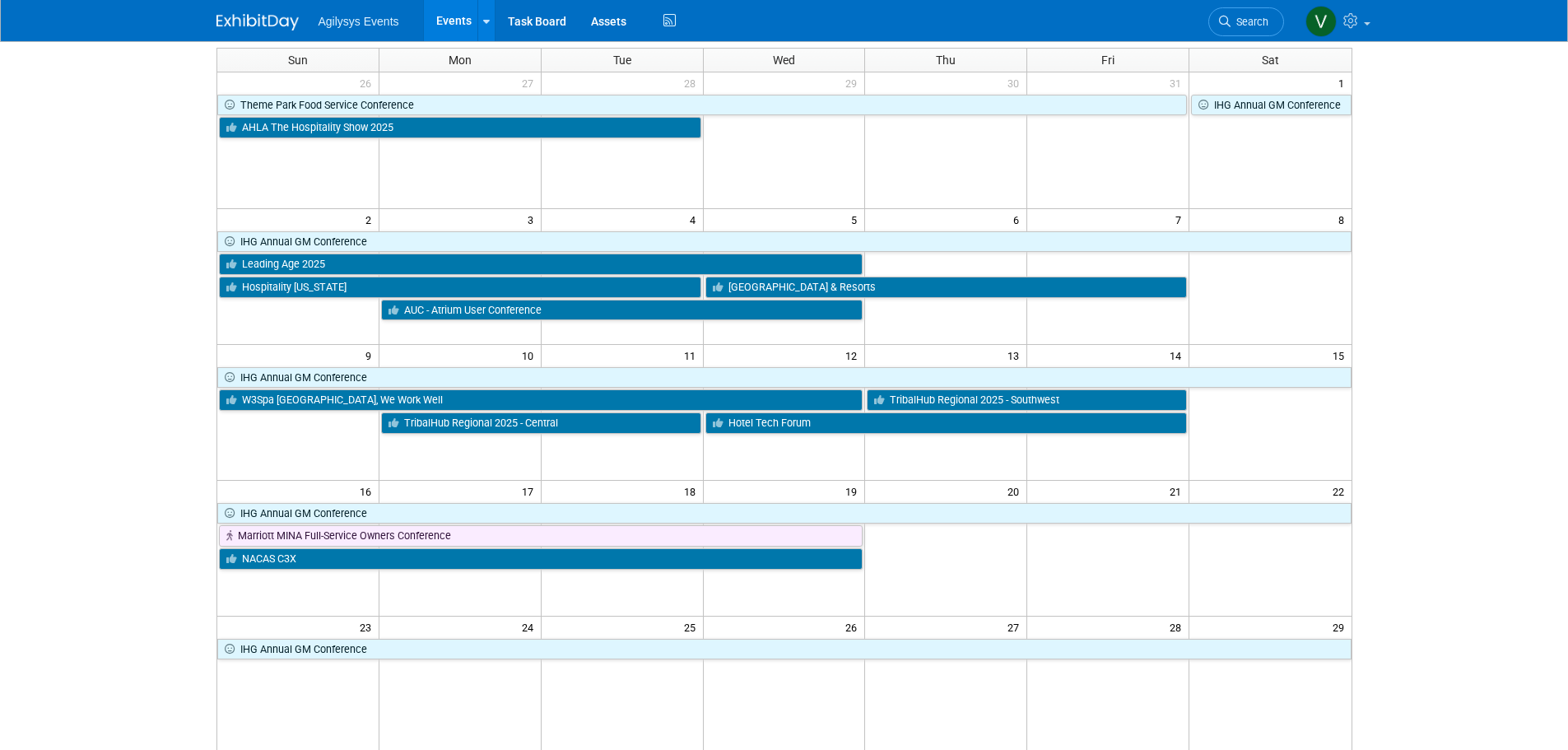
scroll to position [17, 0]
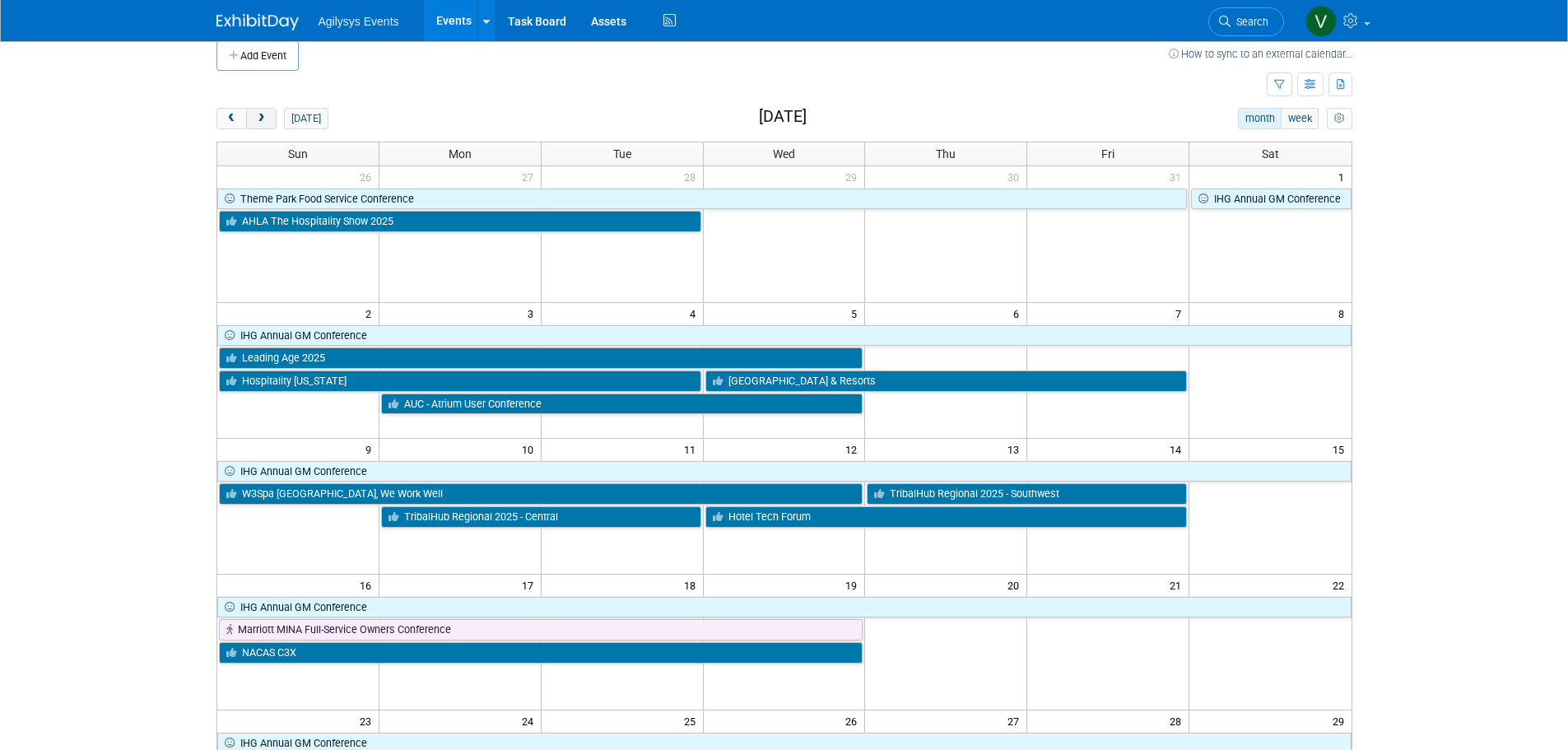
click at [273, 117] on button "next" at bounding box center [261, 118] width 30 height 21
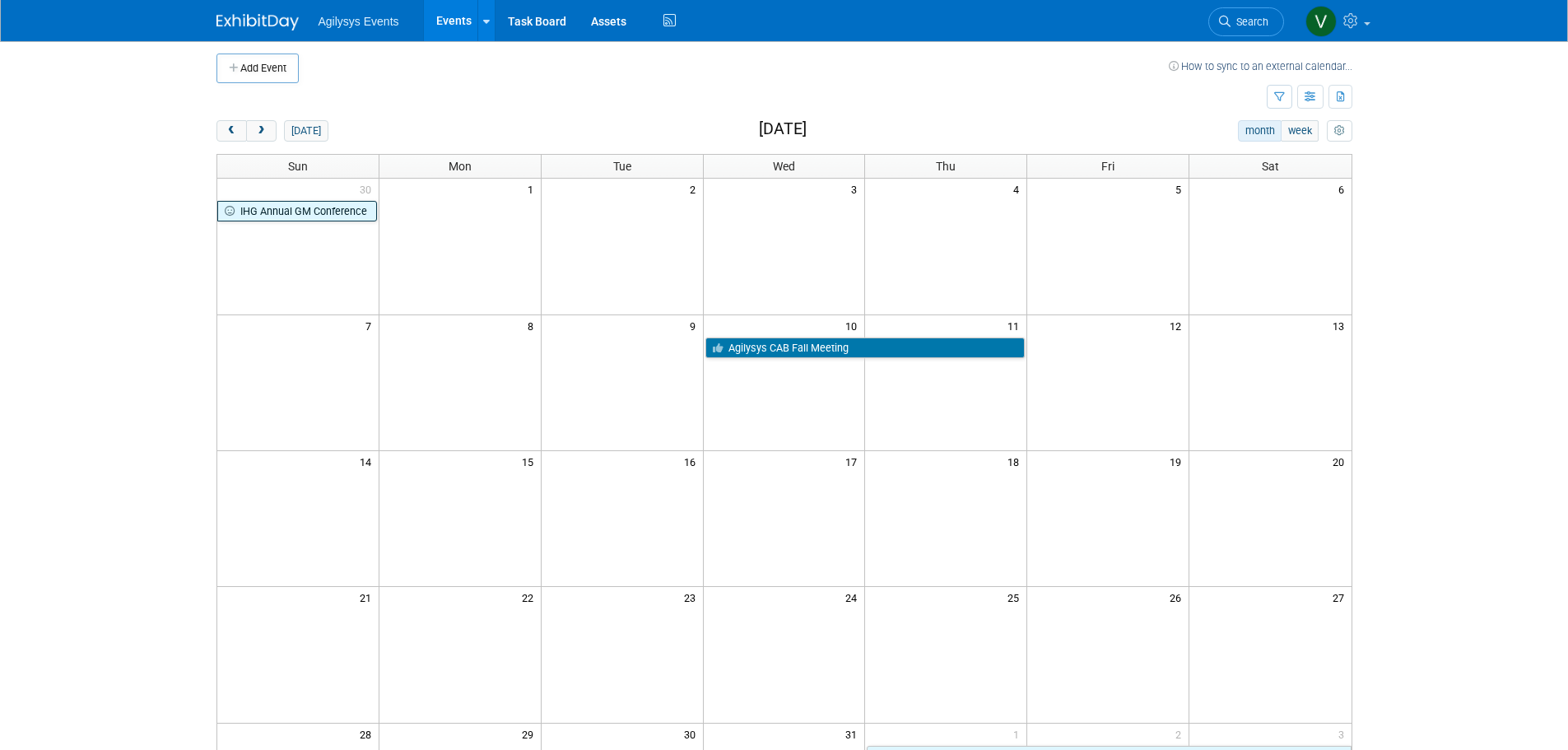
scroll to position [0, 0]
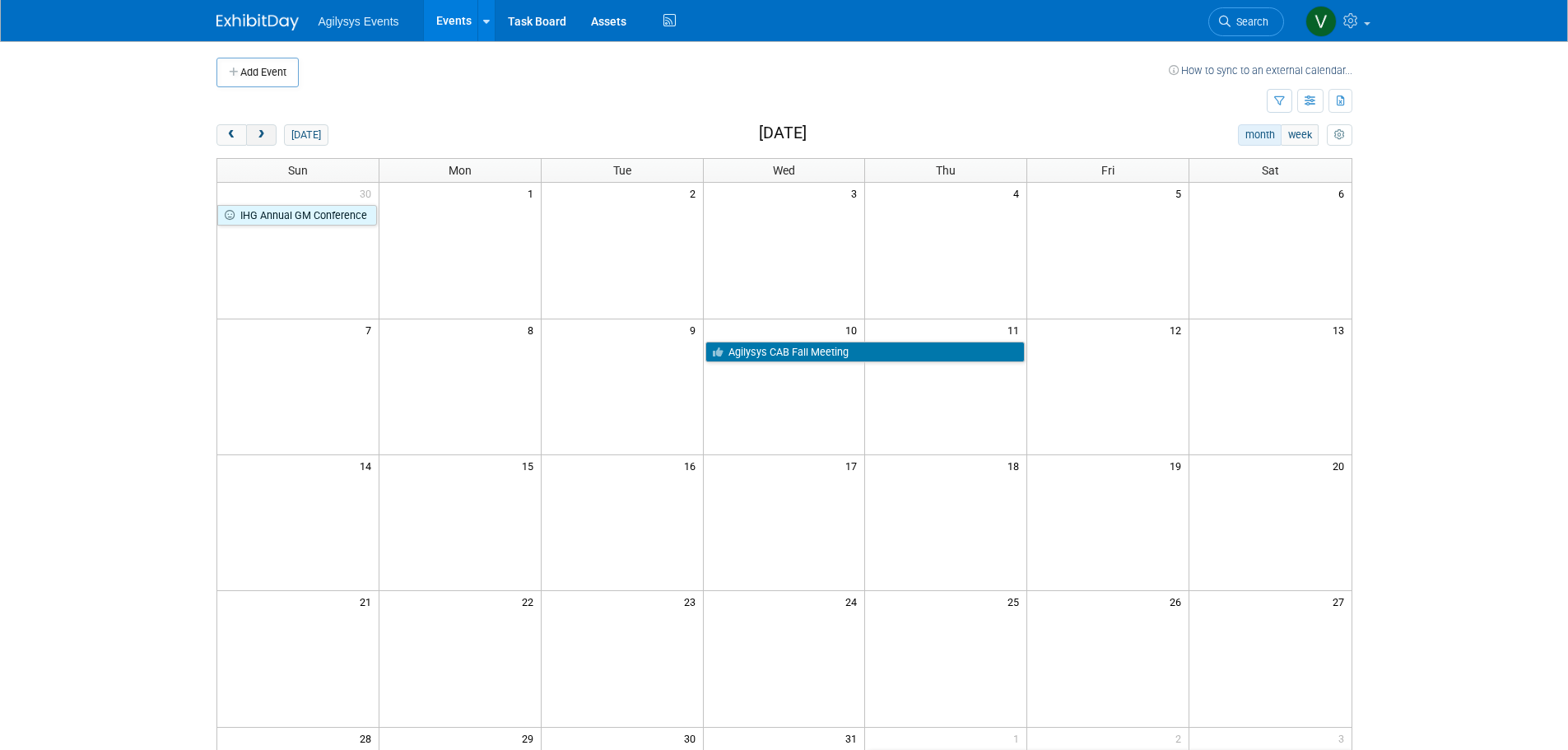
click at [265, 140] on span "next" at bounding box center [261, 136] width 12 height 11
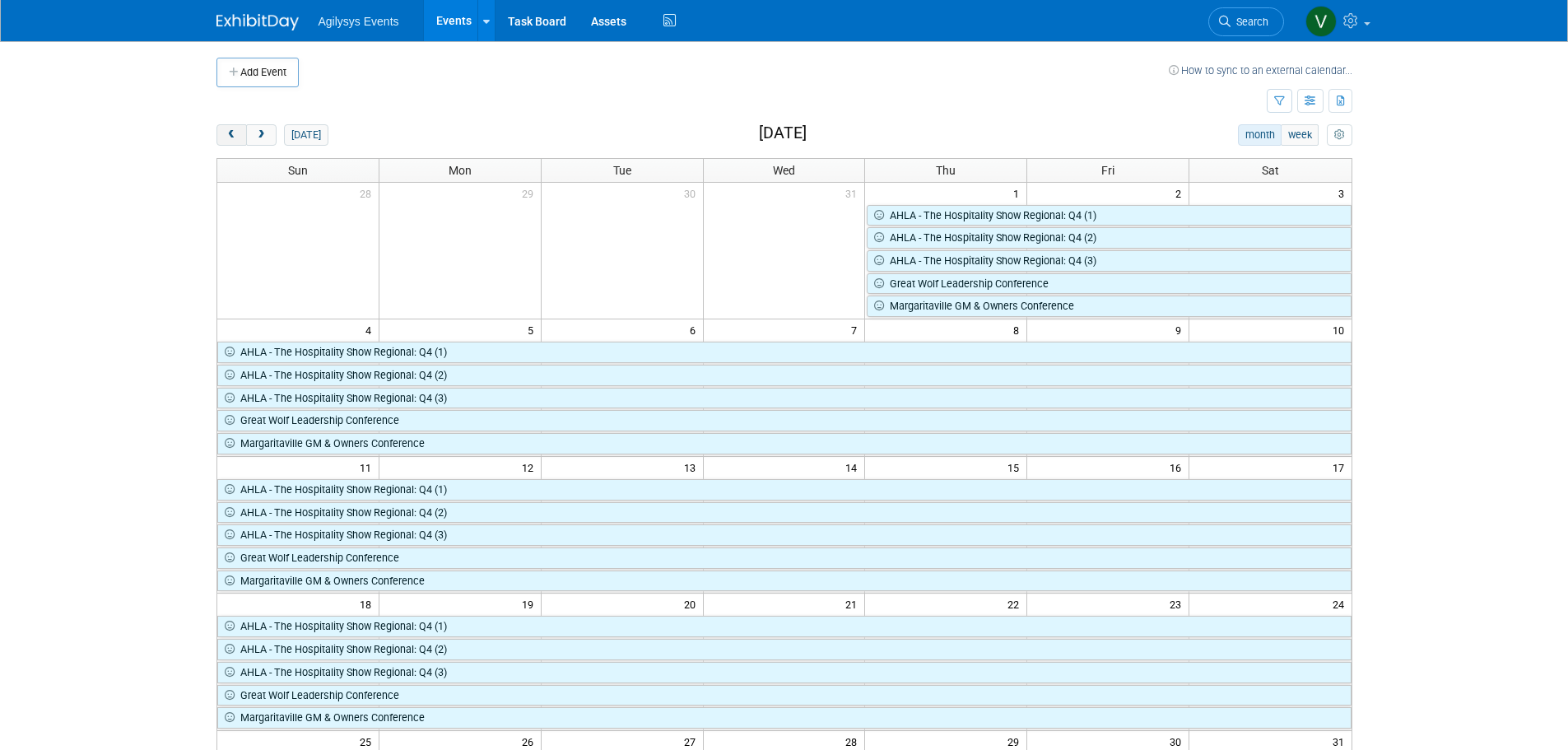
click at [219, 132] on button "prev" at bounding box center [232, 134] width 30 height 21
click at [225, 131] on span "prev" at bounding box center [231, 136] width 12 height 11
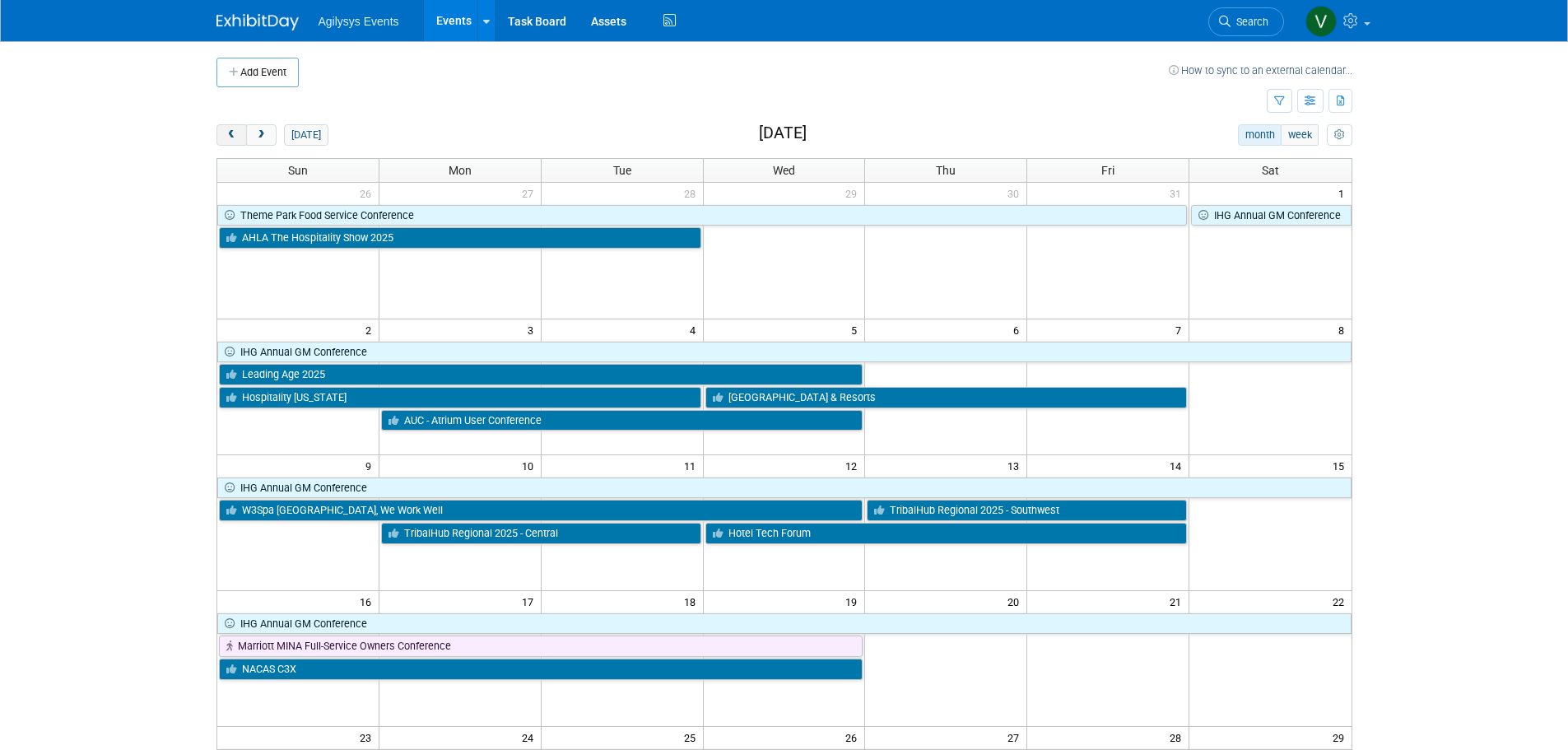
click at [225, 131] on span "prev" at bounding box center [231, 136] width 12 height 11
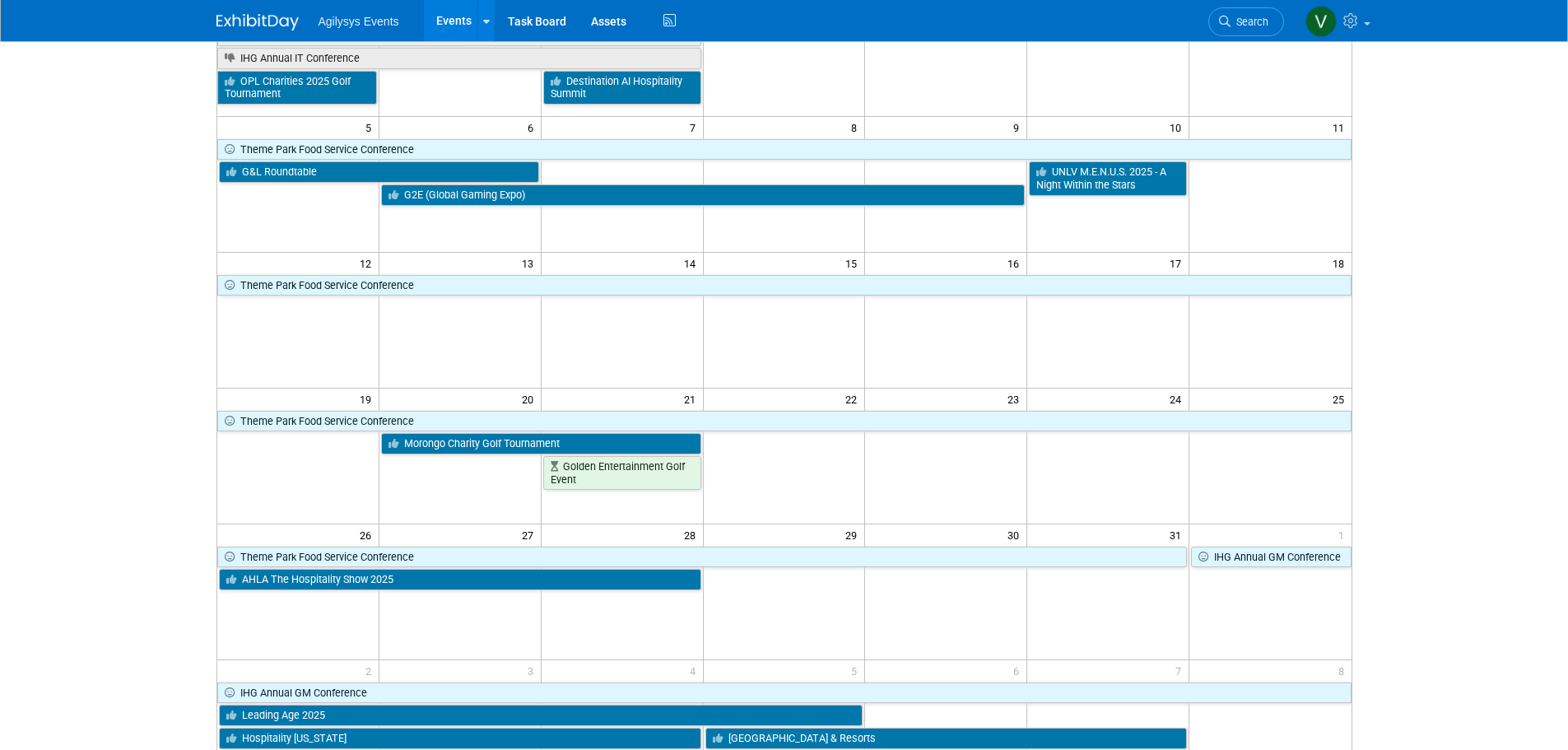
scroll to position [428, 0]
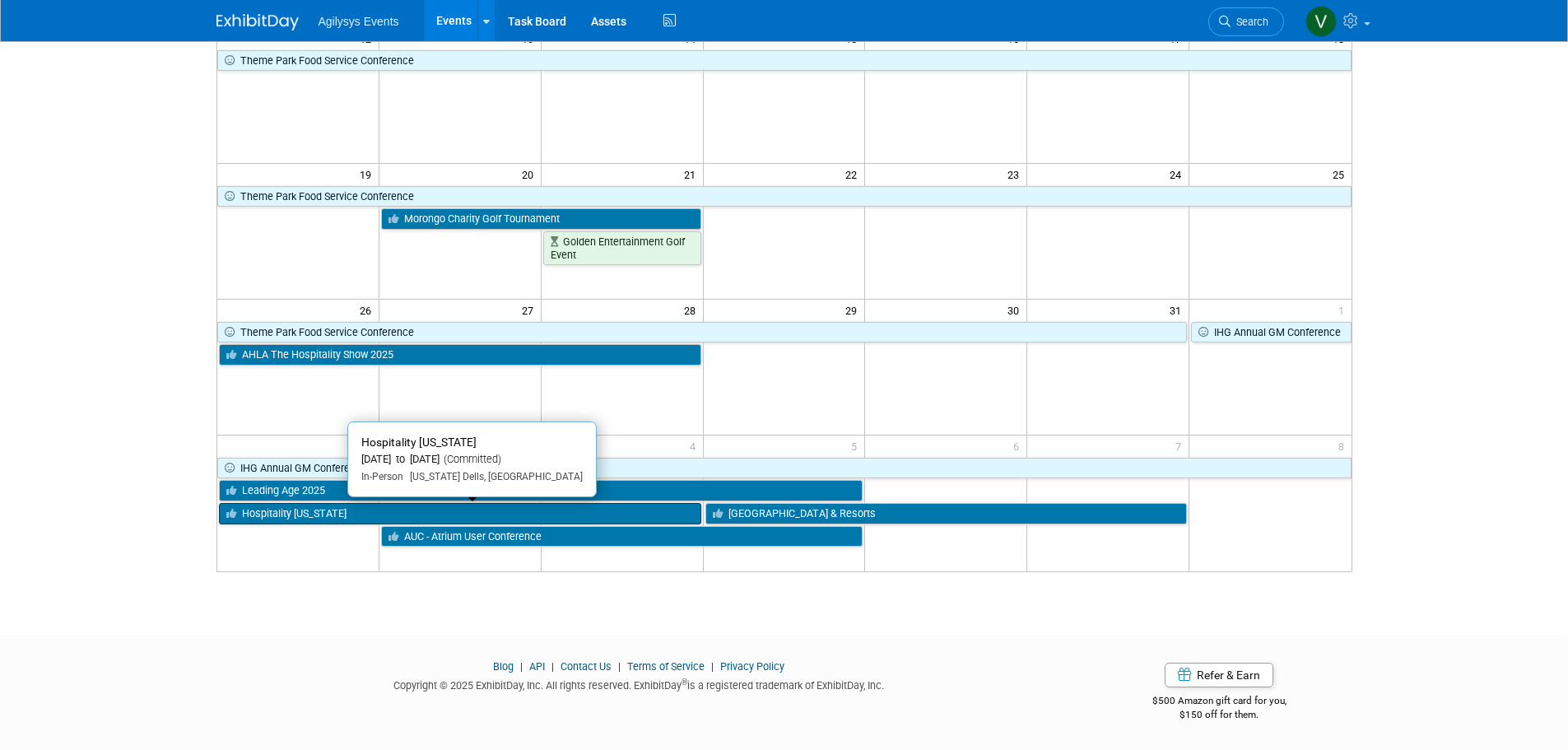
click at [326, 515] on link "Hospitality [US_STATE]" at bounding box center [460, 513] width 483 height 21
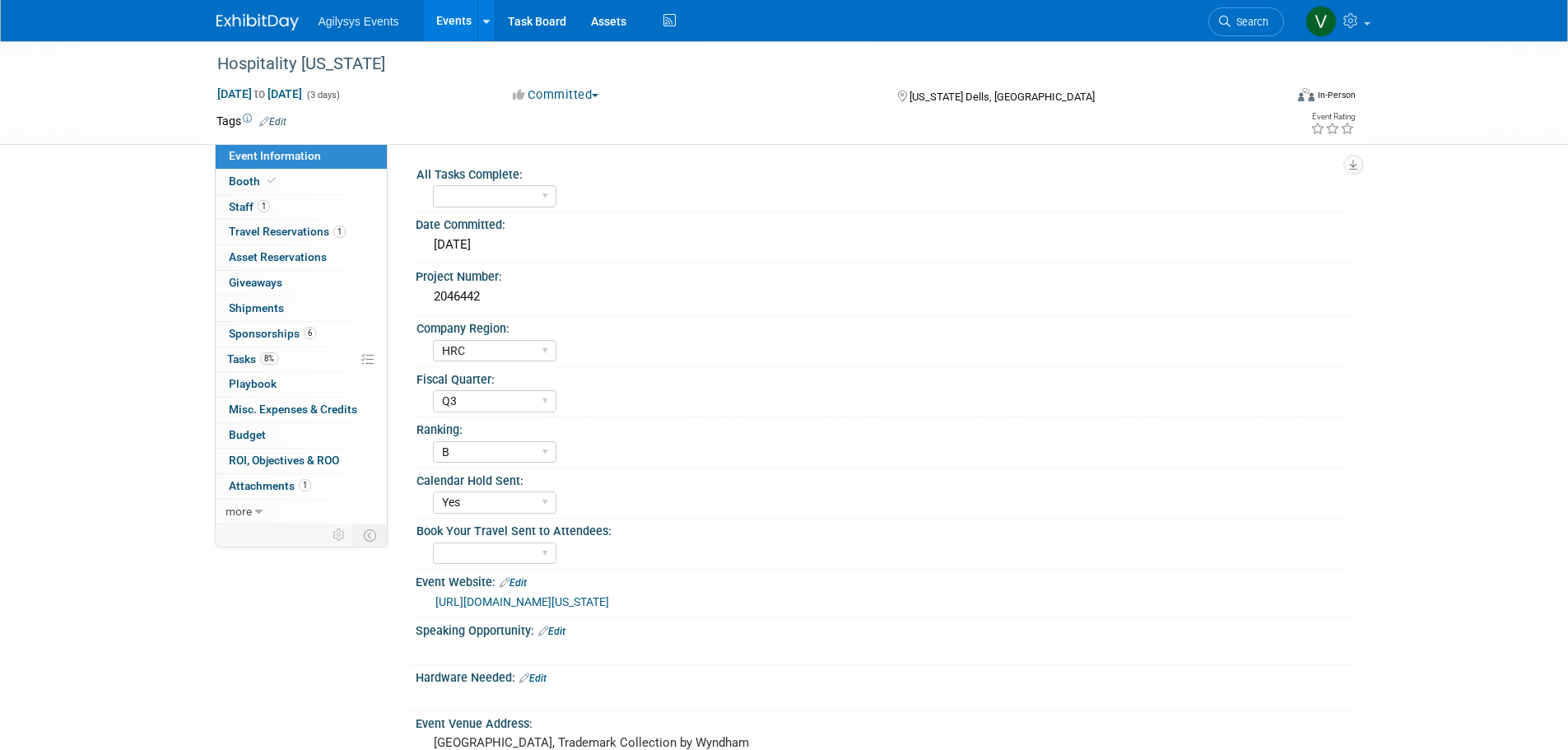
select select "HRC"
select select "Q3"
select select "B"
select select "Yes"
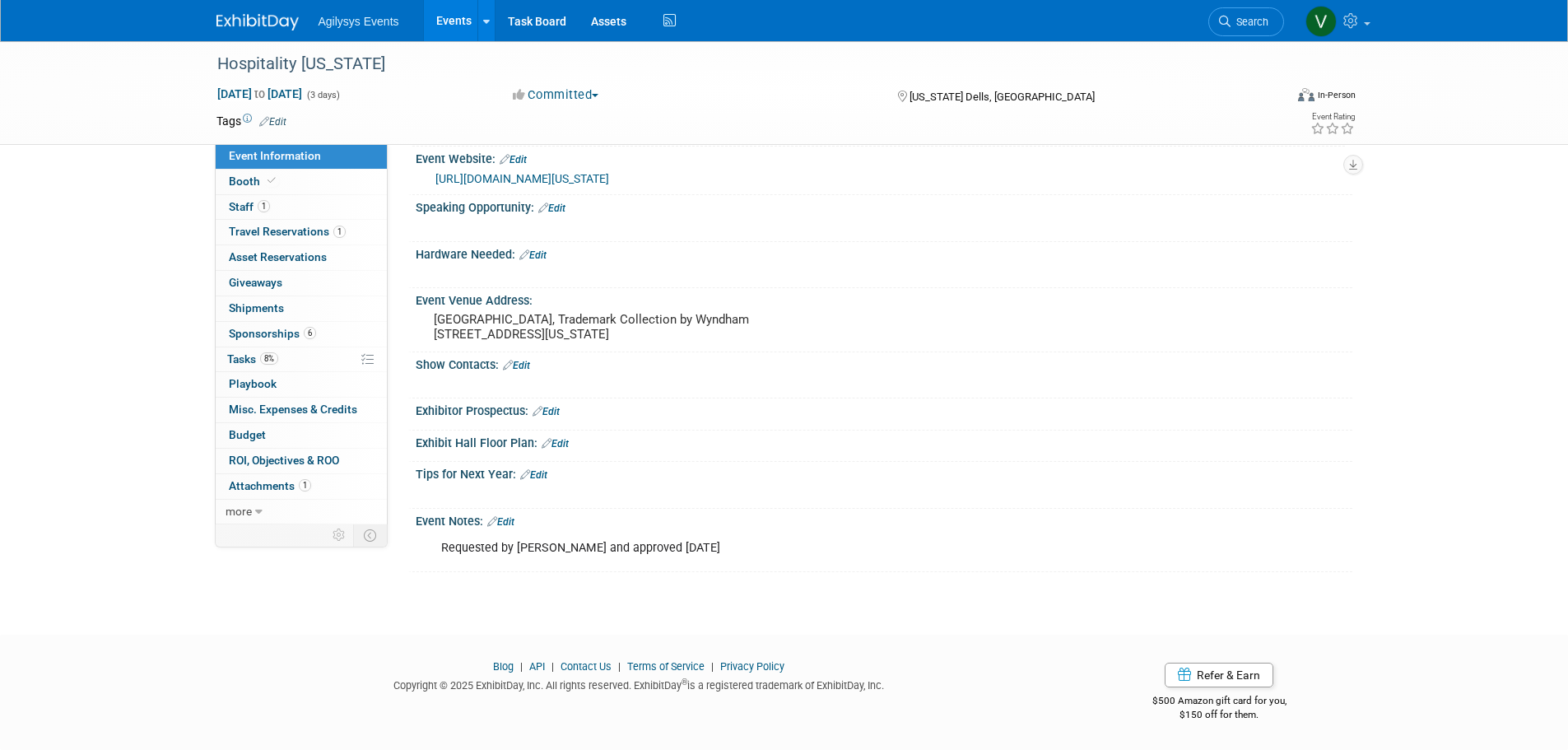
click at [551, 415] on link "Edit" at bounding box center [547, 412] width 28 height 12
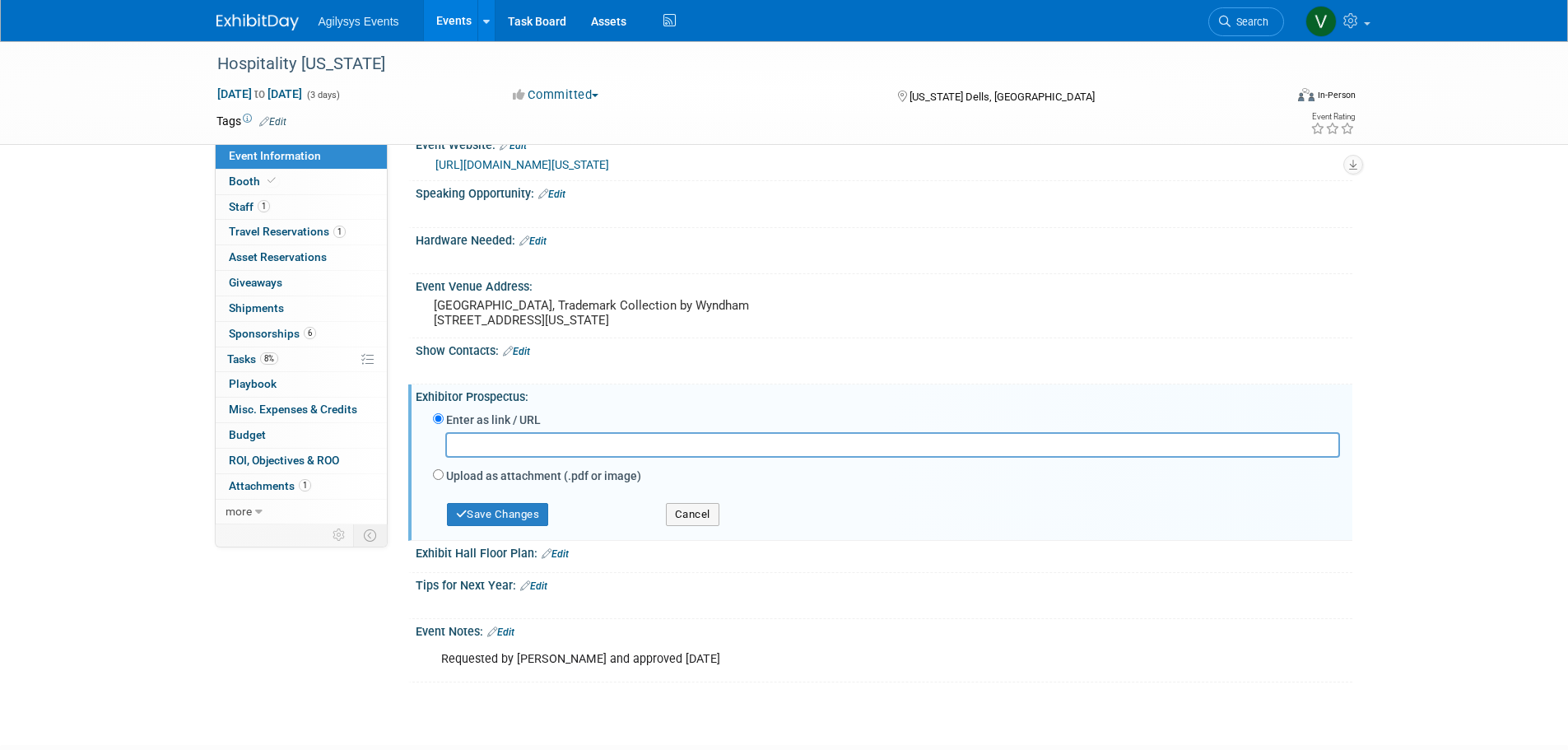
click at [445, 488] on div "Upload as attachment (.pdf or image)" at bounding box center [886, 477] width 907 height 22
click at [438, 480] on input "Upload as attachment (.pdf or image)" at bounding box center [438, 475] width 11 height 11
radio input "true"
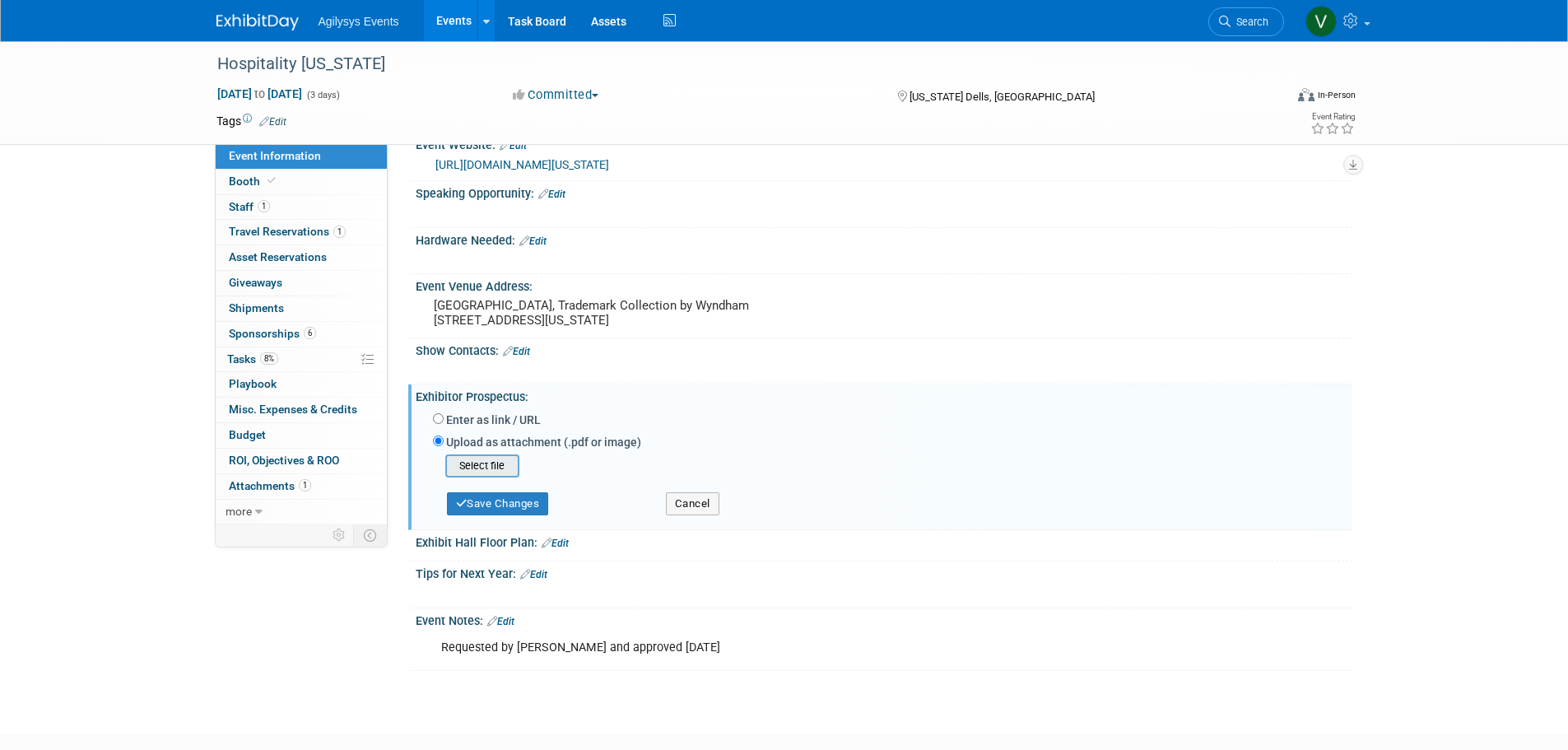
click at [481, 476] on input "file" at bounding box center [419, 465] width 196 height 19
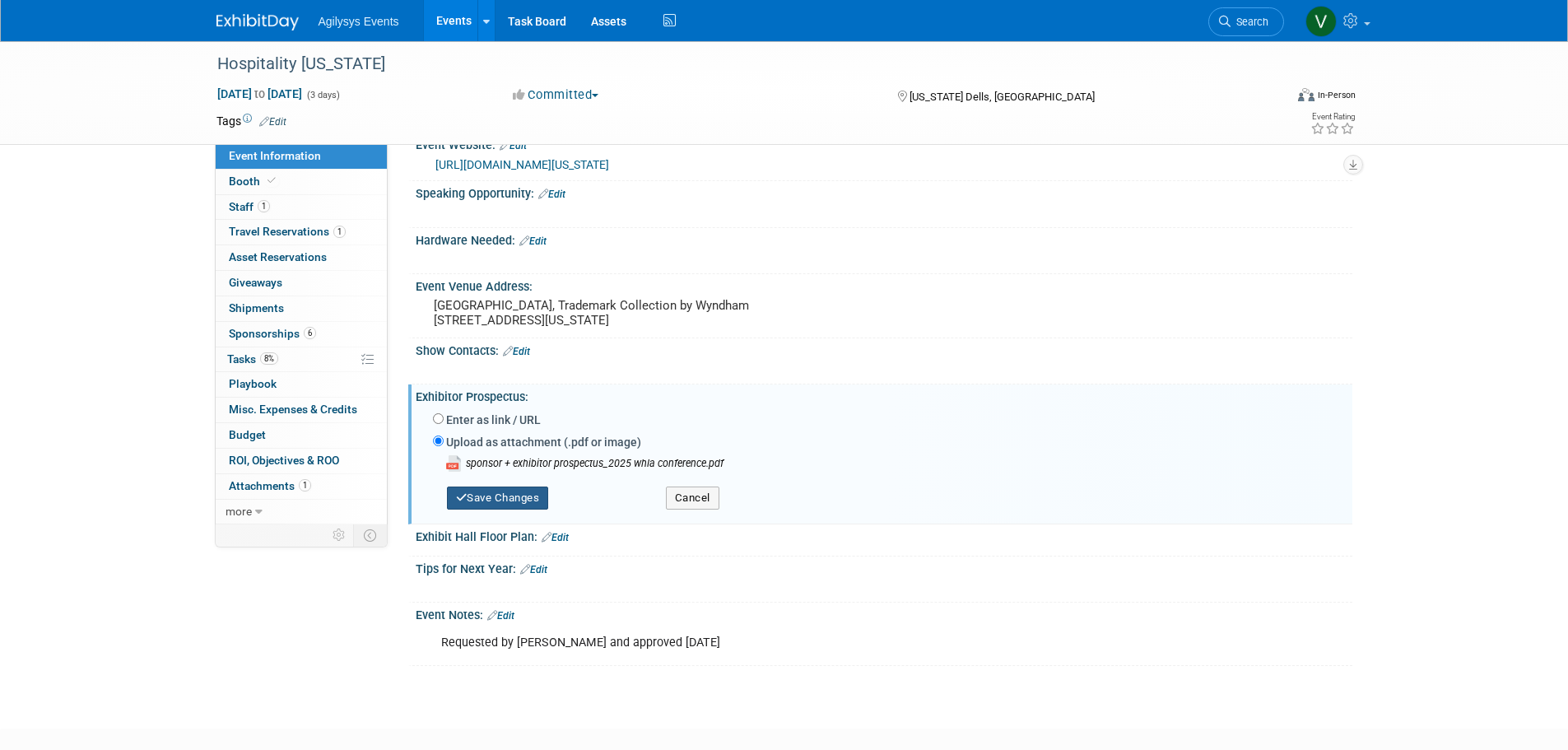
click at [528, 509] on button "Save Changes" at bounding box center [497, 497] width 102 height 23
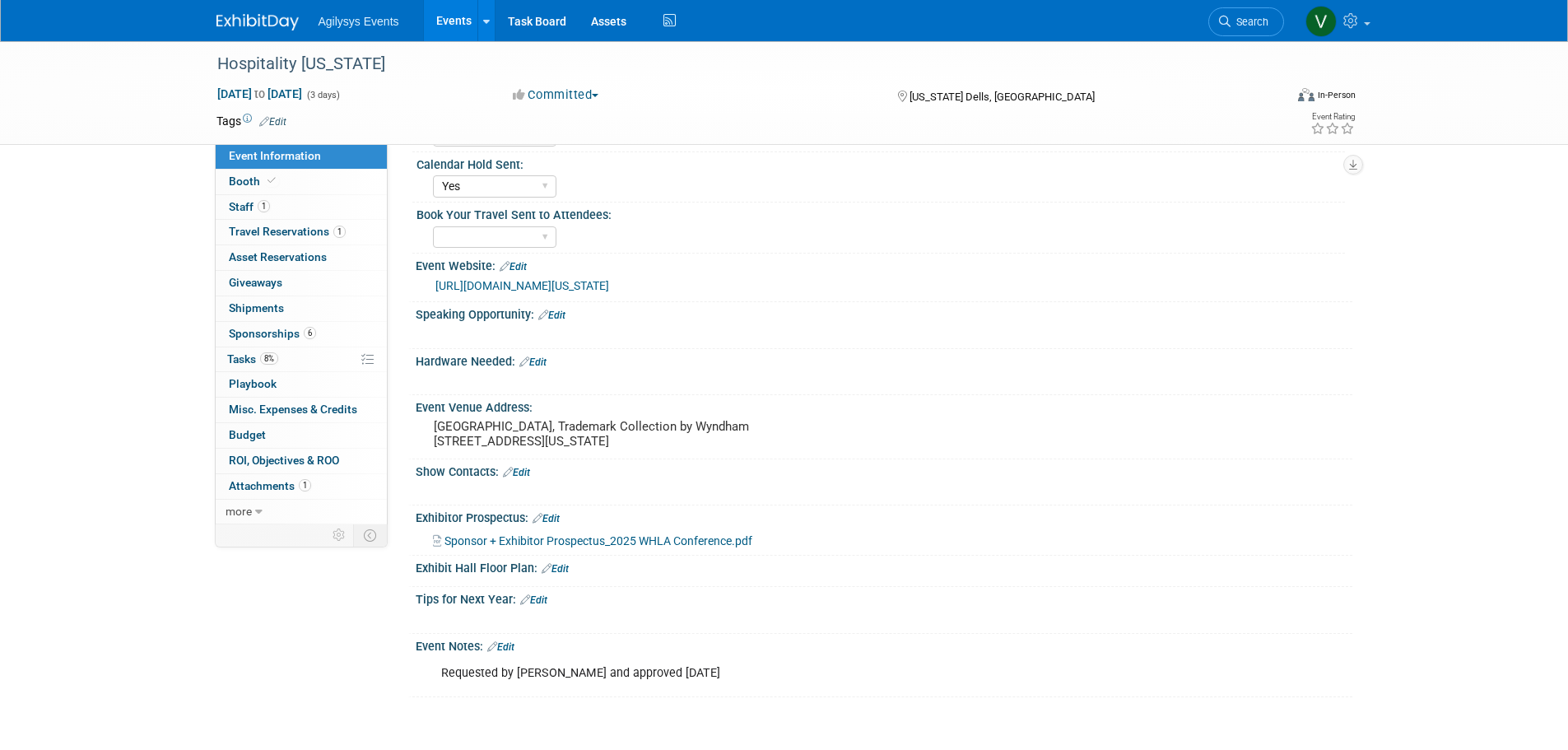
scroll to position [355, 0]
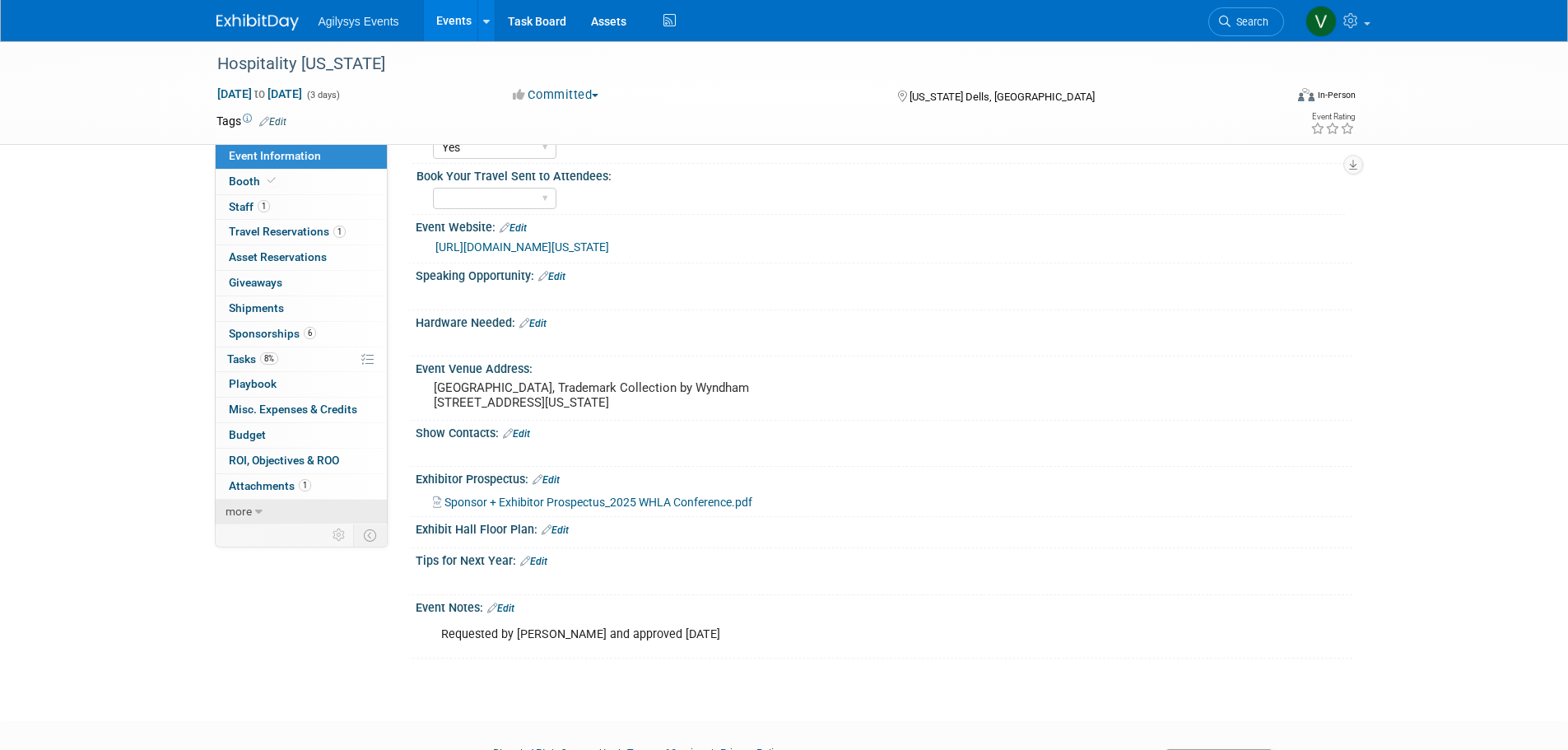
drag, startPoint x: 283, startPoint y: 494, endPoint x: 304, endPoint y: 506, distance: 24.2
click at [283, 494] on link "1 Attachments 1" at bounding box center [301, 486] width 171 height 25
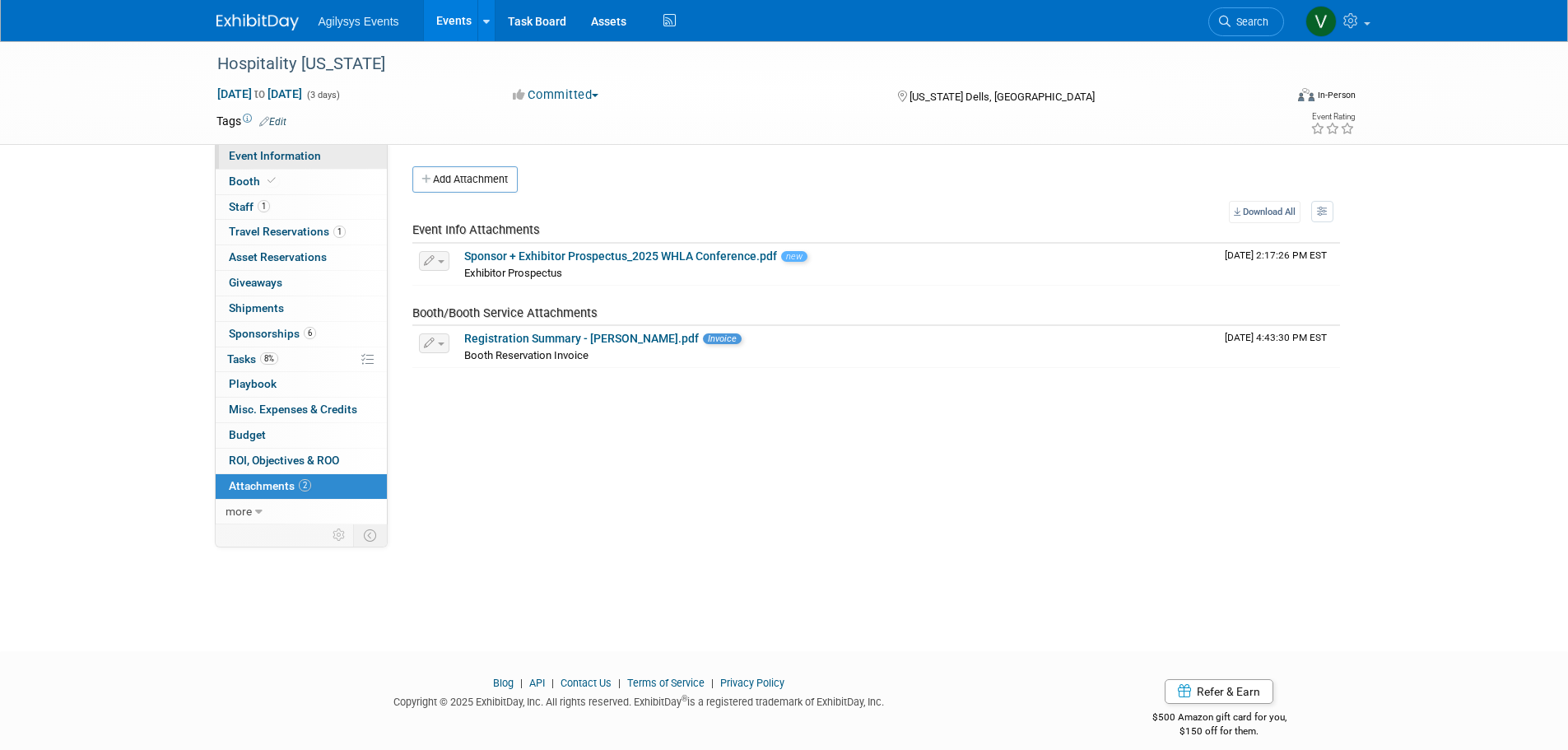
click at [259, 166] on link "Event Information" at bounding box center [301, 156] width 171 height 25
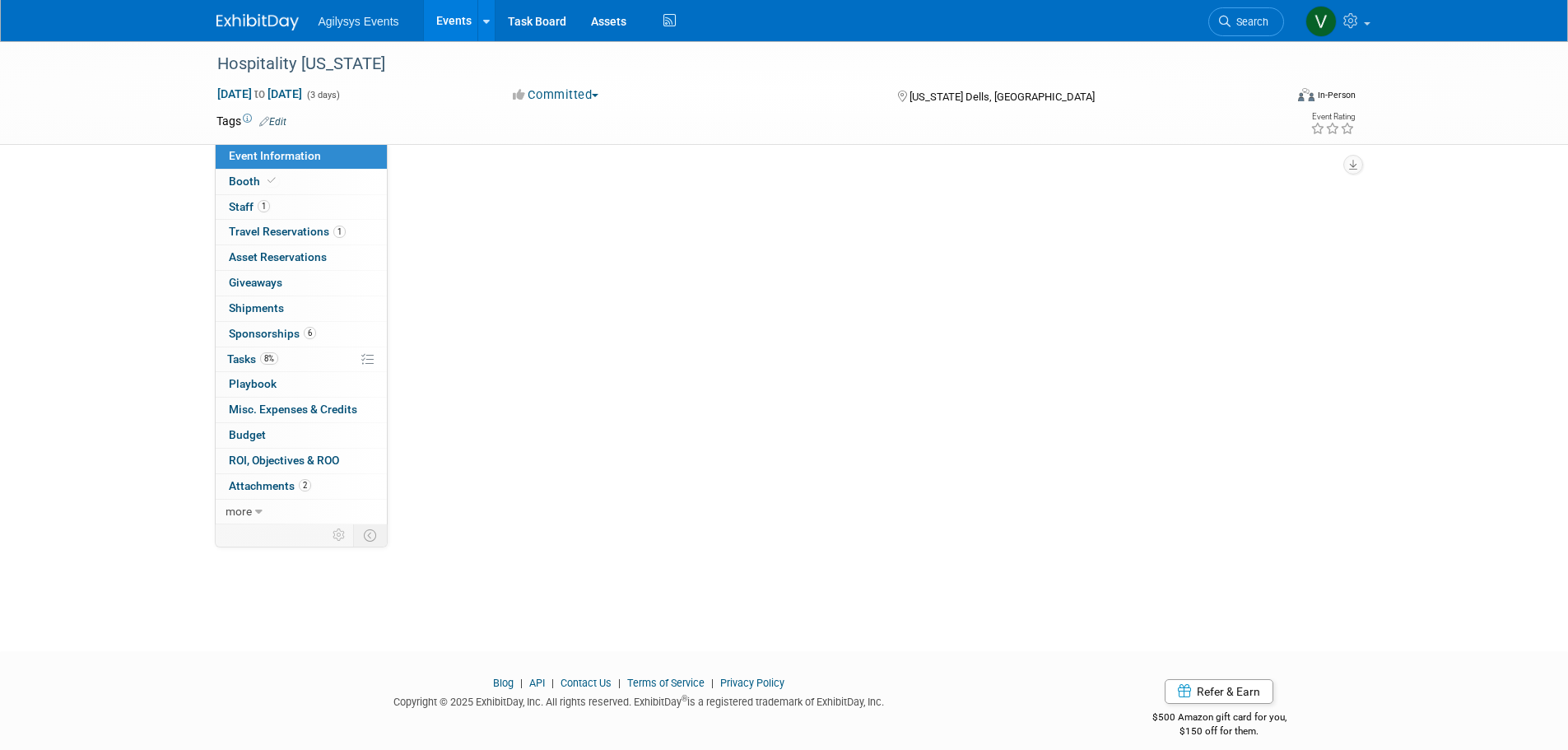
select select "HRC"
select select "Q3"
select select "B"
select select "Yes"
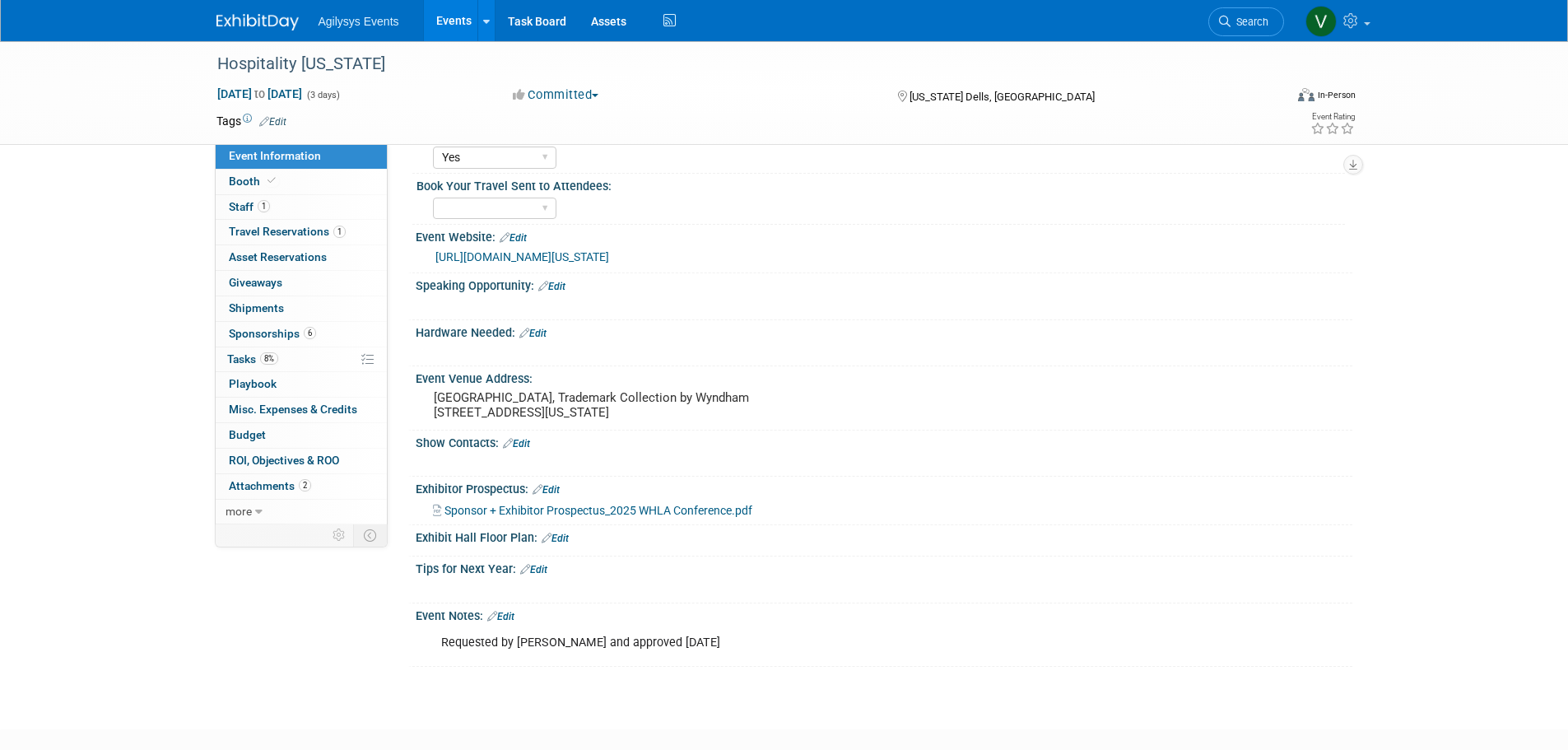
scroll to position [412, 0]
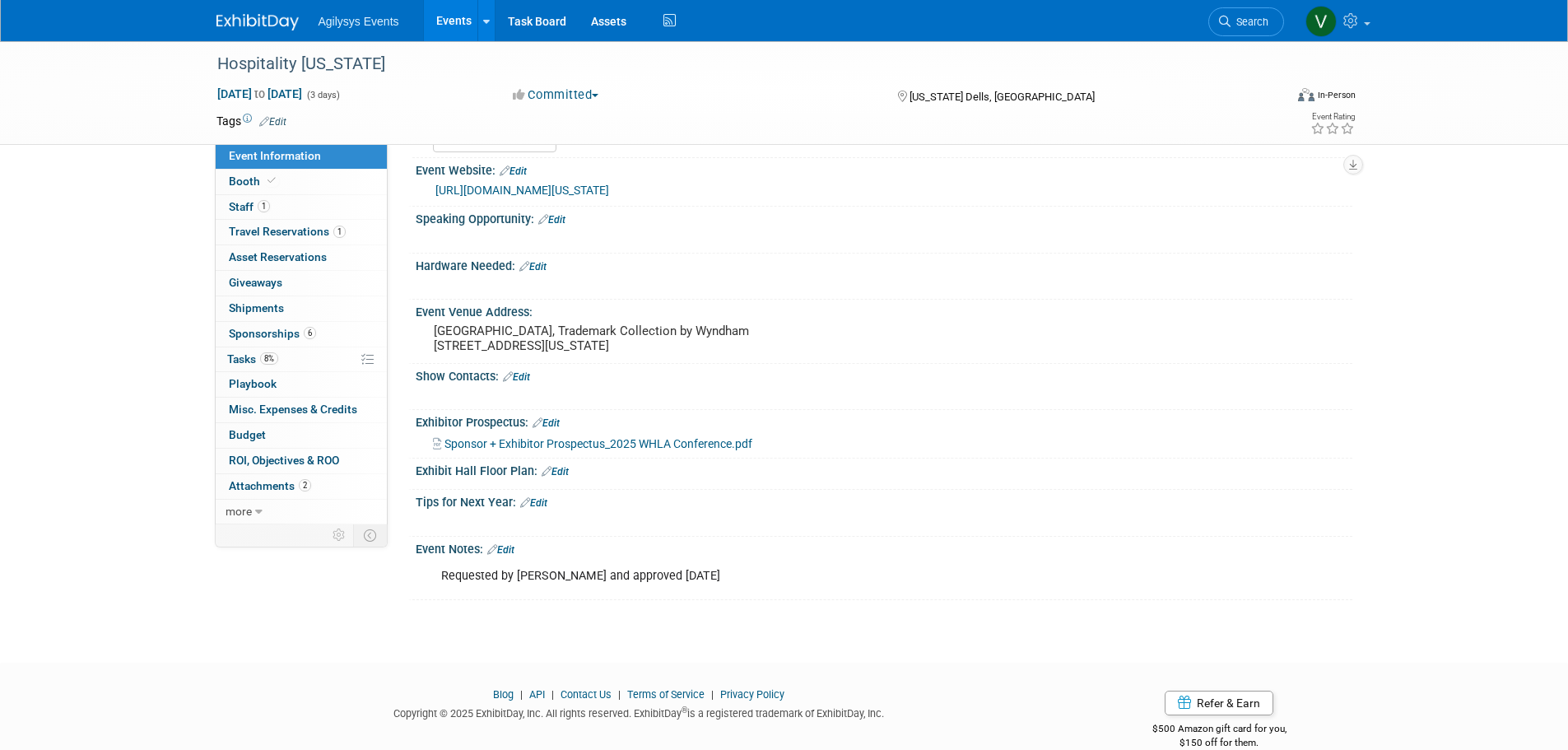
click at [292, 12] on link at bounding box center [267, 14] width 102 height 13
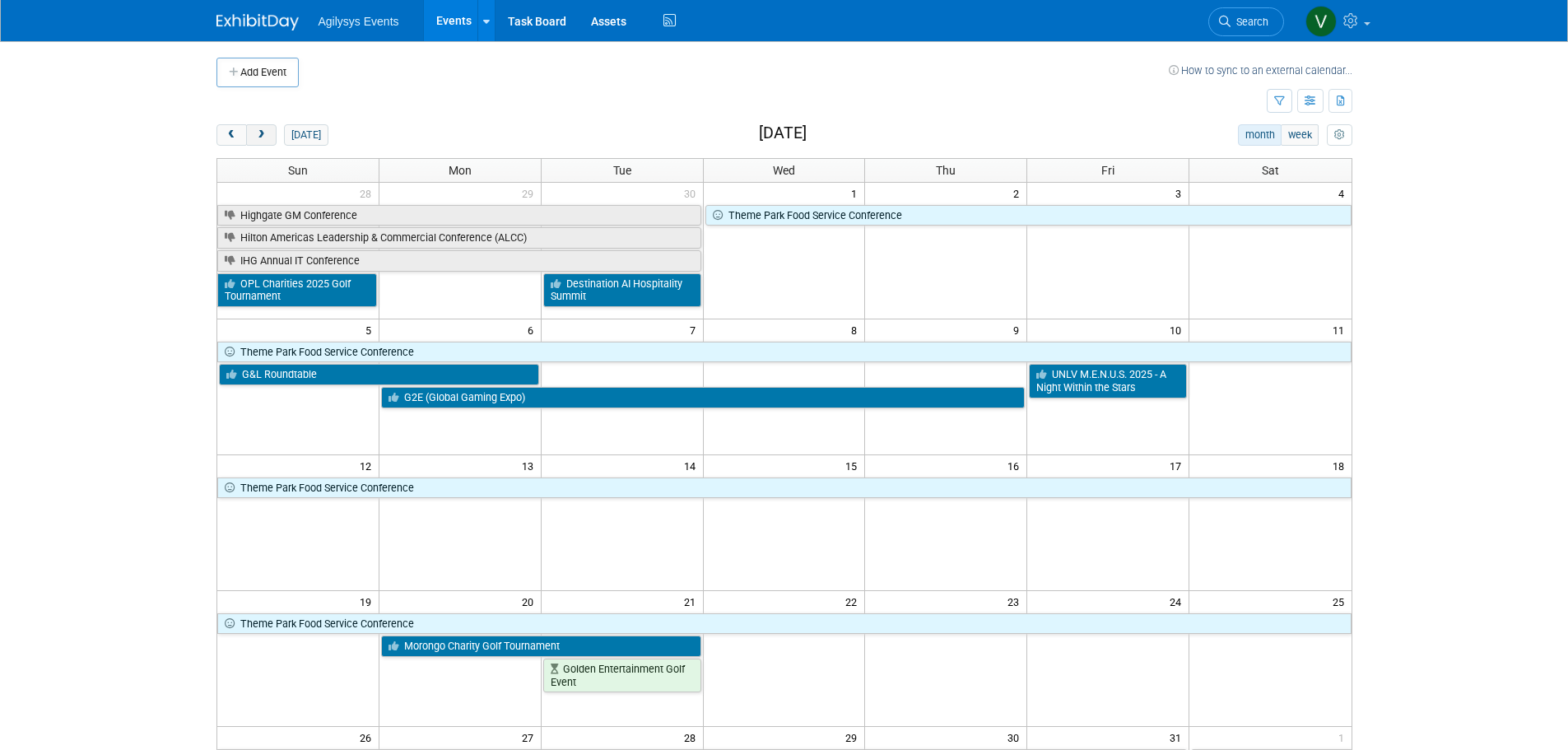
click at [270, 131] on button "next" at bounding box center [261, 134] width 30 height 21
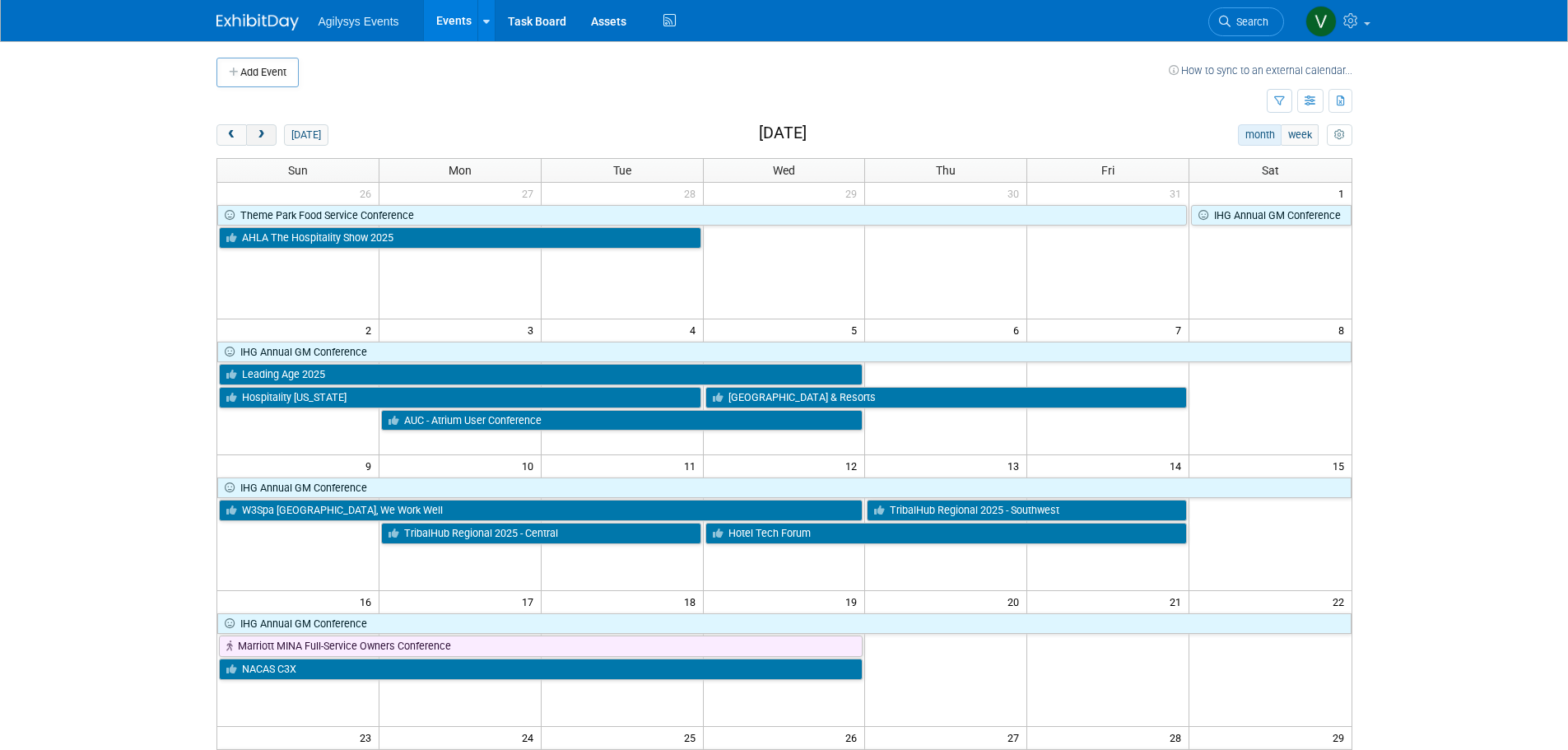
click at [267, 133] on button "next" at bounding box center [261, 134] width 30 height 21
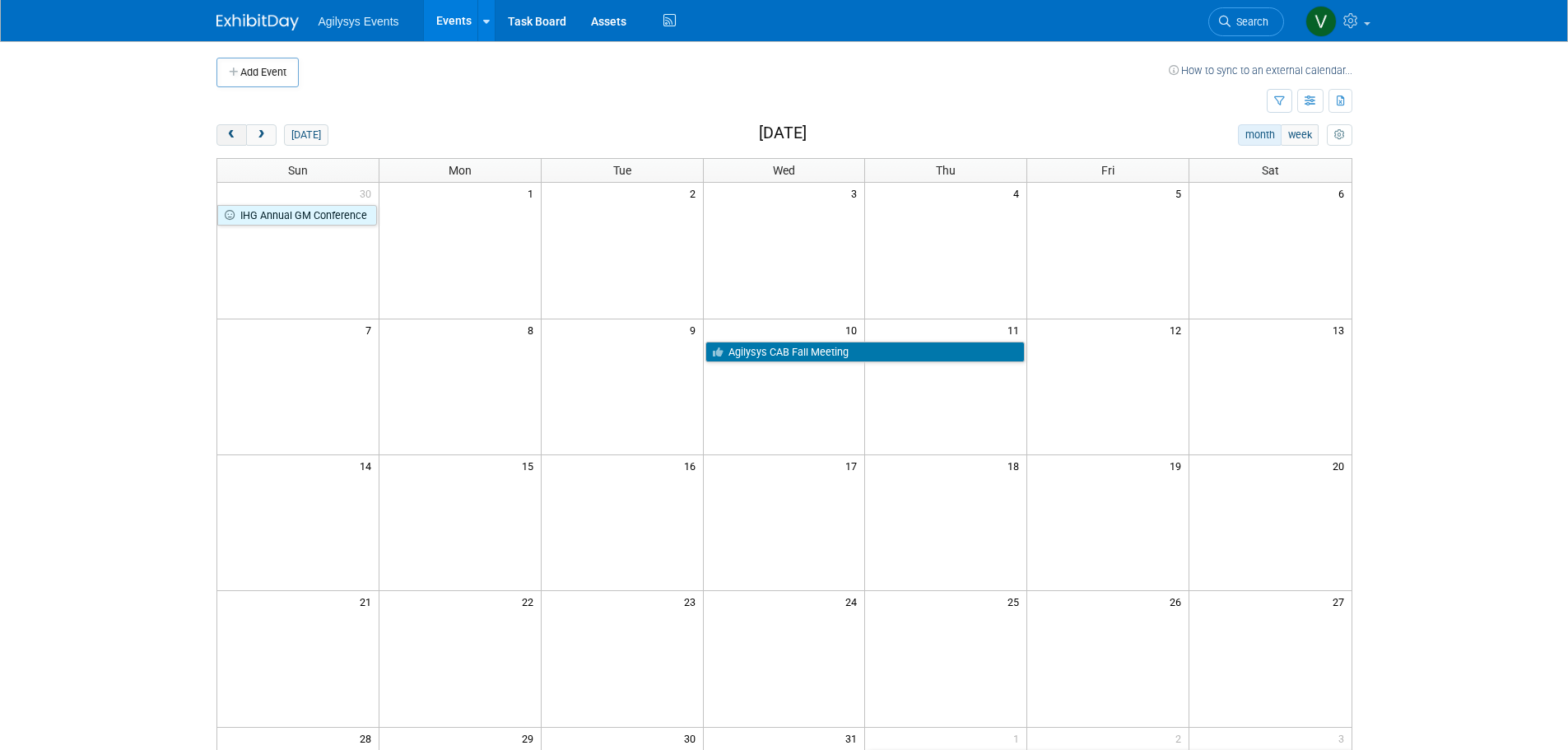
click at [233, 137] on span "prev" at bounding box center [231, 136] width 12 height 11
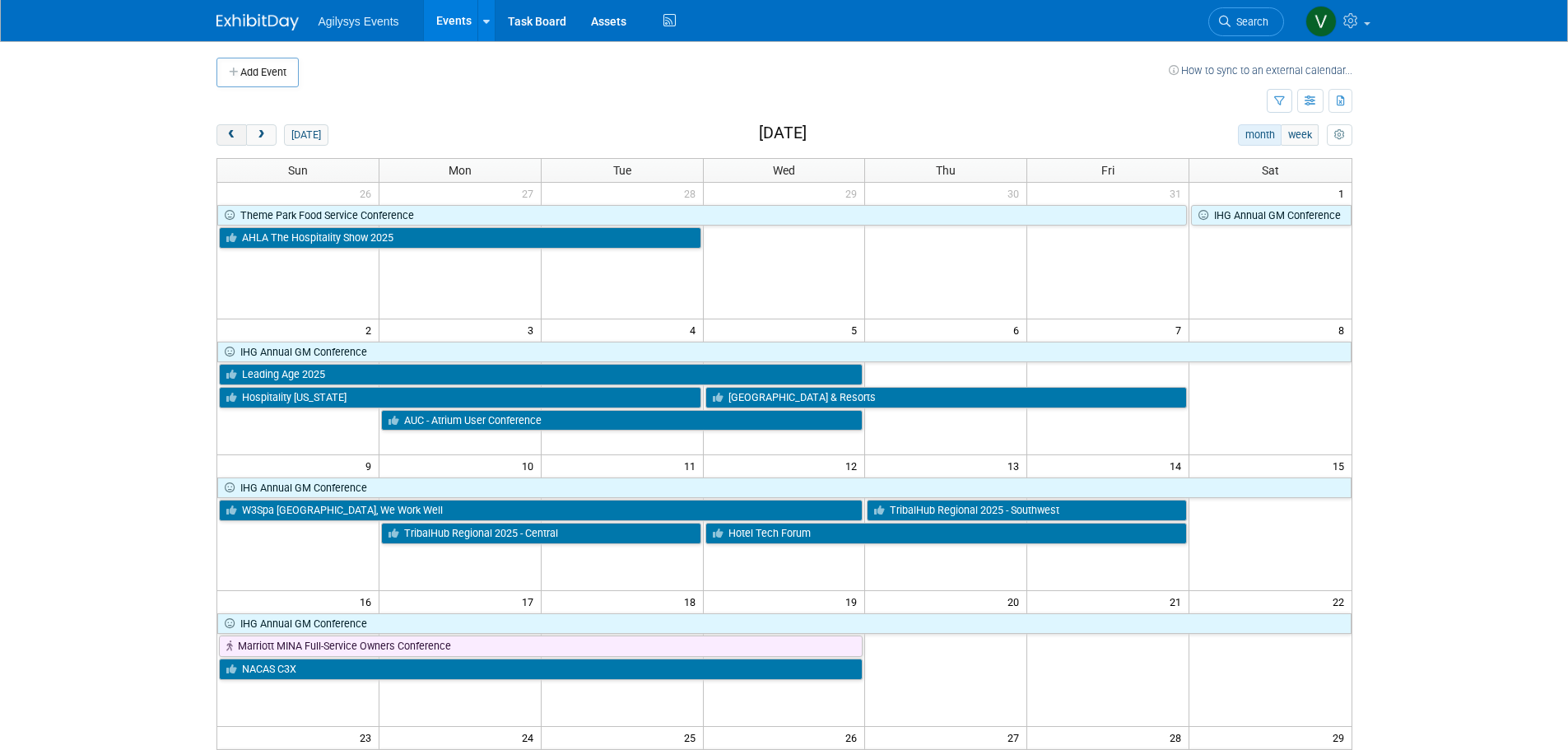
click at [240, 134] on button "prev" at bounding box center [232, 134] width 30 height 21
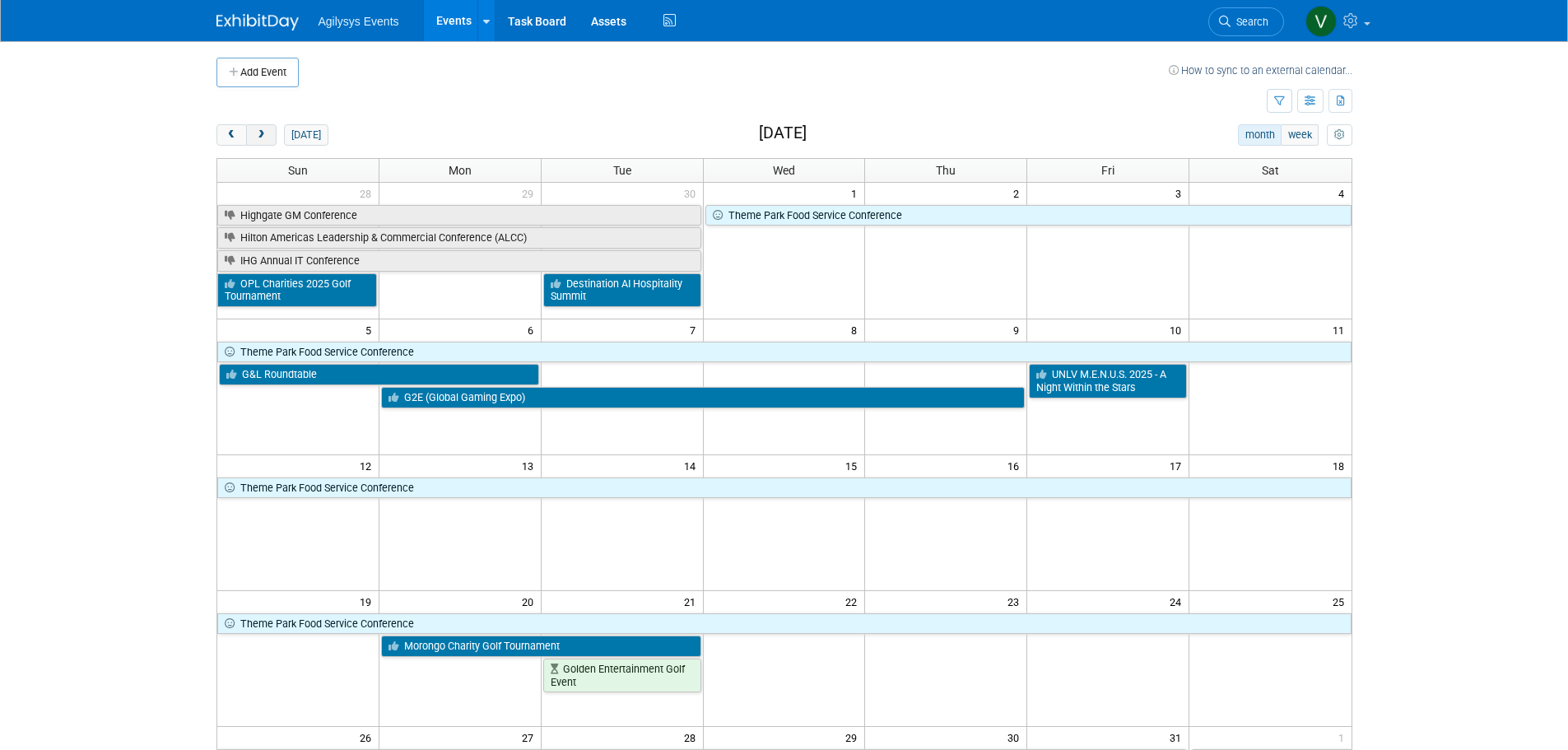
click at [267, 133] on span "next" at bounding box center [261, 136] width 12 height 11
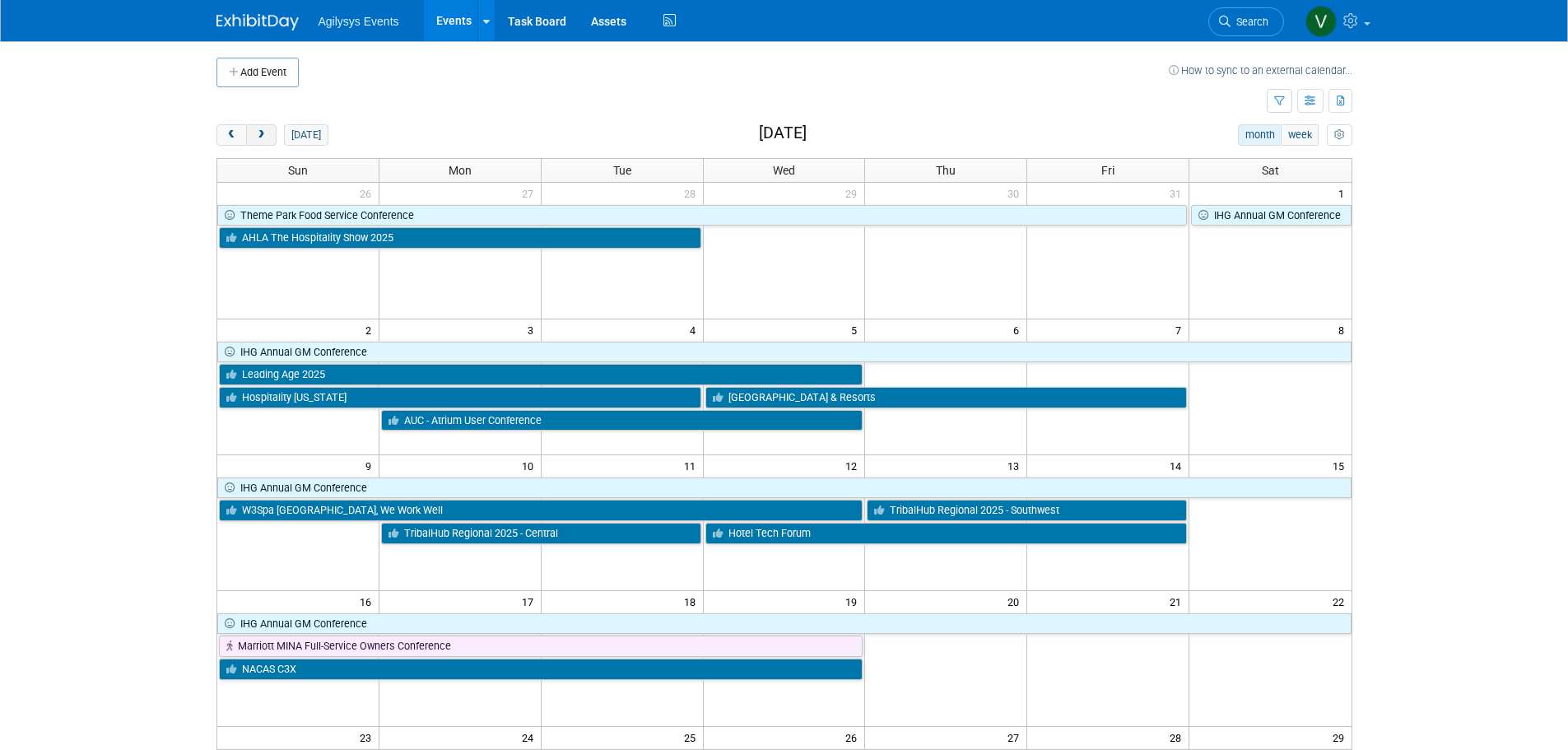
click at [265, 134] on span "next" at bounding box center [261, 136] width 12 height 11
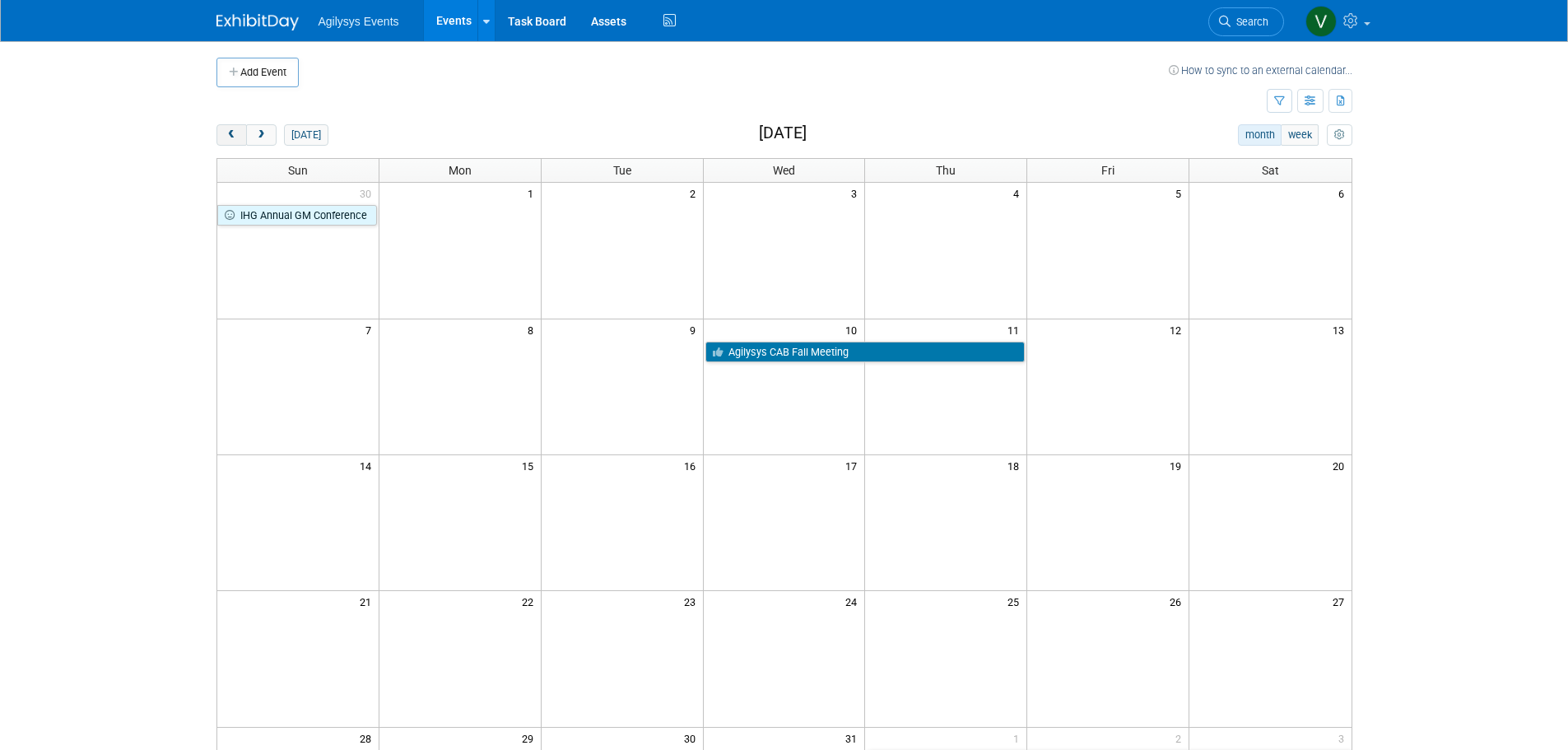
click at [238, 132] on button "prev" at bounding box center [232, 134] width 30 height 21
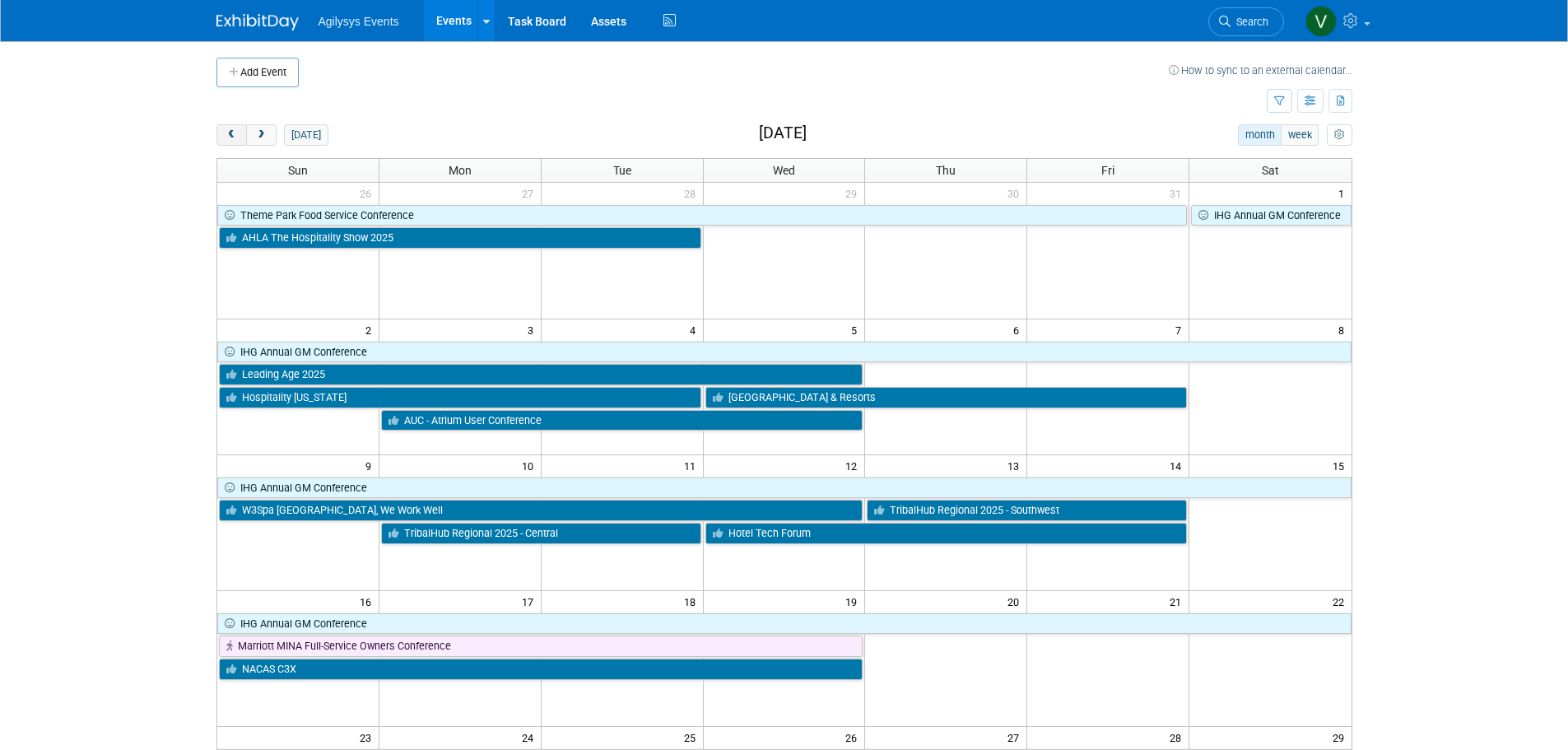
click at [231, 138] on span "prev" at bounding box center [231, 136] width 12 height 11
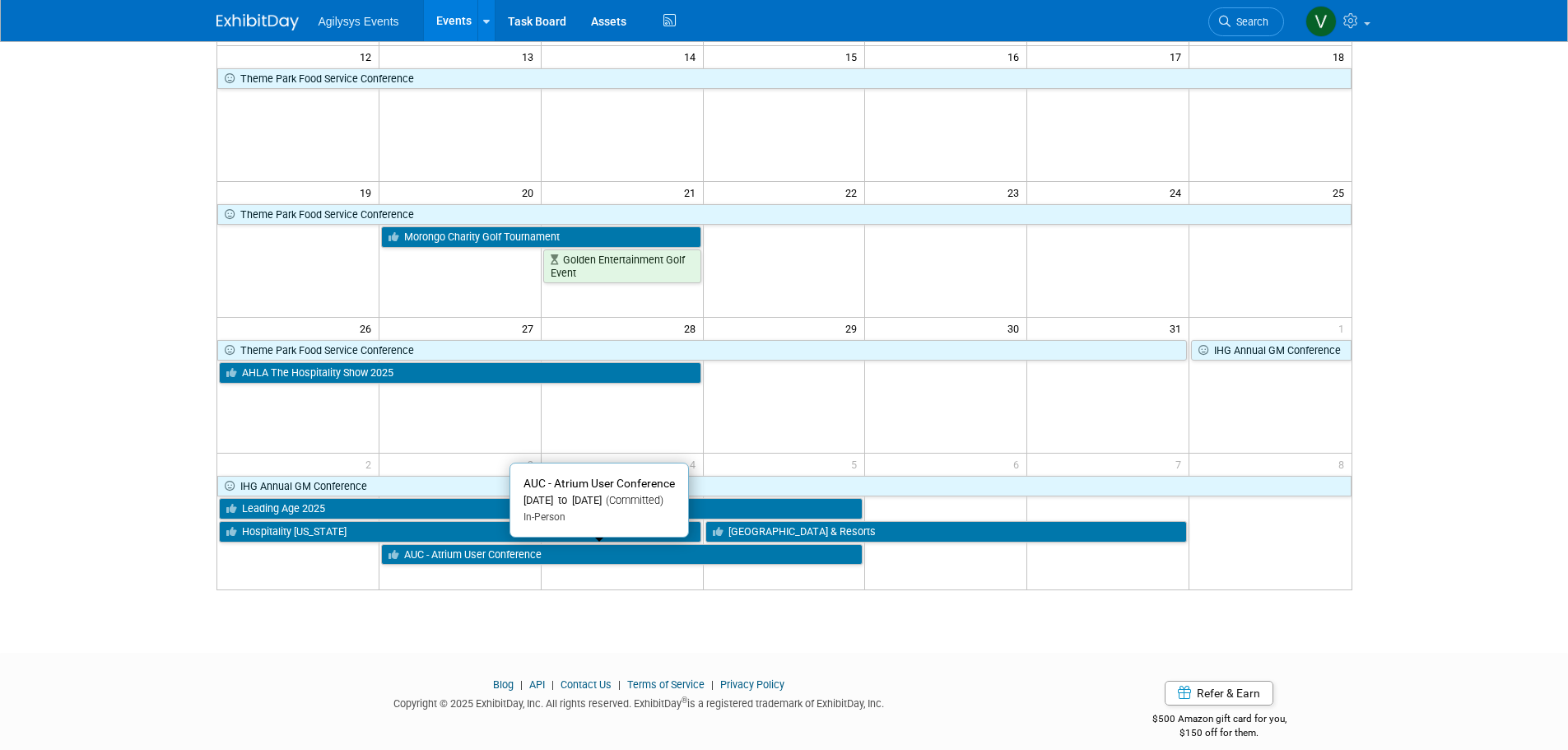
scroll to position [412, 0]
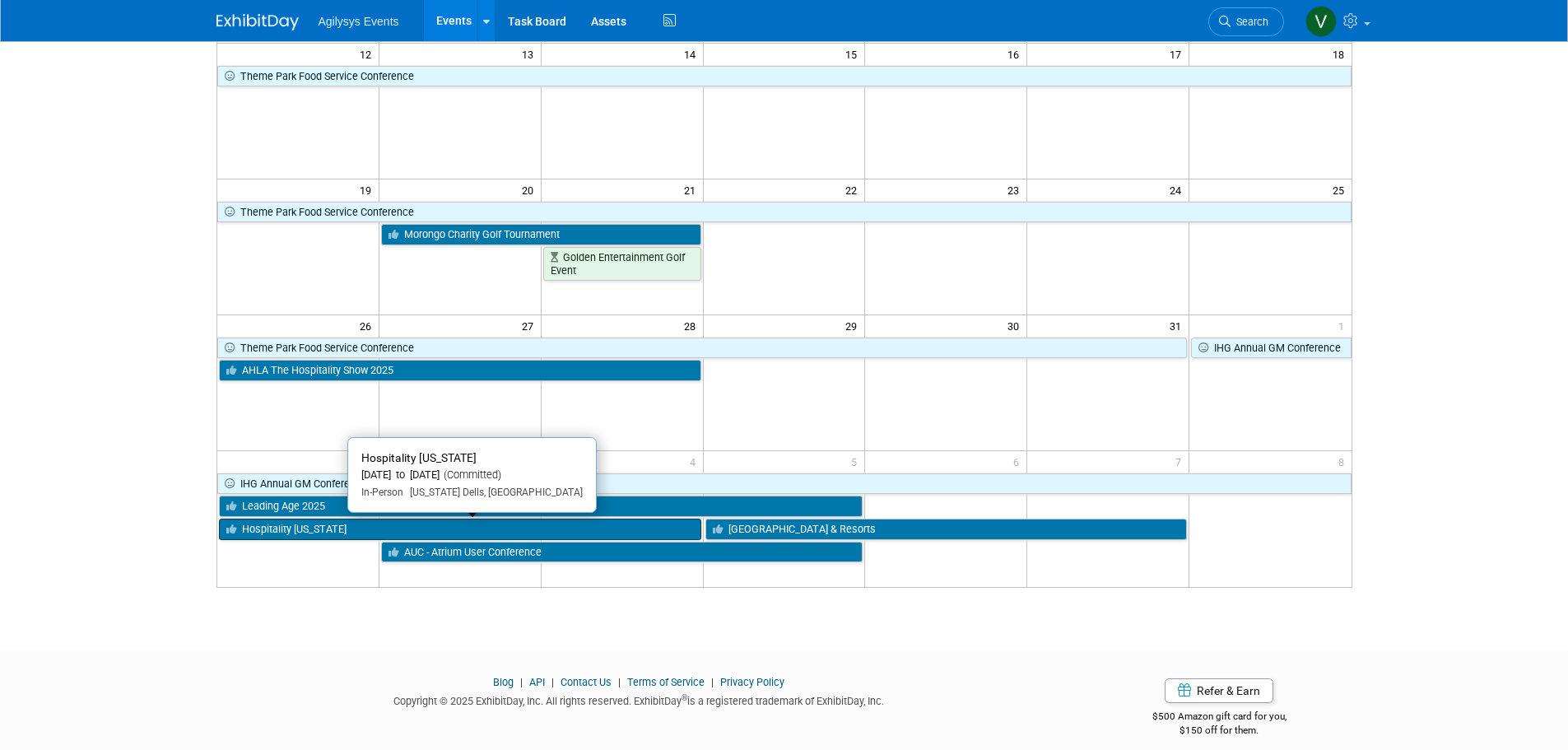
click at [345, 529] on link "Hospitality [US_STATE]" at bounding box center [460, 528] width 483 height 21
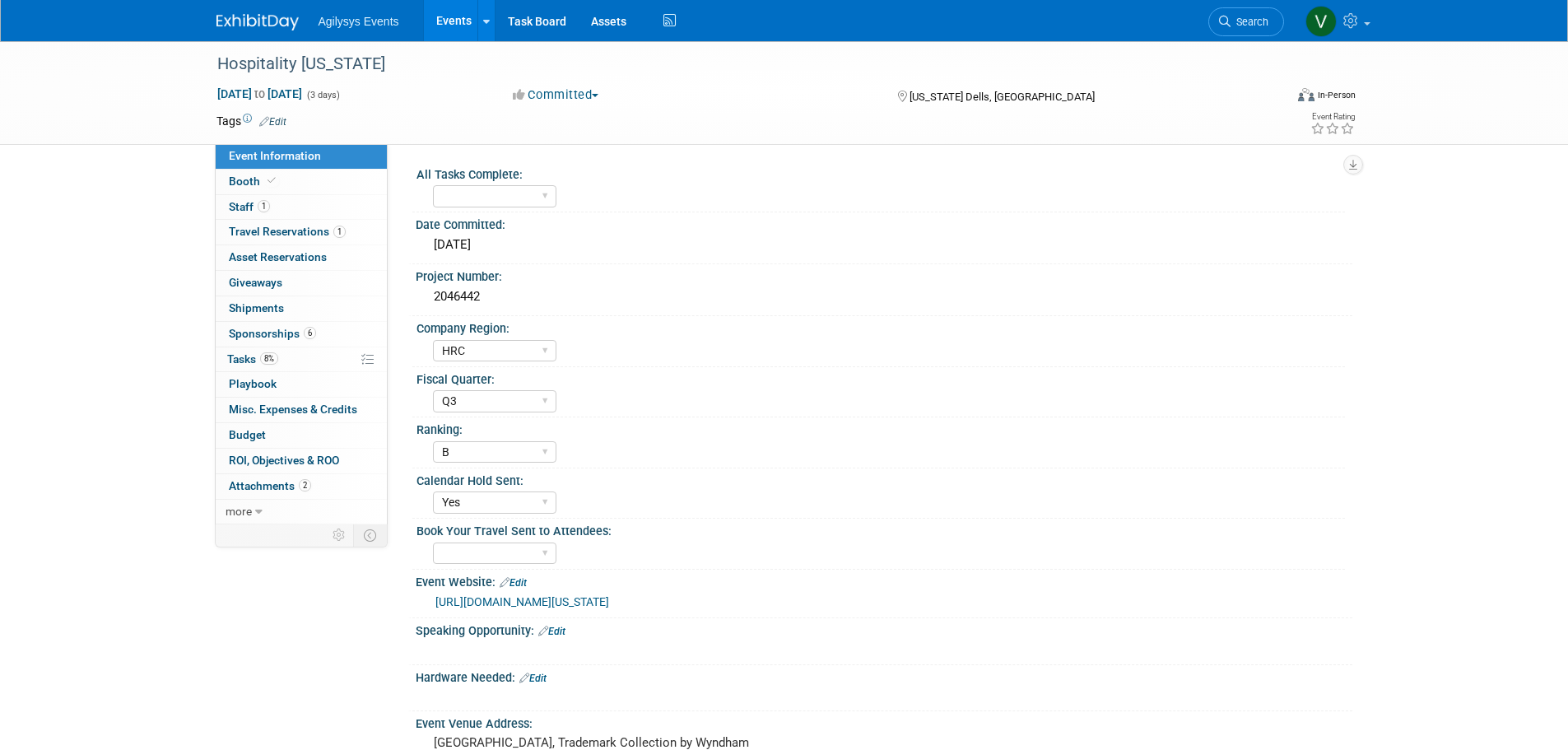
select select "HRC"
select select "Q3"
select select "B"
select select "Yes"
click at [245, 199] on link "1 Staff 1" at bounding box center [301, 207] width 171 height 25
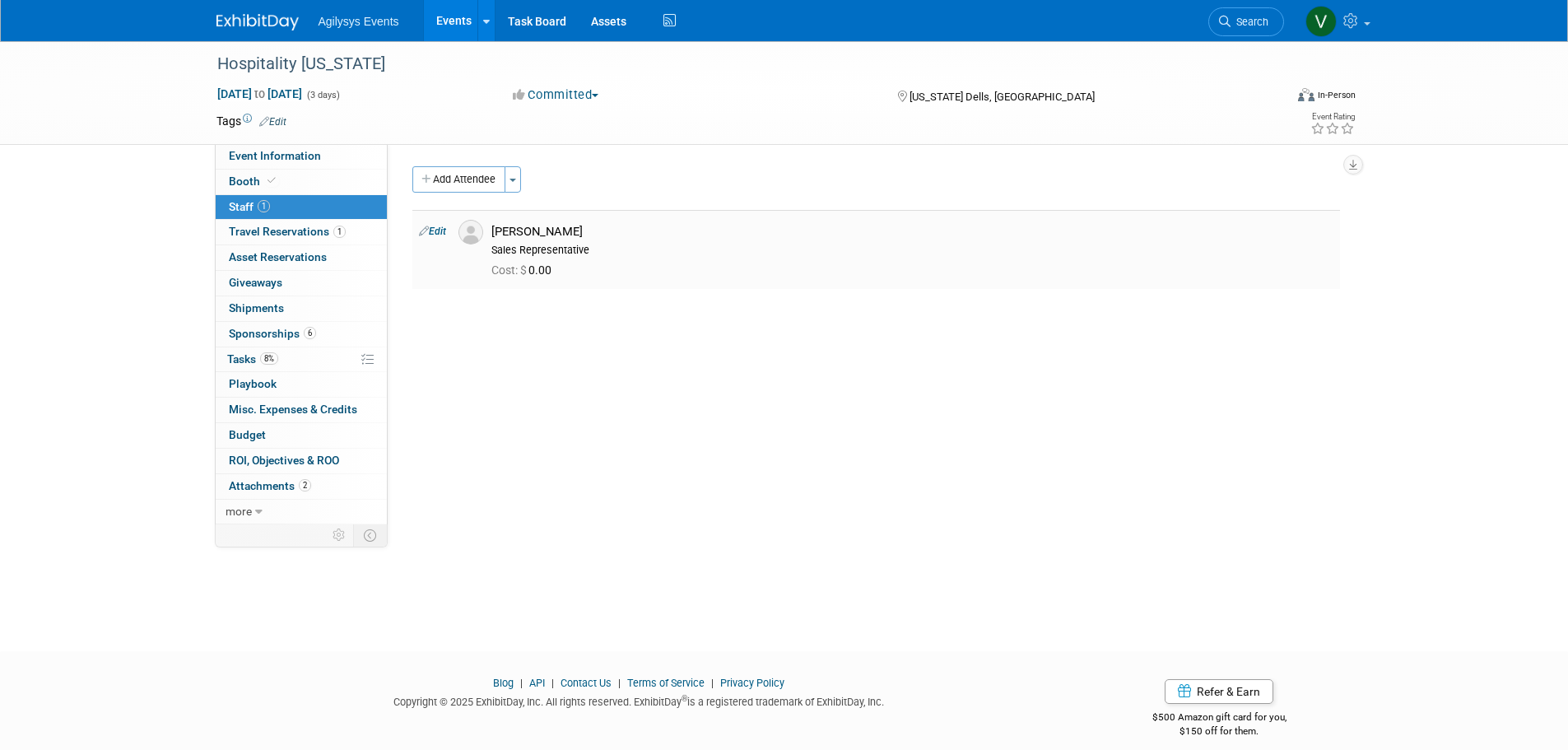
click at [446, 235] on link "Edit" at bounding box center [433, 231] width 28 height 12
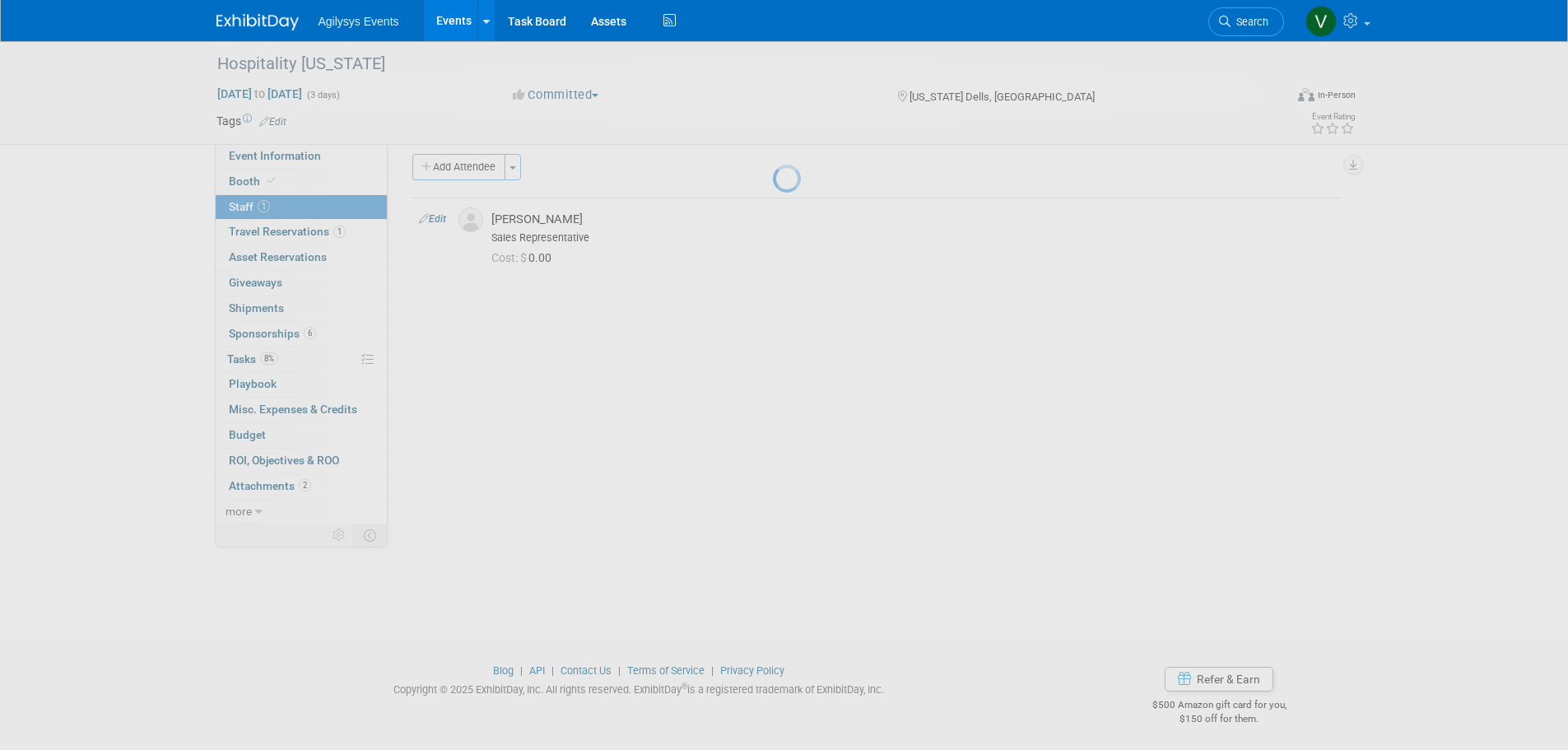
select select "d2079926-69e2-4015-b09f-2635ed4ee98b"
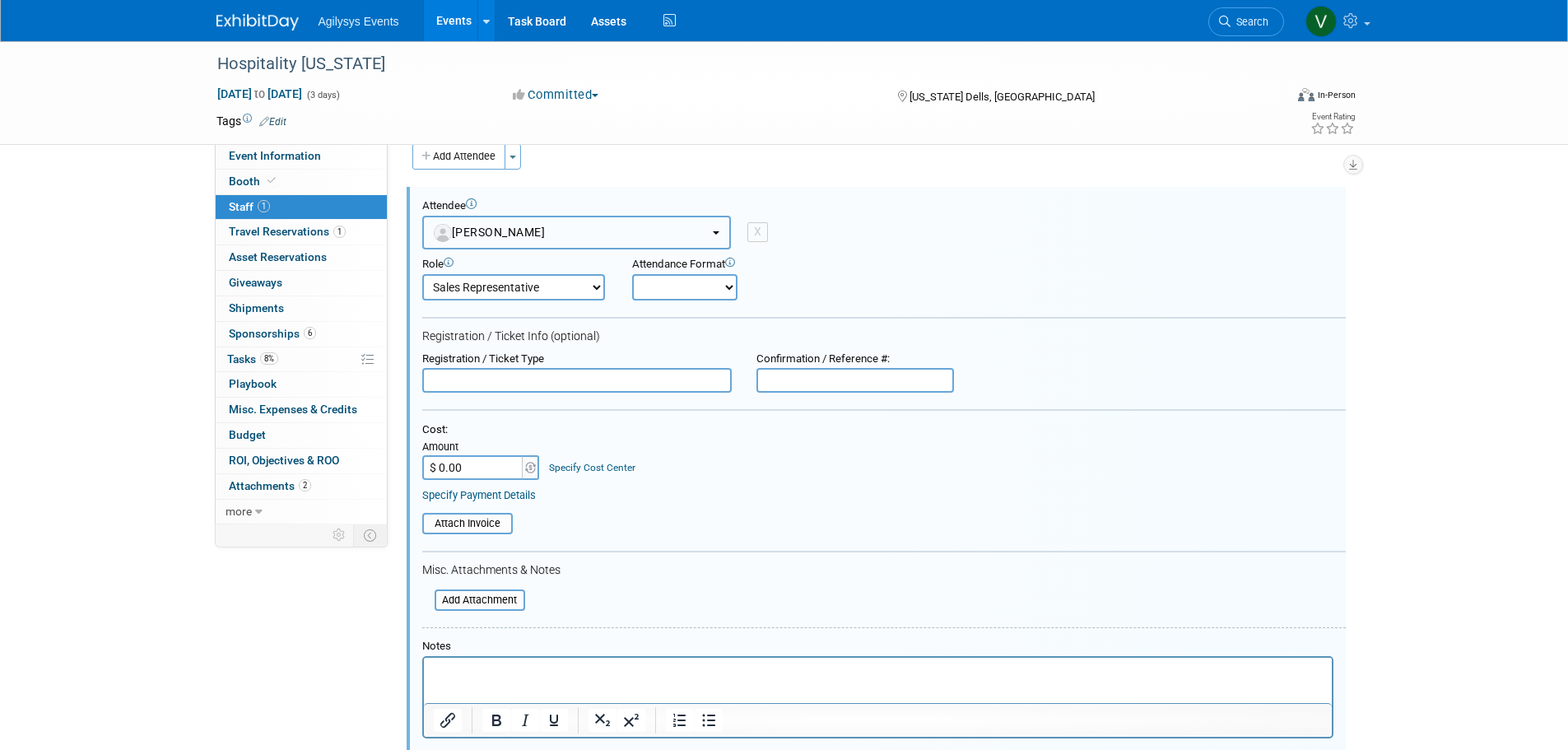
click at [529, 237] on span "[PERSON_NAME]" at bounding box center [490, 232] width 112 height 13
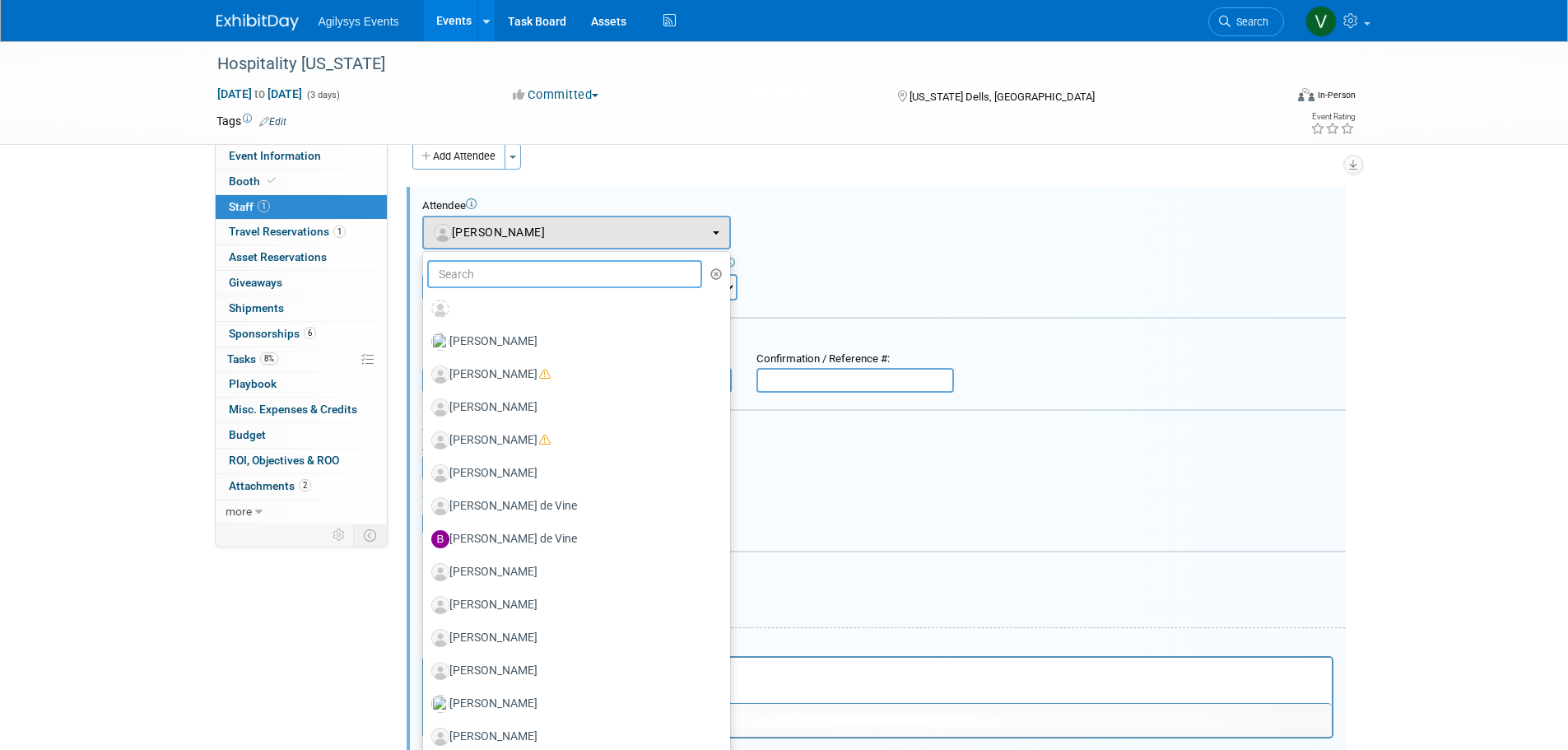
click at [494, 273] on input "text" at bounding box center [565, 274] width 276 height 28
paste input "[PERSON_NAME]"
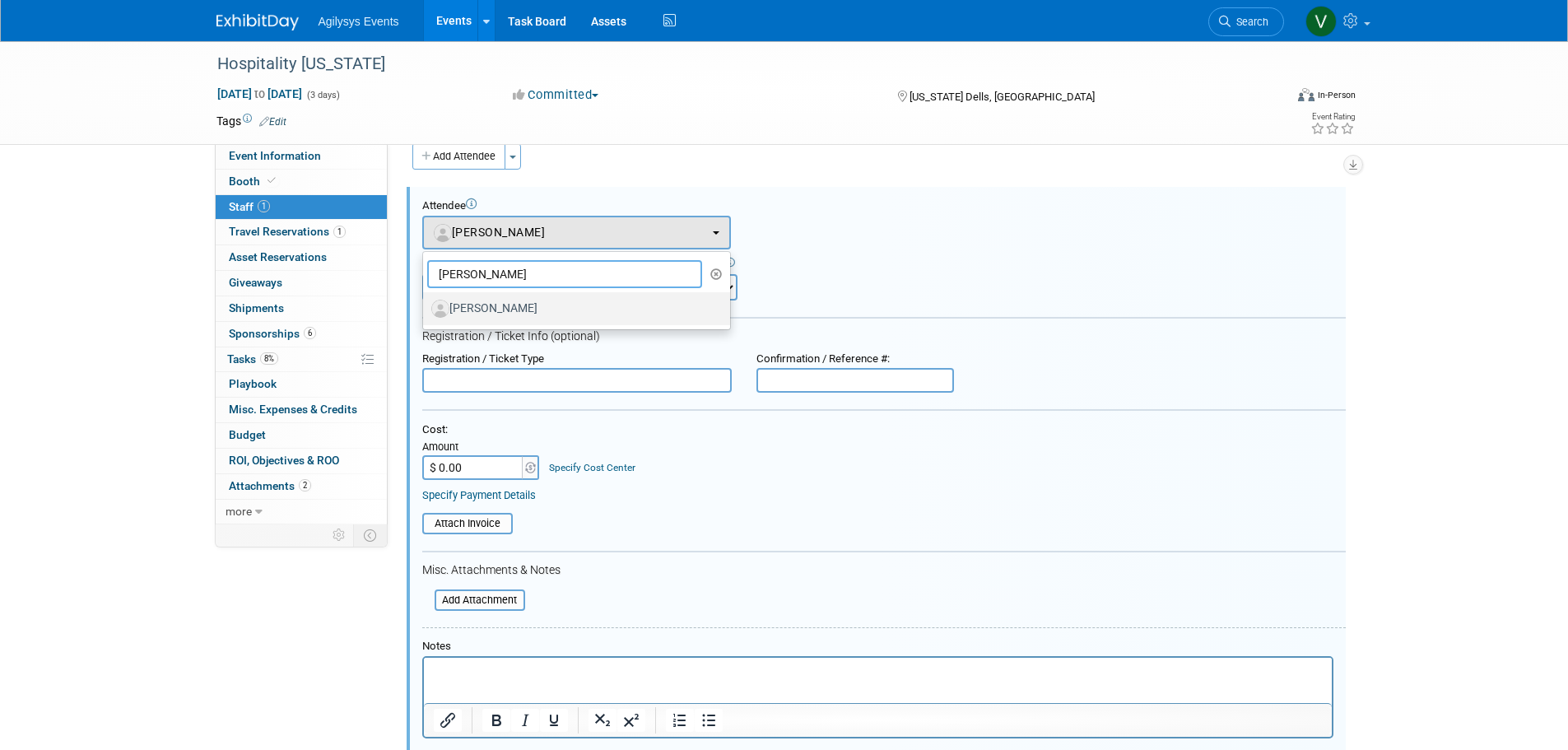
type input "[PERSON_NAME]"
click at [494, 311] on label "[PERSON_NAME]" at bounding box center [572, 309] width 282 height 27
click at [426, 311] on input "[PERSON_NAME]" at bounding box center [420, 307] width 11 height 11
select select "f8c5835e-1c91-4c5e-9240-cd843950ab90"
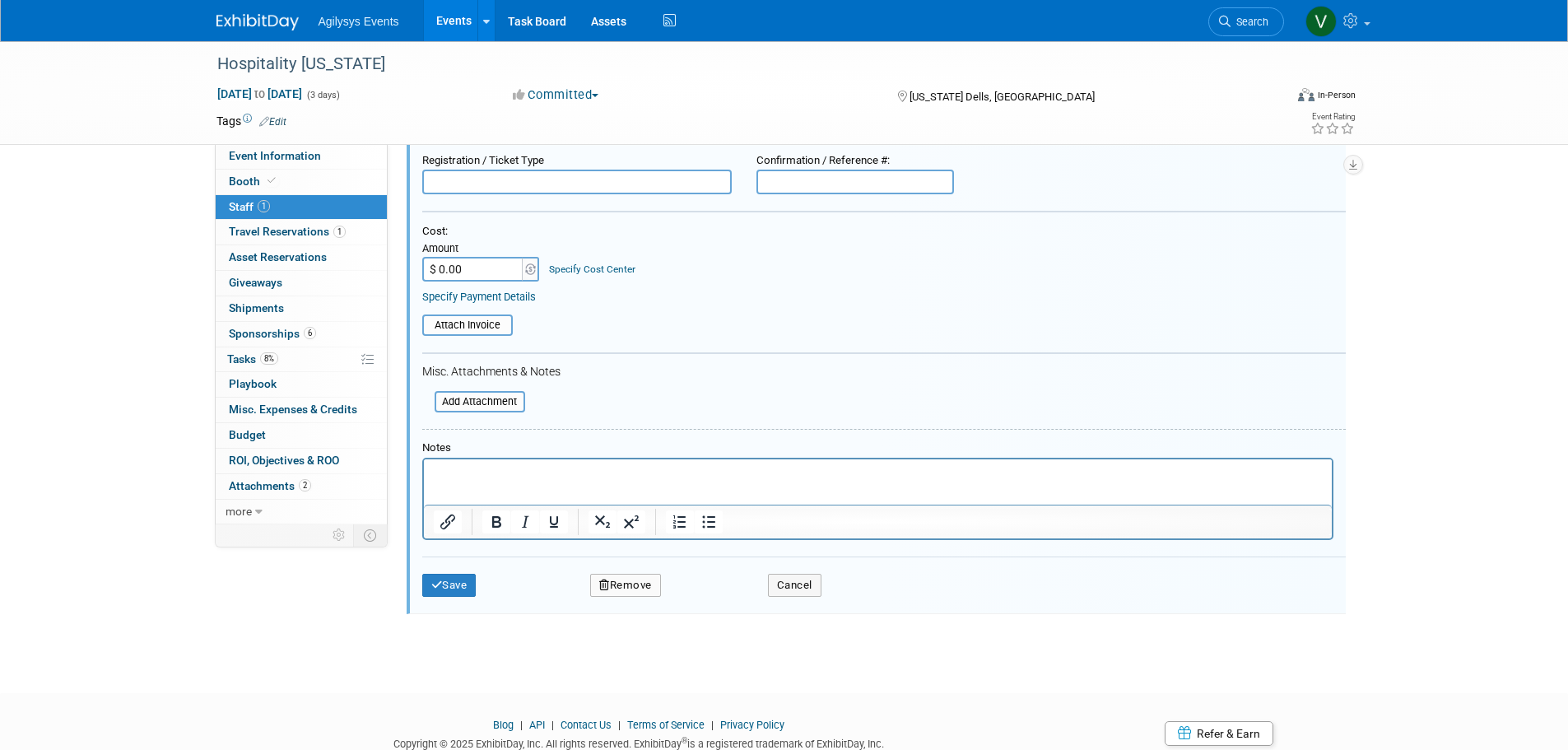
scroll to position [270, 0]
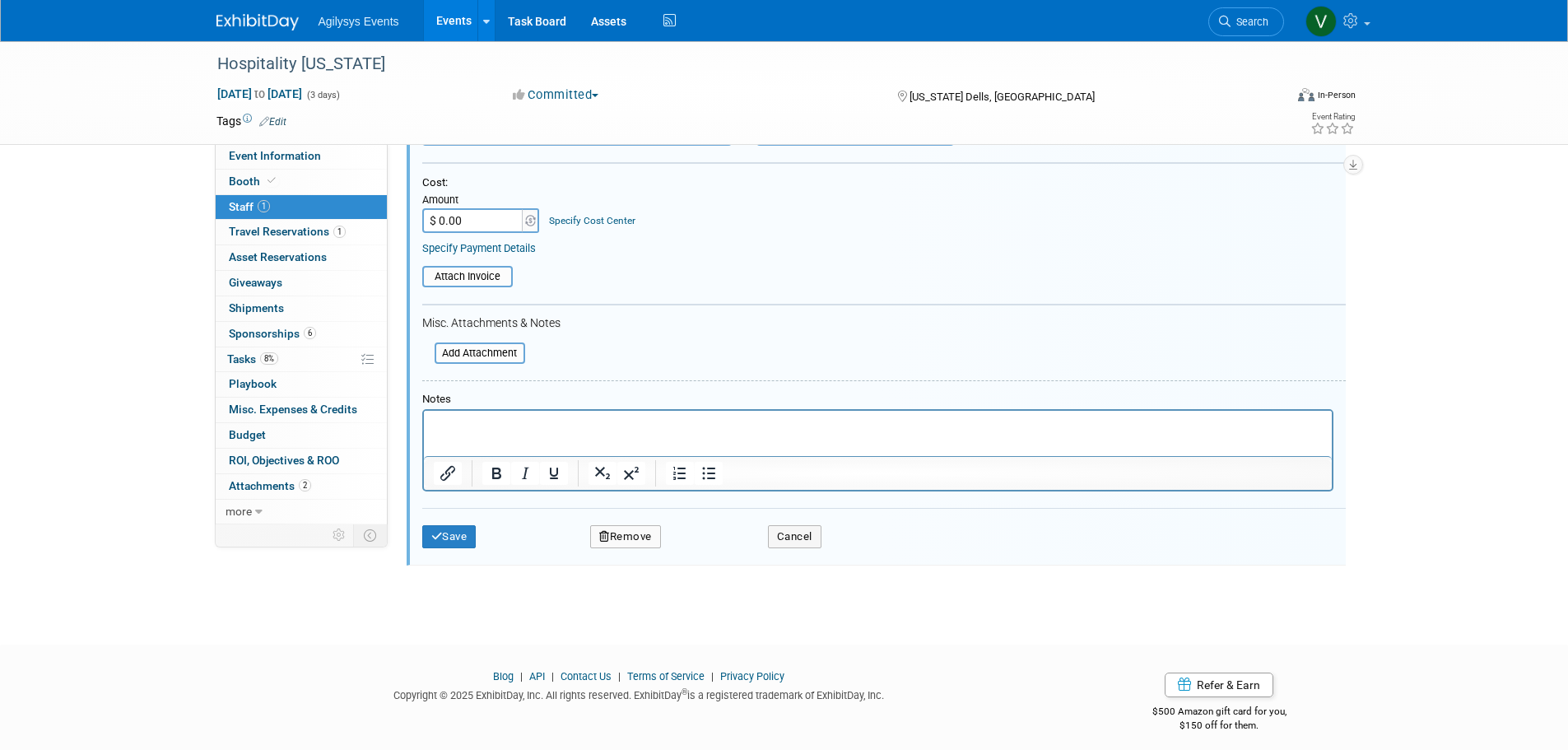
click at [446, 525] on div "Save Remove Cancel" at bounding box center [884, 534] width 924 height 52
click at [465, 533] on button "Save" at bounding box center [449, 536] width 54 height 23
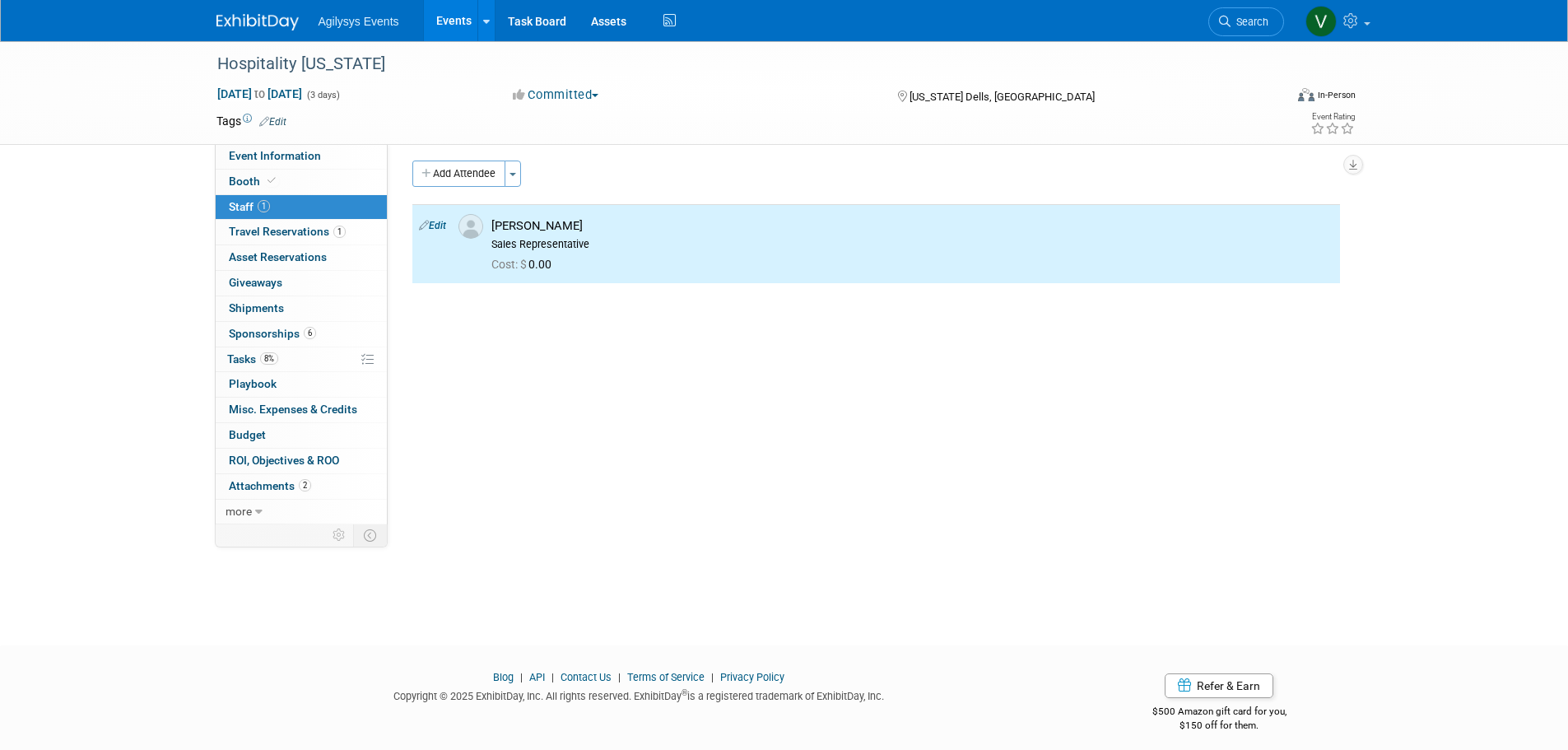
scroll to position [0, 0]
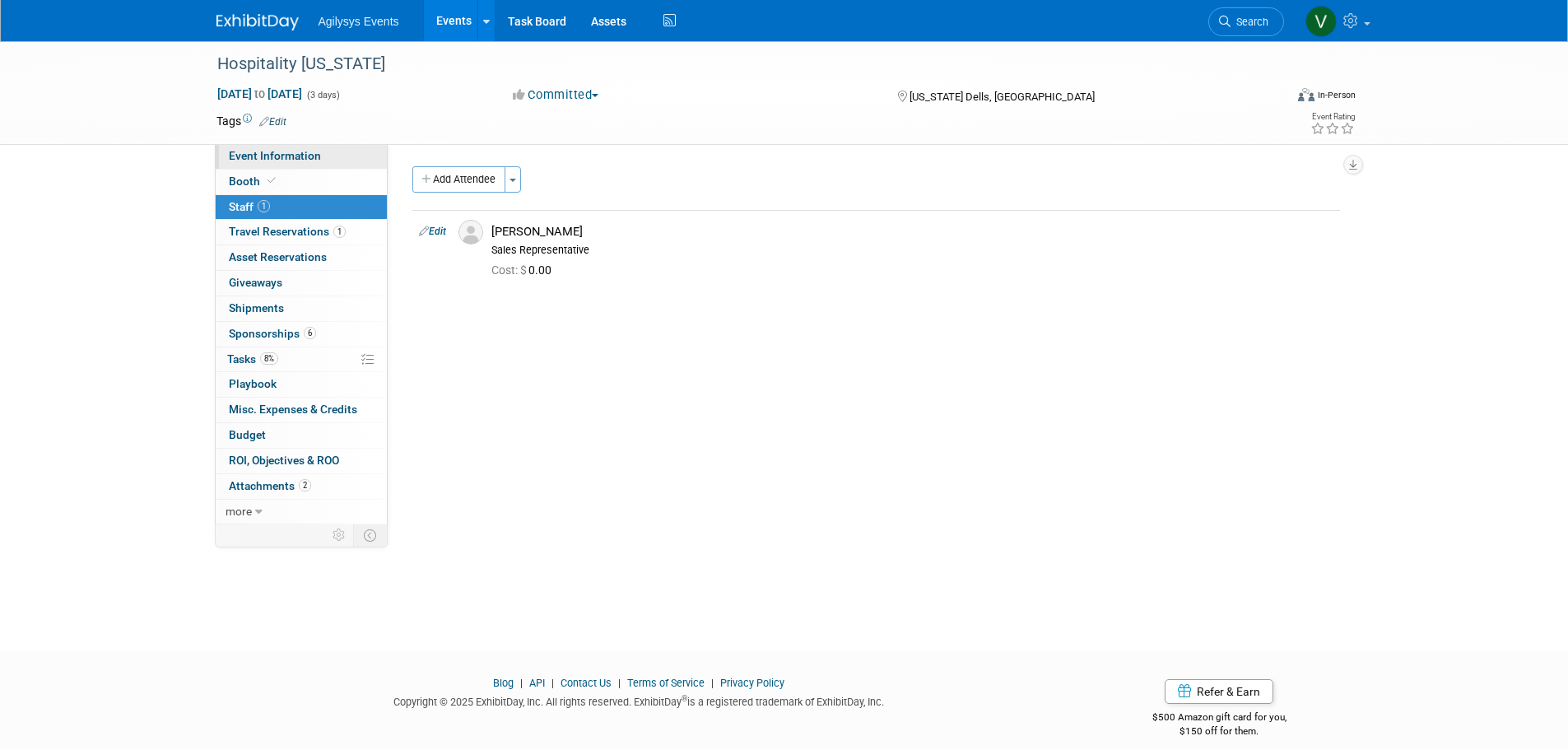
click at [265, 150] on span "Event Information" at bounding box center [275, 155] width 92 height 13
select select "HRC"
select select "Q3"
select select "B"
select select "Yes"
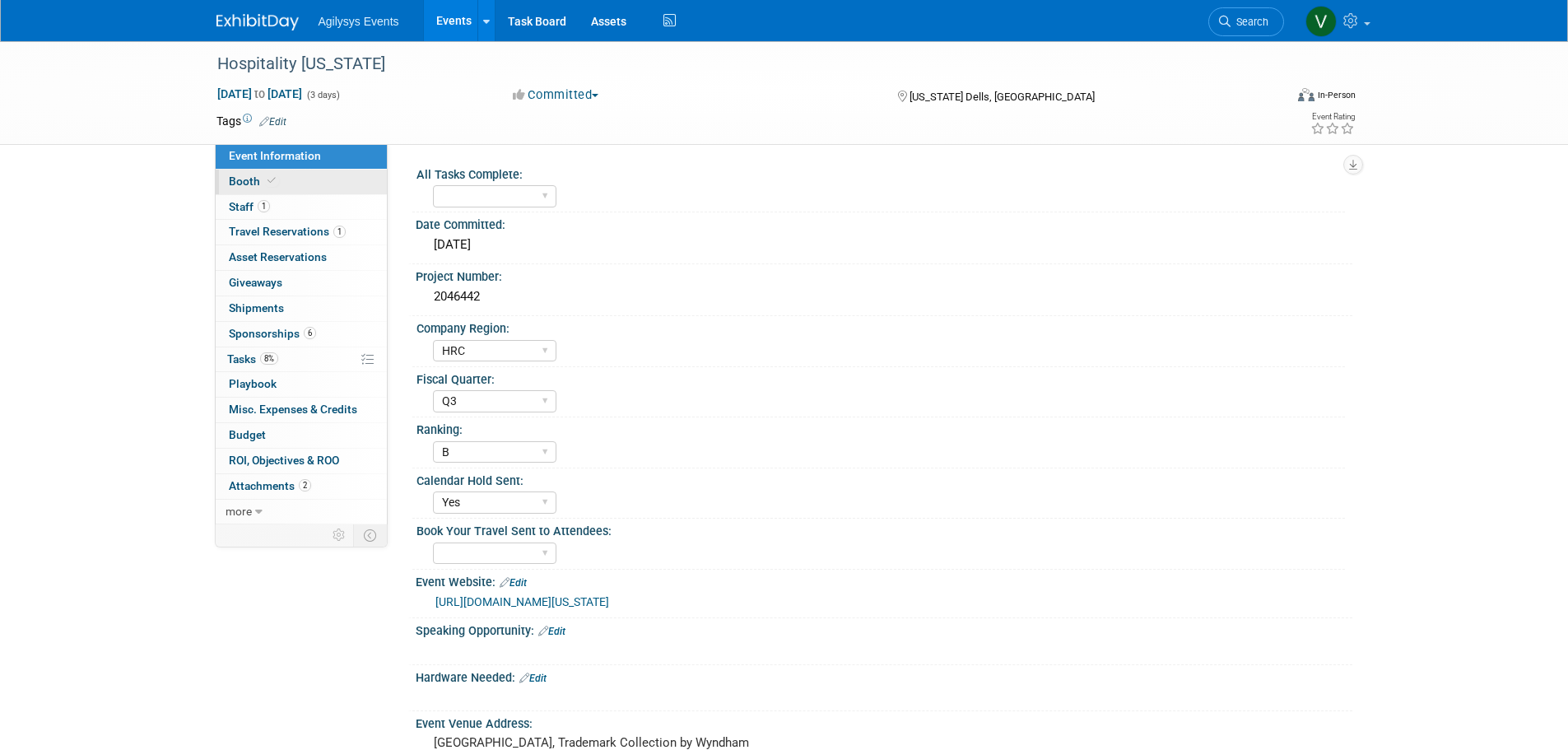
click at [301, 188] on link "Booth" at bounding box center [301, 182] width 171 height 25
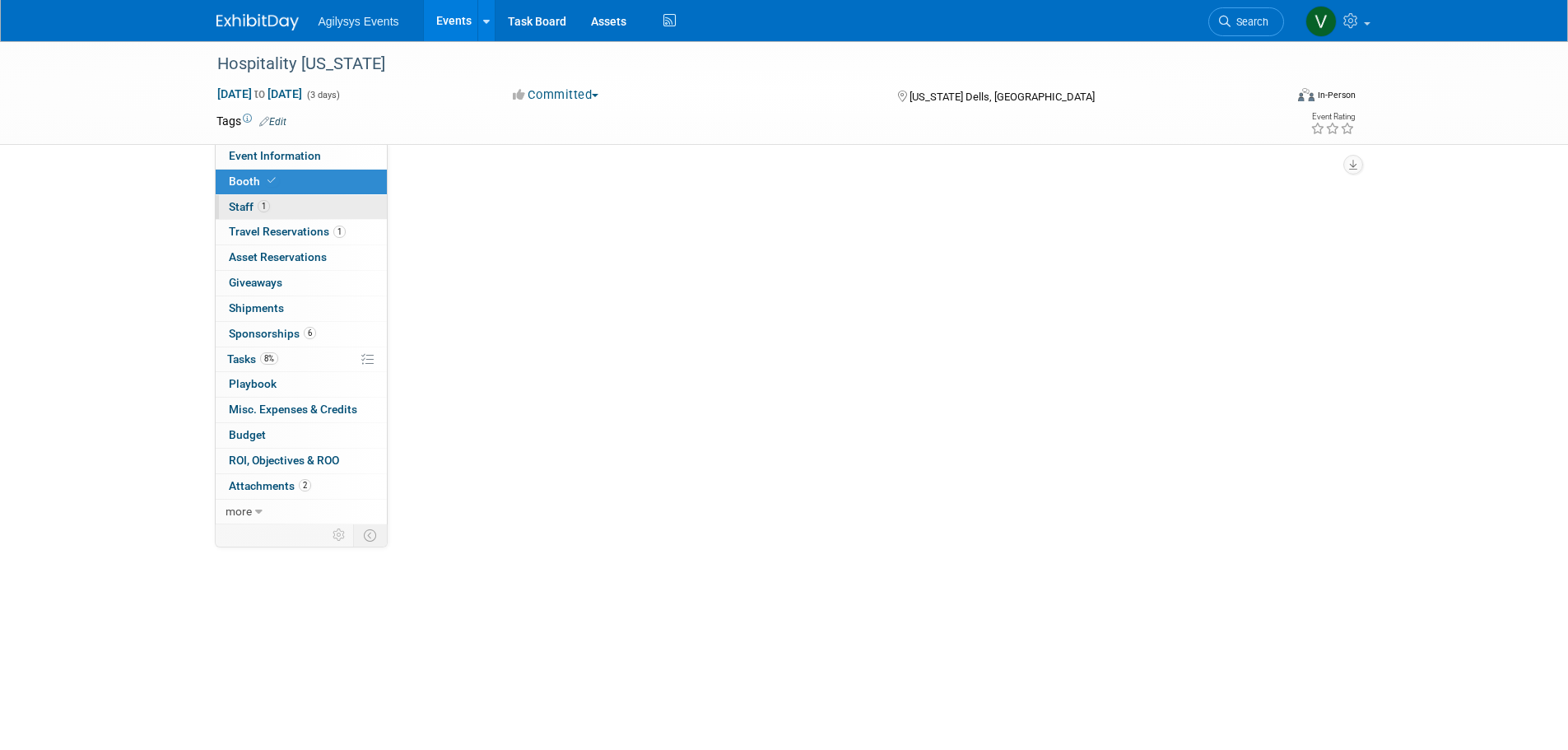
click at [289, 213] on link "1 Staff 1" at bounding box center [301, 207] width 171 height 25
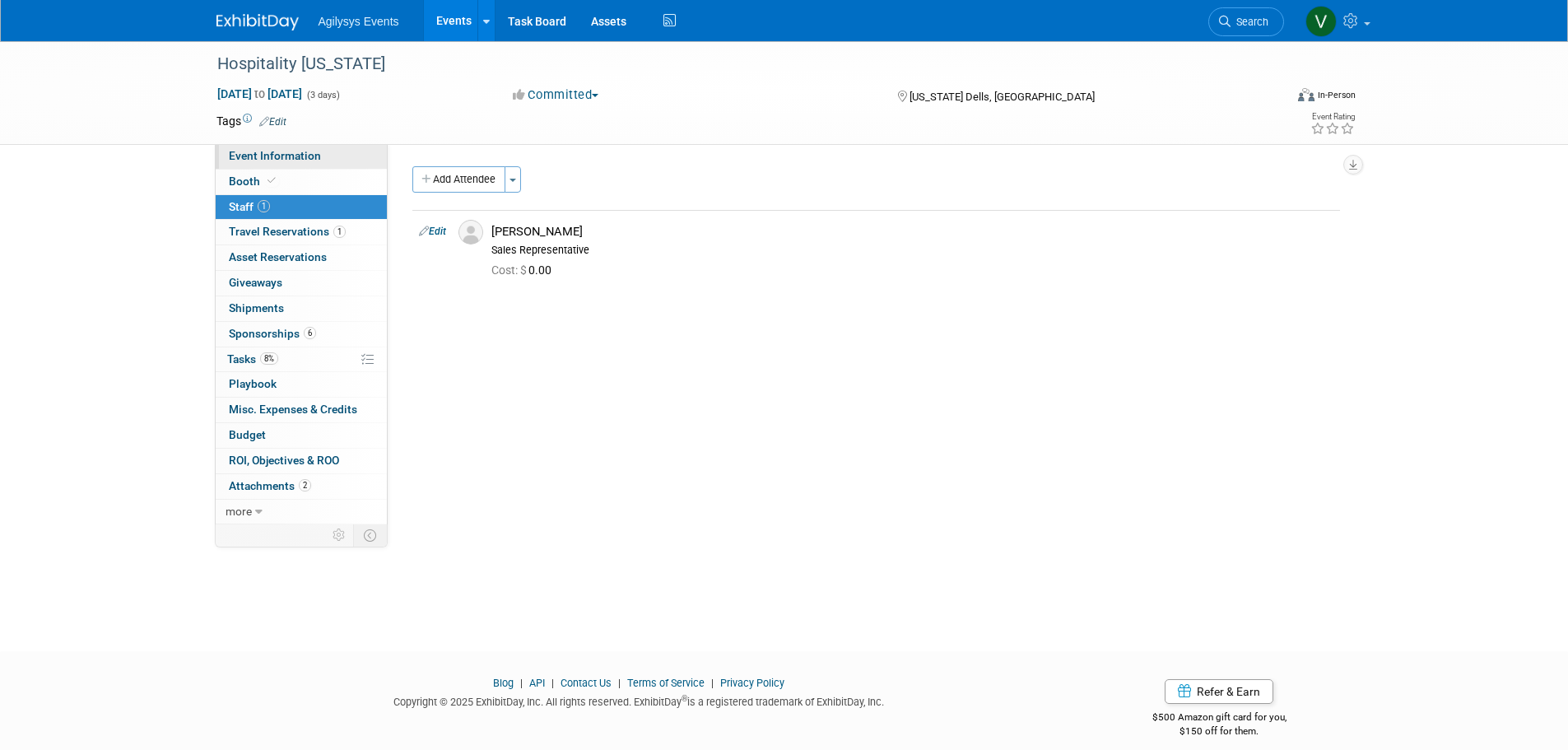
click at [270, 158] on span "Event Information" at bounding box center [275, 155] width 92 height 13
select select "HRC"
select select "Q3"
select select "B"
select select "Yes"
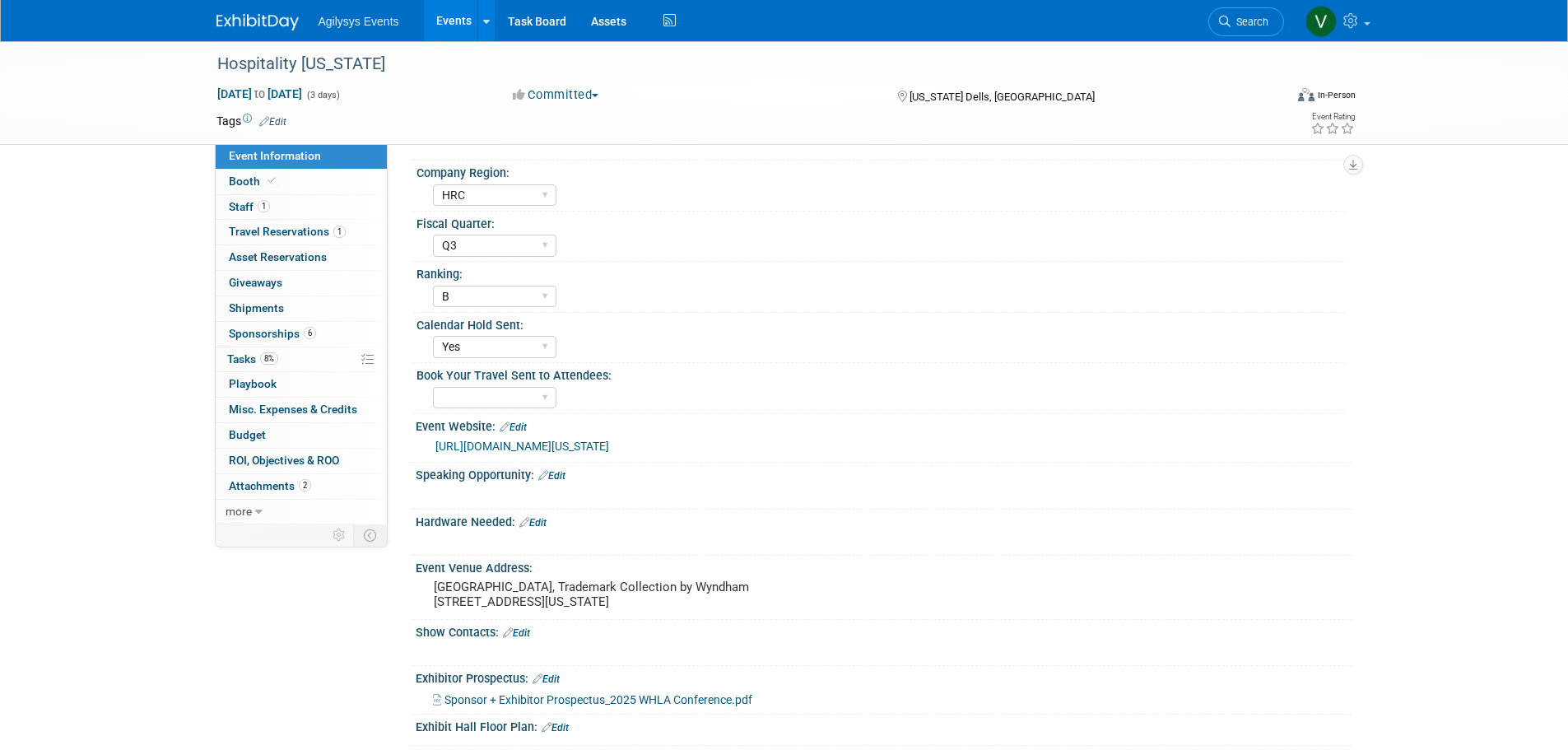
scroll to position [247, 0]
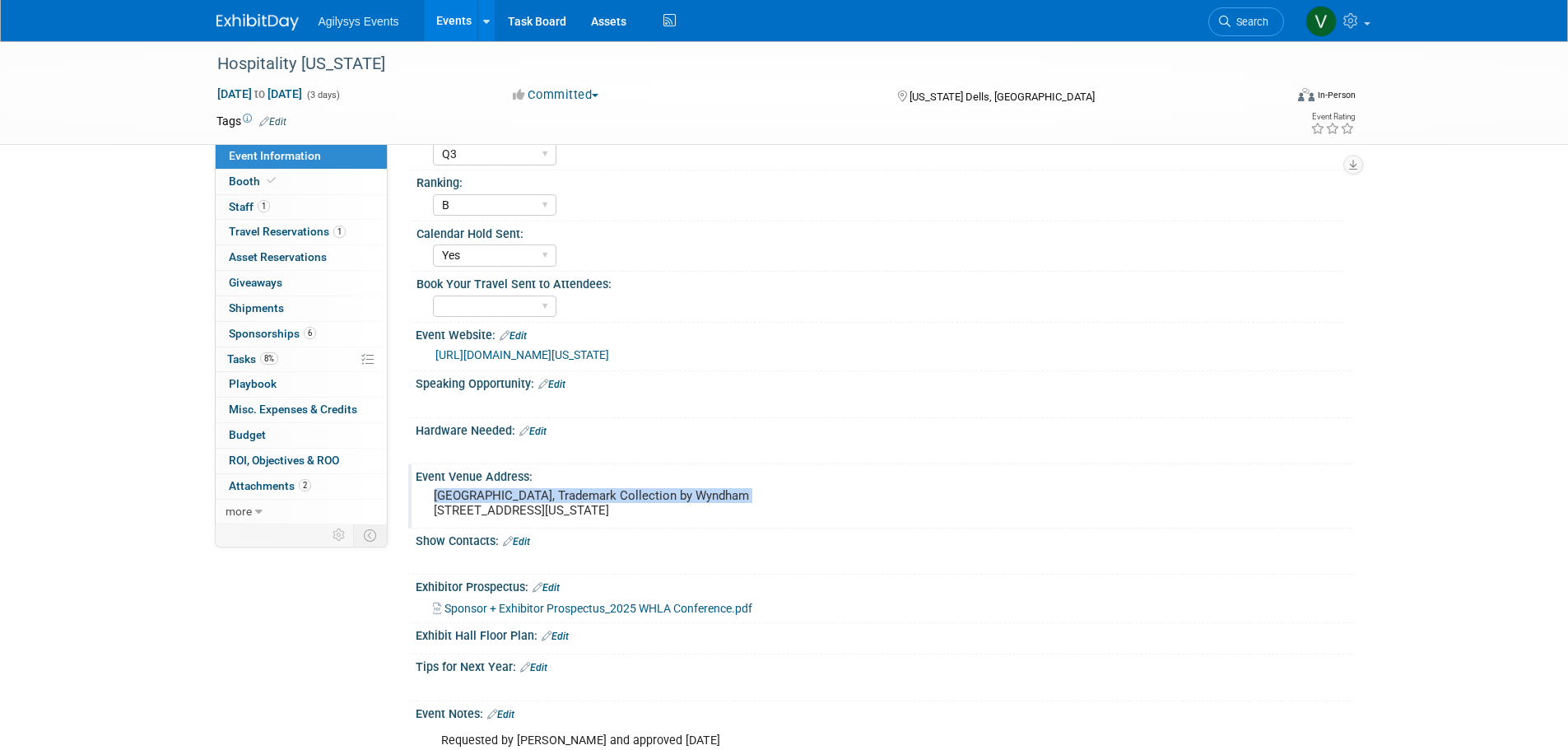
drag, startPoint x: 427, startPoint y: 495, endPoint x: 748, endPoint y: 495, distance: 321.0
click at [748, 495] on div "[GEOGRAPHIC_DATA], Trademark Collection by Wyndham [STREET_ADDRESS][US_STATE]" at bounding box center [611, 503] width 366 height 38
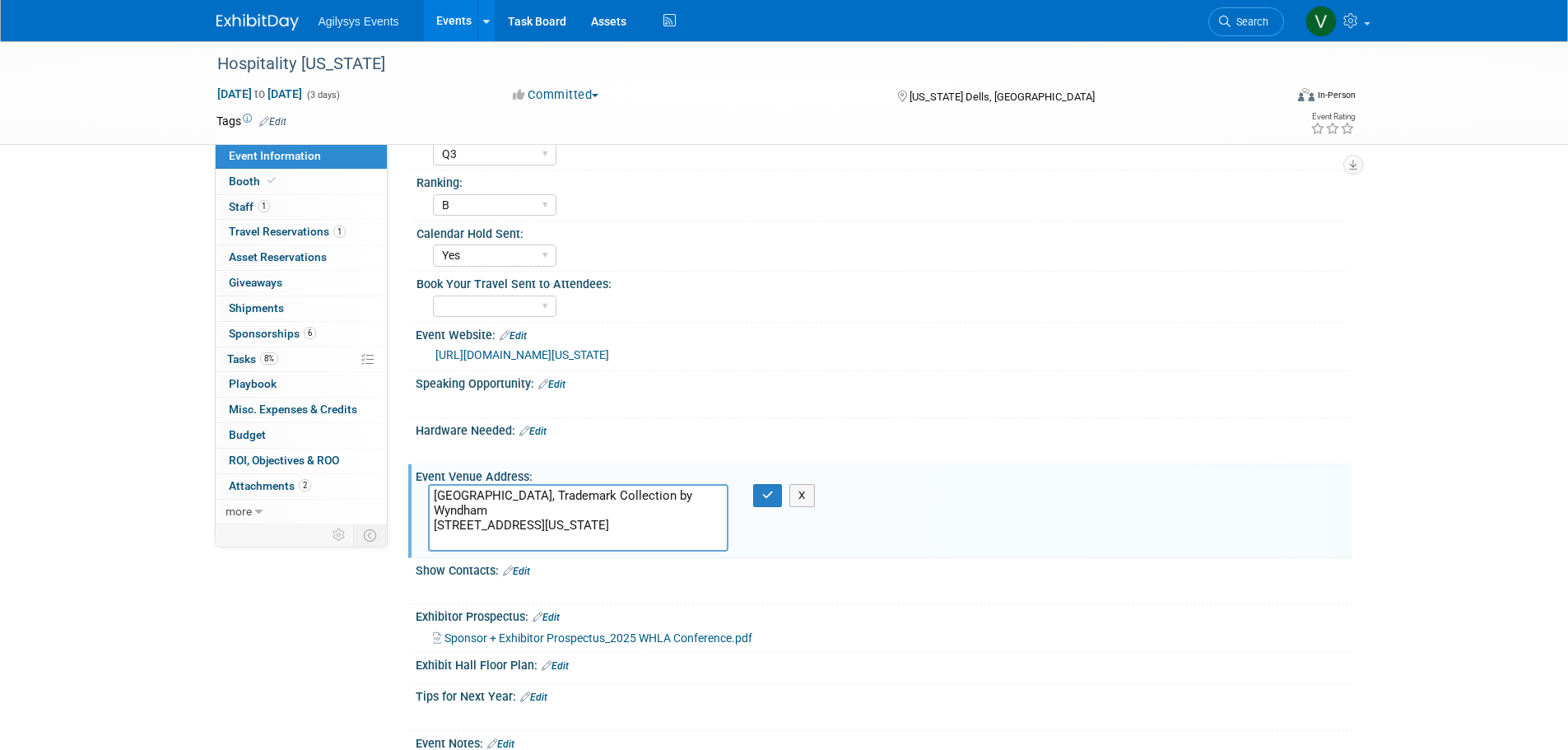
click at [540, 503] on textarea "[GEOGRAPHIC_DATA], Trademark Collection by Wyndham [STREET_ADDRESS][US_STATE]" at bounding box center [578, 517] width 301 height 67
drag, startPoint x: 591, startPoint y: 539, endPoint x: 435, endPoint y: 493, distance: 162.6
click at [435, 493] on textarea "[GEOGRAPHIC_DATA], Trademark Collection by Wyndham [STREET_ADDRESS][US_STATE]" at bounding box center [578, 517] width 301 height 67
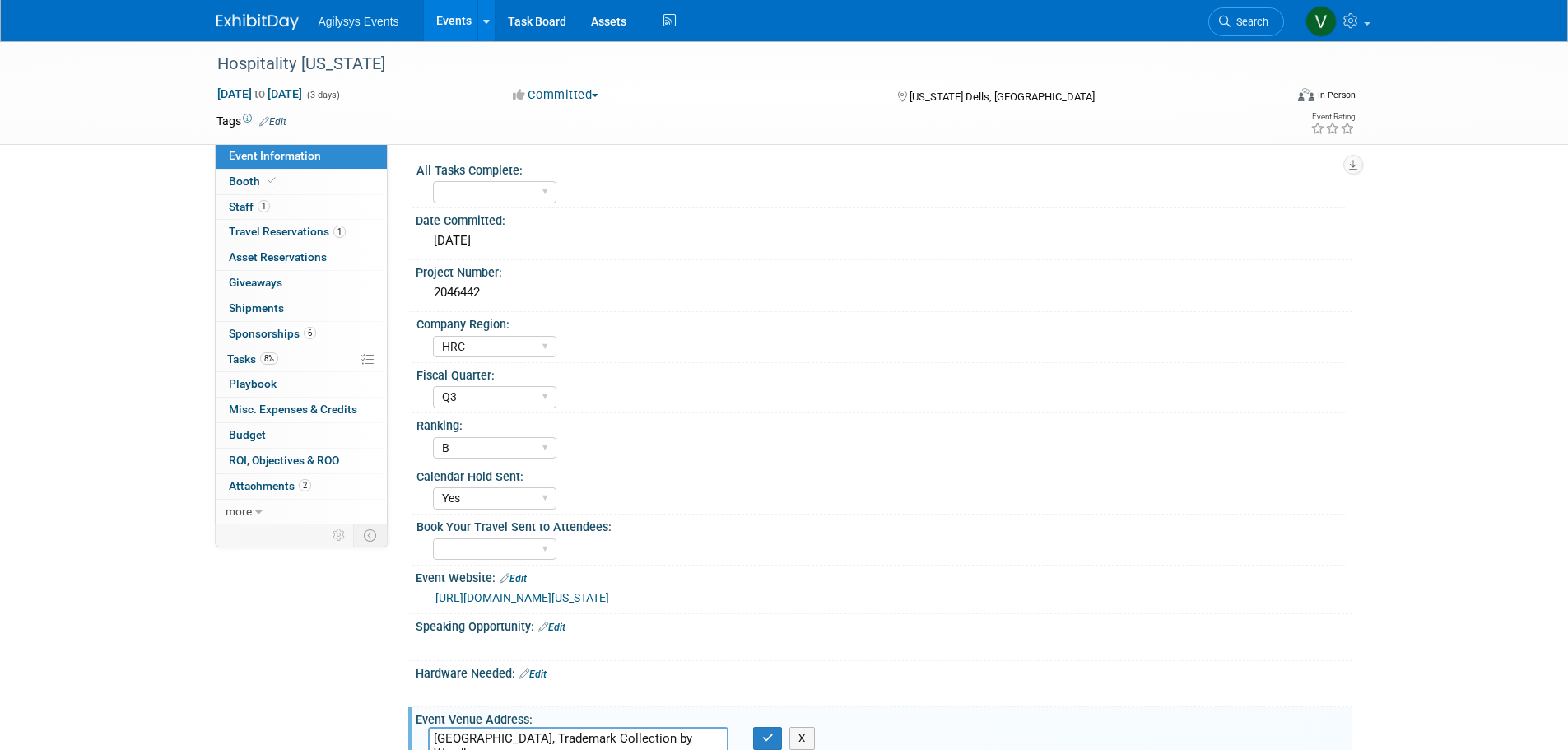
scroll to position [0, 0]
drag, startPoint x: 494, startPoint y: 291, endPoint x: 435, endPoint y: 297, distance: 59.3
click at [435, 297] on div "2046442" at bounding box center [884, 297] width 912 height 26
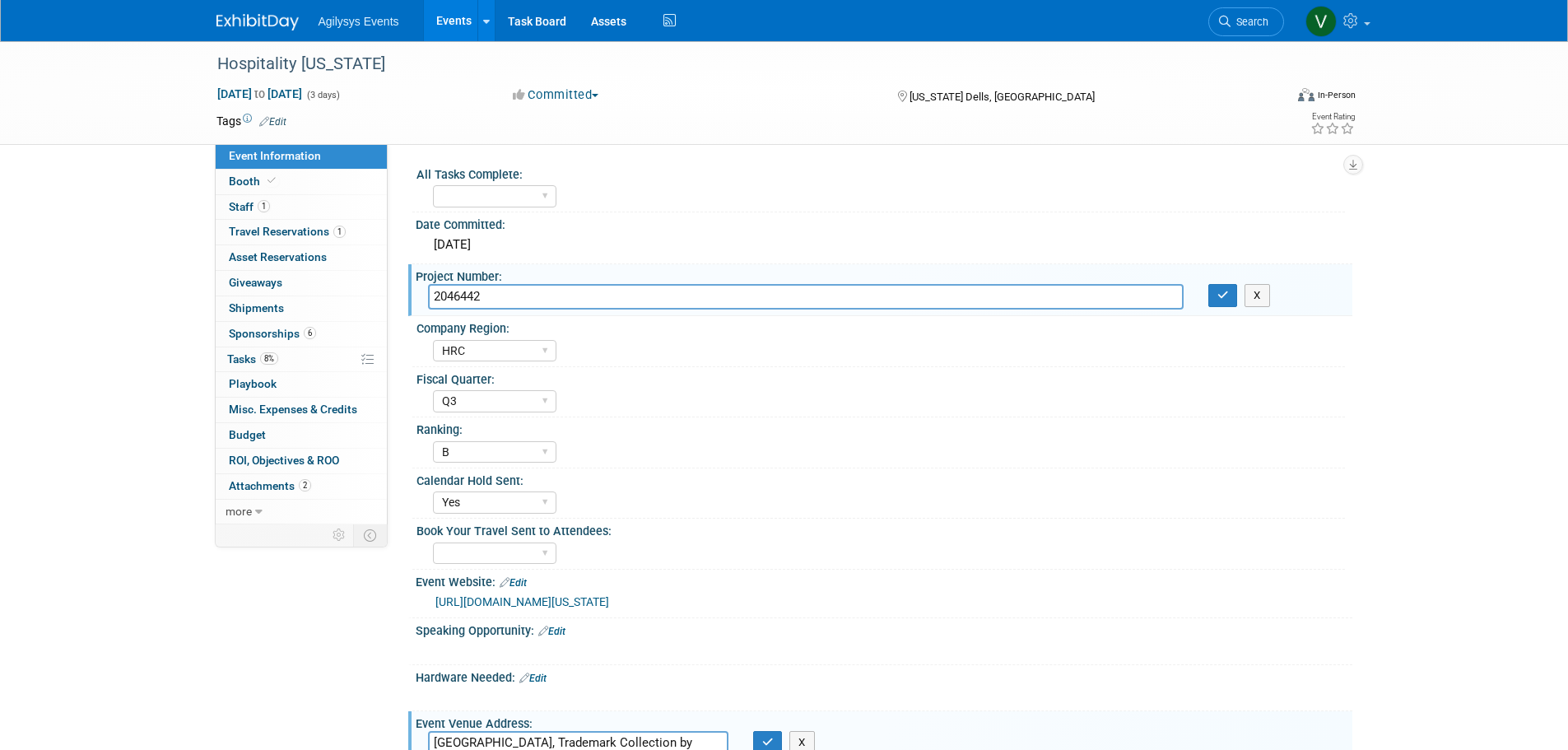
drag, startPoint x: 446, startPoint y: 299, endPoint x: 494, endPoint y: 286, distance: 49.7
click at [494, 286] on input "2046442" at bounding box center [806, 297] width 756 height 26
drag, startPoint x: 492, startPoint y: 292, endPoint x: 435, endPoint y: 295, distance: 57.1
click at [435, 295] on input "2046442" at bounding box center [806, 297] width 756 height 26
click at [92, 363] on div "Hospitality [US_STATE] [DATE] to [DATE] (3 days) [DATE] to [DATE] Committed Com…" at bounding box center [784, 558] width 1568 height 1033
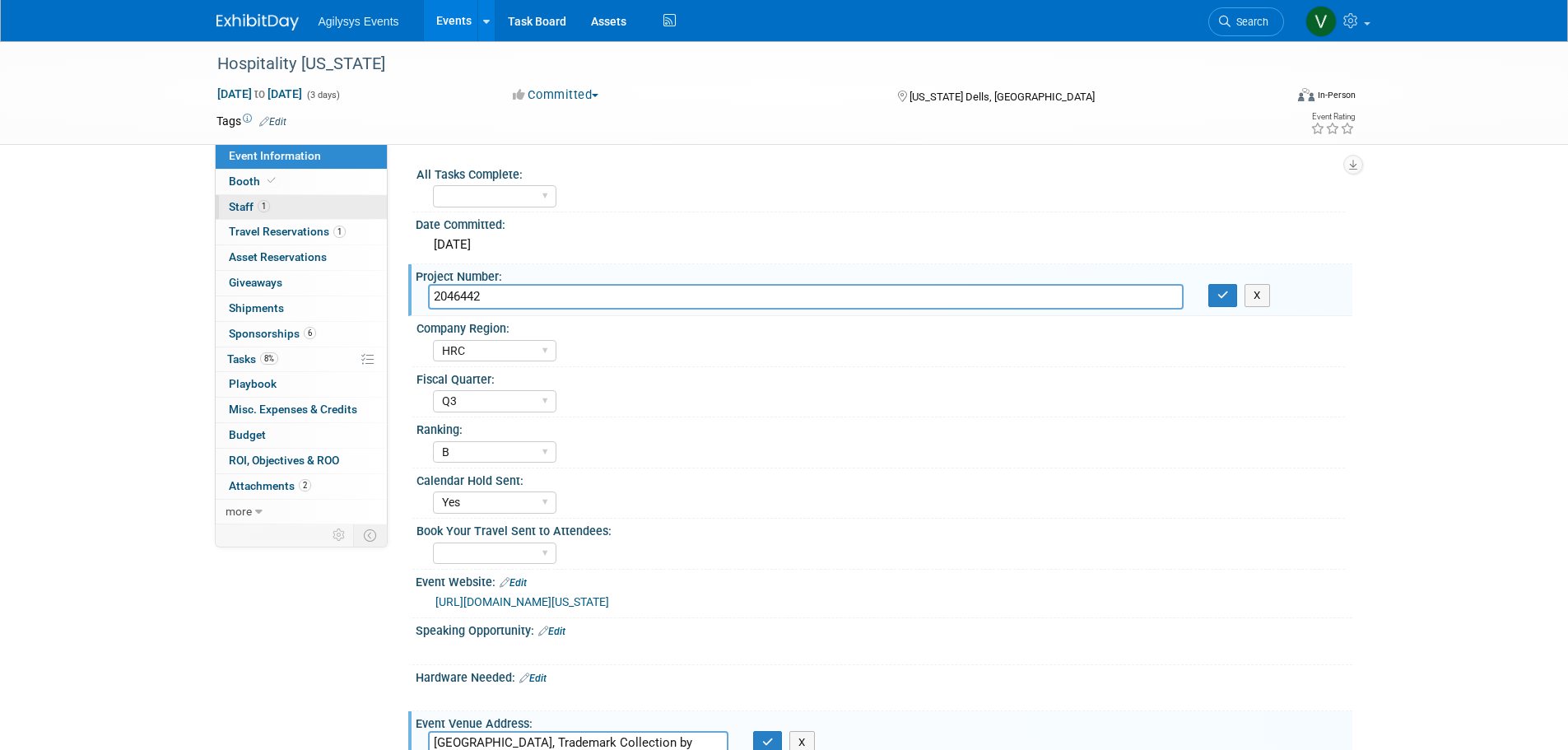
click at [259, 208] on span "1" at bounding box center [263, 206] width 12 height 12
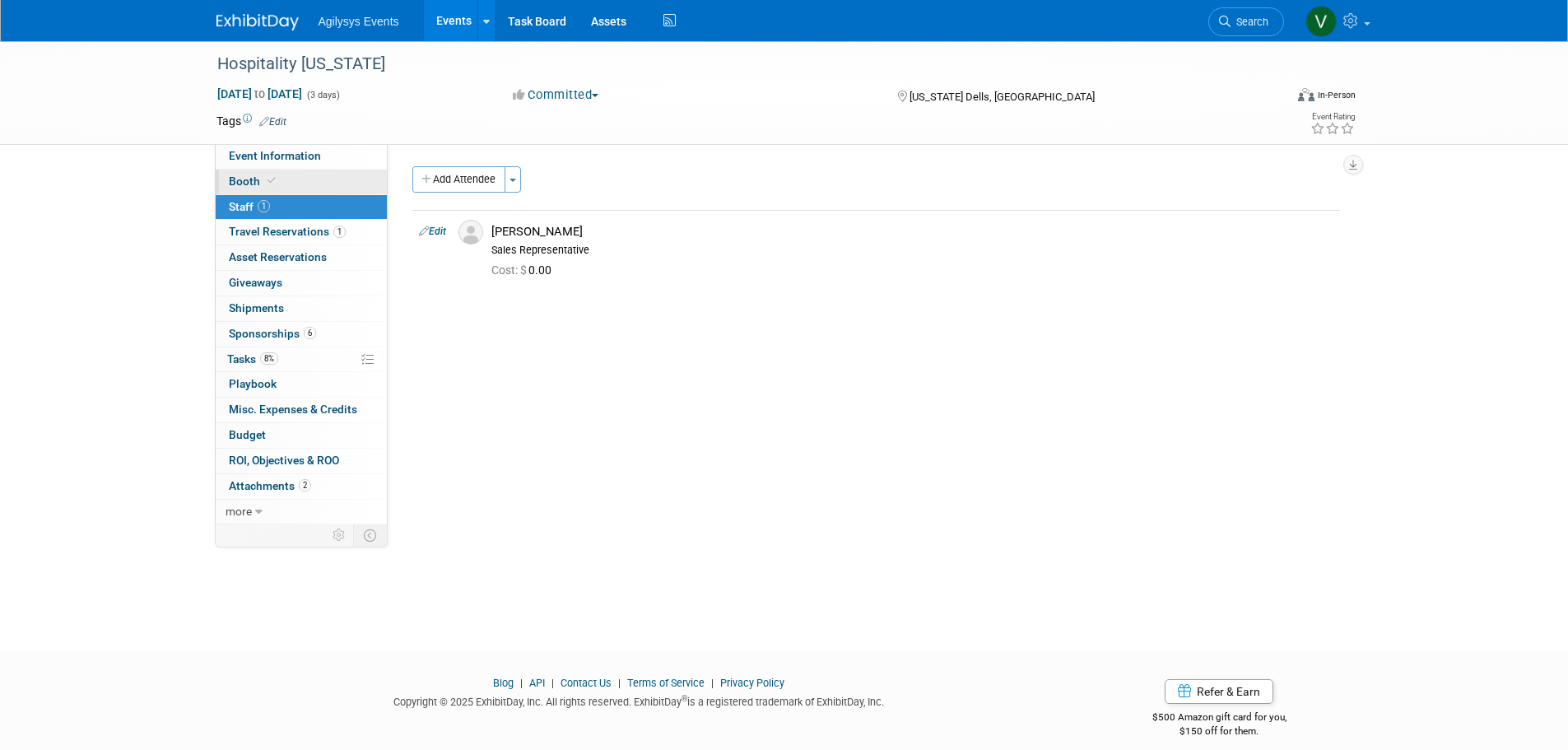
drag, startPoint x: 257, startPoint y: 162, endPoint x: 296, endPoint y: 193, distance: 49.8
click at [257, 162] on link "Event Information" at bounding box center [301, 156] width 171 height 25
select select "HRC"
select select "Q3"
select select "B"
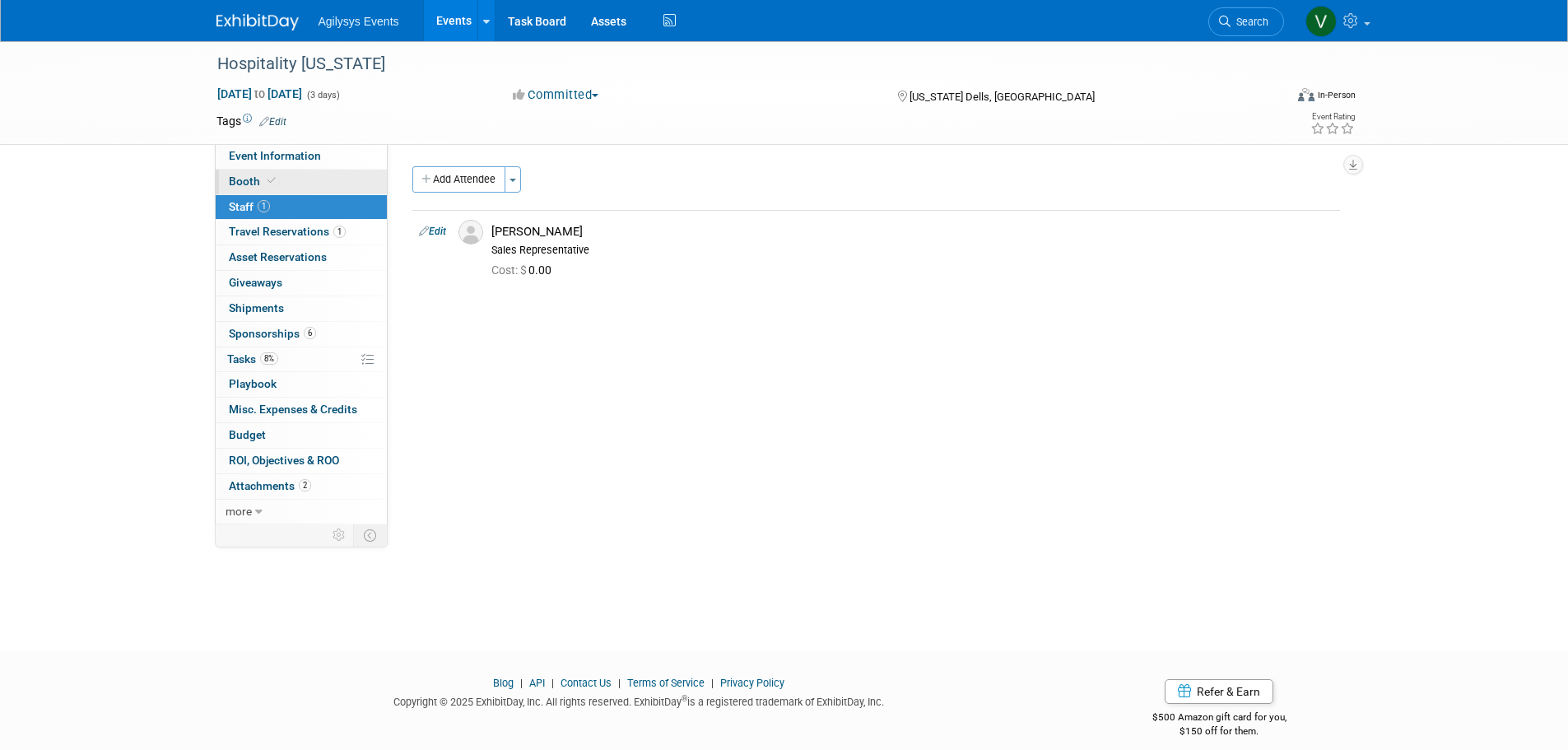
select select "Yes"
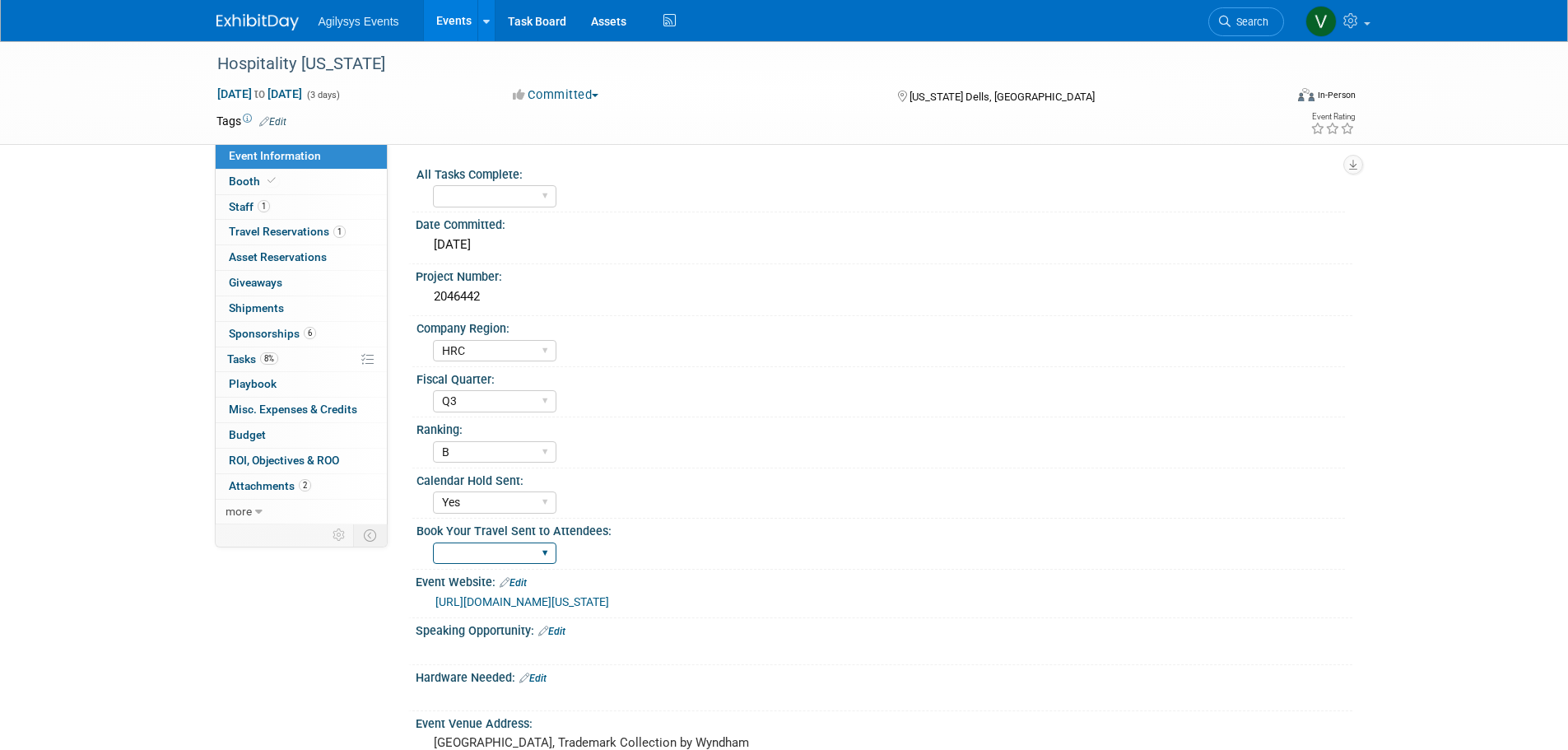
drag, startPoint x: 492, startPoint y: 555, endPoint x: 468, endPoint y: 563, distance: 25.3
click at [492, 555] on select "Yes" at bounding box center [494, 553] width 123 height 22
select select "Yes"
click at [433, 542] on select "Yes" at bounding box center [494, 553] width 123 height 22
